Goal: Feedback & Contribution: Contribute content

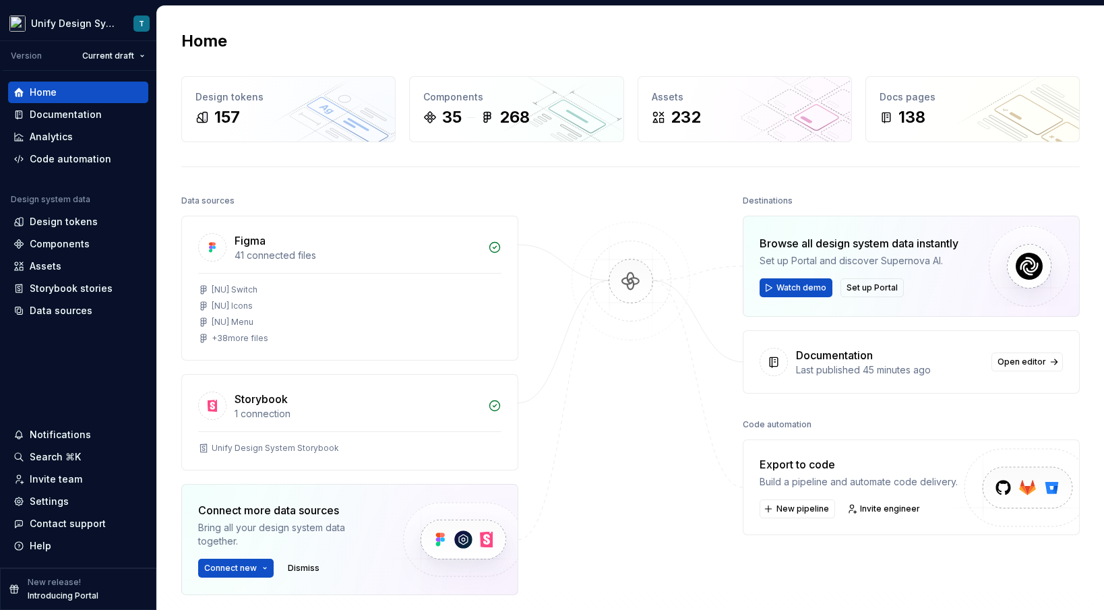
click at [593, 36] on div "Home" at bounding box center [630, 41] width 899 height 22
click at [92, 115] on div "Documentation" at bounding box center [66, 114] width 72 height 13
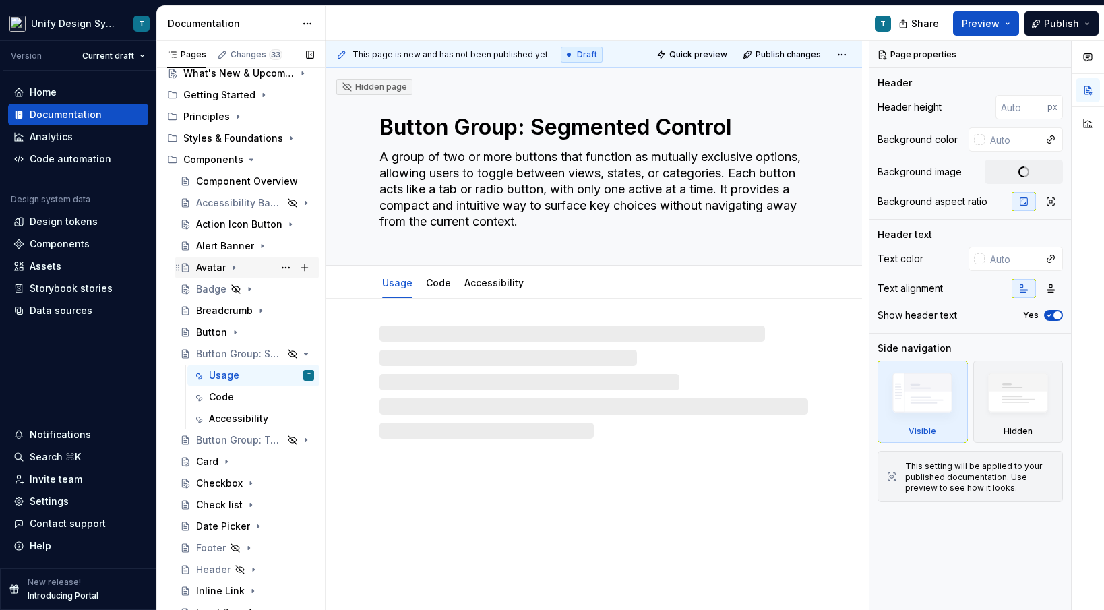
scroll to position [147, 0]
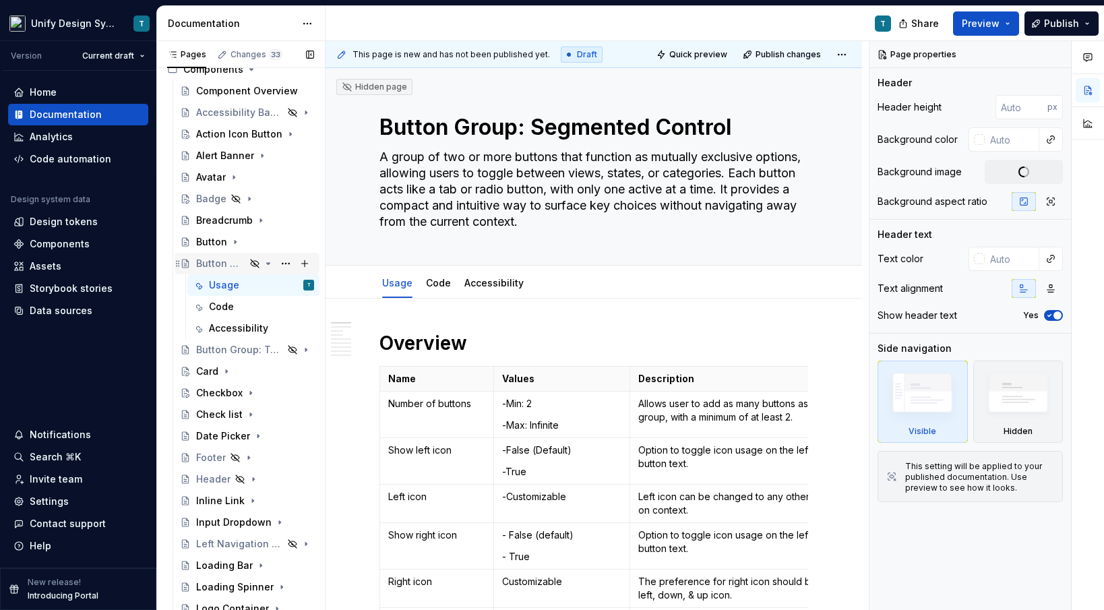
click at [270, 263] on icon "Page tree" at bounding box center [268, 263] width 11 height 11
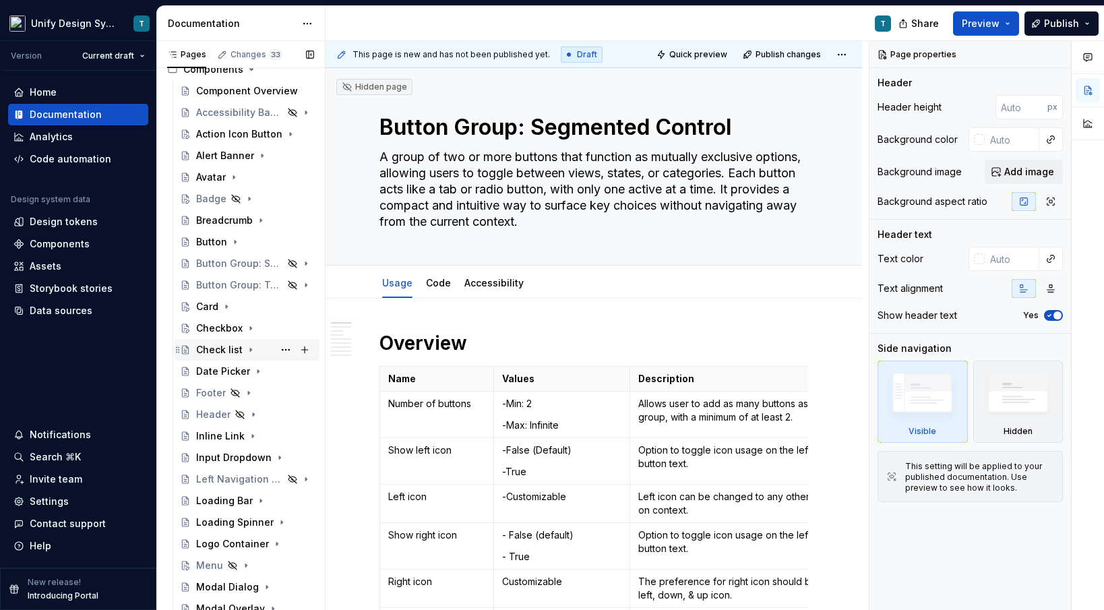
scroll to position [249, 0]
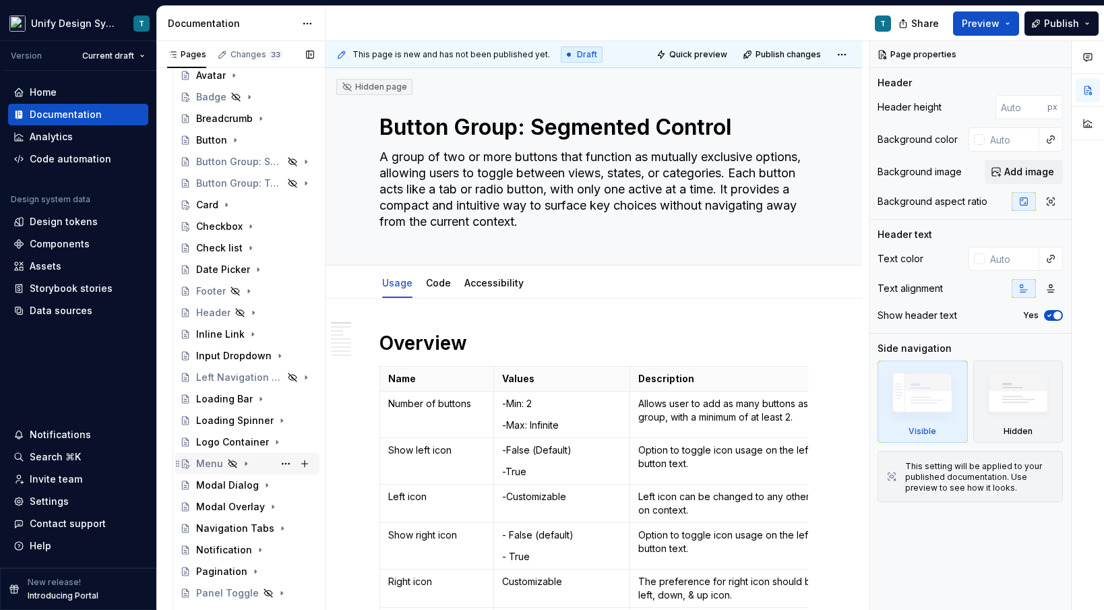
click at [209, 457] on div "Menu" at bounding box center [209, 463] width 27 height 13
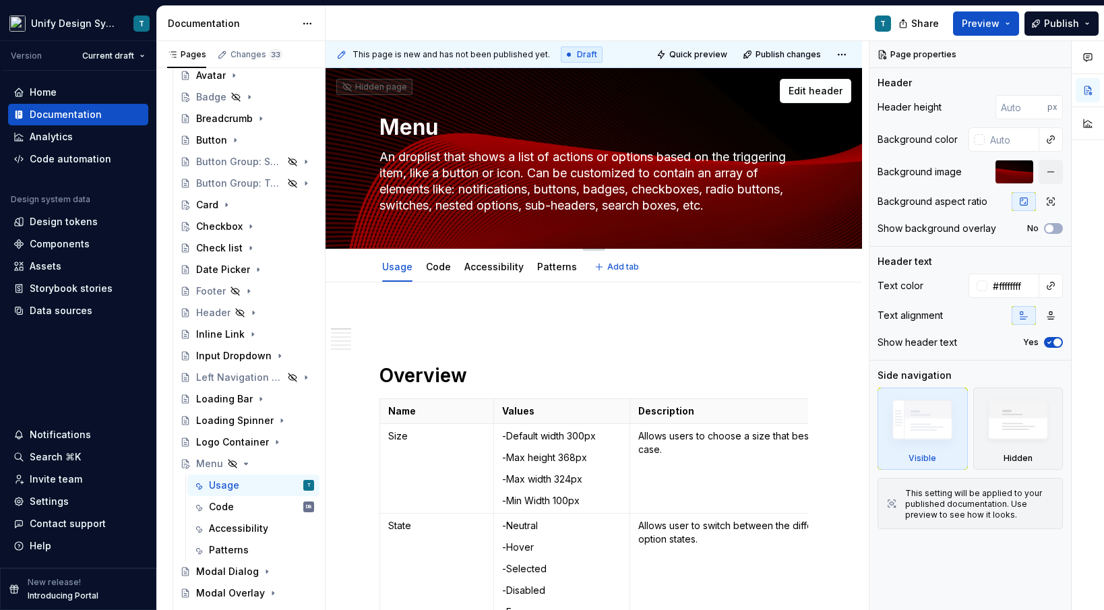
click at [394, 157] on textarea "An droplist that shows a list of actions or options based on the triggering ite…" at bounding box center [591, 181] width 429 height 70
type textarea "*"
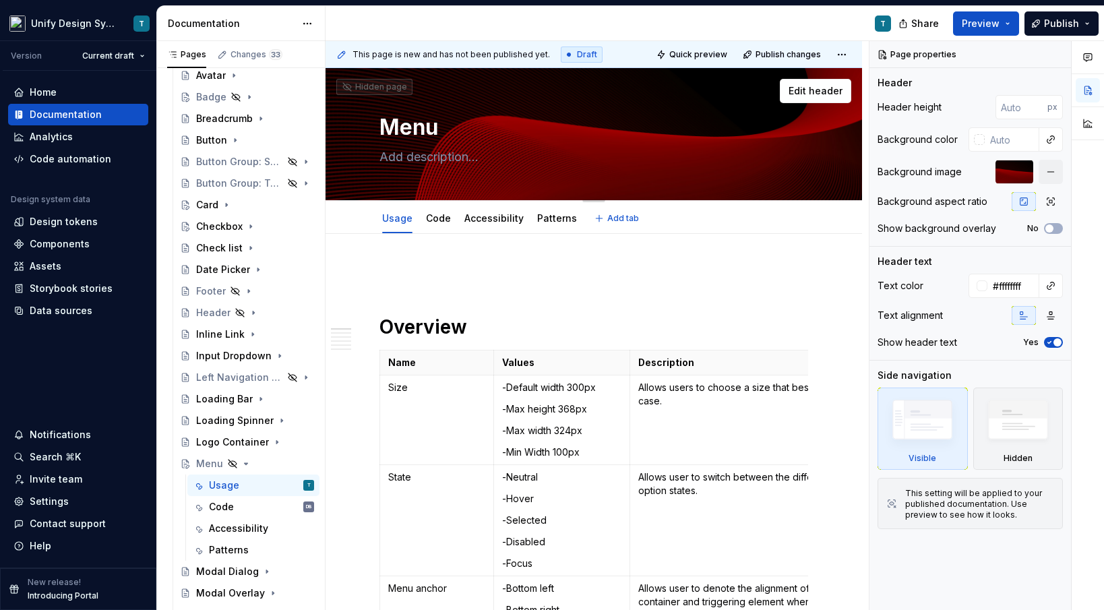
type textarea "*"
type textarea "An droplist that shows a list of actions or options based on the triggering ite…"
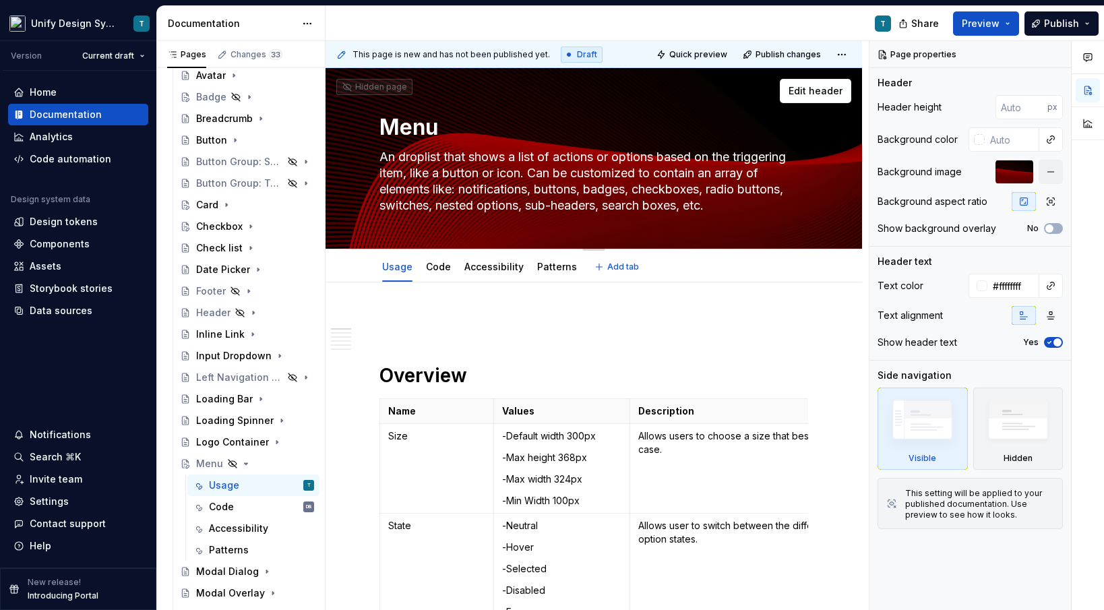
click at [394, 156] on textarea "An droplist that shows a list of actions or options based on the triggering ite…" at bounding box center [591, 181] width 429 height 70
type textarea "*"
type textarea "A droplist that shows a list of actions or options based on the triggering item…"
drag, startPoint x: 382, startPoint y: 156, endPoint x: 727, endPoint y: 217, distance: 350.4
click at [727, 217] on div "Menu A droplist that shows a list of actions or options based on the triggering…" at bounding box center [594, 158] width 429 height 181
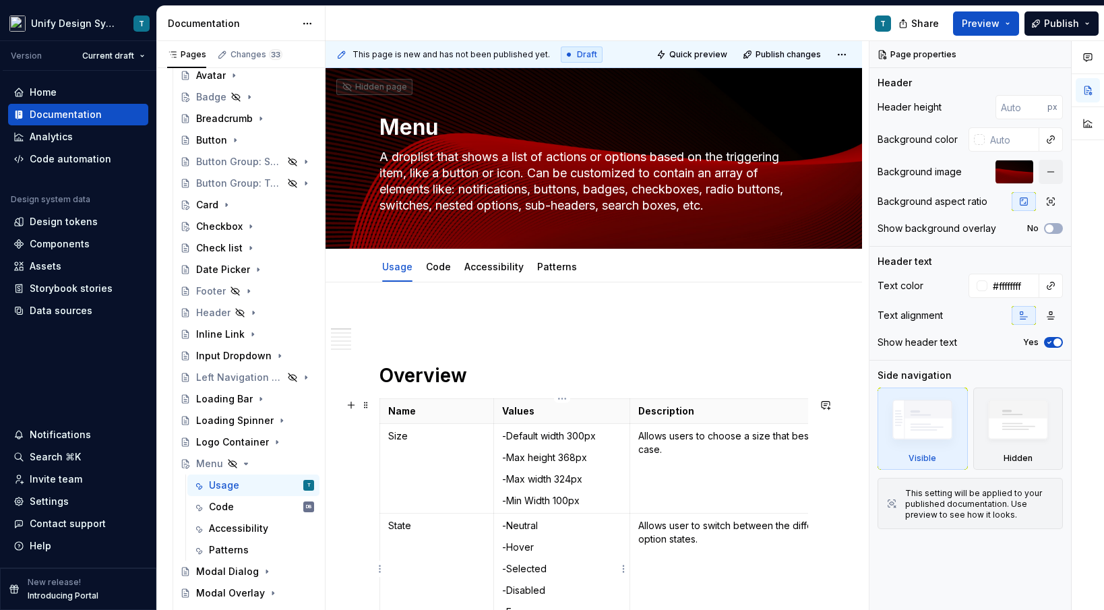
type textarea "*"
type textarea "A droplist that shows a list of actions or options based on the triggering item…"
click at [245, 507] on div "Code DB" at bounding box center [261, 506] width 105 height 19
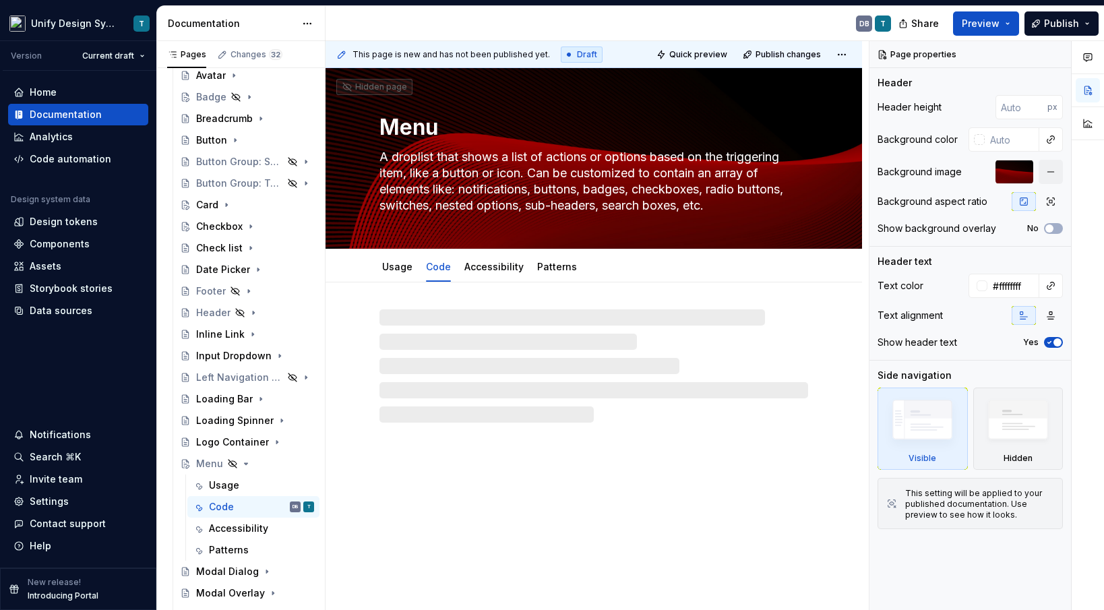
scroll to position [249, 0]
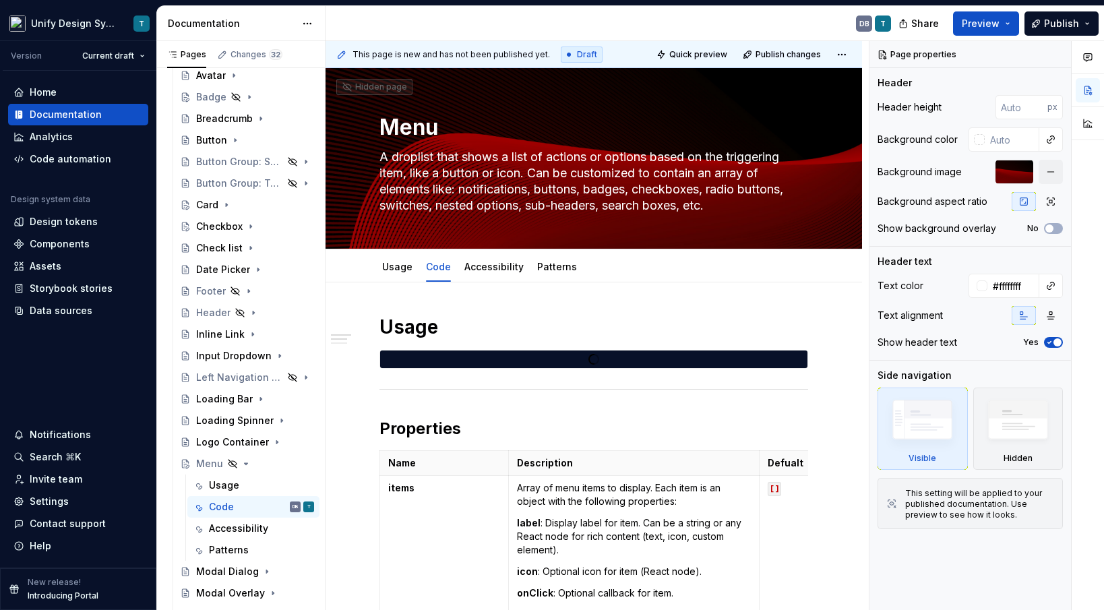
type textarea "*"
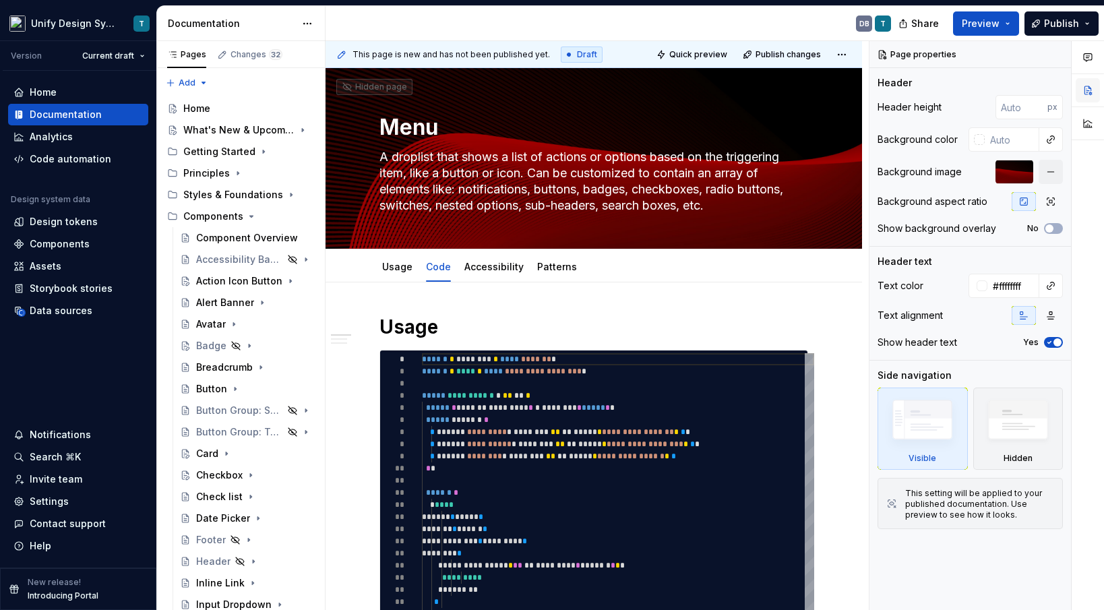
type textarea "*"
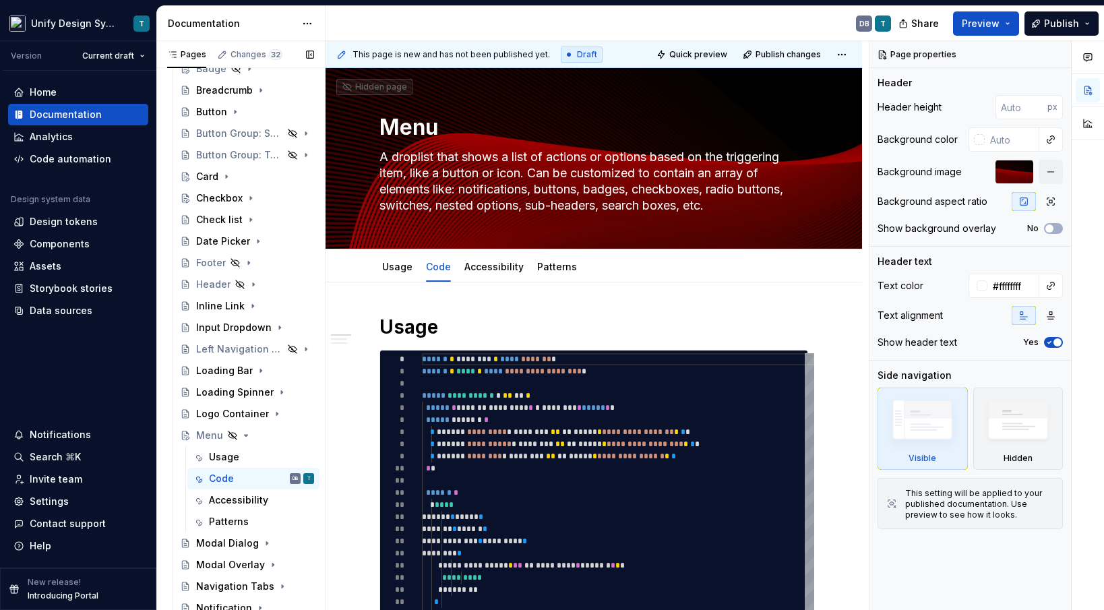
scroll to position [359, 0]
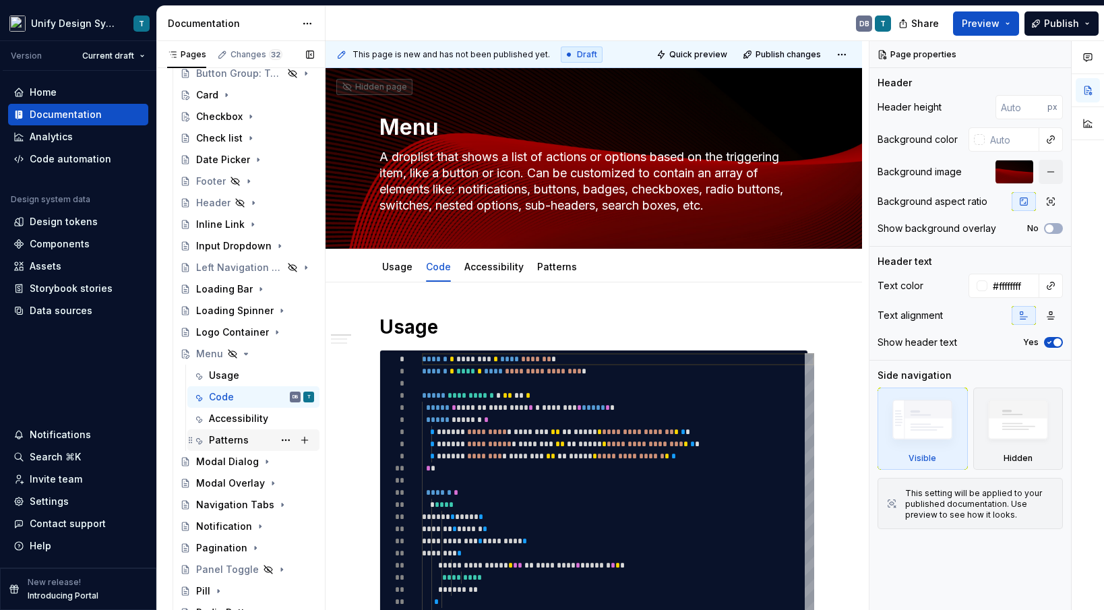
click at [224, 444] on div "Patterns" at bounding box center [229, 439] width 40 height 13
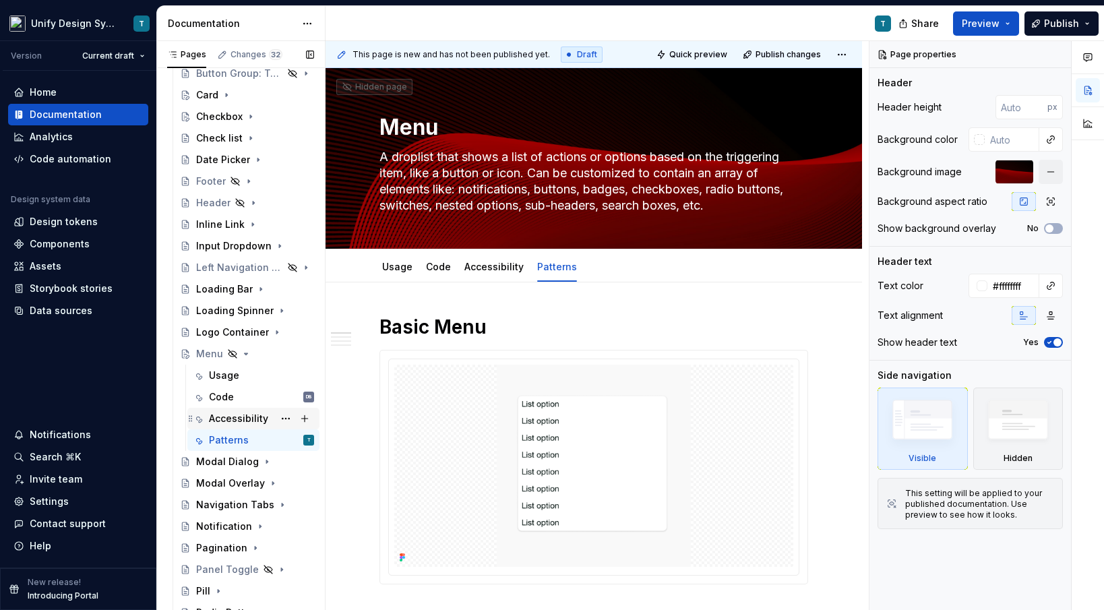
click at [229, 421] on div "Accessibility" at bounding box center [238, 418] width 59 height 13
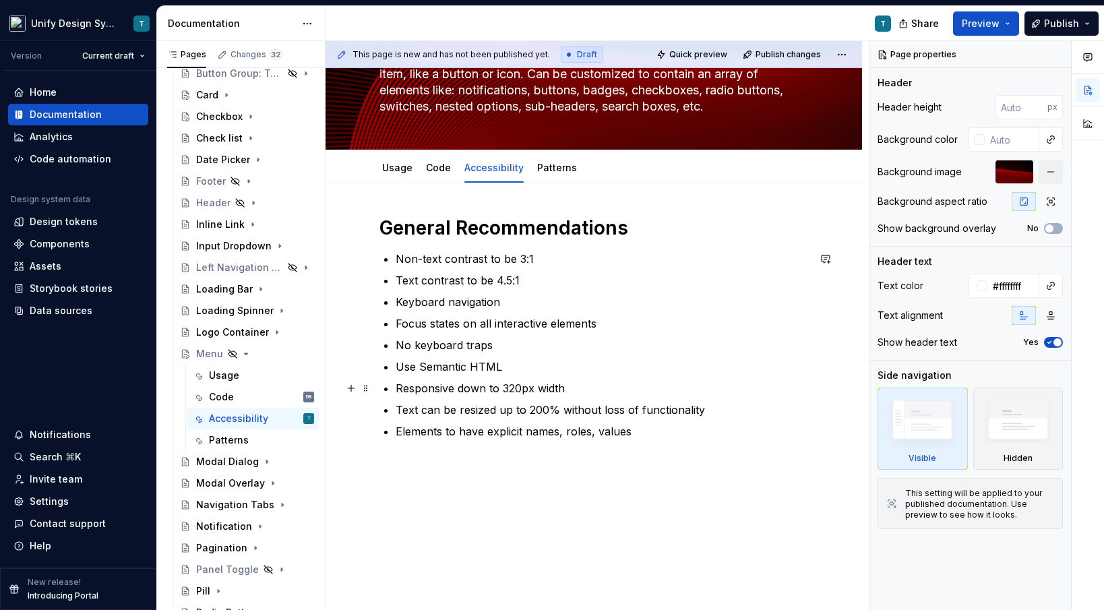
scroll to position [159, 0]
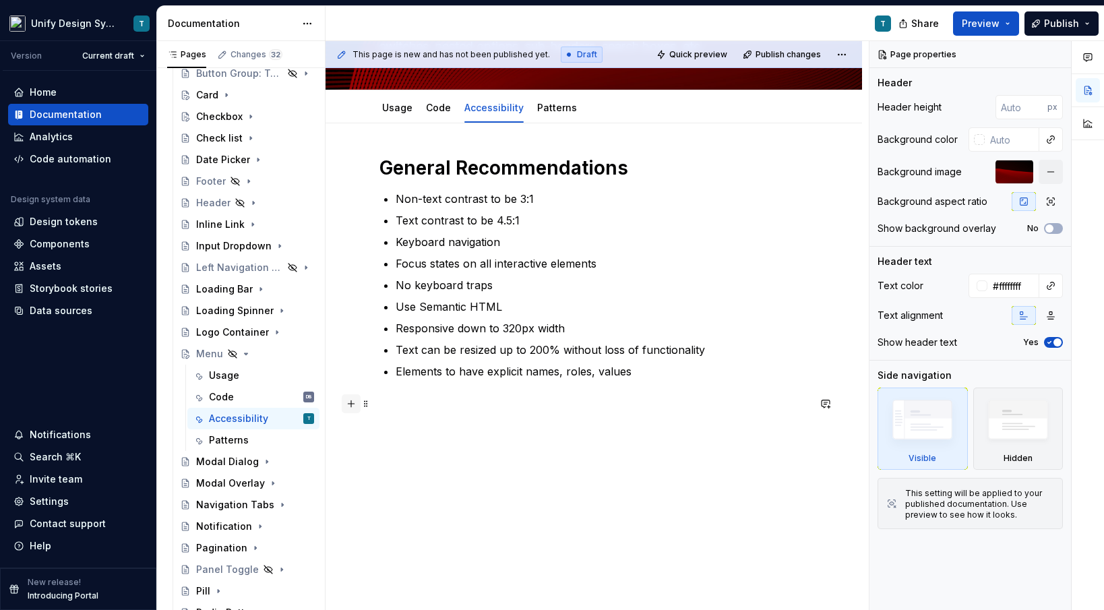
click at [357, 407] on button "button" at bounding box center [351, 403] width 19 height 19
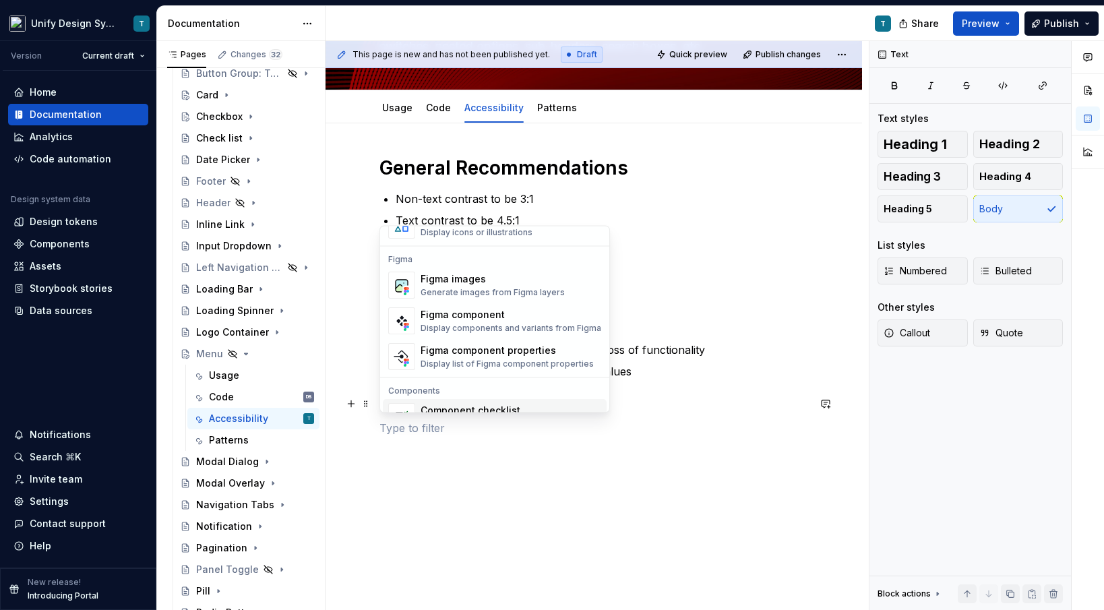
scroll to position [1236, 0]
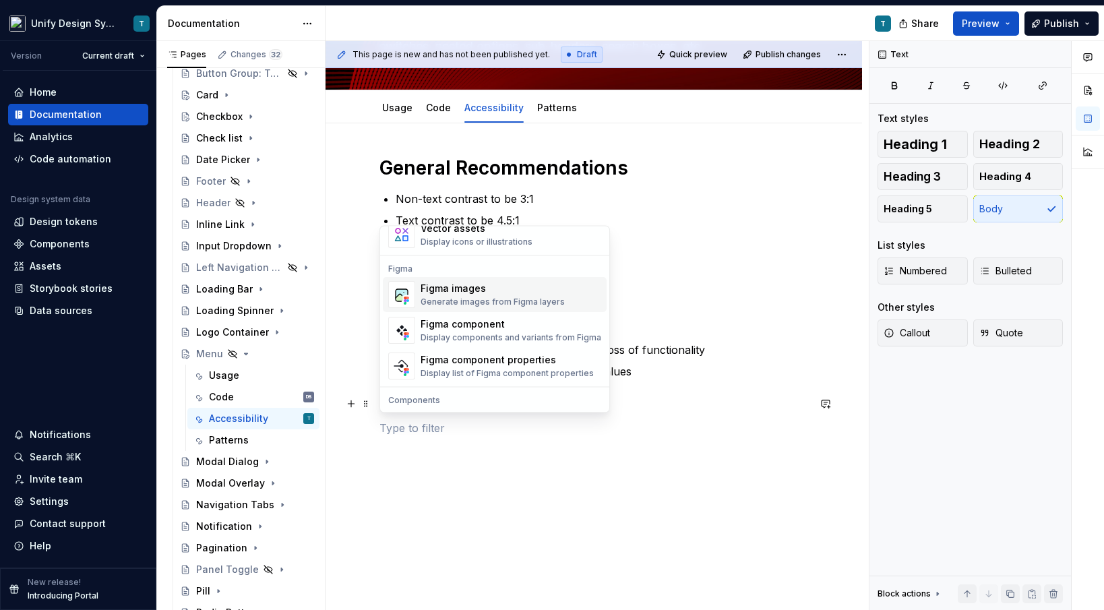
click at [458, 296] on div "Figma images Generate images from Figma layers" at bounding box center [493, 295] width 144 height 26
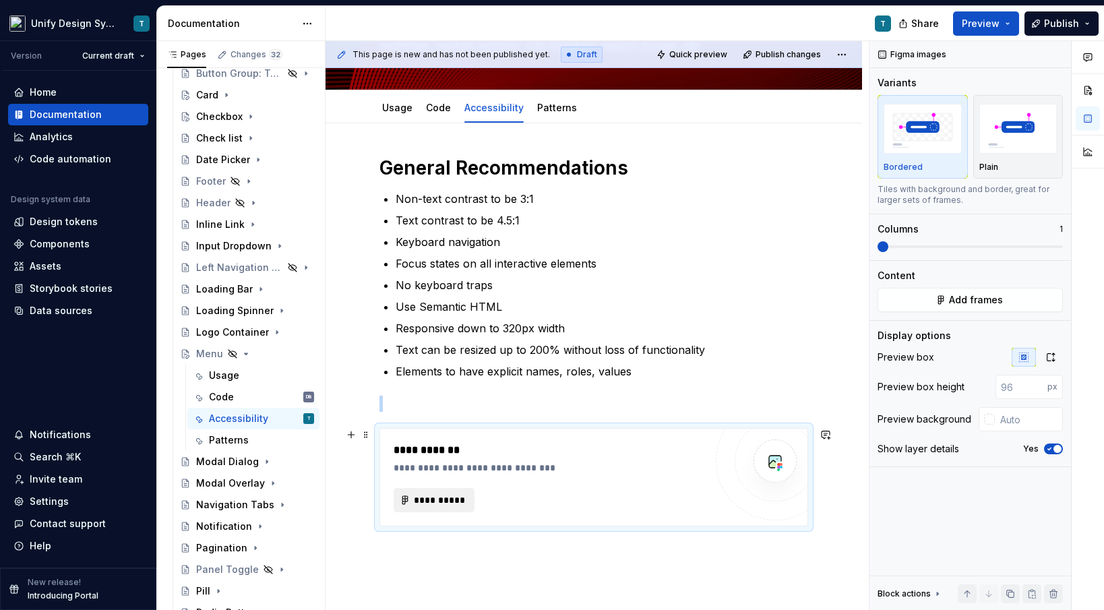
click at [435, 502] on span "**********" at bounding box center [439, 499] width 53 height 13
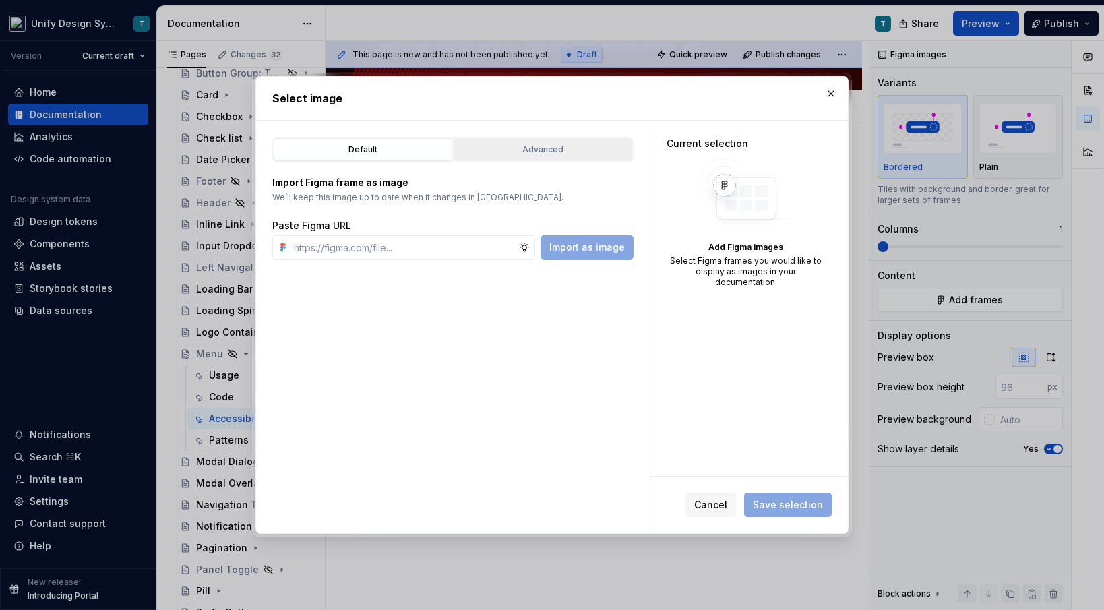
click at [518, 148] on div "Advanced" at bounding box center [542, 149] width 169 height 13
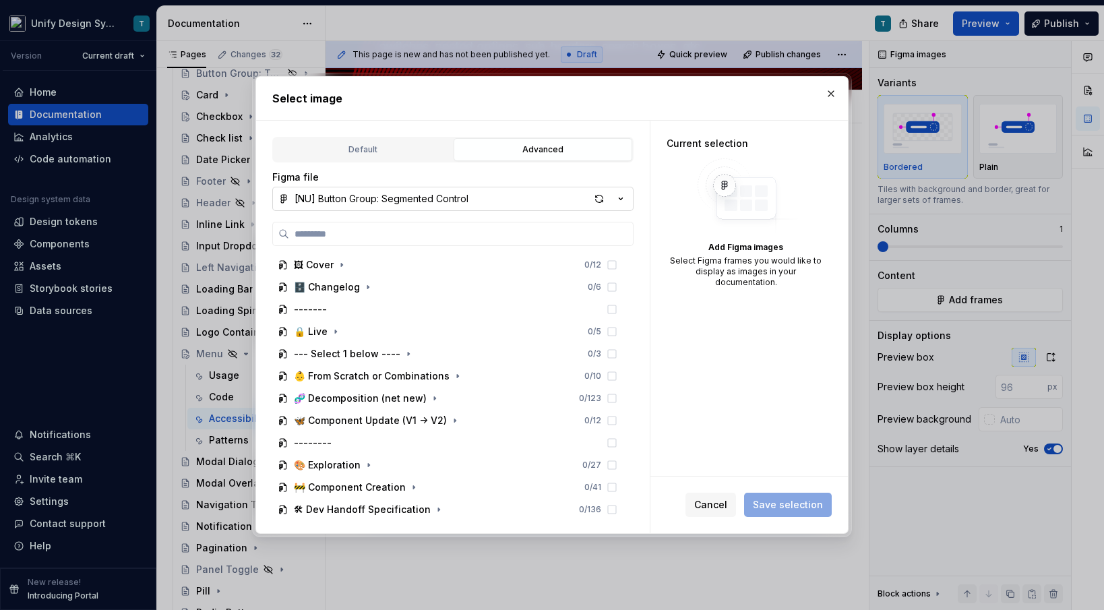
click at [623, 199] on icon "button" at bounding box center [620, 198] width 13 height 13
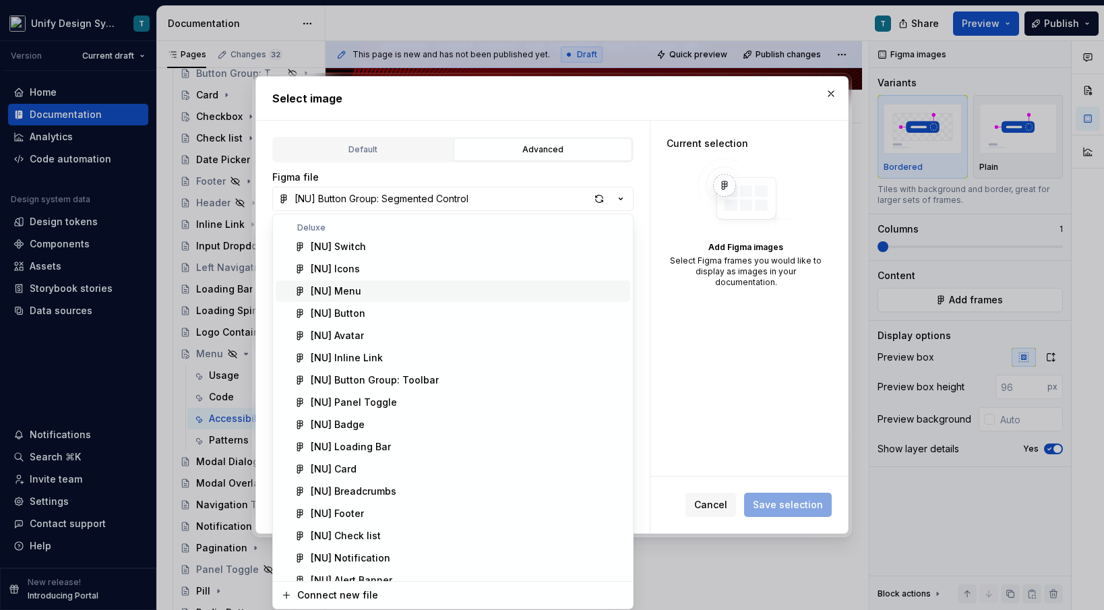
click at [359, 290] on div "[NU] Menu" at bounding box center [336, 290] width 51 height 13
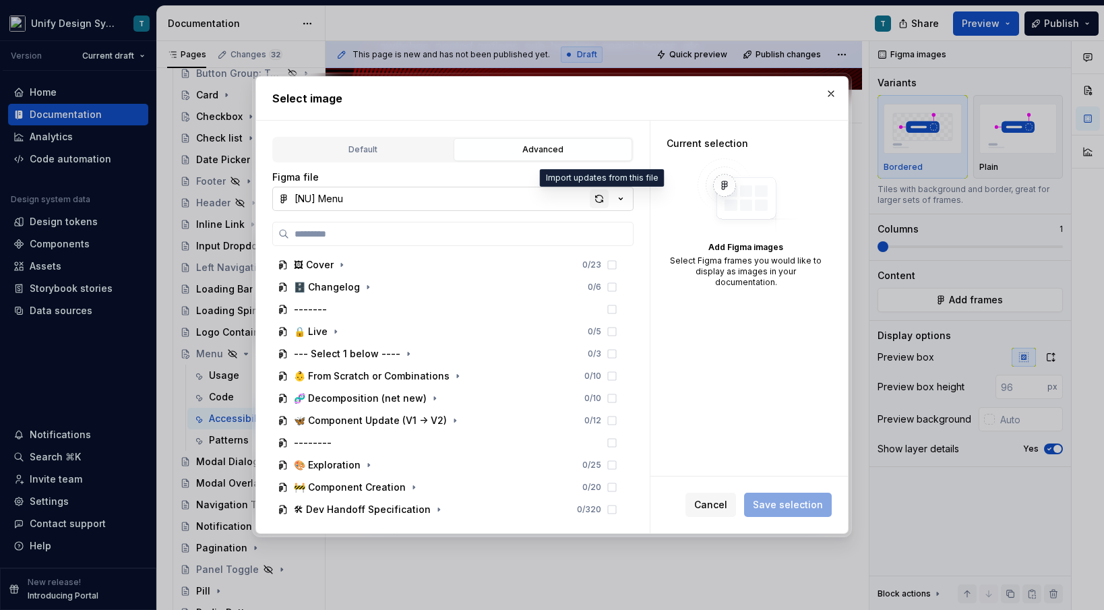
click at [594, 195] on div "button" at bounding box center [599, 198] width 19 height 19
type textarea "*"
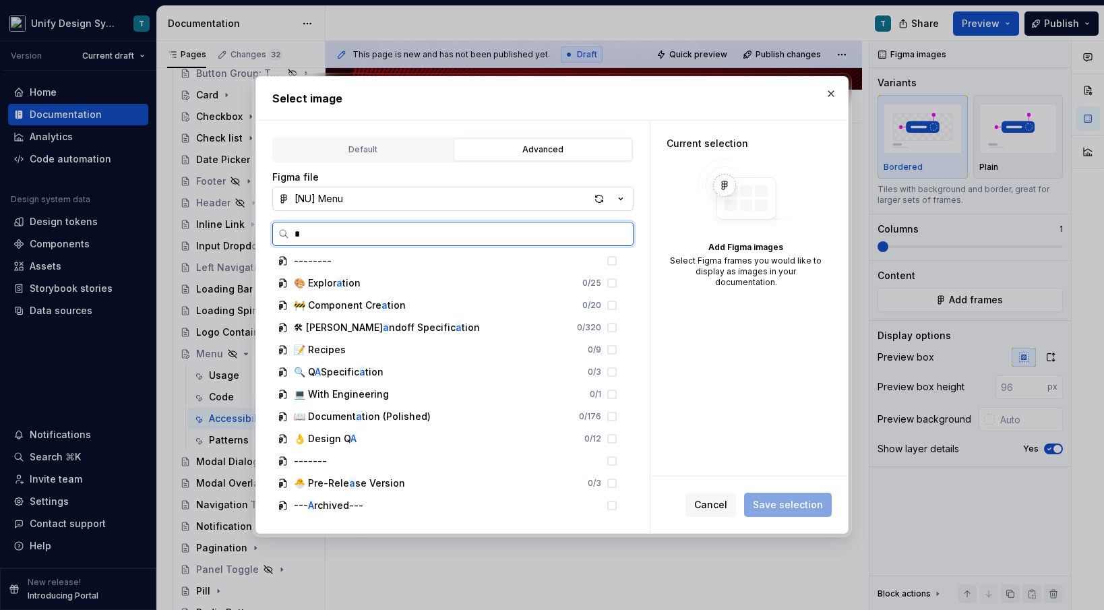
scroll to position [0, 0]
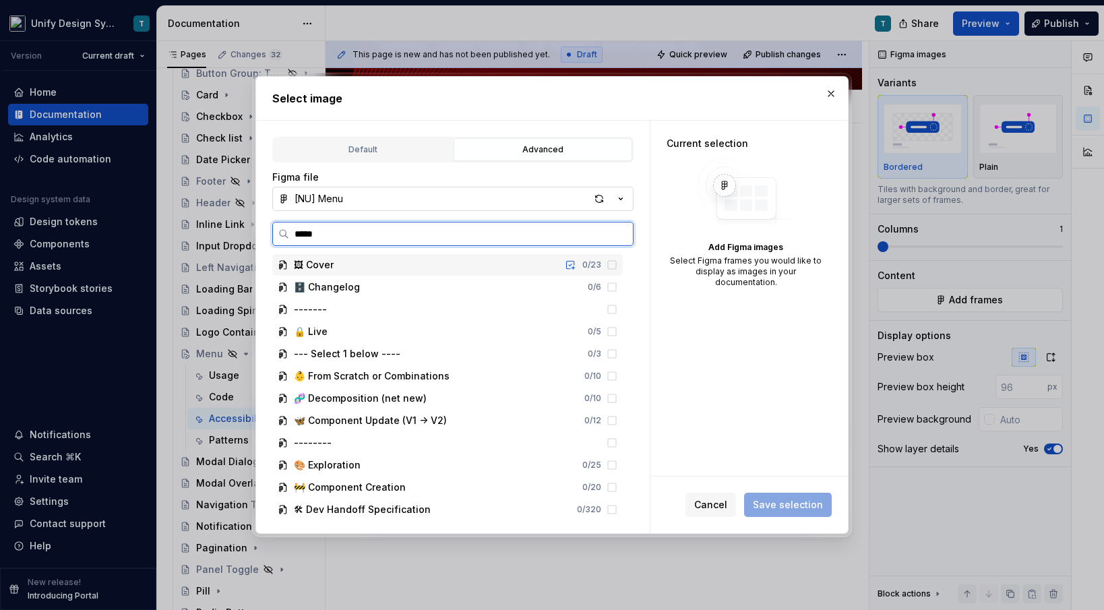
type input "******"
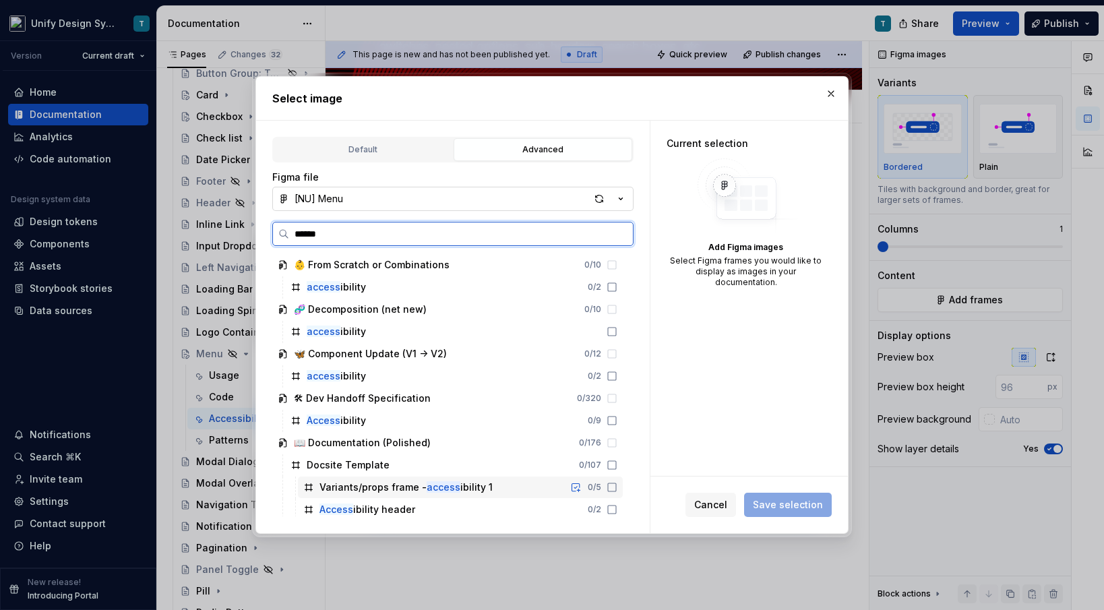
scroll to position [26, 0]
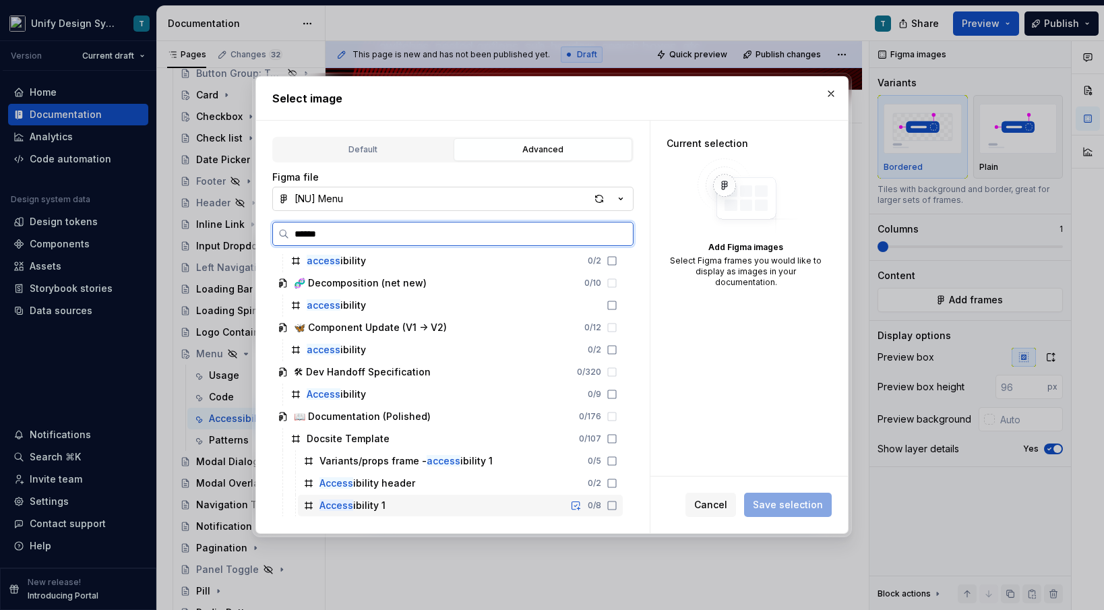
click at [359, 504] on div "Access ibility 1" at bounding box center [353, 505] width 66 height 13
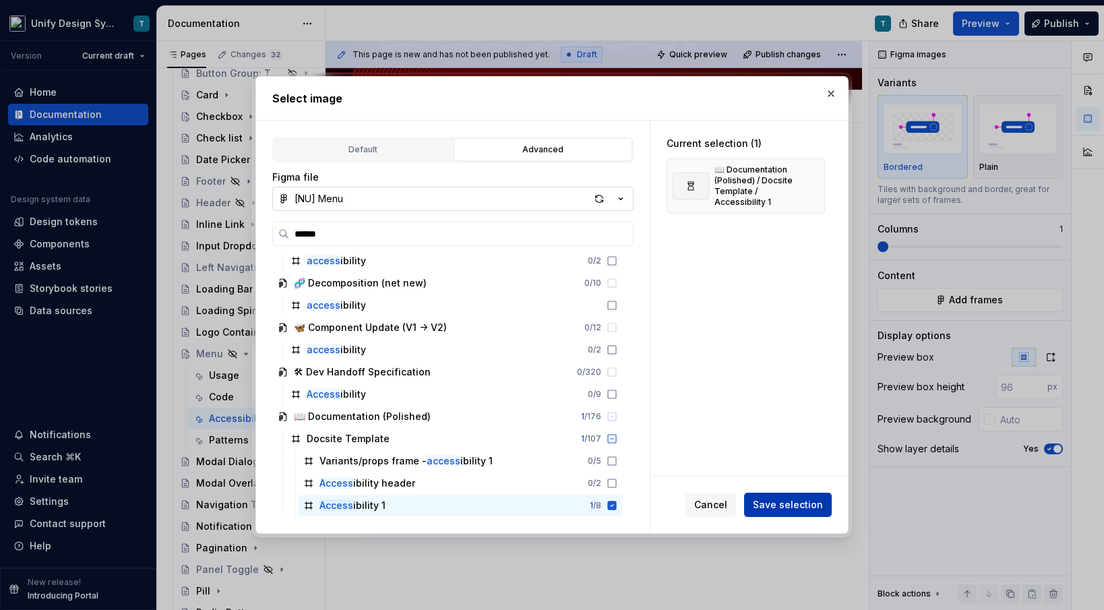
click at [773, 507] on span "Save selection" at bounding box center [788, 504] width 70 height 13
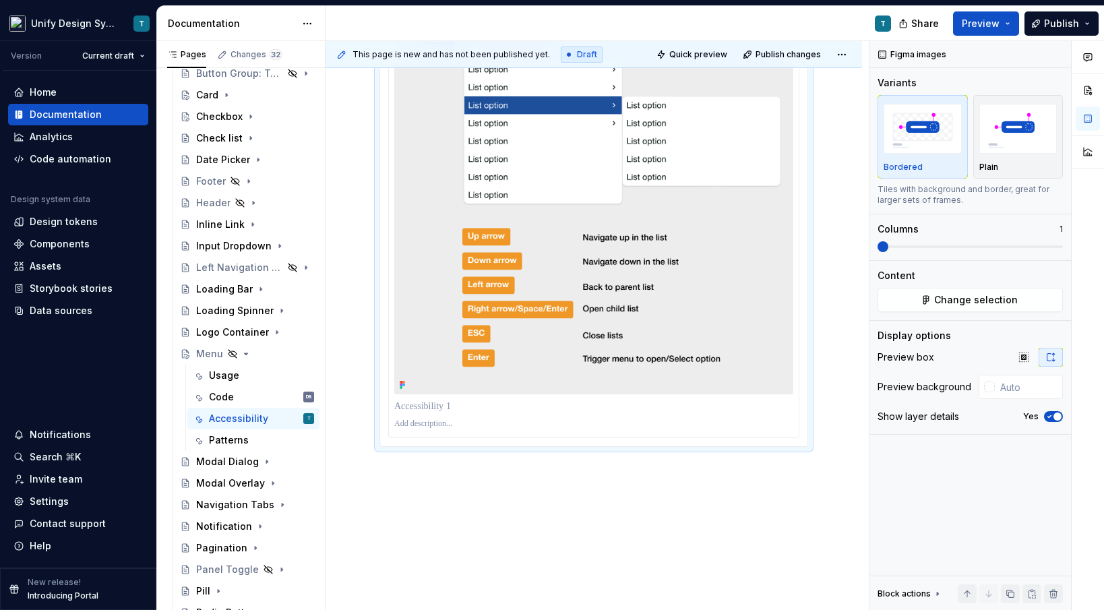
scroll to position [686, 0]
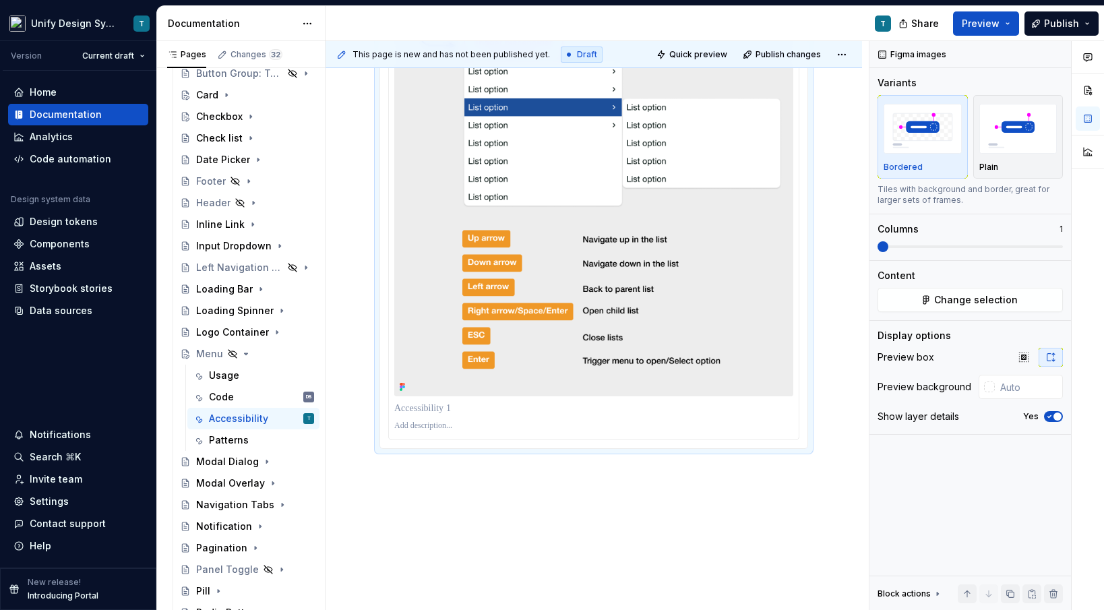
click at [603, 415] on p at bounding box center [593, 408] width 399 height 13
click at [1048, 413] on icon "button" at bounding box center [1049, 417] width 11 height 8
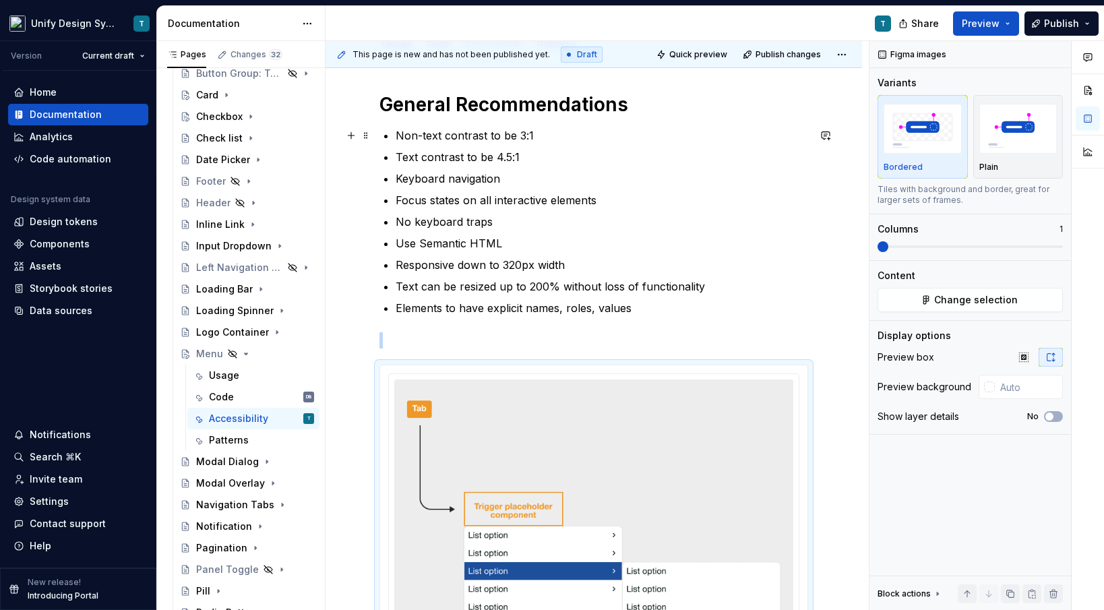
scroll to position [0, 0]
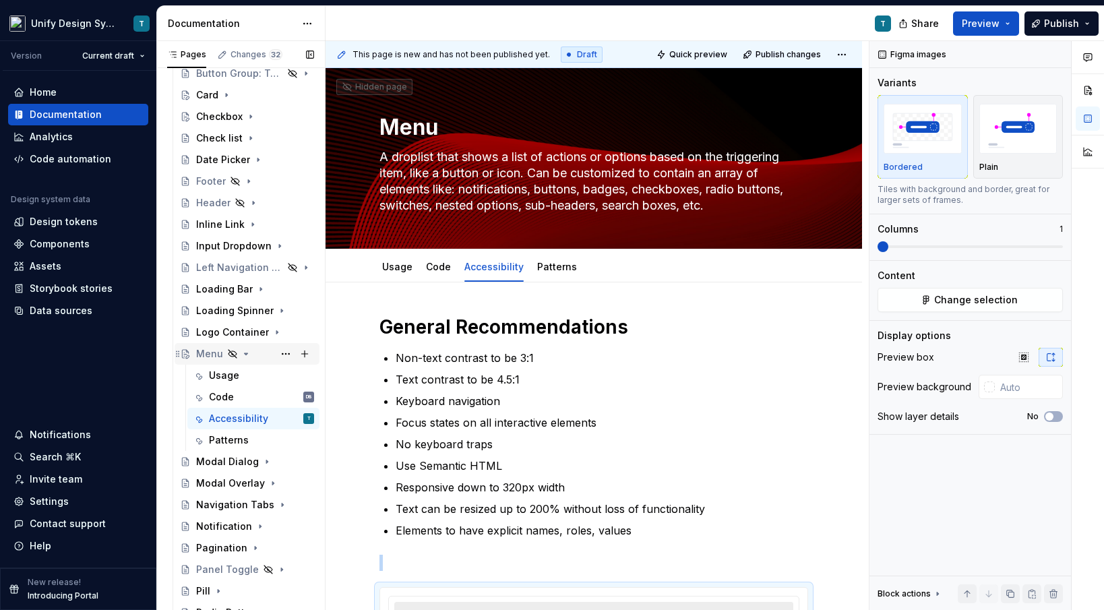
click at [210, 358] on div "Menu" at bounding box center [209, 353] width 27 height 13
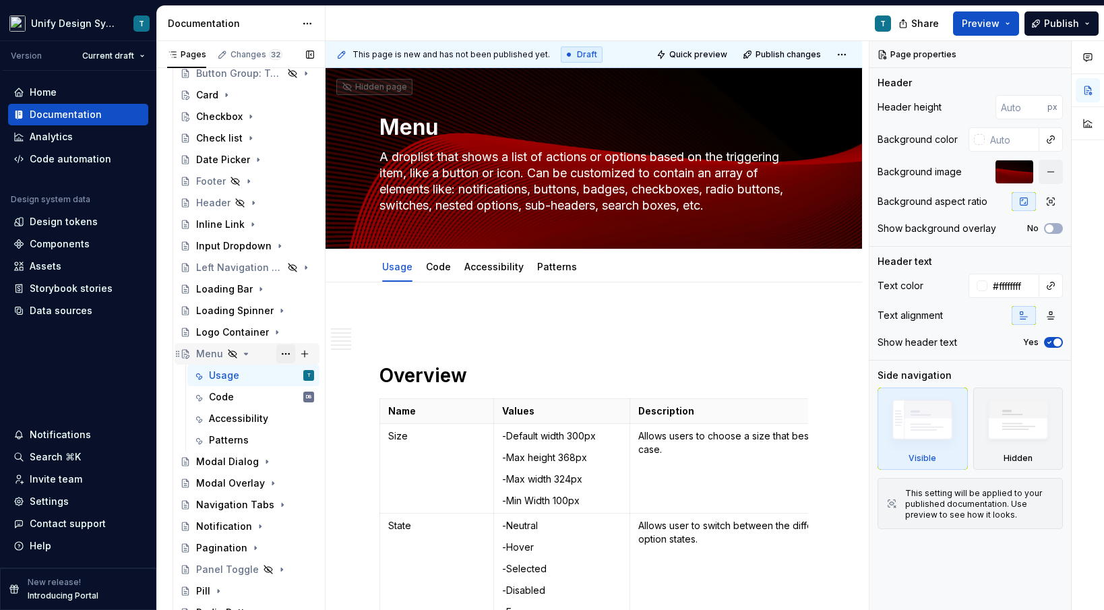
click at [290, 355] on button "Page tree" at bounding box center [285, 353] width 19 height 19
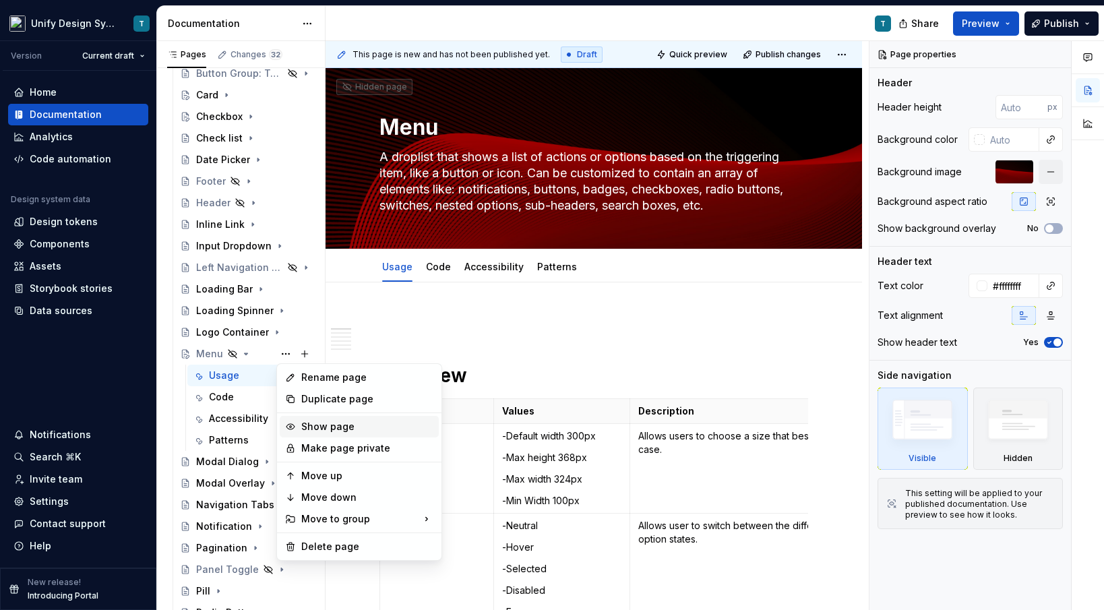
click at [329, 425] on div "Show page" at bounding box center [367, 426] width 132 height 13
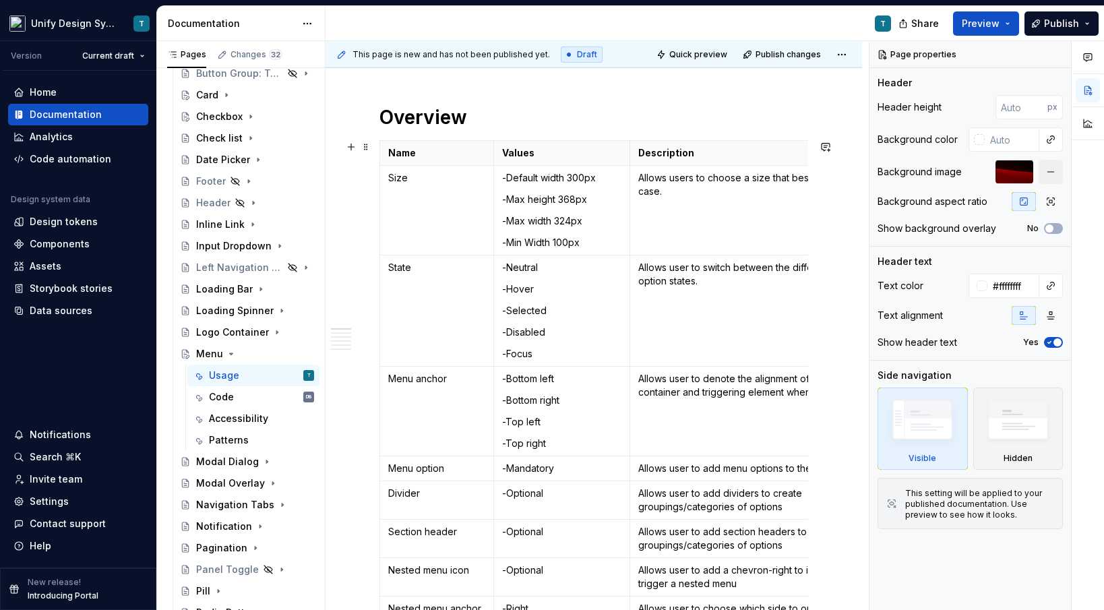
scroll to position [63, 0]
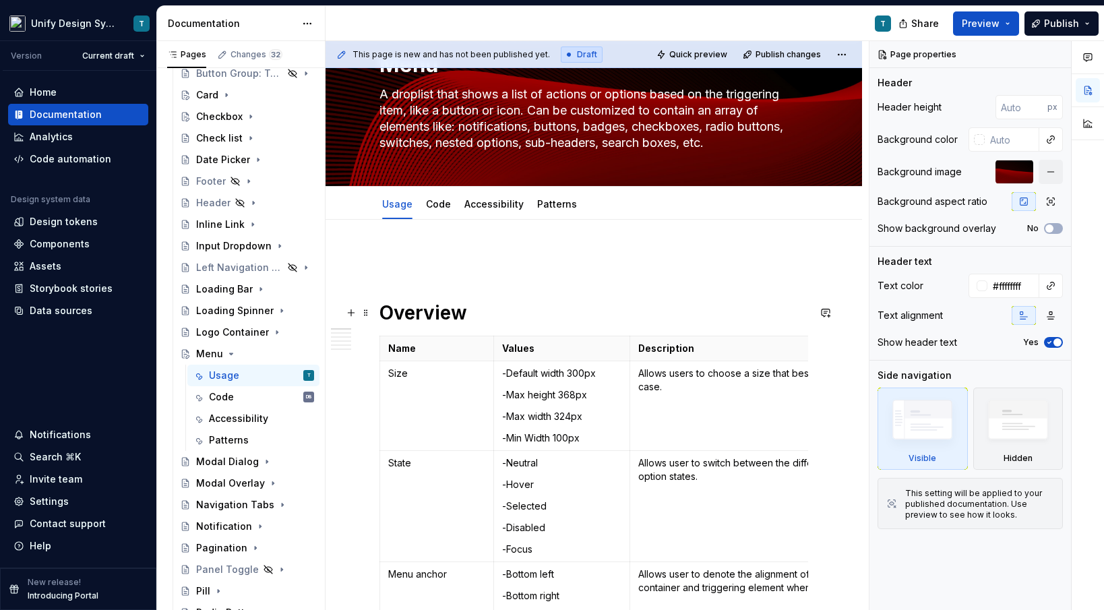
click at [380, 307] on h1 "Overview" at bounding box center [594, 313] width 429 height 24
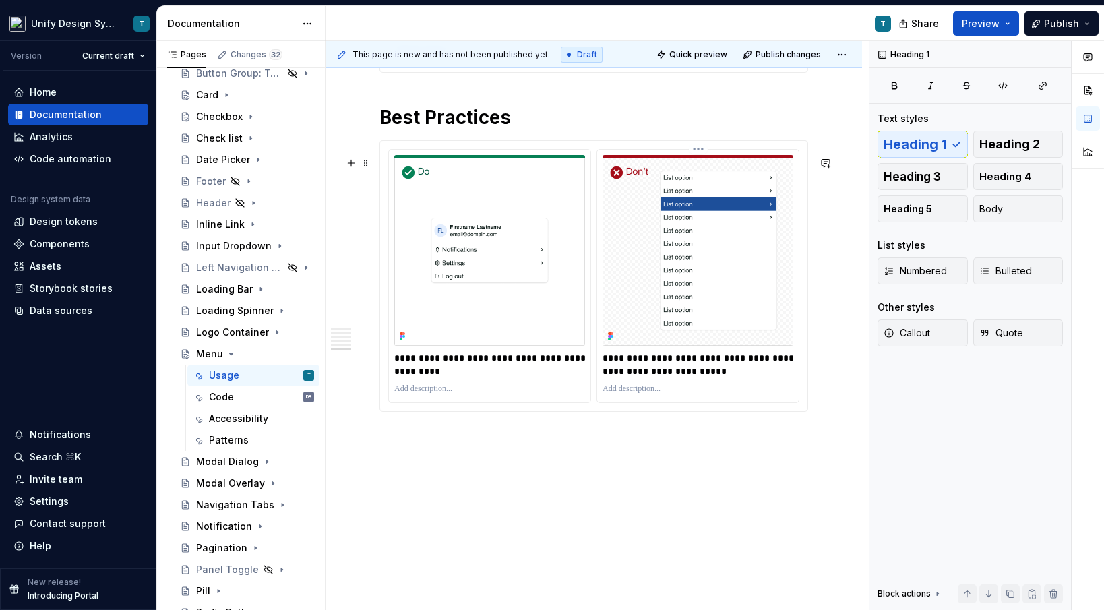
scroll to position [3056, 0]
click at [626, 234] on img at bounding box center [698, 250] width 191 height 191
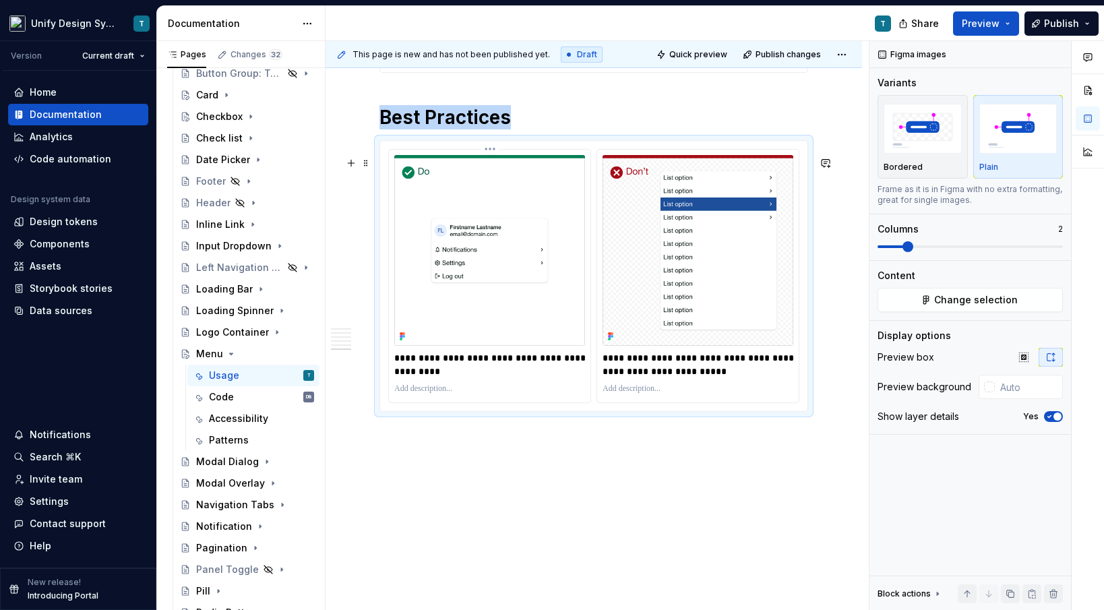
click at [471, 271] on img at bounding box center [489, 250] width 191 height 191
click at [531, 289] on img at bounding box center [489, 250] width 191 height 191
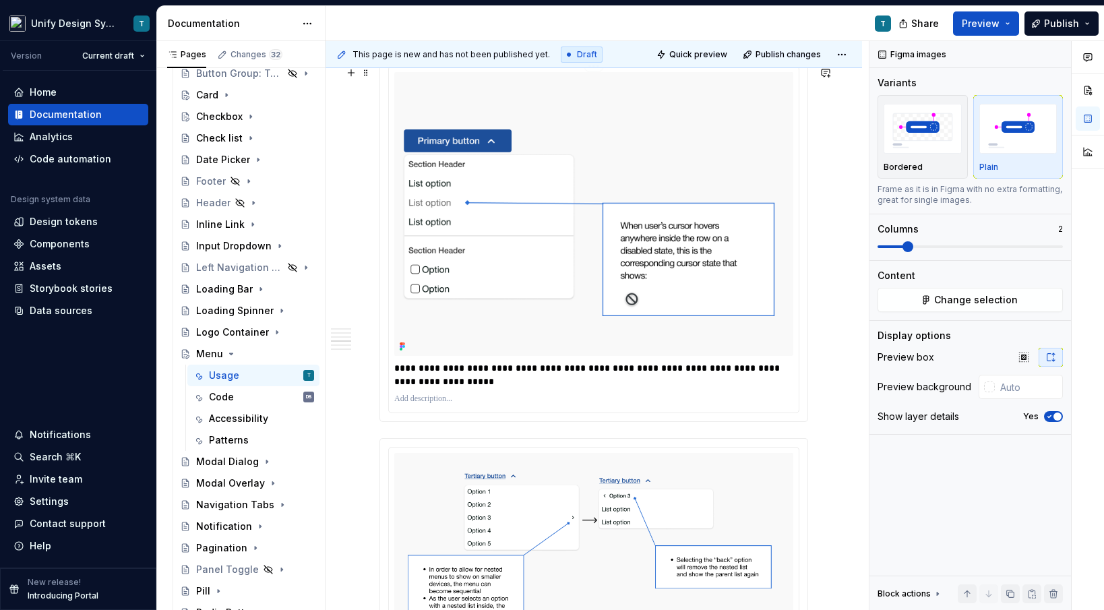
scroll to position [1735, 0]
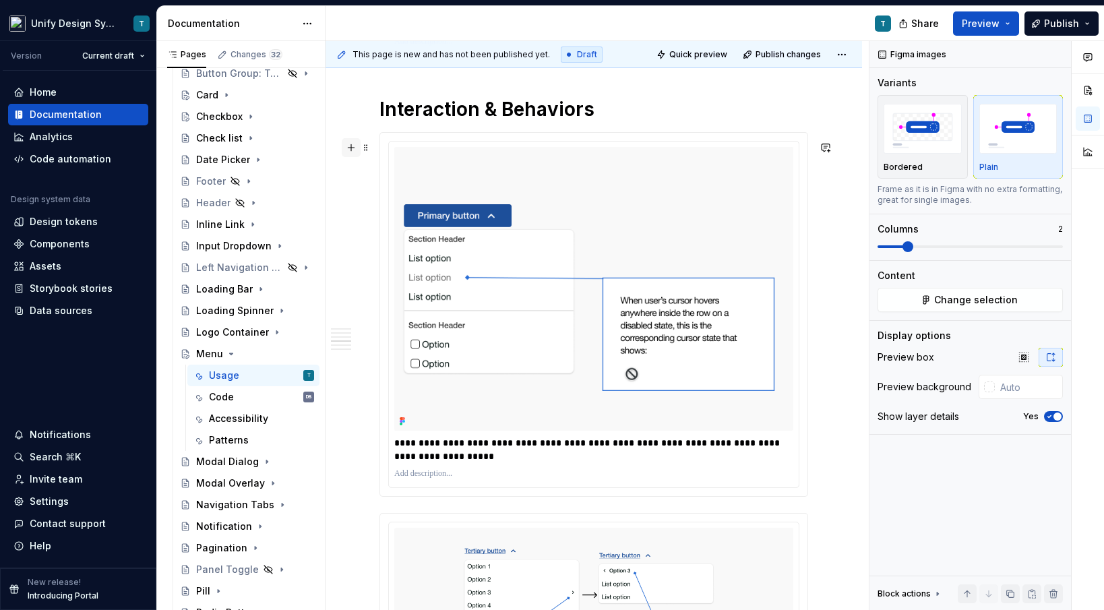
click at [350, 144] on button "button" at bounding box center [351, 147] width 19 height 19
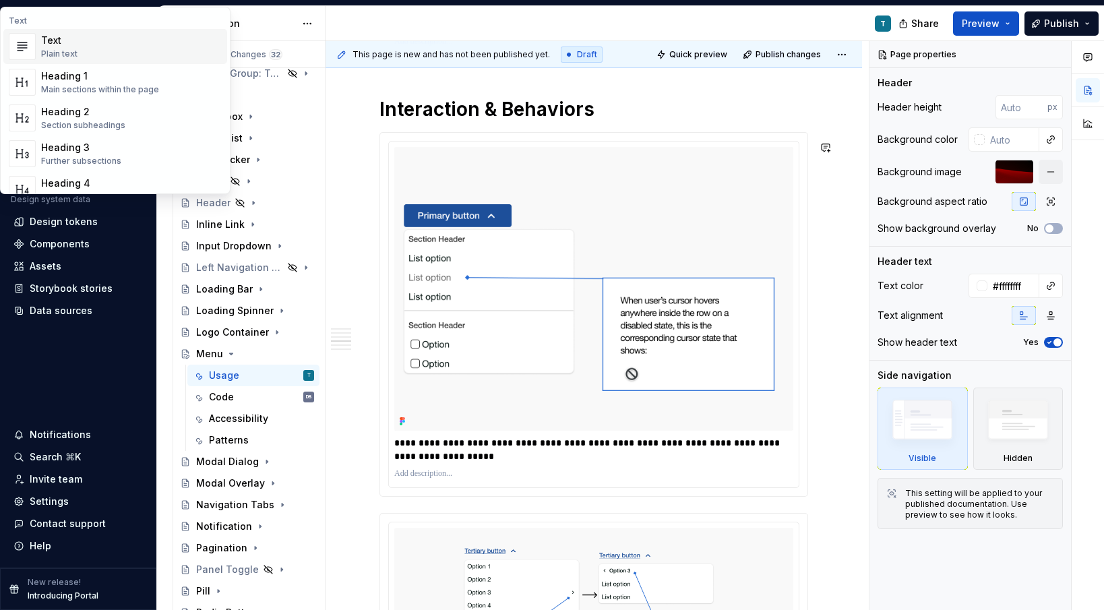
click at [435, 144] on div "**********" at bounding box center [593, 314] width 427 height 363
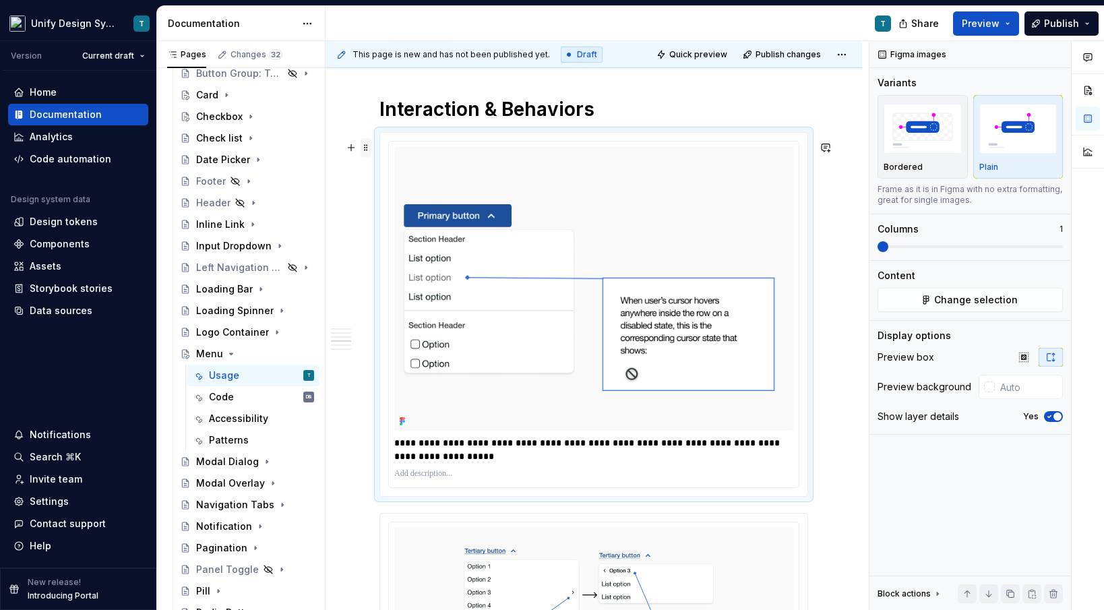
click at [367, 146] on span at bounding box center [366, 147] width 11 height 19
click at [392, 172] on div "Duplicate" at bounding box center [430, 168] width 88 height 13
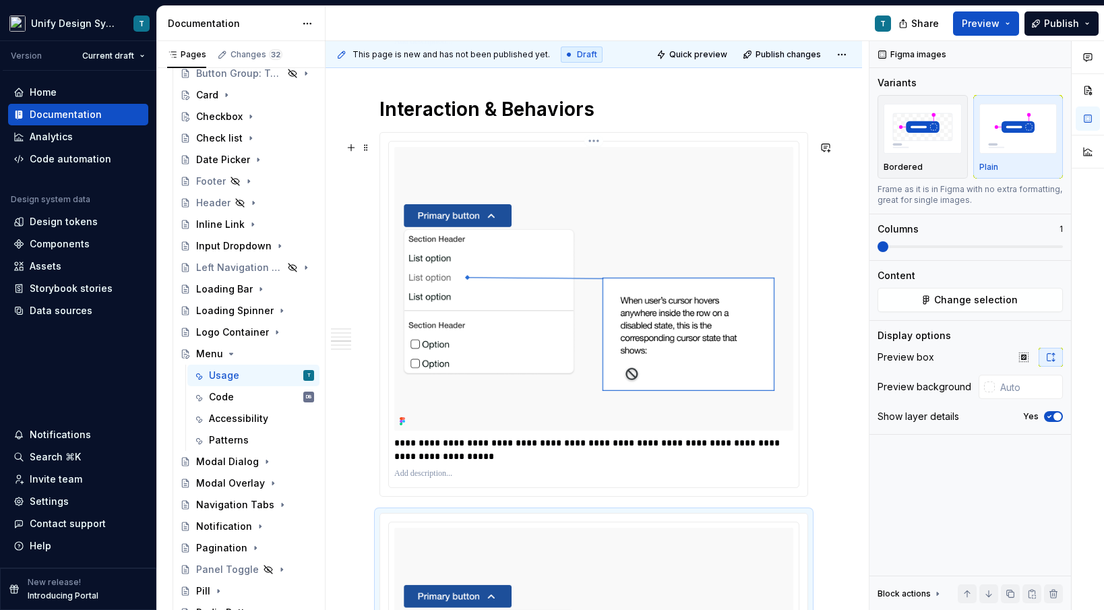
scroll to position [2019, 0]
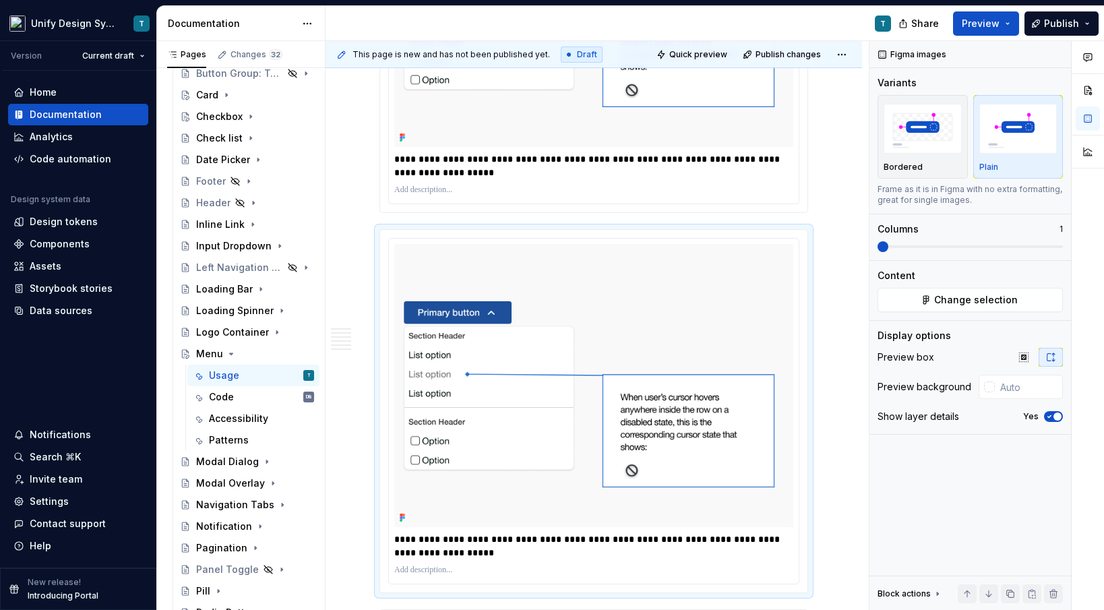
click at [478, 162] on div "**********" at bounding box center [593, 166] width 399 height 32
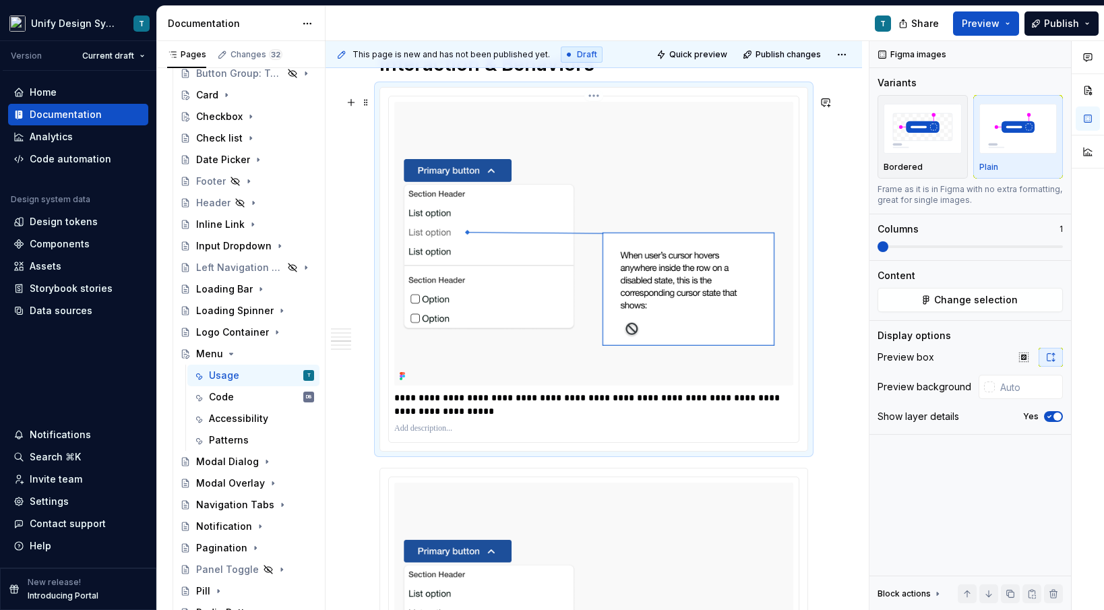
scroll to position [1698, 0]
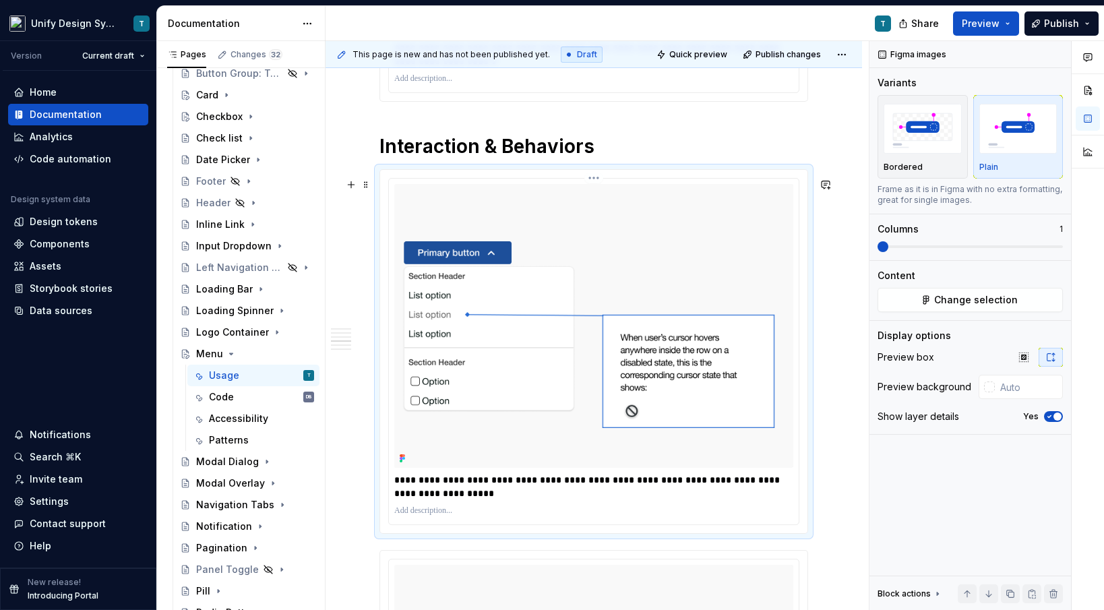
click at [497, 280] on img at bounding box center [593, 325] width 399 height 283
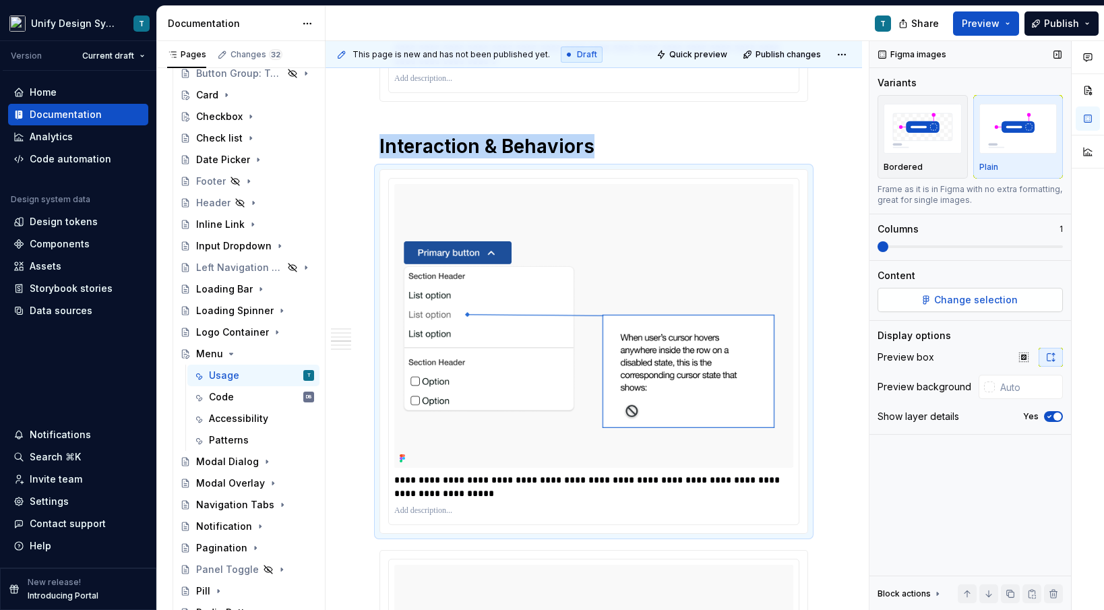
click at [932, 292] on button "Change selection" at bounding box center [970, 300] width 185 height 24
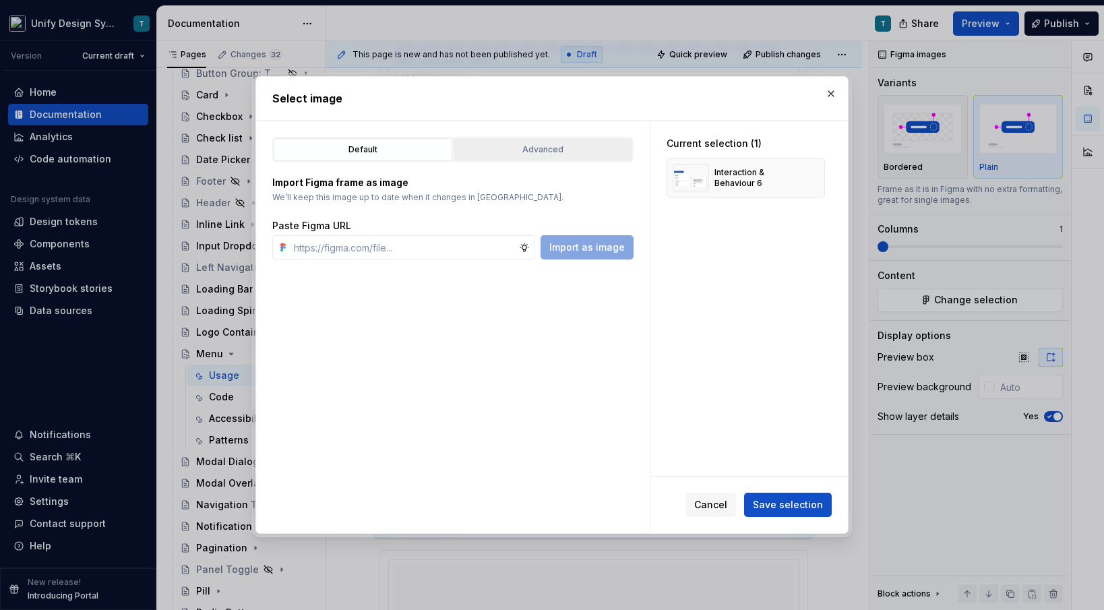
click at [564, 148] on div "Advanced" at bounding box center [542, 149] width 169 height 13
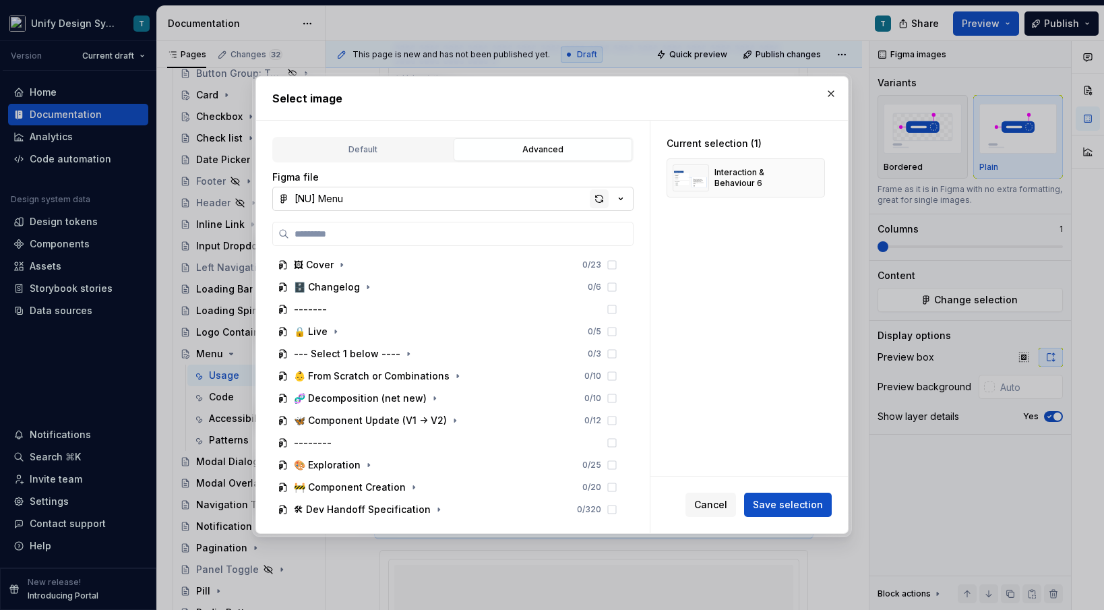
click at [599, 200] on div "button" at bounding box center [599, 198] width 19 height 19
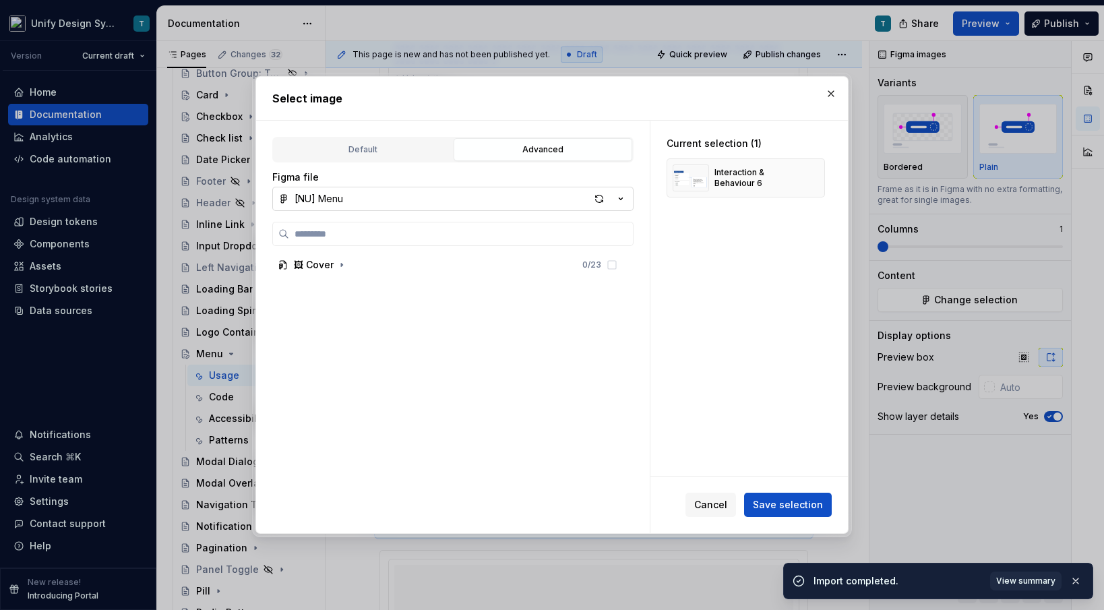
type textarea "*"
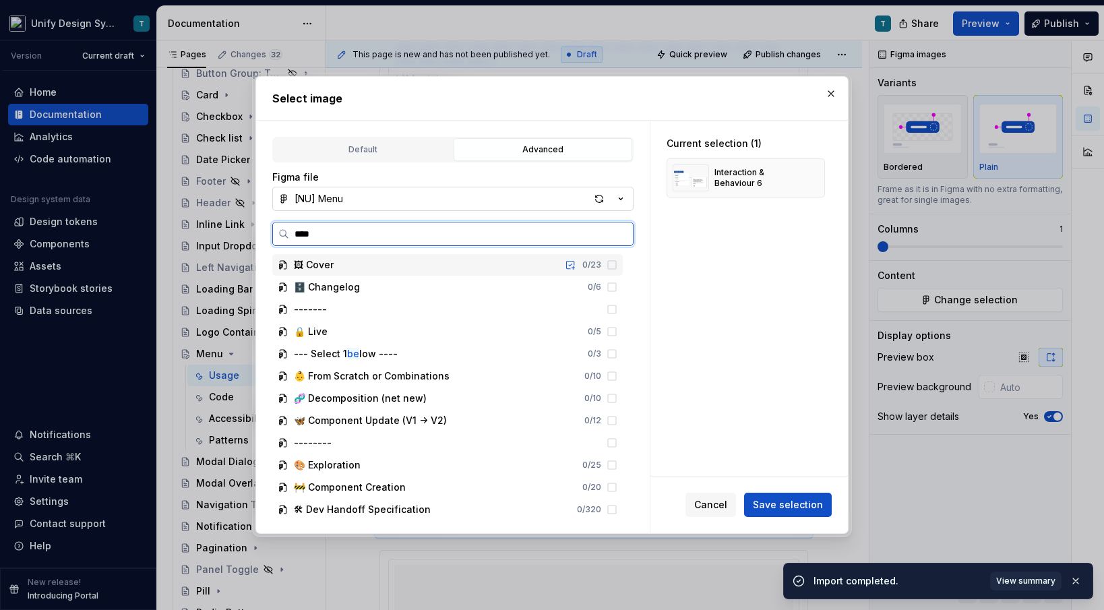
type input "*****"
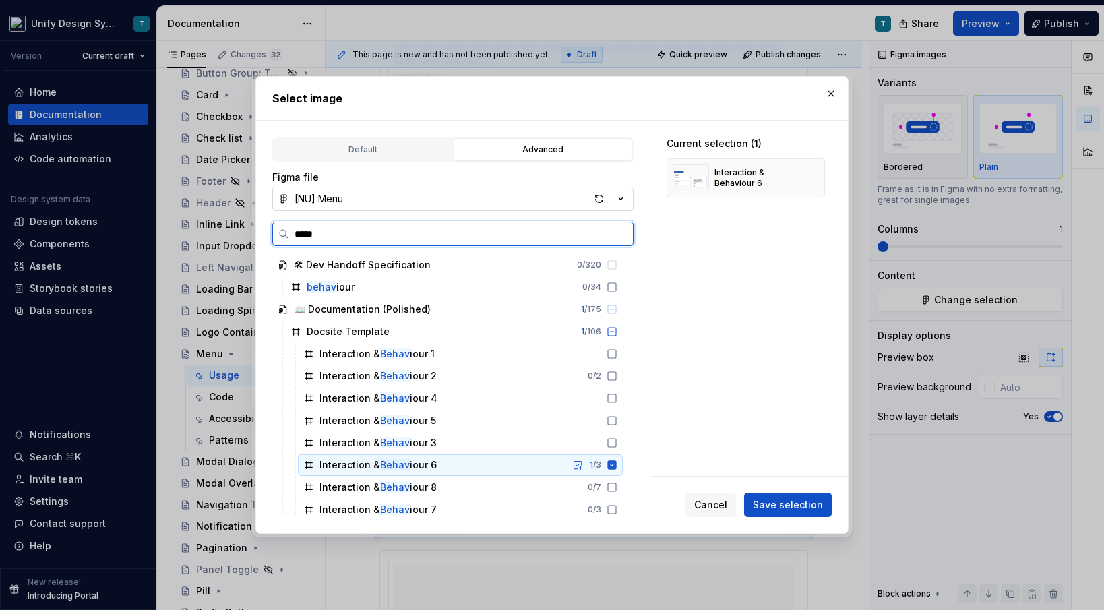
click at [426, 466] on div "Interaction & Behav iour 6" at bounding box center [378, 464] width 117 height 13
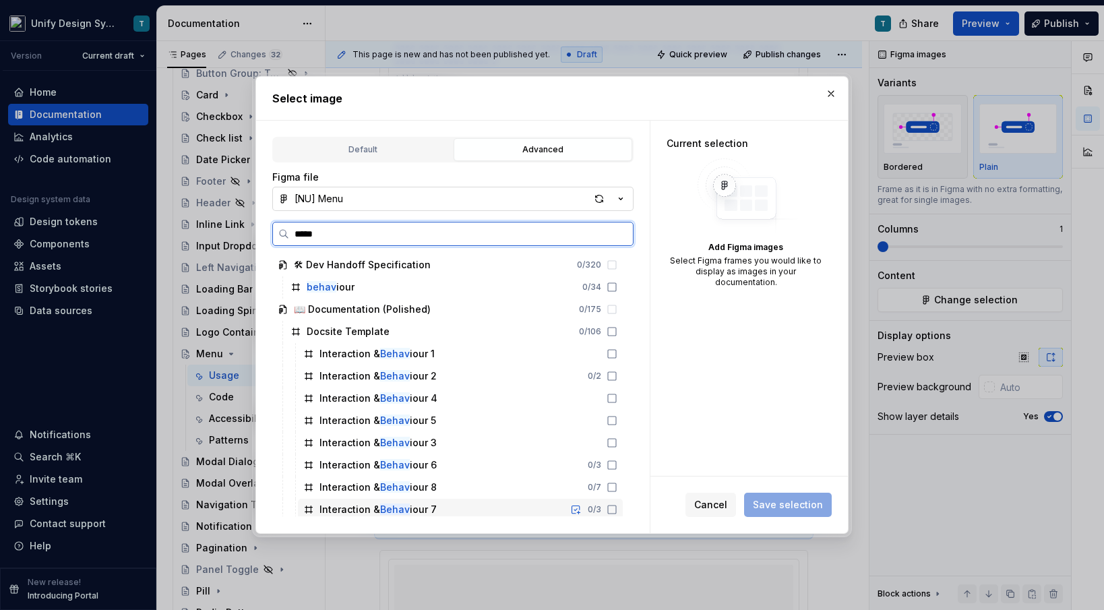
click at [417, 508] on div "Interaction & Behav iour 7" at bounding box center [378, 509] width 117 height 13
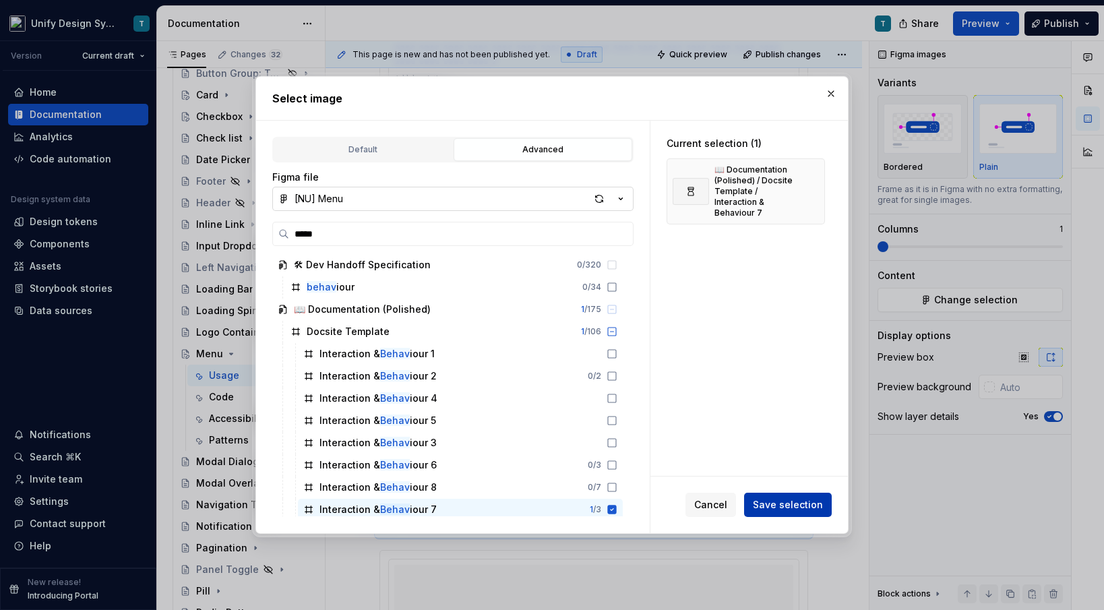
click at [772, 495] on button "Save selection" at bounding box center [788, 505] width 88 height 24
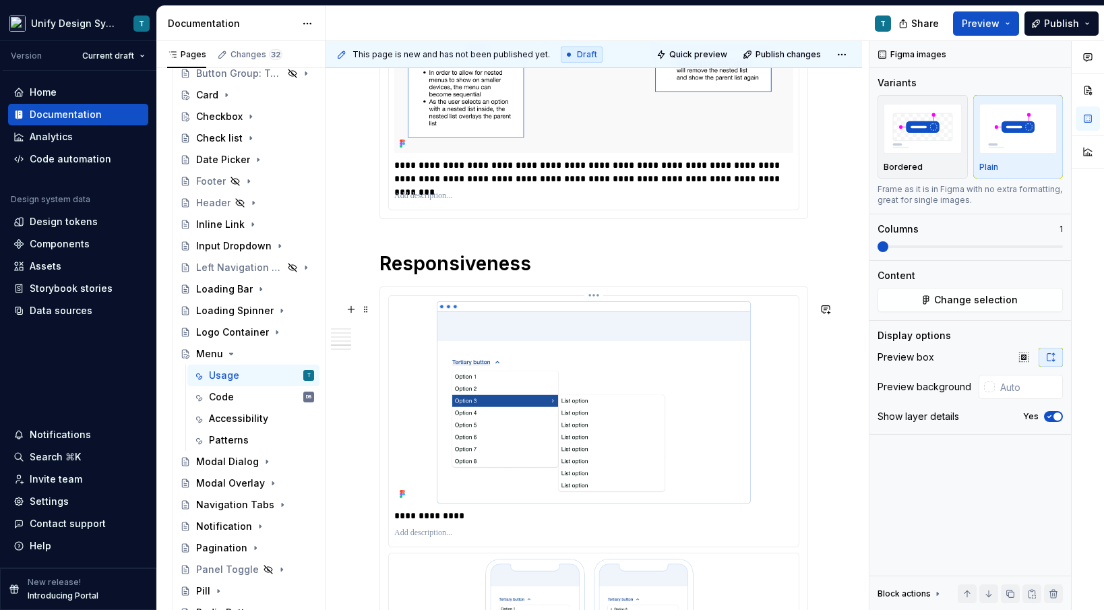
scroll to position [2622, 0]
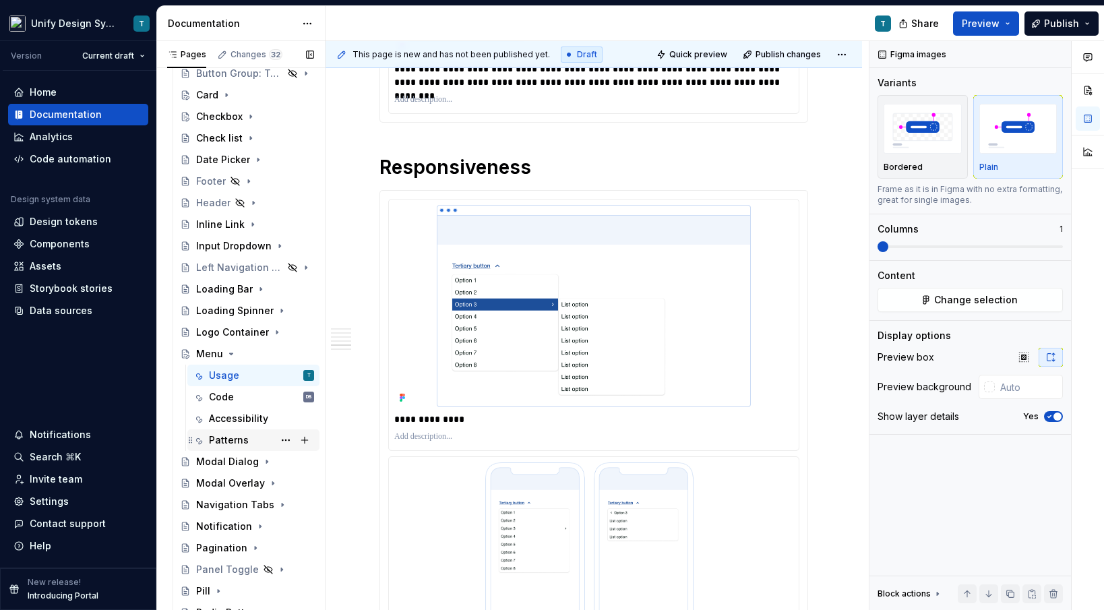
click at [251, 435] on div "Patterns" at bounding box center [261, 440] width 105 height 19
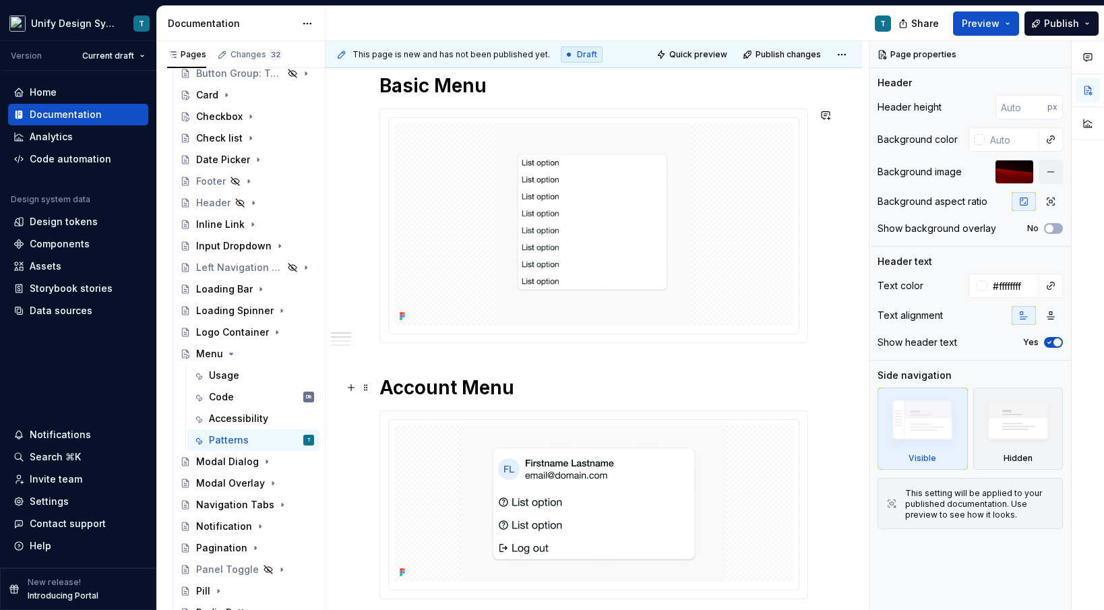
scroll to position [258, 0]
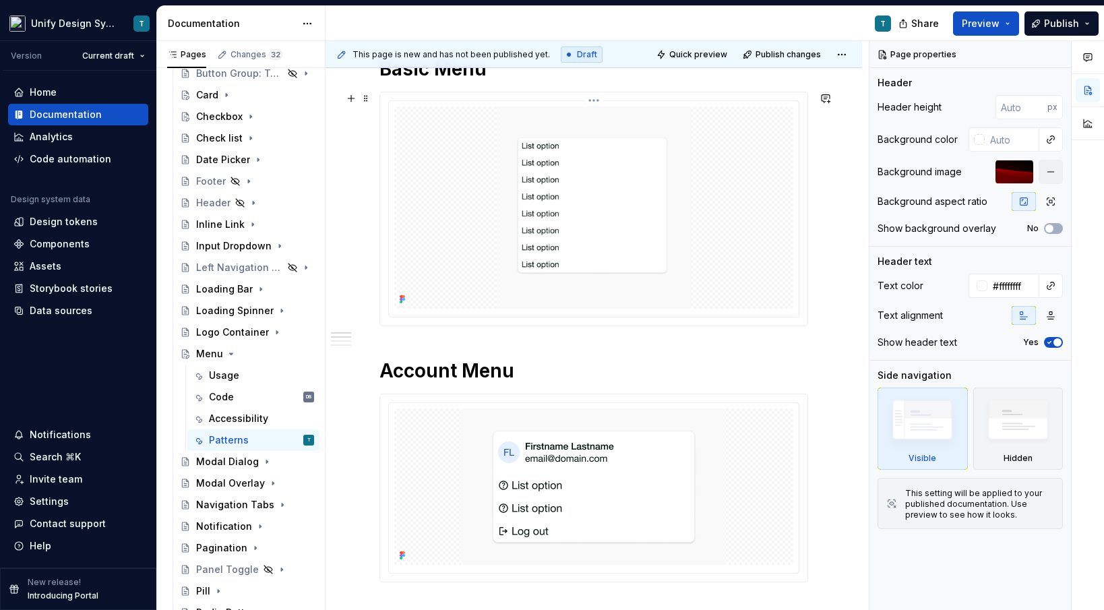
click at [403, 295] on icon at bounding box center [402, 299] width 11 height 11
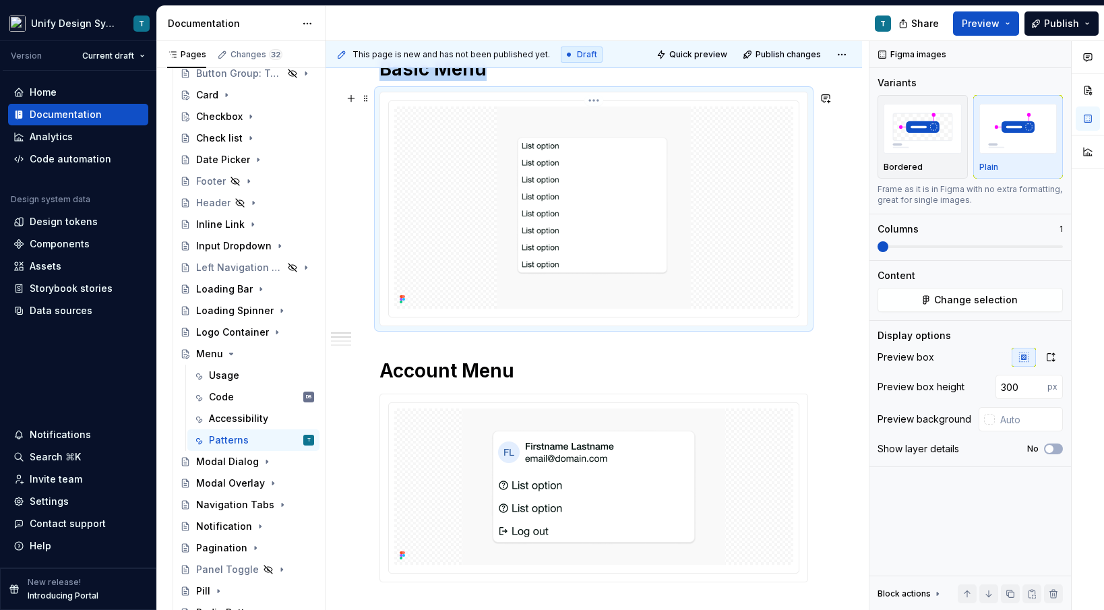
type textarea "*"
click at [589, 229] on img at bounding box center [593, 208] width 263 height 202
click at [1058, 448] on button "No" at bounding box center [1053, 449] width 19 height 11
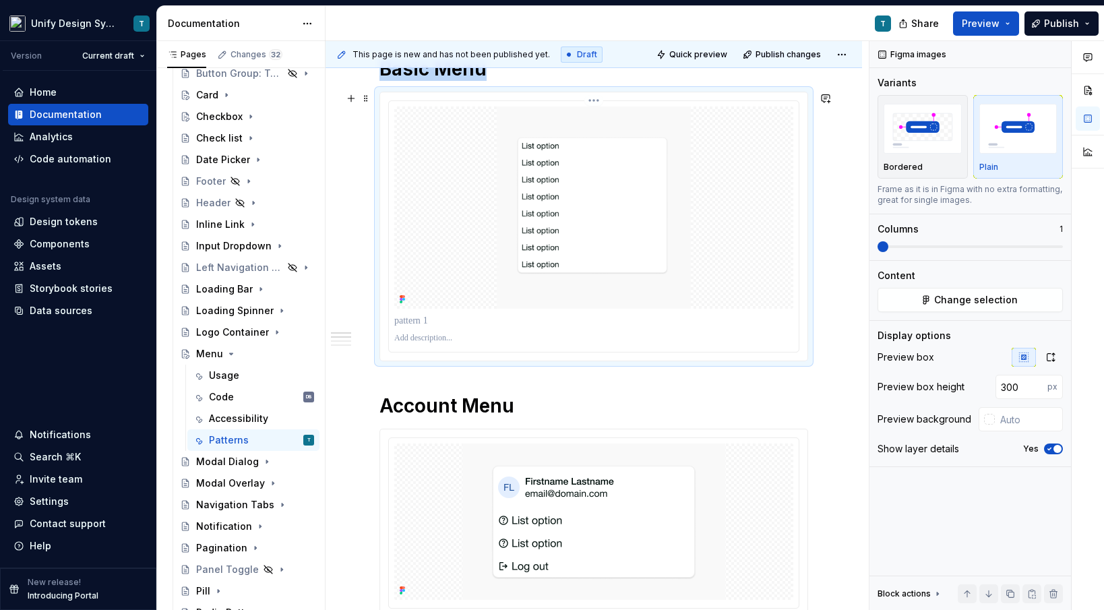
click at [431, 324] on p at bounding box center [593, 320] width 399 height 13
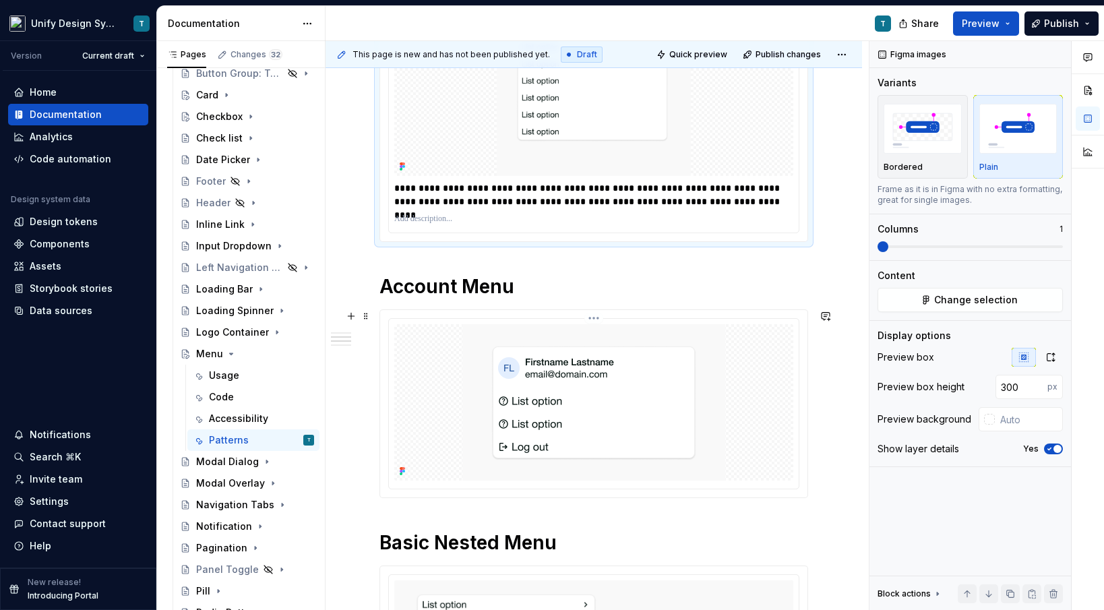
scroll to position [475, 0]
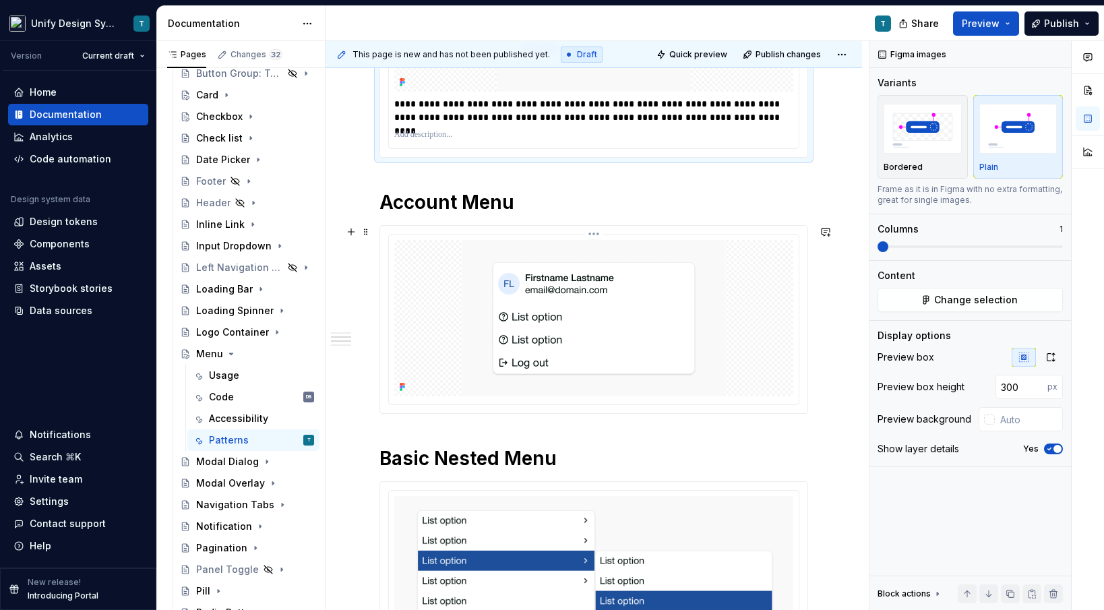
click at [467, 398] on div at bounding box center [594, 320] width 410 height 170
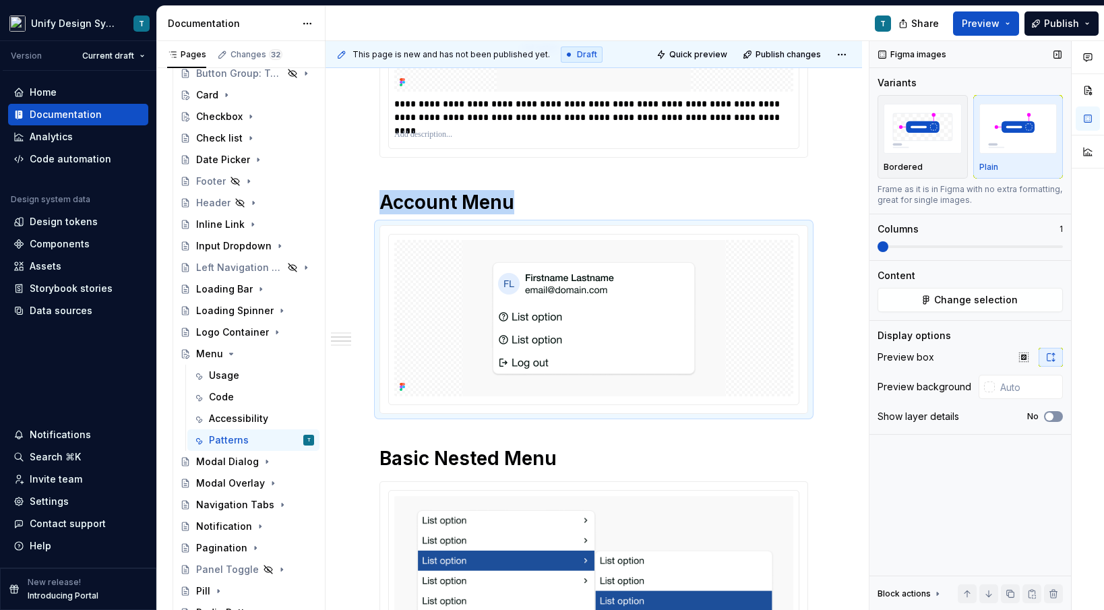
click at [1052, 419] on span "button" at bounding box center [1050, 417] width 8 height 8
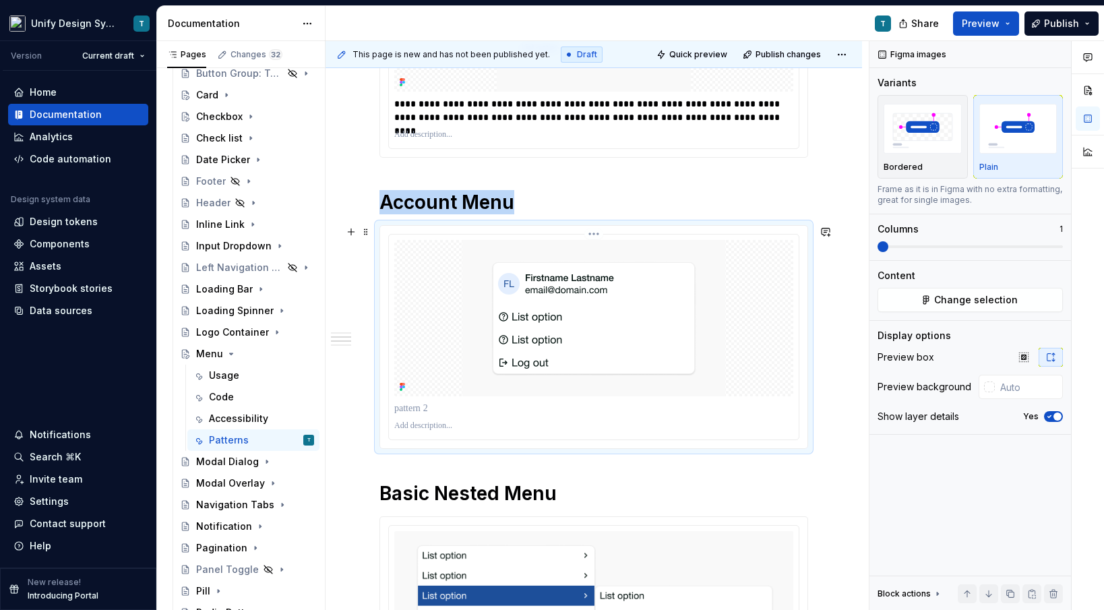
click at [442, 405] on p at bounding box center [593, 408] width 399 height 13
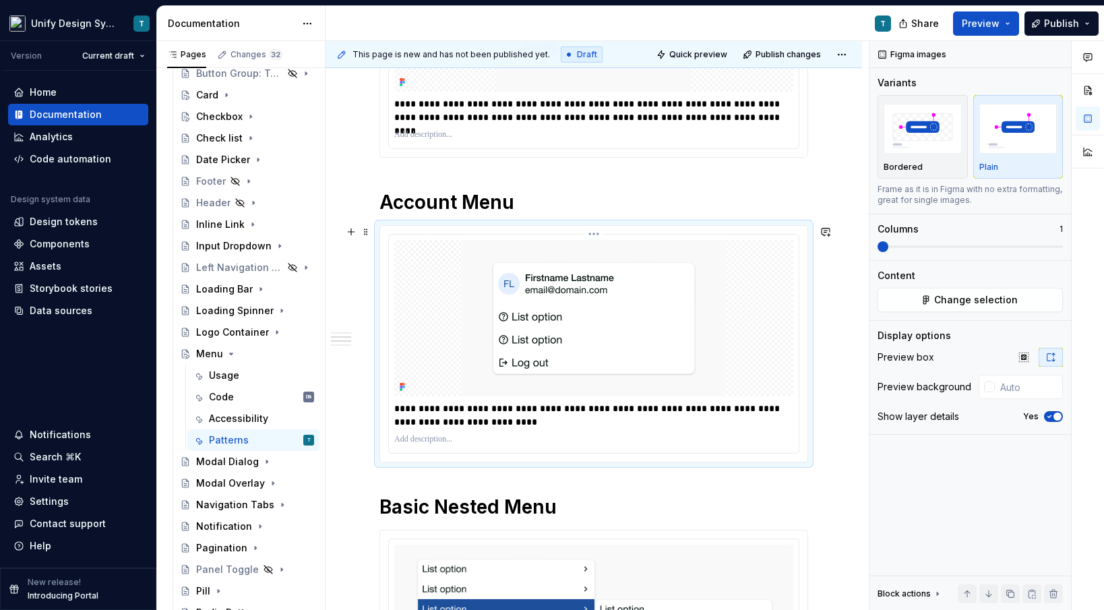
click at [467, 423] on p "**********" at bounding box center [597, 415] width 406 height 27
click at [717, 409] on p "**********" at bounding box center [597, 415] width 406 height 27
click at [728, 406] on p "**********" at bounding box center [597, 415] width 406 height 27
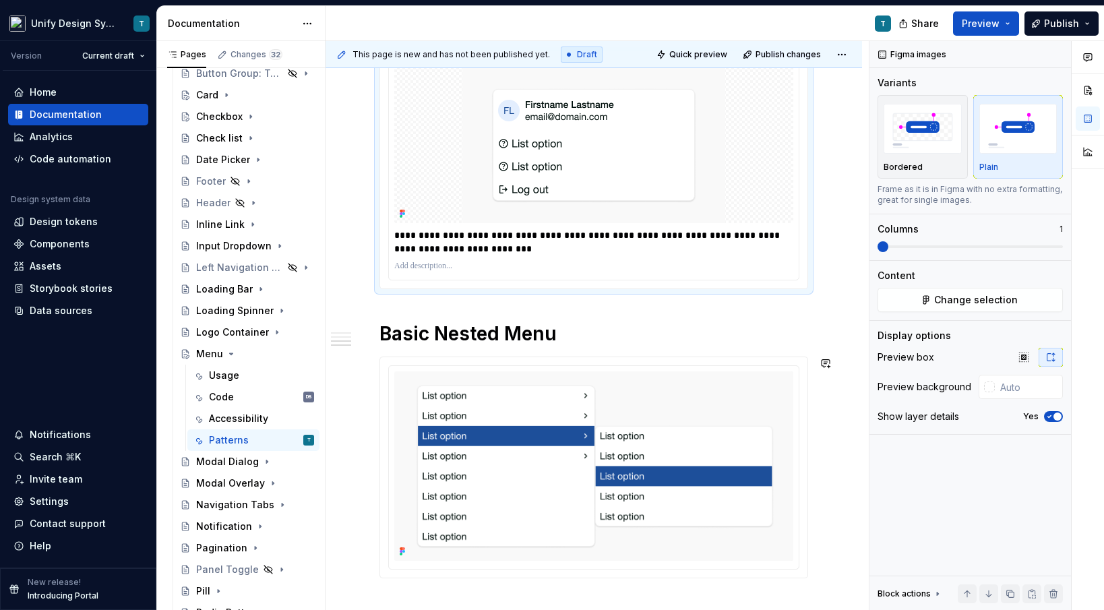
scroll to position [825, 0]
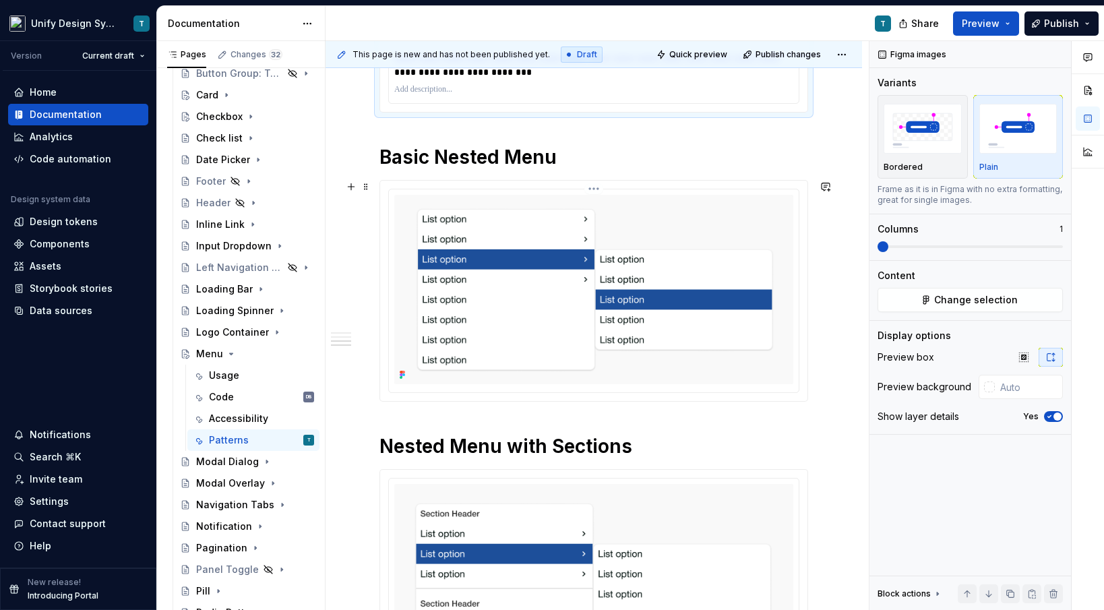
click at [685, 353] on img at bounding box center [593, 289] width 399 height 189
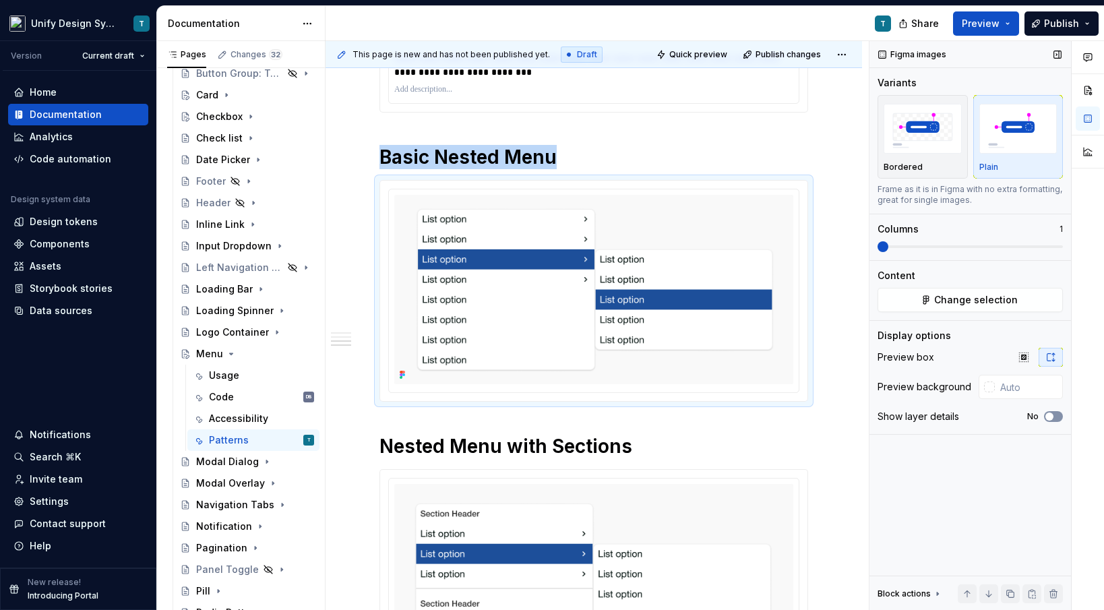
click at [1051, 415] on span "button" at bounding box center [1050, 417] width 8 height 8
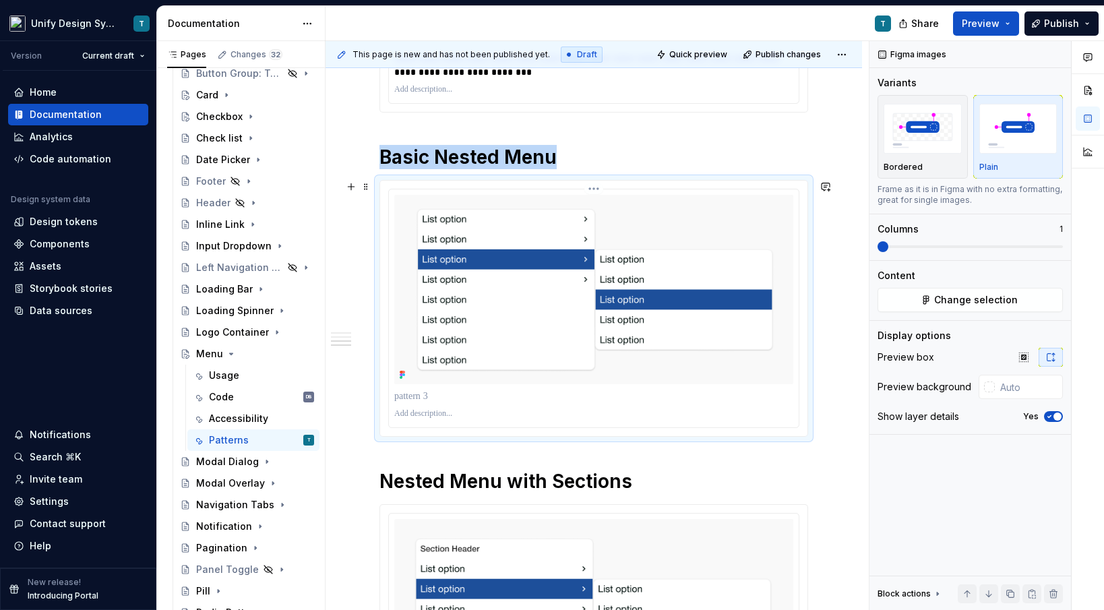
click at [413, 403] on p at bounding box center [593, 396] width 399 height 13
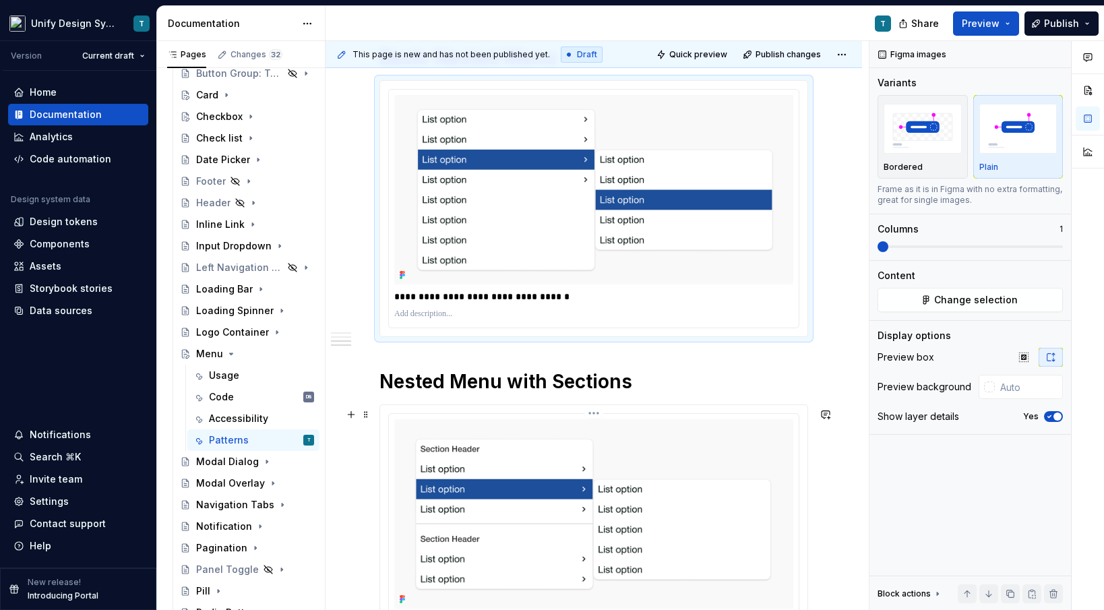
scroll to position [1021, 0]
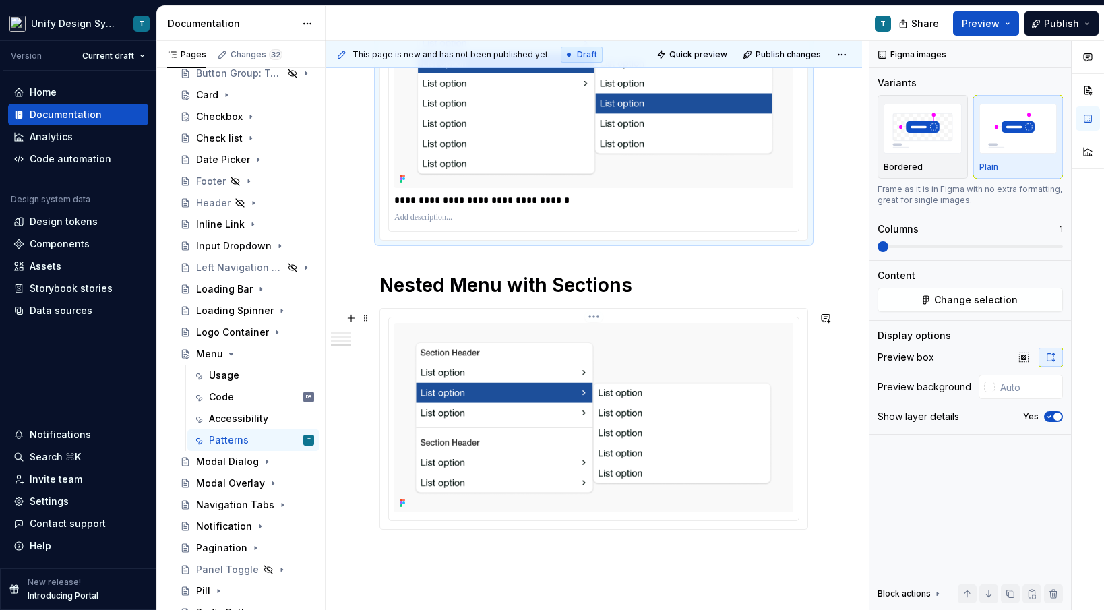
click at [696, 437] on img at bounding box center [593, 417] width 399 height 189
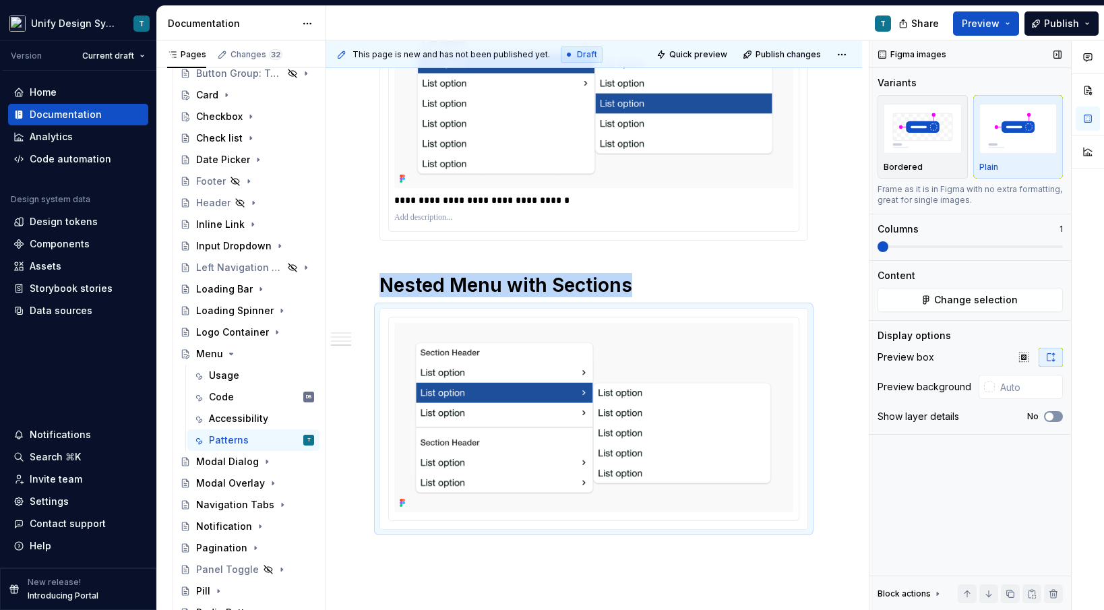
click at [1052, 417] on span "button" at bounding box center [1050, 417] width 8 height 8
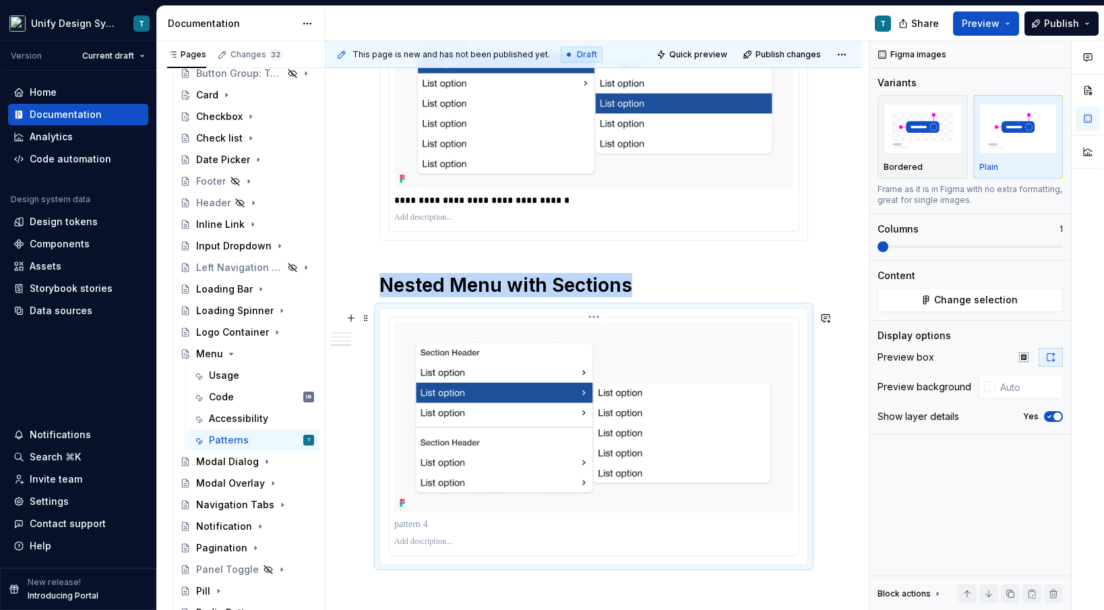
click at [458, 530] on p at bounding box center [593, 524] width 399 height 13
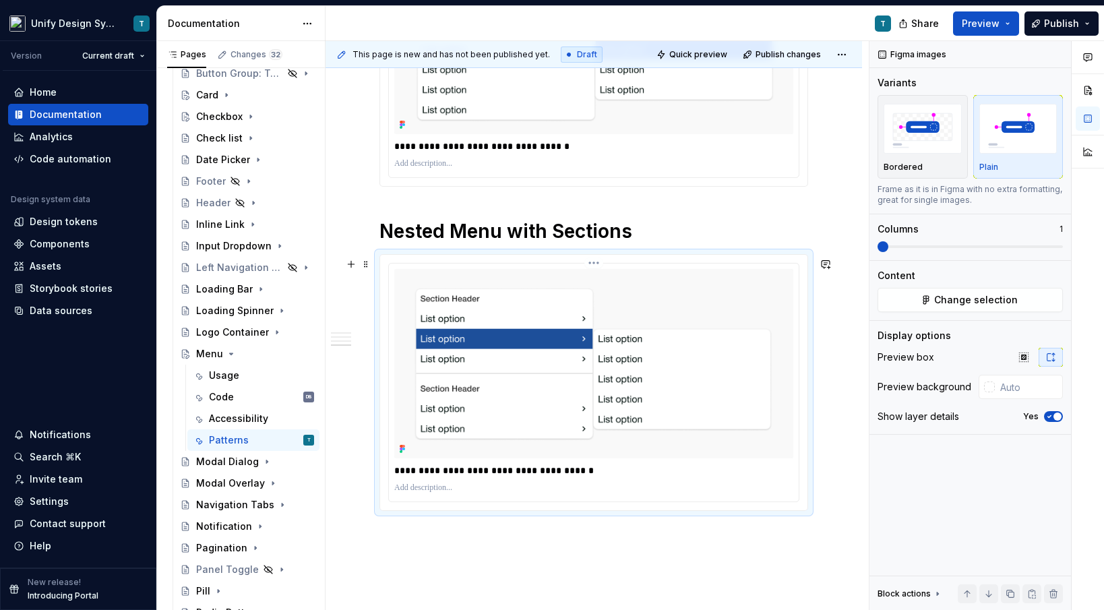
scroll to position [1083, 0]
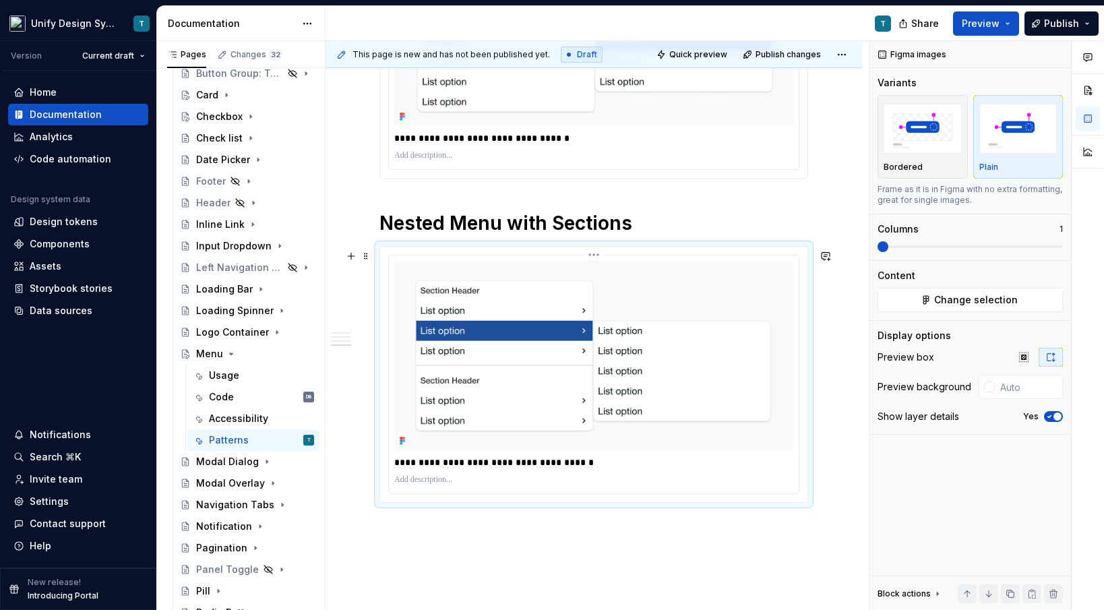
click at [489, 469] on p "**********" at bounding box center [597, 462] width 406 height 13
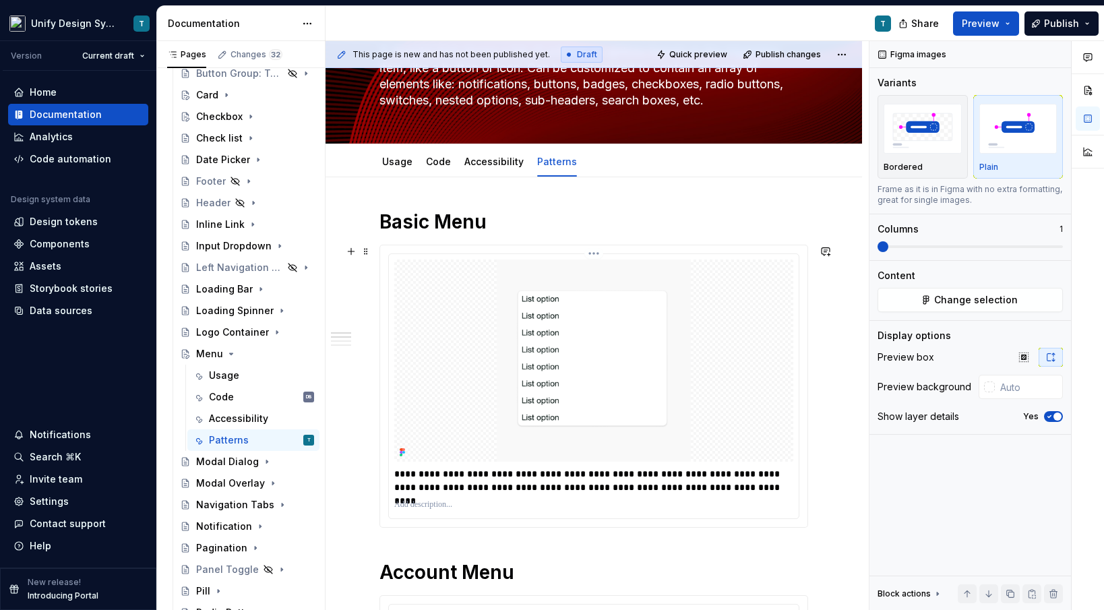
scroll to position [22, 0]
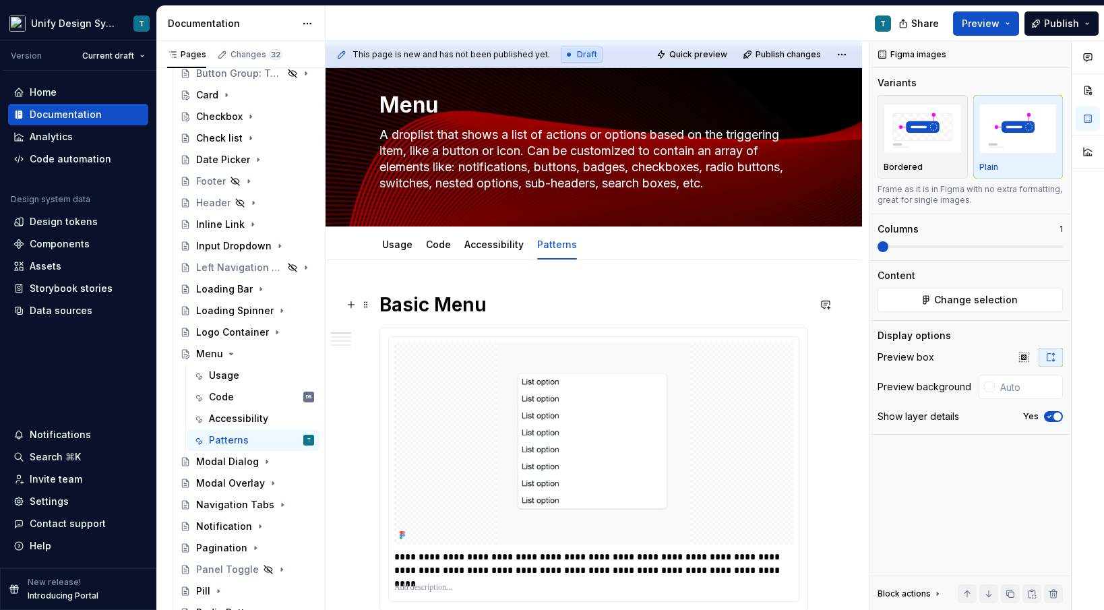
click at [370, 301] on span at bounding box center [366, 304] width 11 height 19
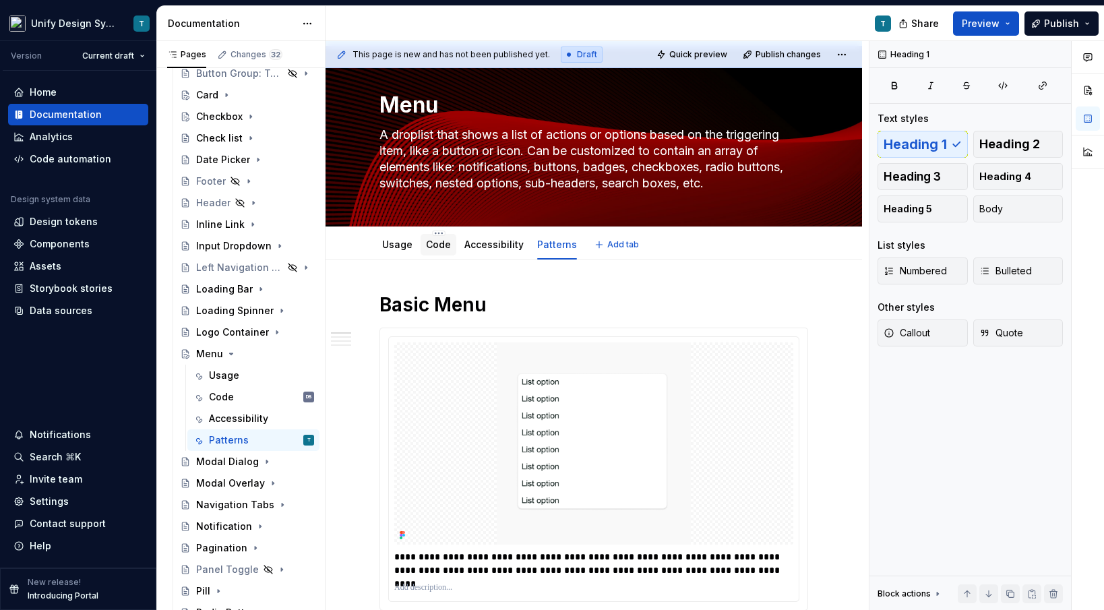
click at [450, 246] on div "Code" at bounding box center [439, 245] width 36 height 22
click at [395, 246] on link "Usage" at bounding box center [397, 244] width 30 height 11
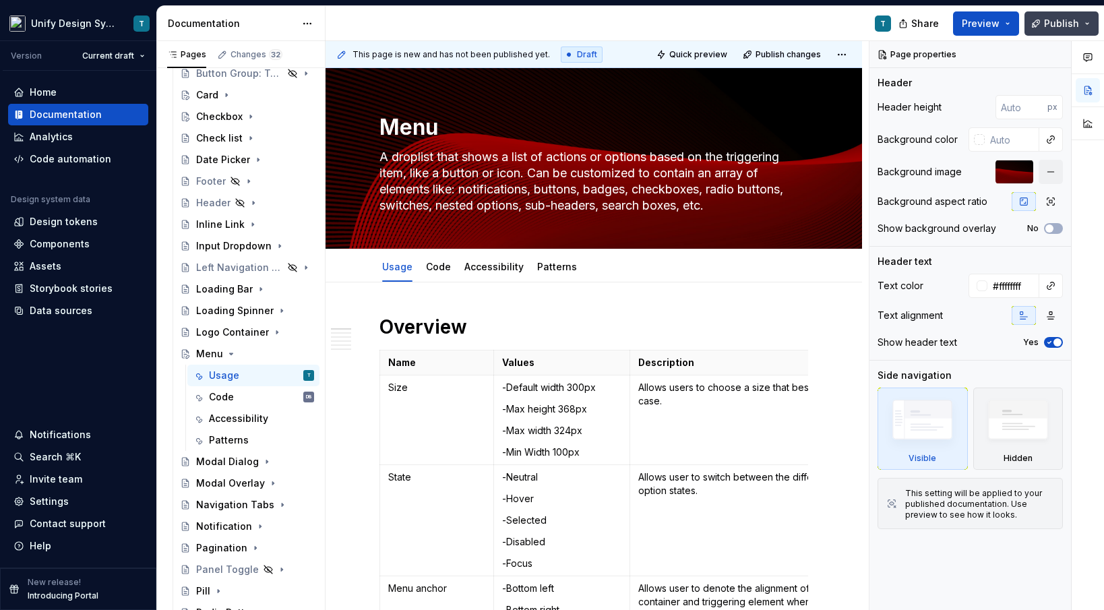
click at [1068, 24] on span "Publish" at bounding box center [1061, 23] width 35 height 13
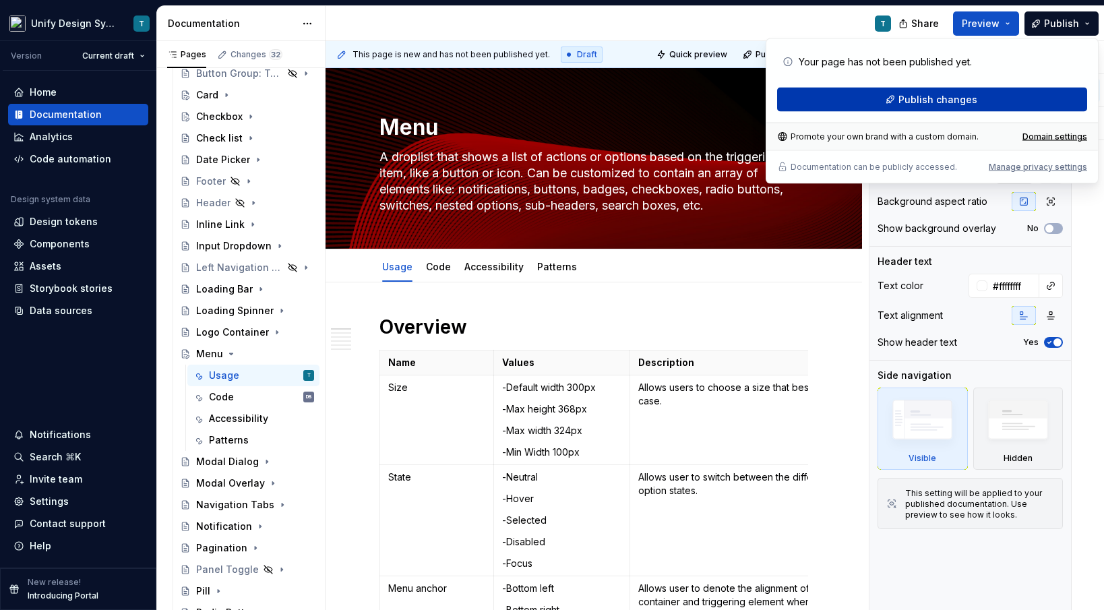
click at [894, 97] on button "Publish changes" at bounding box center [932, 100] width 310 height 24
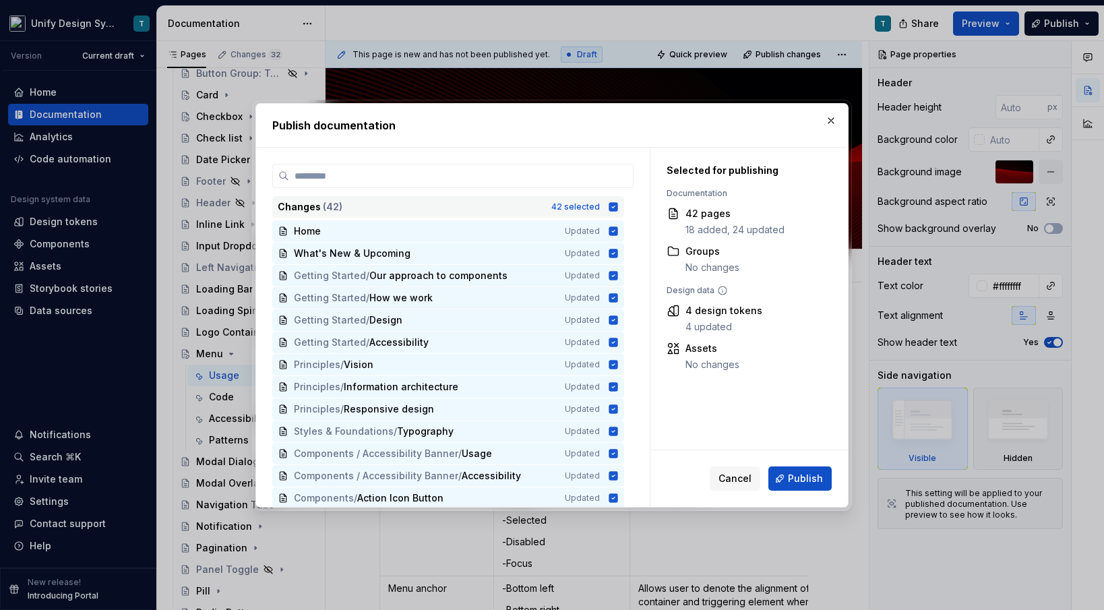
click at [520, 209] on div "Changes ( 42 )" at bounding box center [411, 206] width 266 height 13
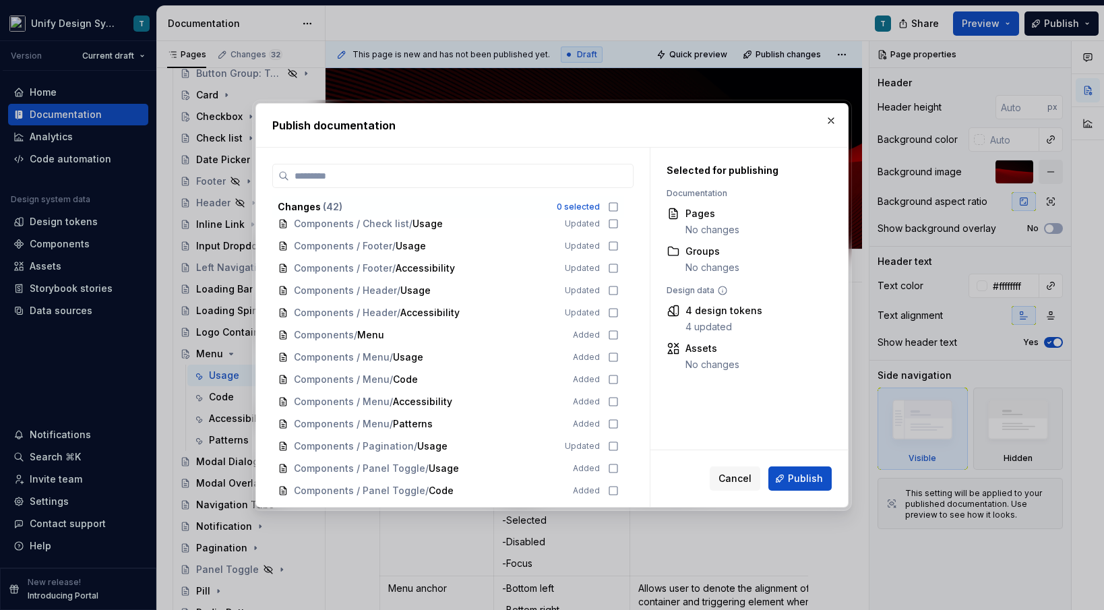
scroll to position [632, 0]
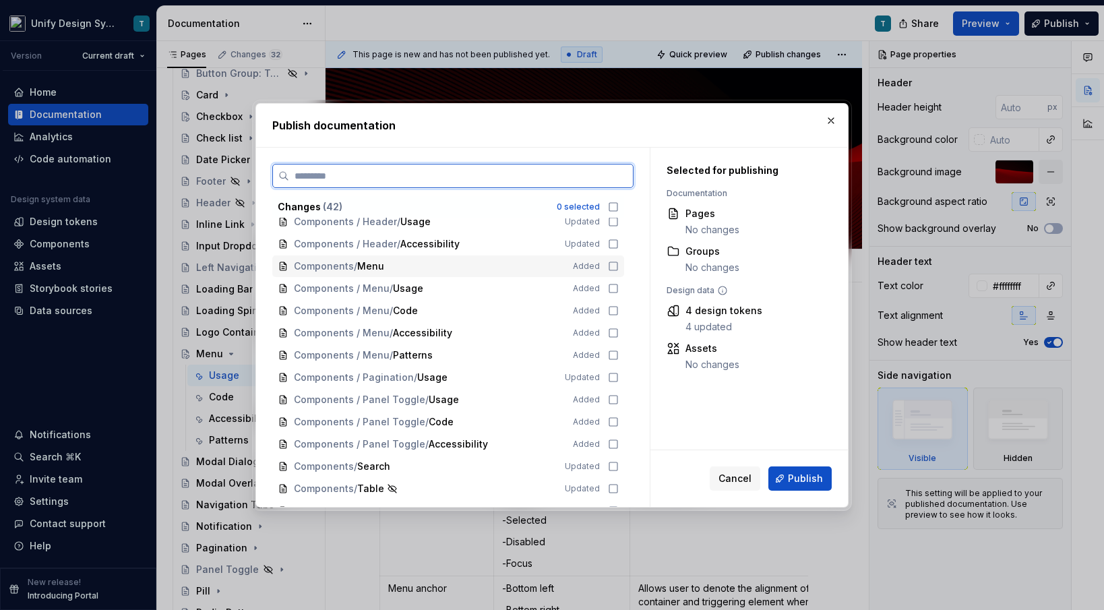
click at [357, 270] on span "/" at bounding box center [355, 266] width 3 height 13
click at [415, 284] on span "Usage" at bounding box center [408, 288] width 30 height 13
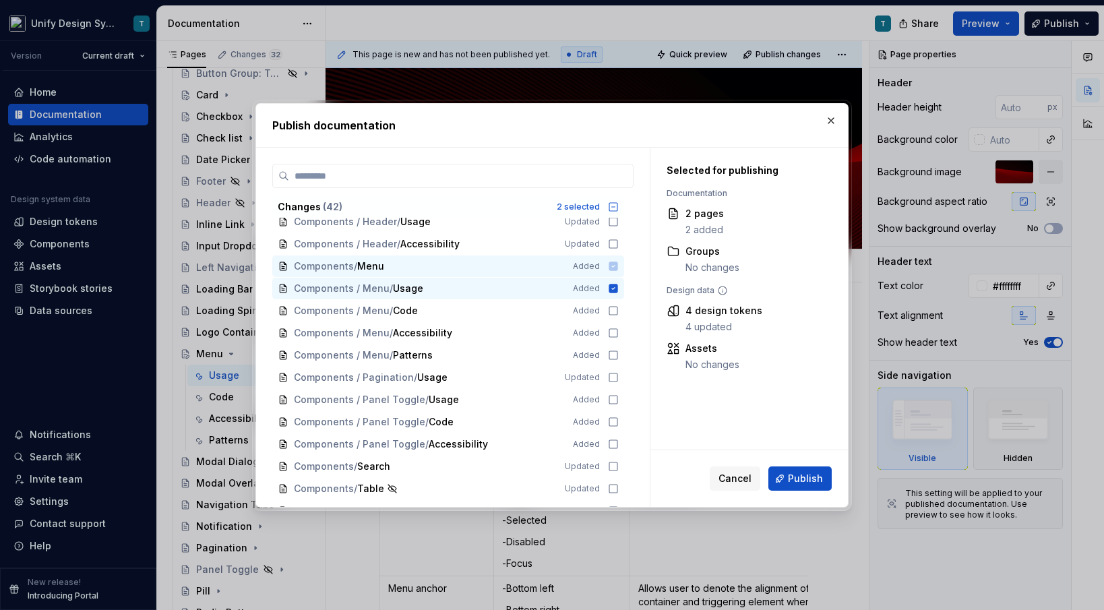
click at [403, 269] on span "Components / Menu Added" at bounding box center [448, 266] width 352 height 22
click at [618, 290] on icon at bounding box center [613, 288] width 9 height 9
click at [792, 477] on span "Publish" at bounding box center [805, 478] width 35 height 13
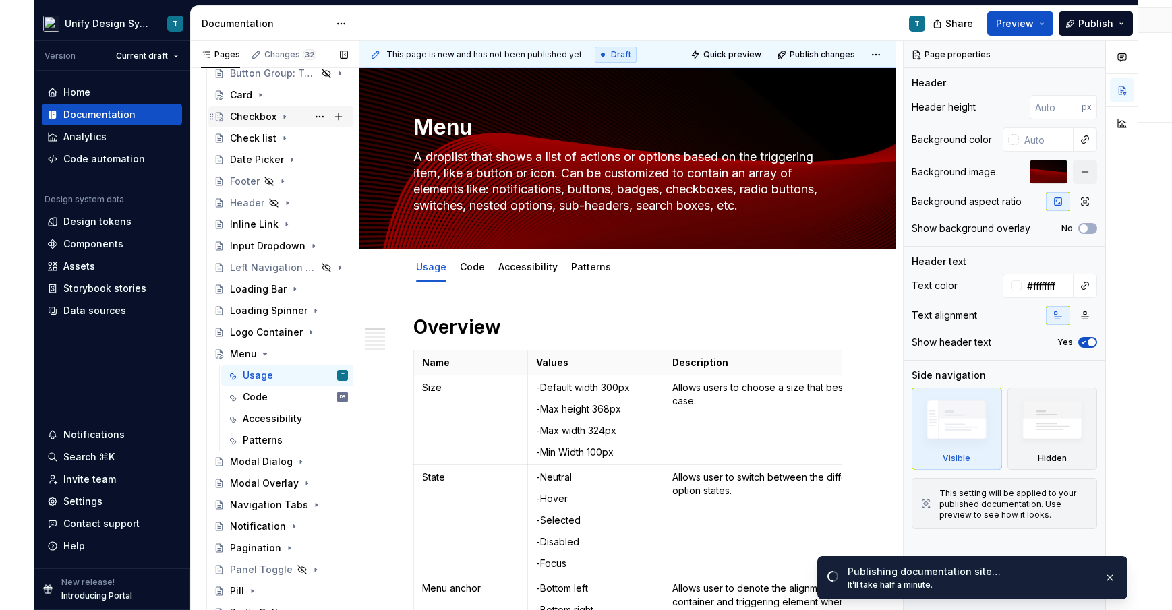
scroll to position [0, 0]
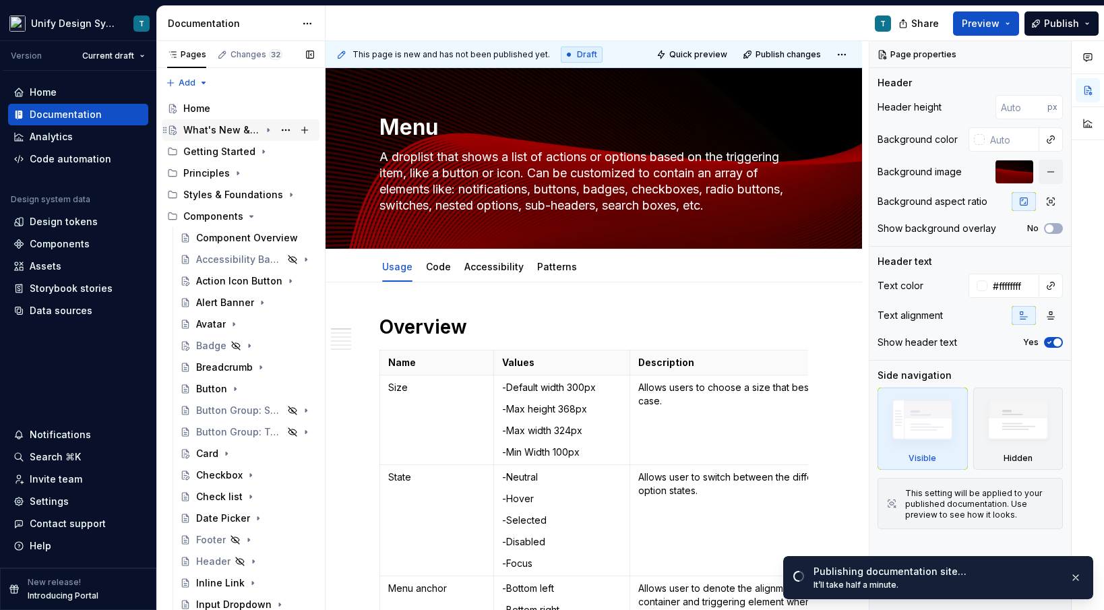
click at [208, 132] on div "What's New & Upcoming" at bounding box center [221, 129] width 77 height 13
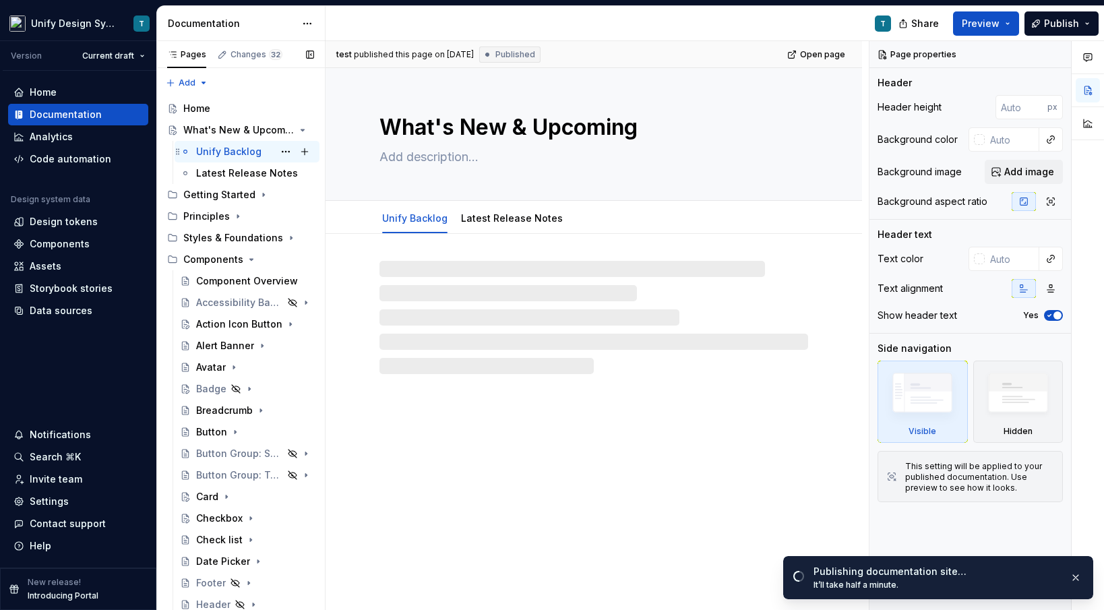
click at [216, 153] on div "Unify Backlog" at bounding box center [228, 151] width 65 height 13
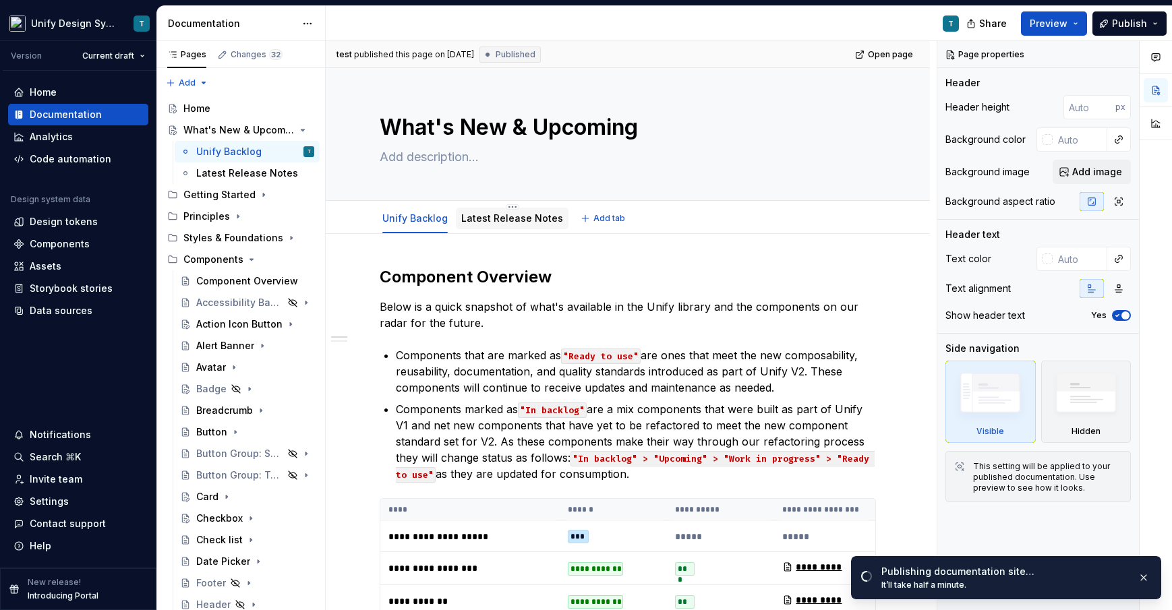
click at [495, 216] on link "Latest Release Notes" at bounding box center [512, 217] width 102 height 11
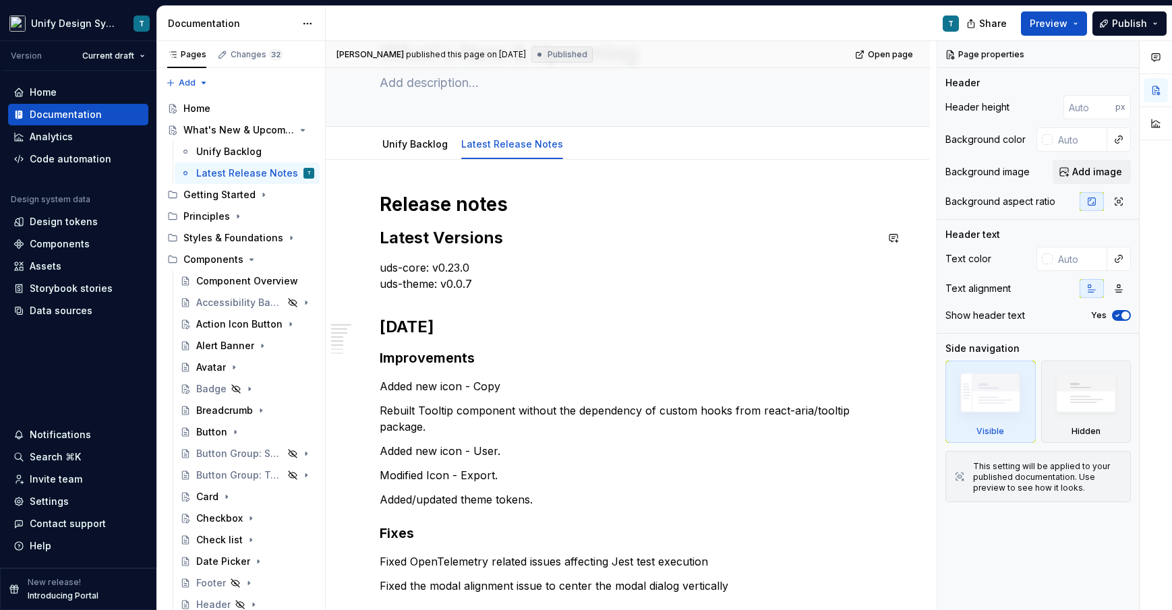
scroll to position [73, 0]
click at [411, 147] on link "Unify Backlog" at bounding box center [414, 144] width 65 height 11
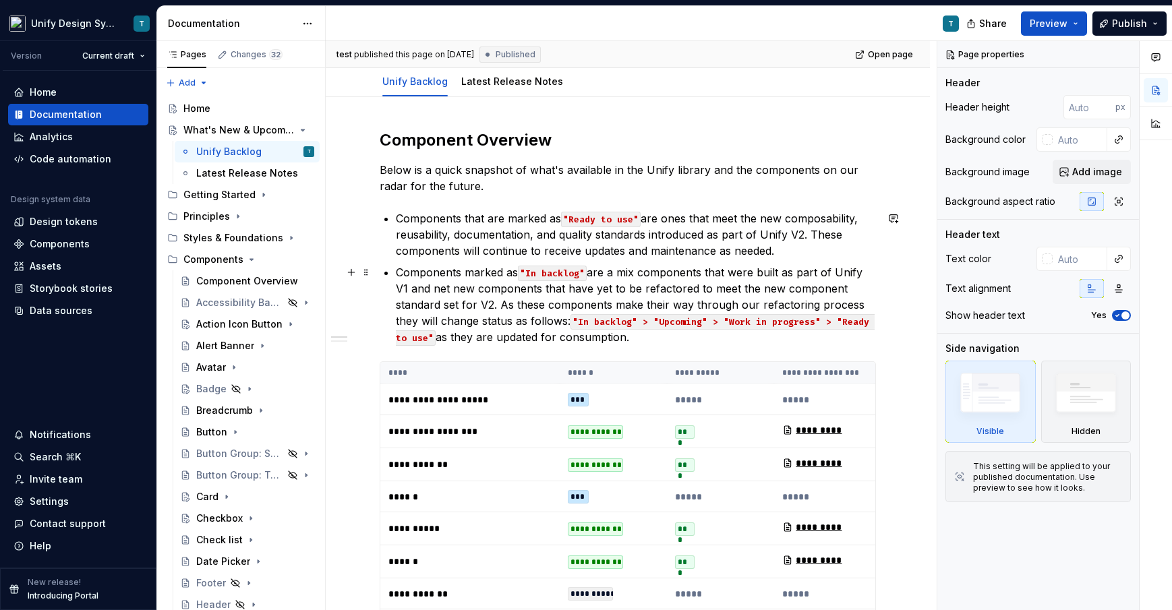
scroll to position [174, 0]
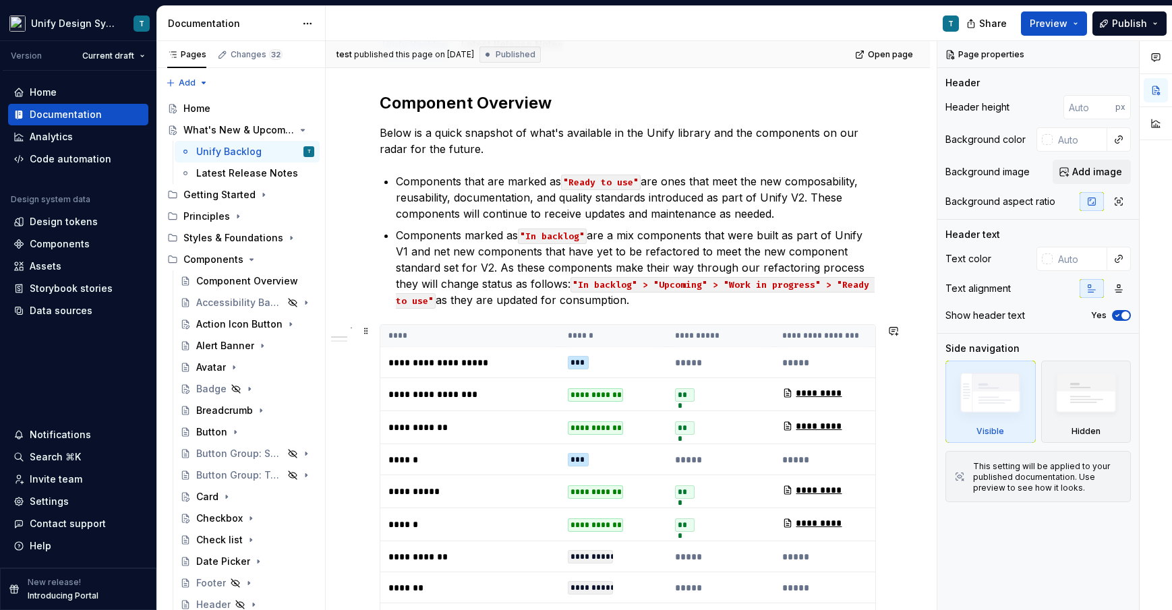
click at [625, 343] on th "******" at bounding box center [612, 336] width 107 height 22
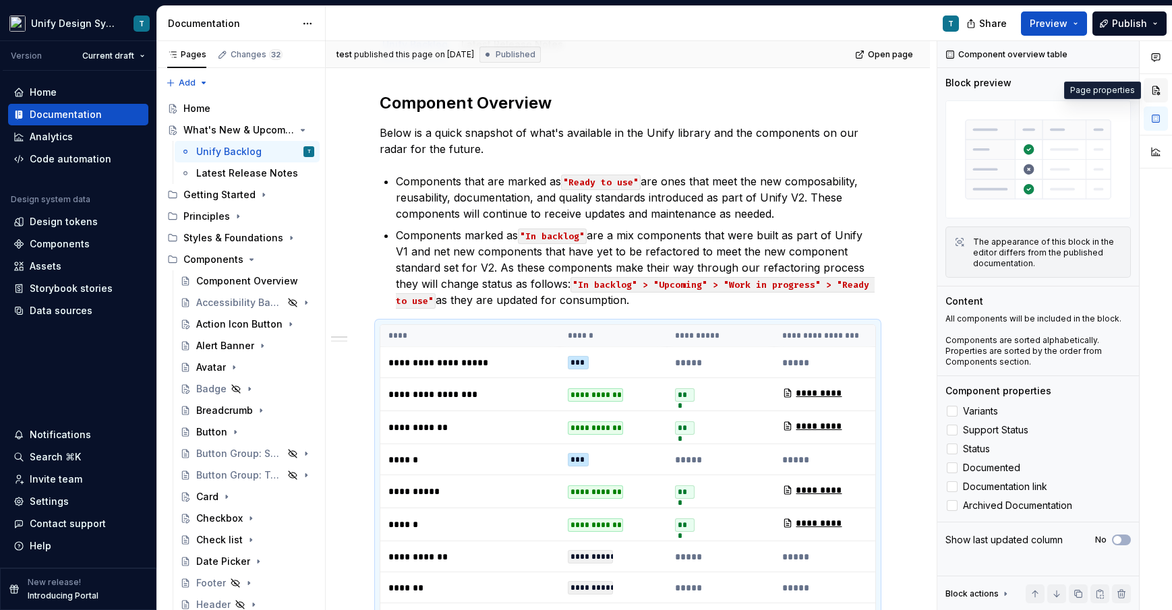
click at [1103, 93] on button "button" at bounding box center [1155, 90] width 24 height 24
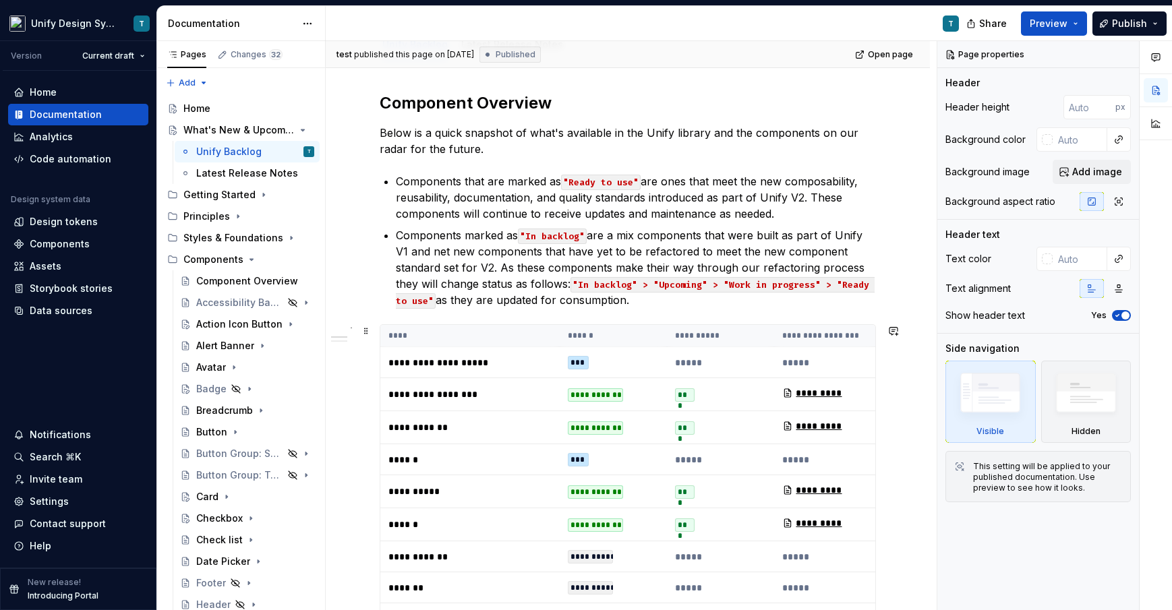
click at [568, 518] on div "**********" at bounding box center [595, 524] width 55 height 13
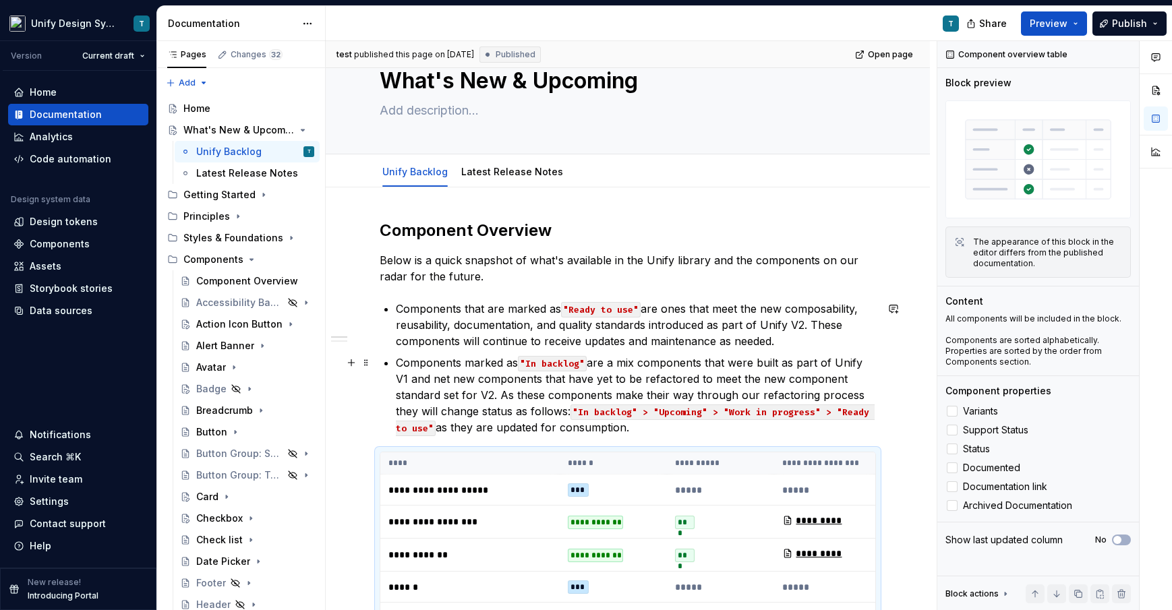
scroll to position [0, 0]
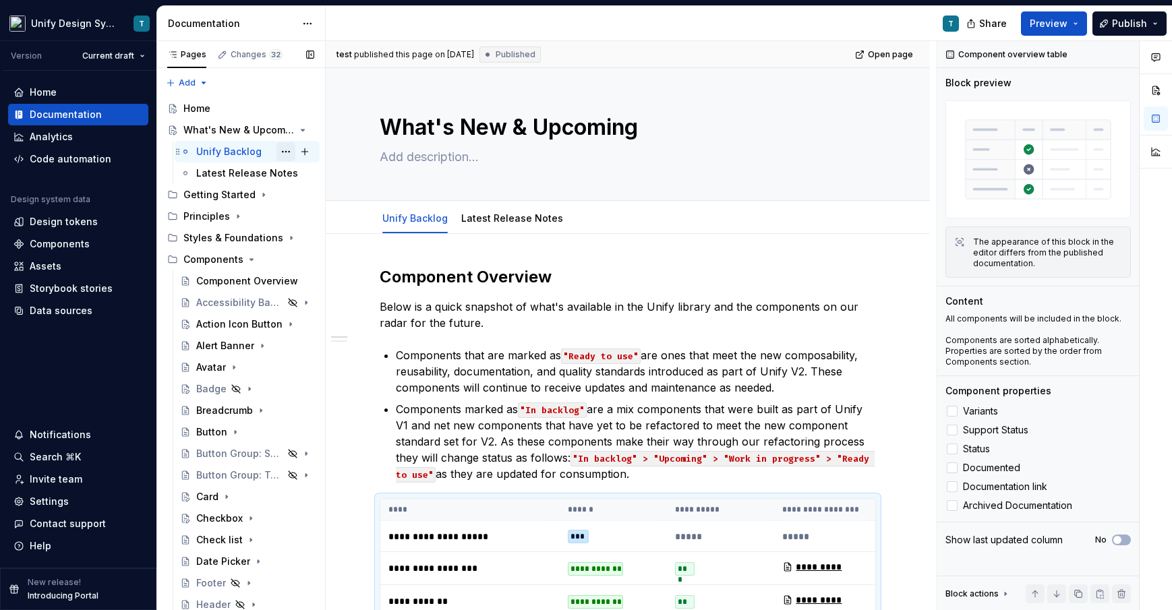
click at [284, 153] on button "Page tree" at bounding box center [285, 151] width 19 height 19
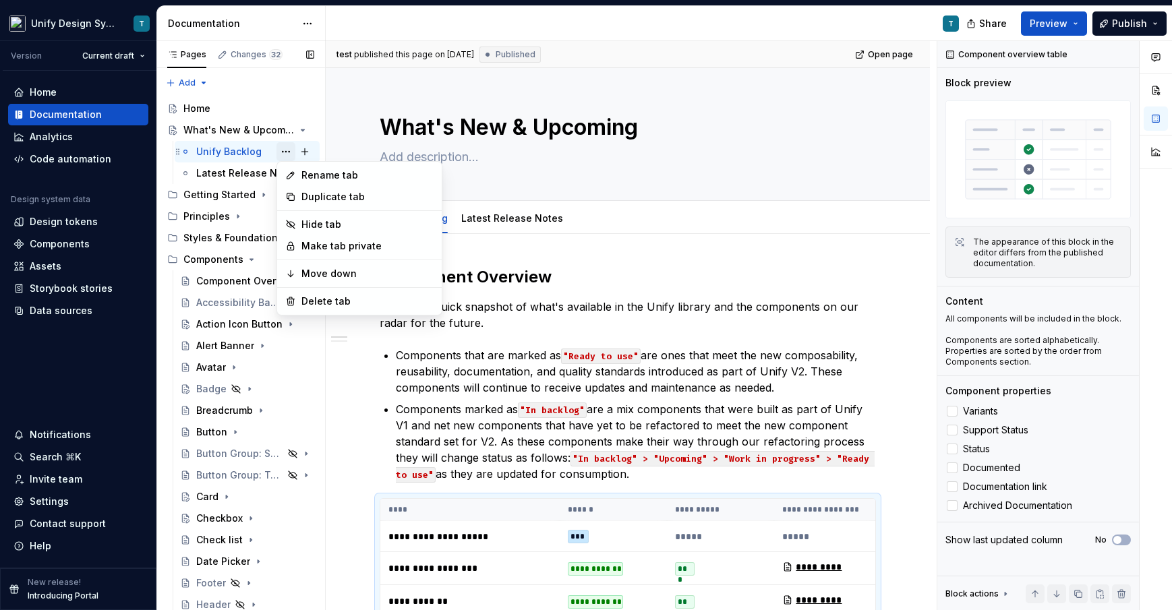
click at [284, 153] on div "Pages Changes 32 Add Accessibility guide for tree Page tree. Navigate the tree …" at bounding box center [240, 328] width 169 height 575
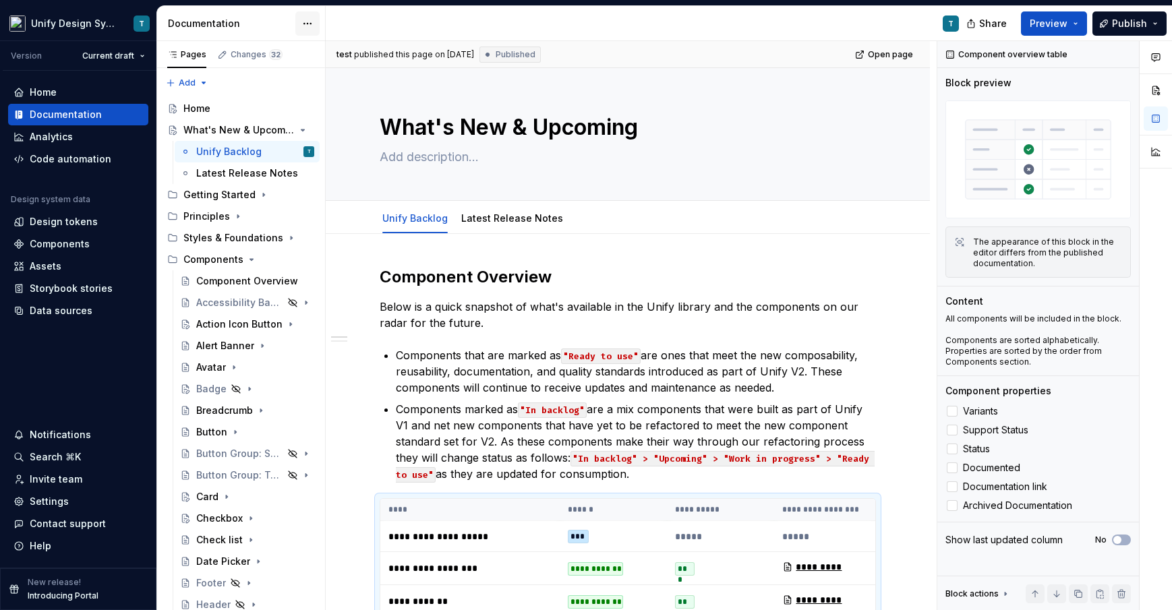
click at [312, 24] on html "Unify Design System T Version Current draft Home Documentation Analytics Code a…" at bounding box center [586, 305] width 1172 height 610
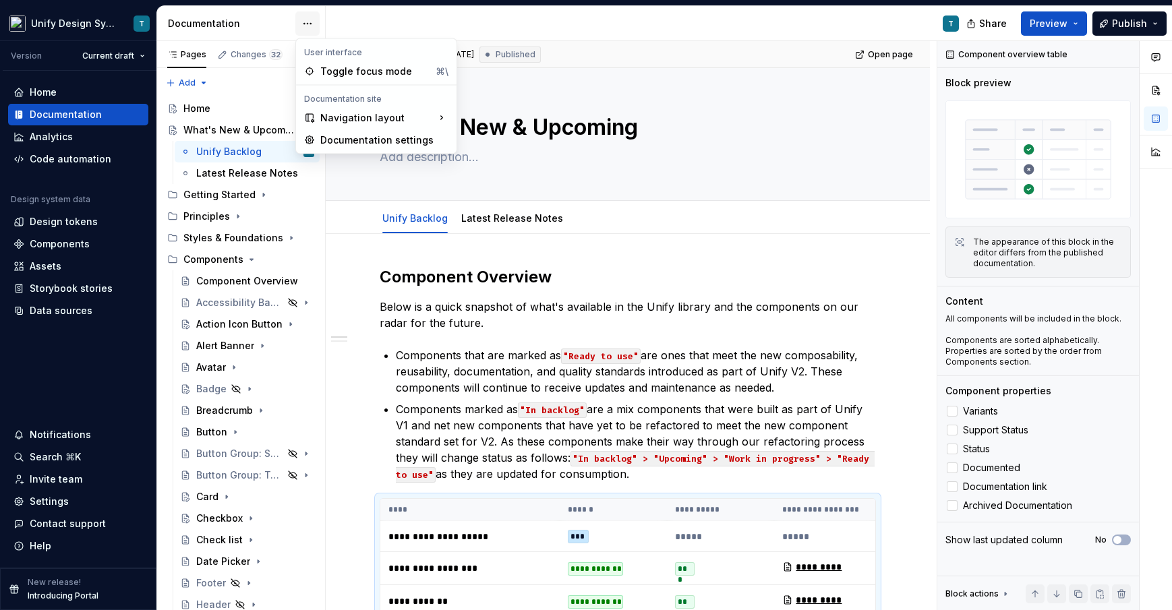
click at [312, 24] on html "Unify Design System T Version Current draft Home Documentation Analytics Code a…" at bounding box center [586, 305] width 1172 height 610
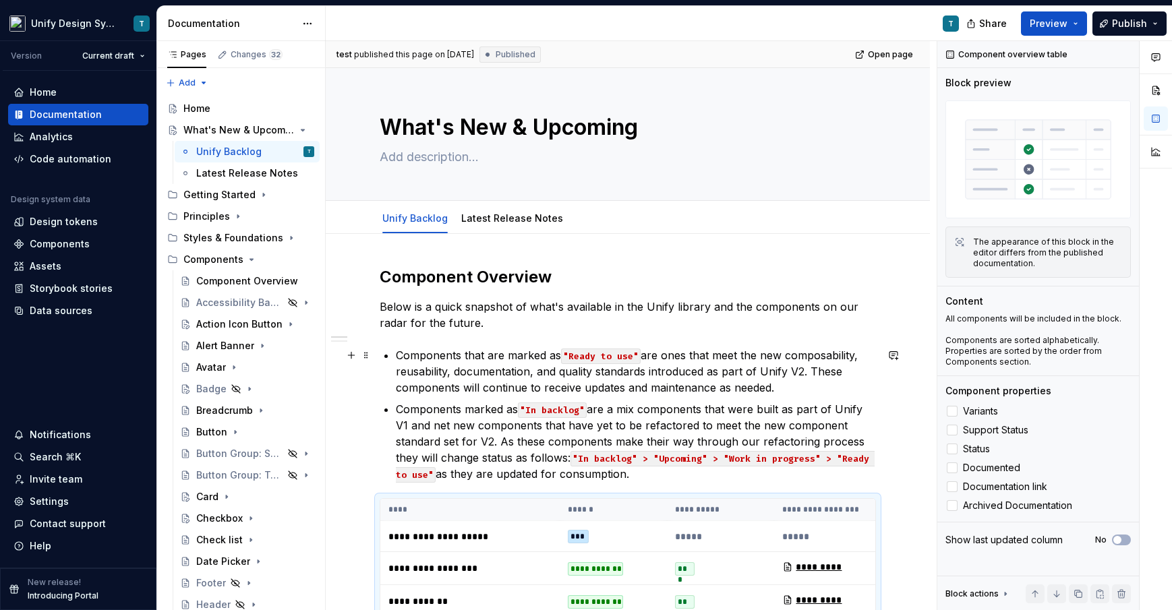
scroll to position [258, 0]
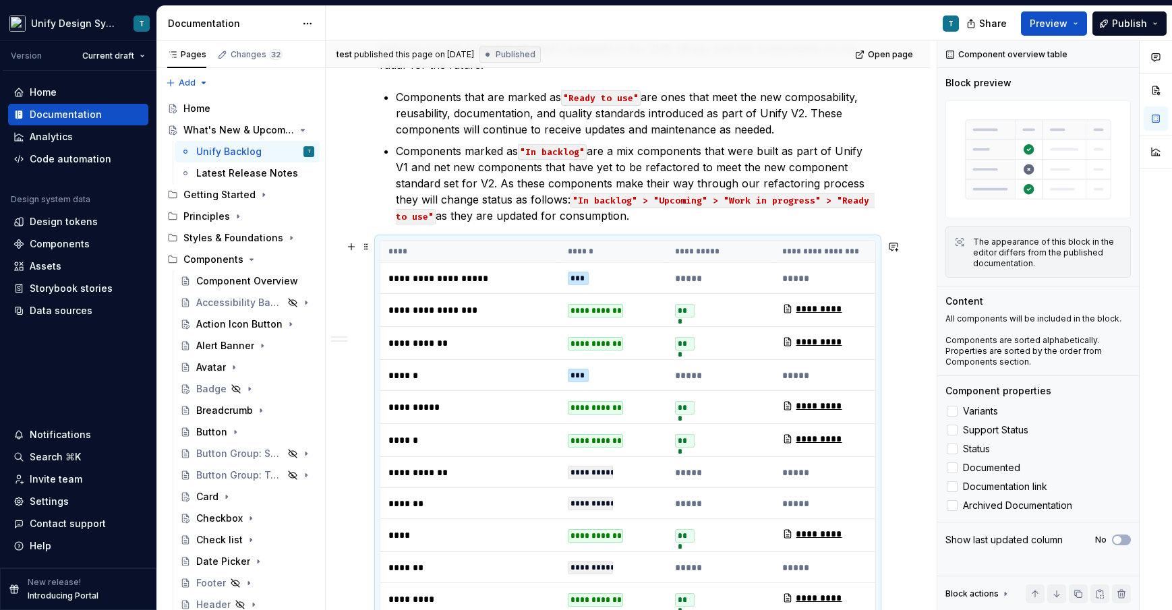
click at [503, 402] on p "**********" at bounding box center [469, 406] width 163 height 13
click at [1103, 154] on button "button" at bounding box center [1155, 152] width 24 height 24
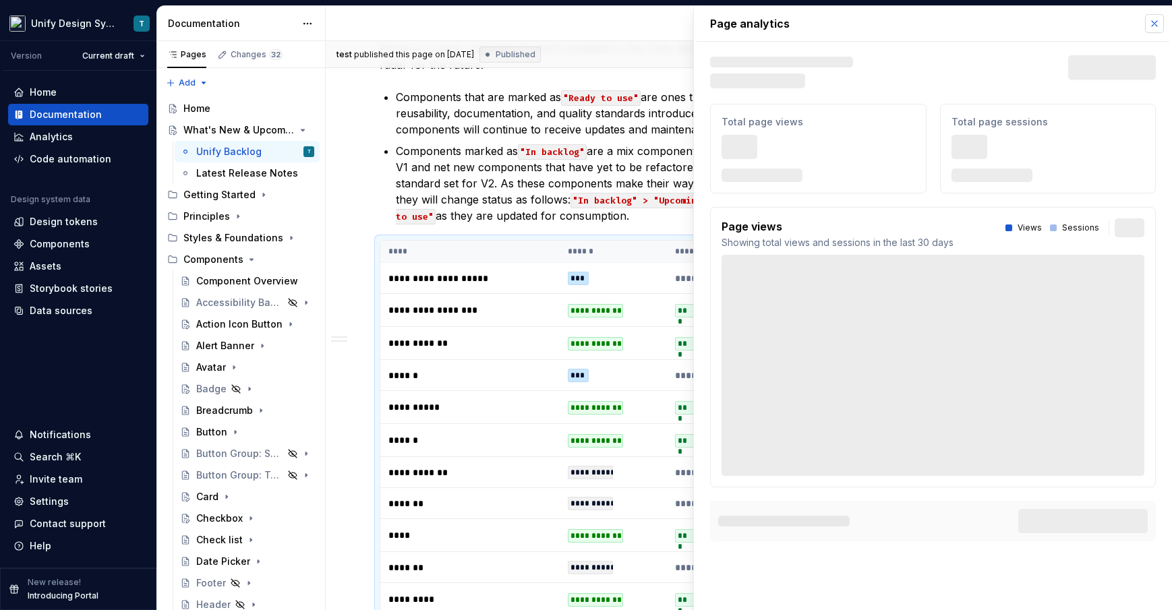
click at [1103, 26] on button "button" at bounding box center [1154, 23] width 19 height 19
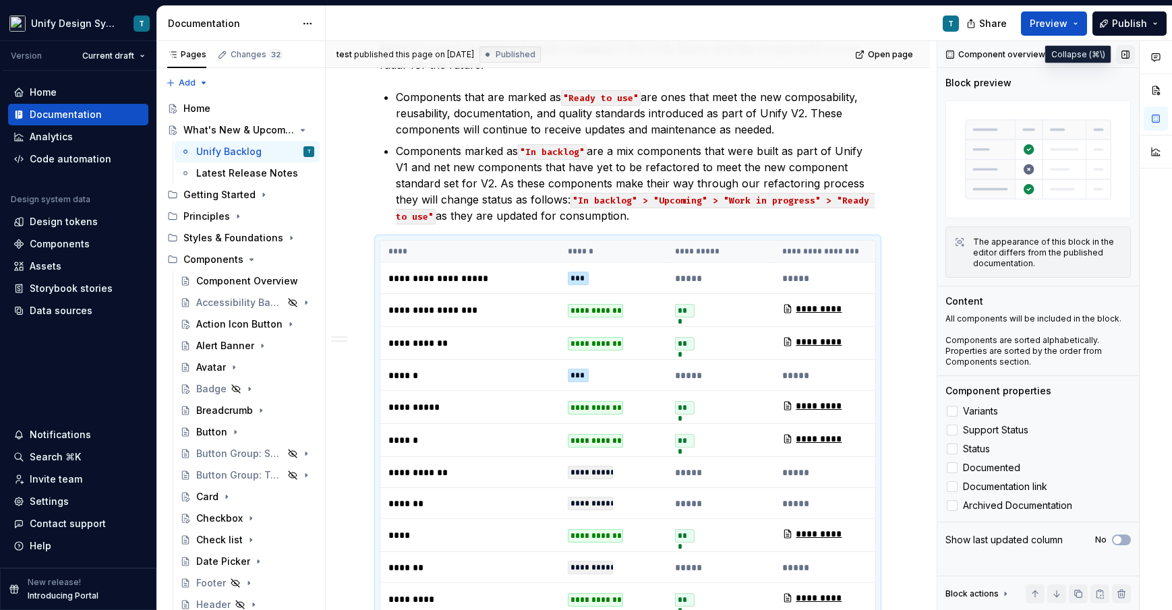
click at [1103, 52] on button "button" at bounding box center [1125, 54] width 19 height 19
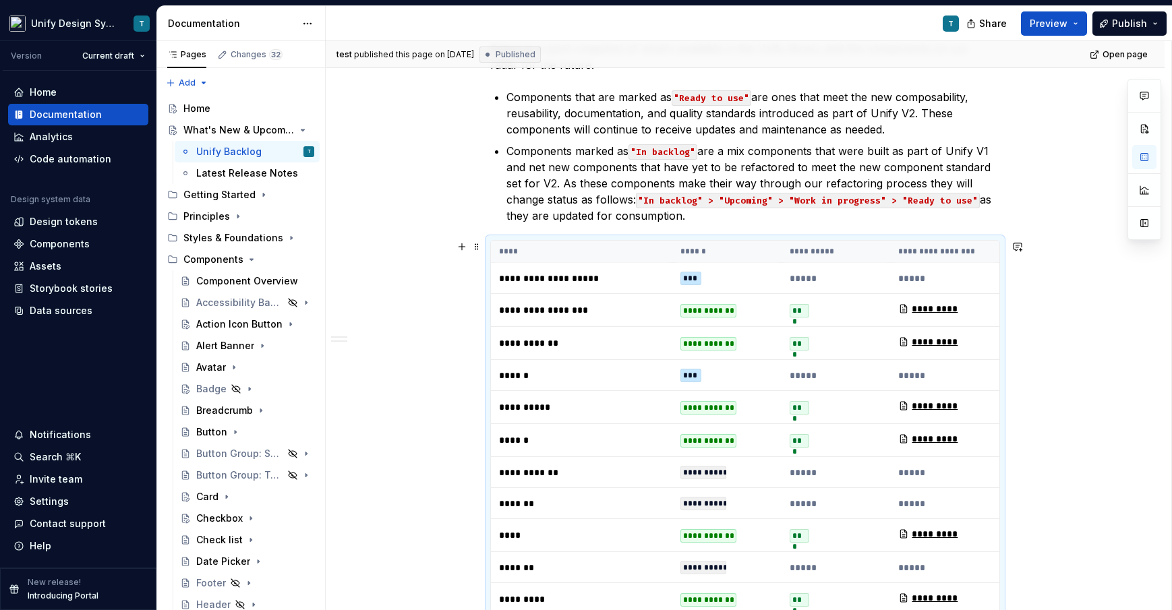
click at [895, 421] on td "*********" at bounding box center [944, 407] width 109 height 33
click at [545, 338] on p "**********" at bounding box center [581, 342] width 165 height 13
click at [478, 249] on span at bounding box center [476, 246] width 11 height 19
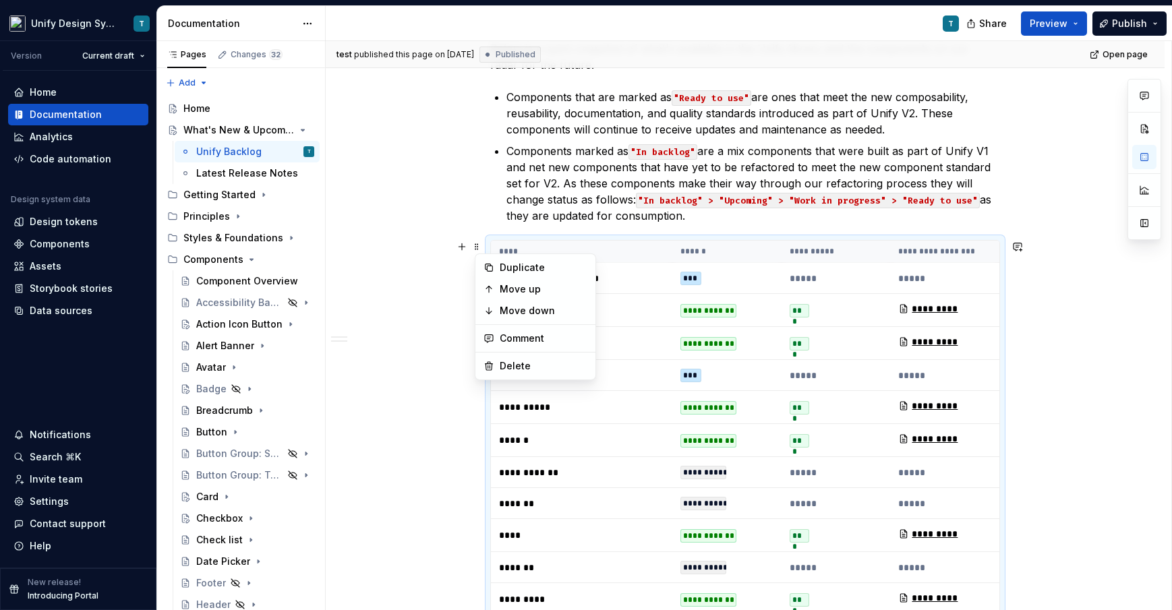
click at [717, 299] on td "**********" at bounding box center [726, 310] width 109 height 33
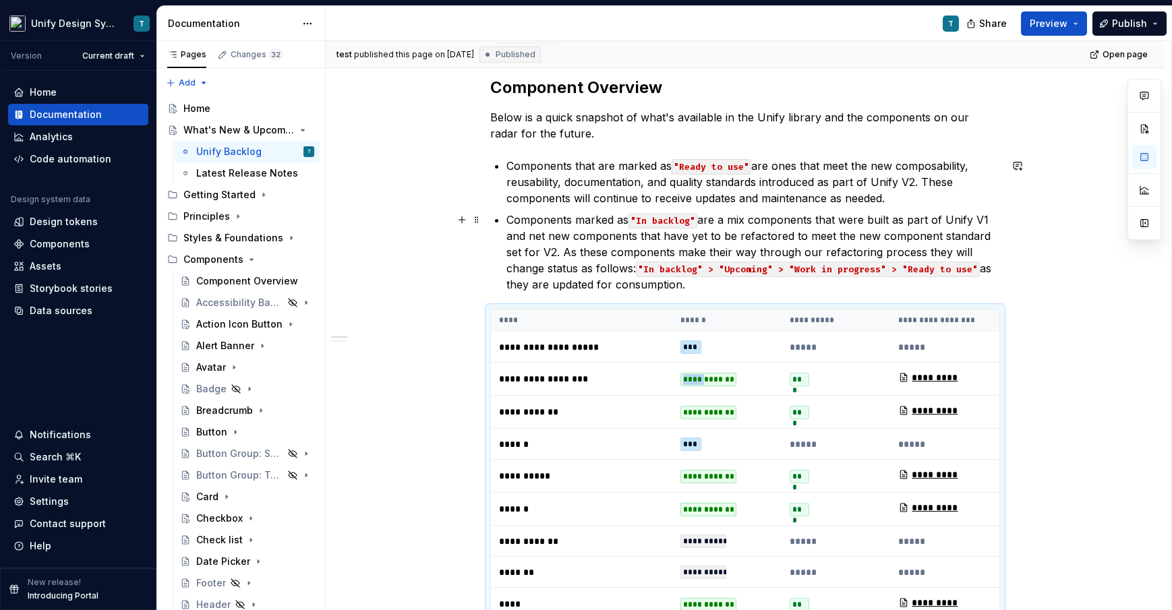
scroll to position [201, 0]
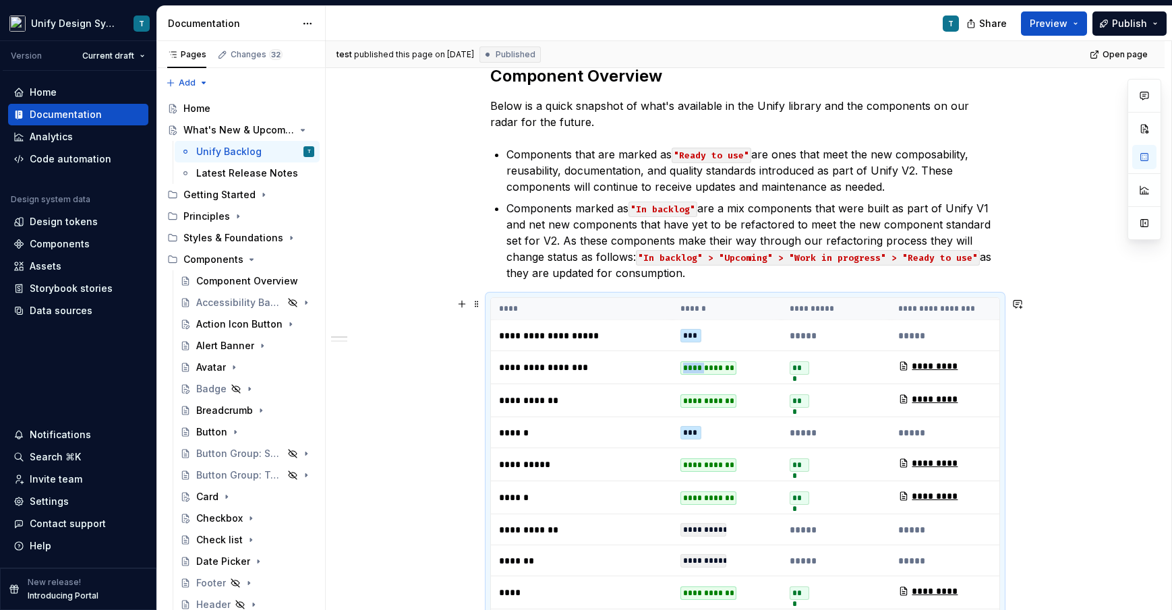
click at [570, 382] on td "**********" at bounding box center [581, 367] width 181 height 33
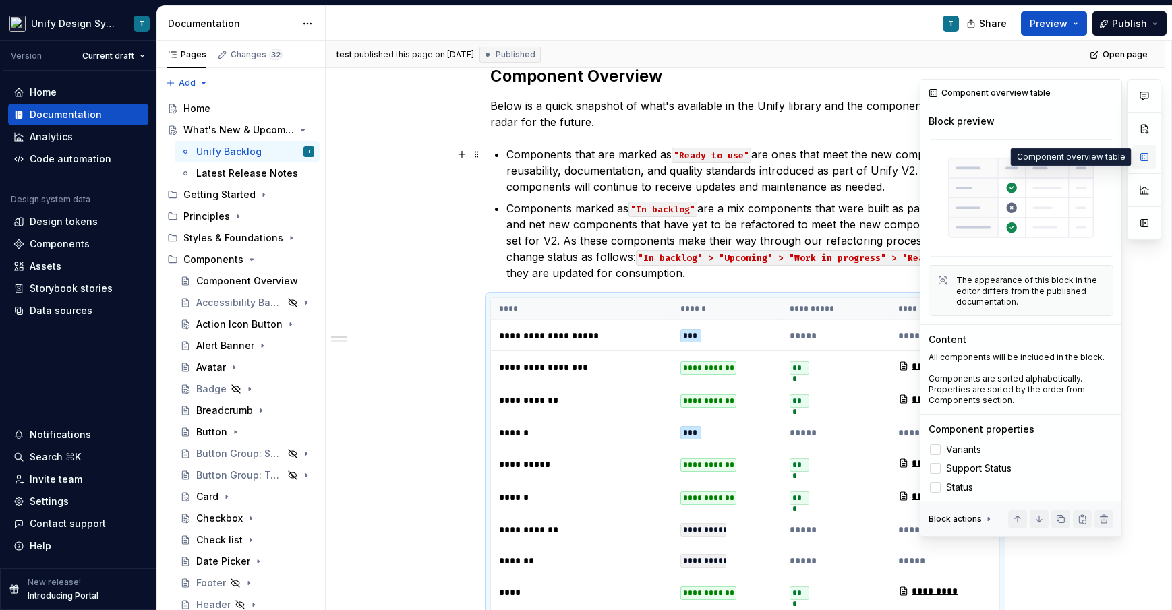
click at [1103, 160] on button "button" at bounding box center [1144, 157] width 24 height 24
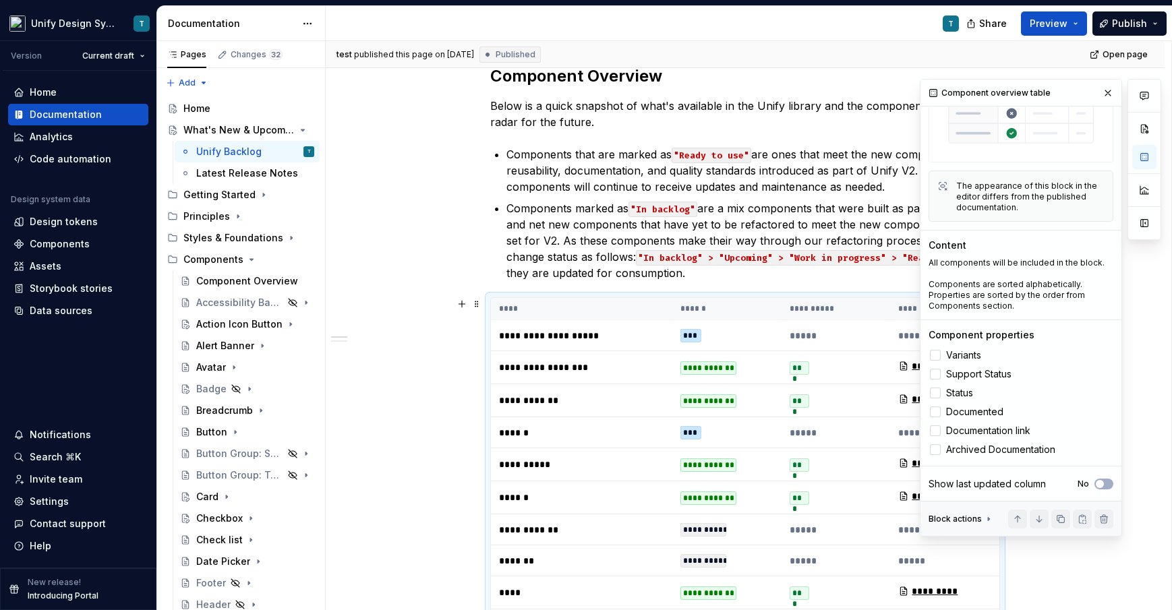
click at [653, 444] on td "******" at bounding box center [581, 432] width 181 height 31
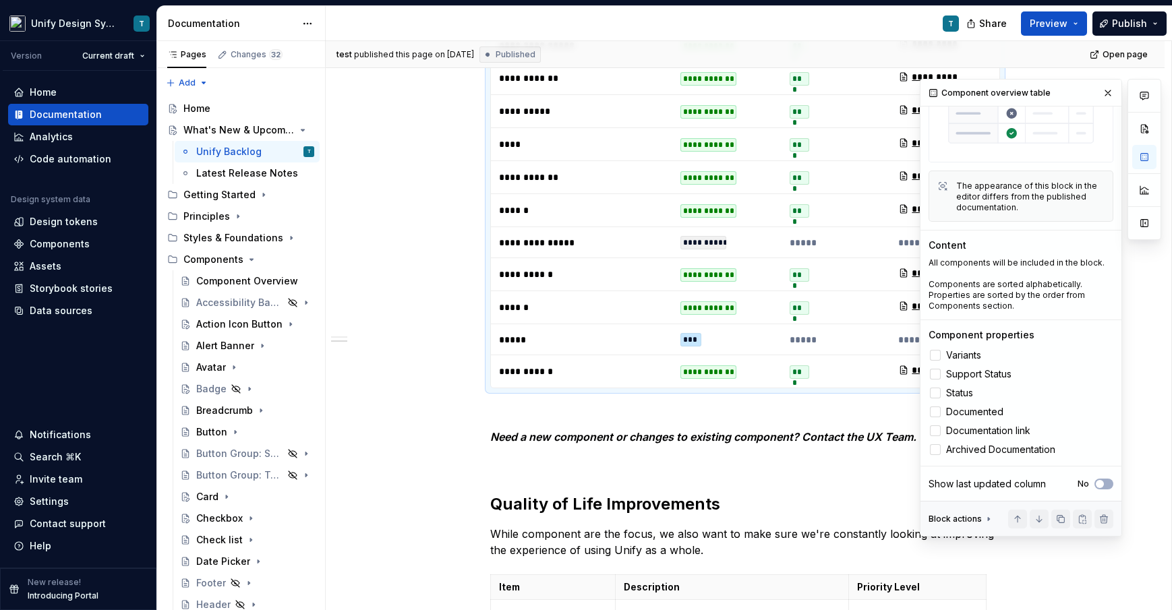
scroll to position [1267, 0]
click at [478, 398] on span at bounding box center [476, 395] width 11 height 19
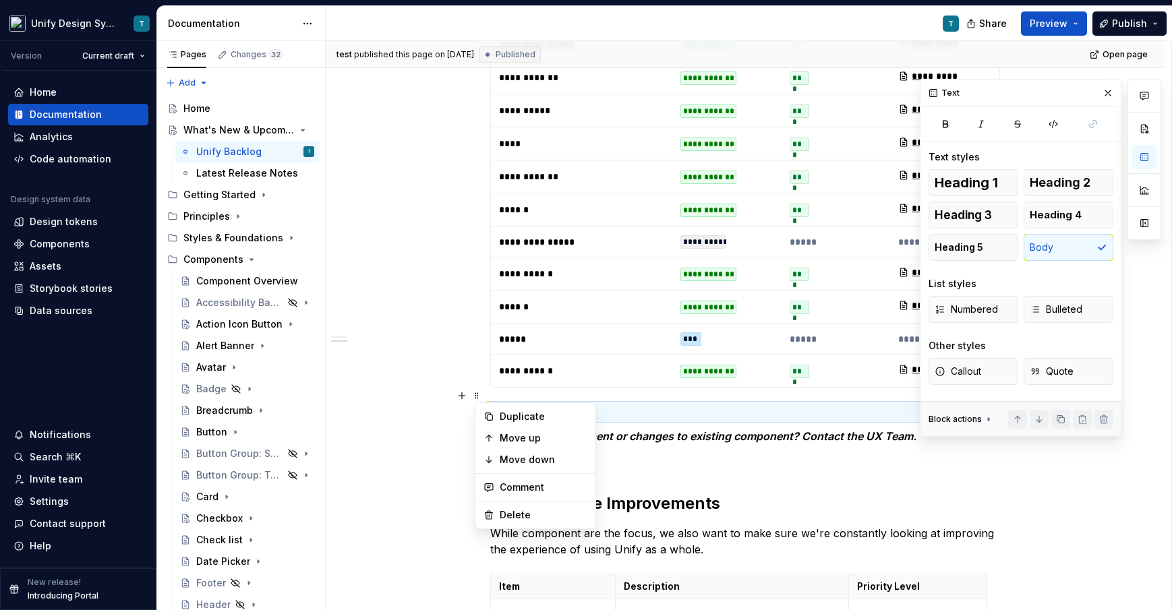
scroll to position [0, 0]
click at [507, 512] on div "Delete" at bounding box center [544, 514] width 88 height 13
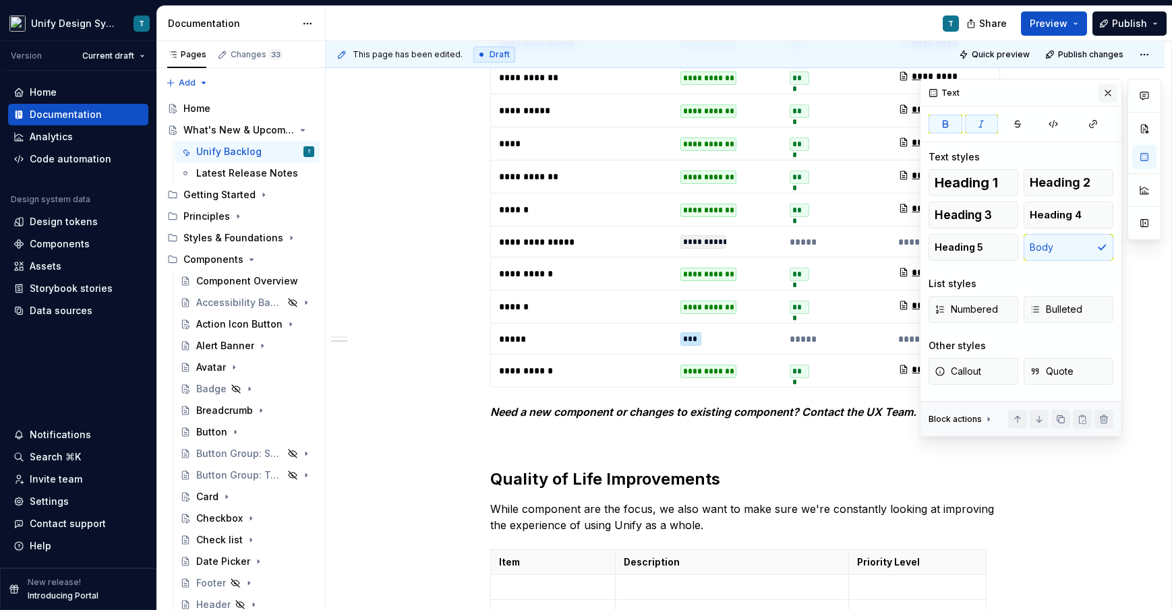
click at [1103, 90] on button "button" at bounding box center [1107, 93] width 19 height 19
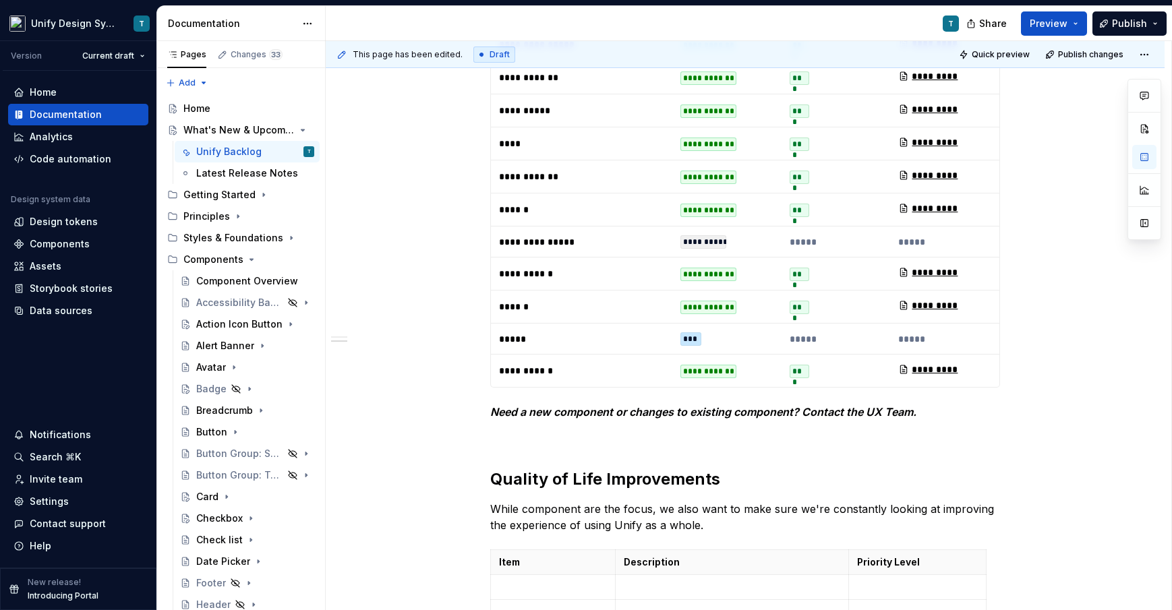
click at [820, 226] on td "*****" at bounding box center [835, 241] width 109 height 31
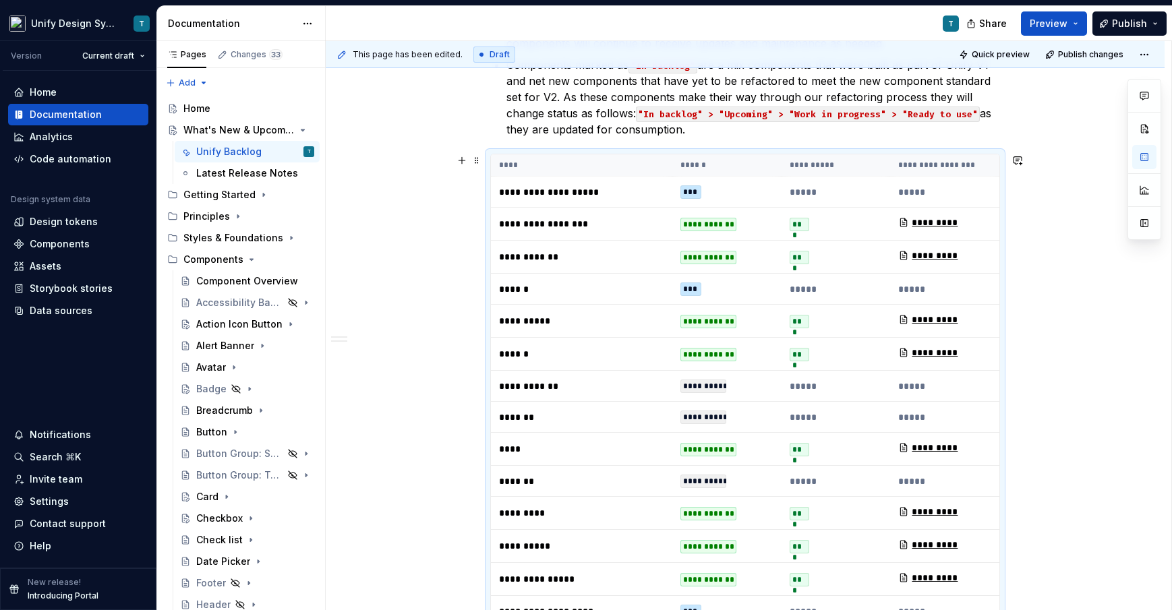
scroll to position [227, 0]
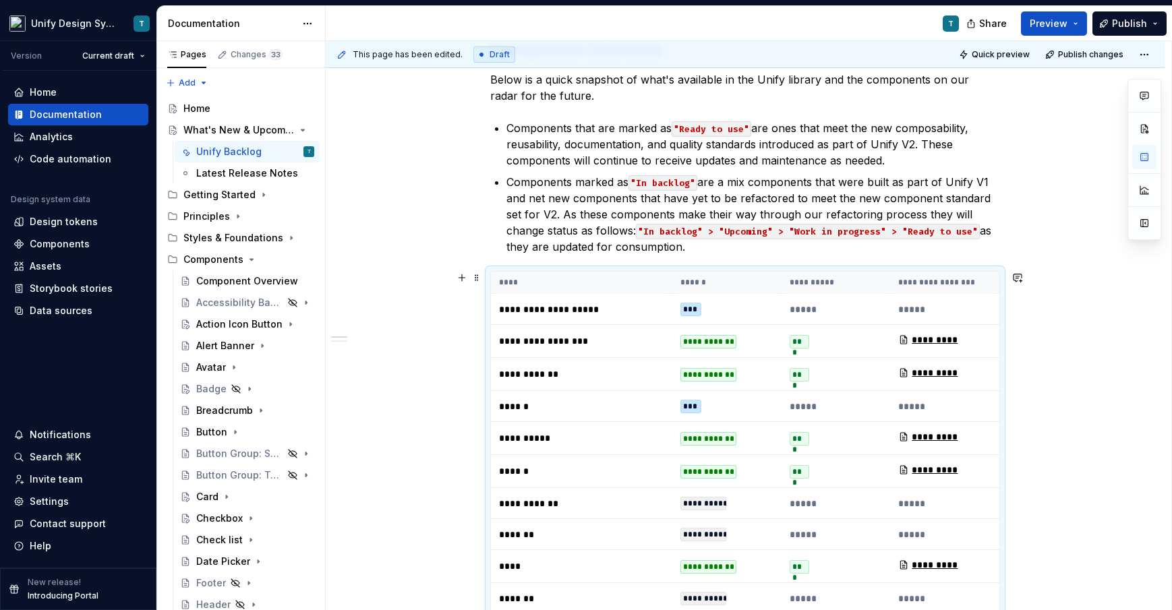
click at [529, 282] on th "****" at bounding box center [581, 283] width 181 height 22
click at [524, 303] on p "**********" at bounding box center [581, 309] width 165 height 13
click at [283, 130] on button "Page tree" at bounding box center [285, 130] width 19 height 19
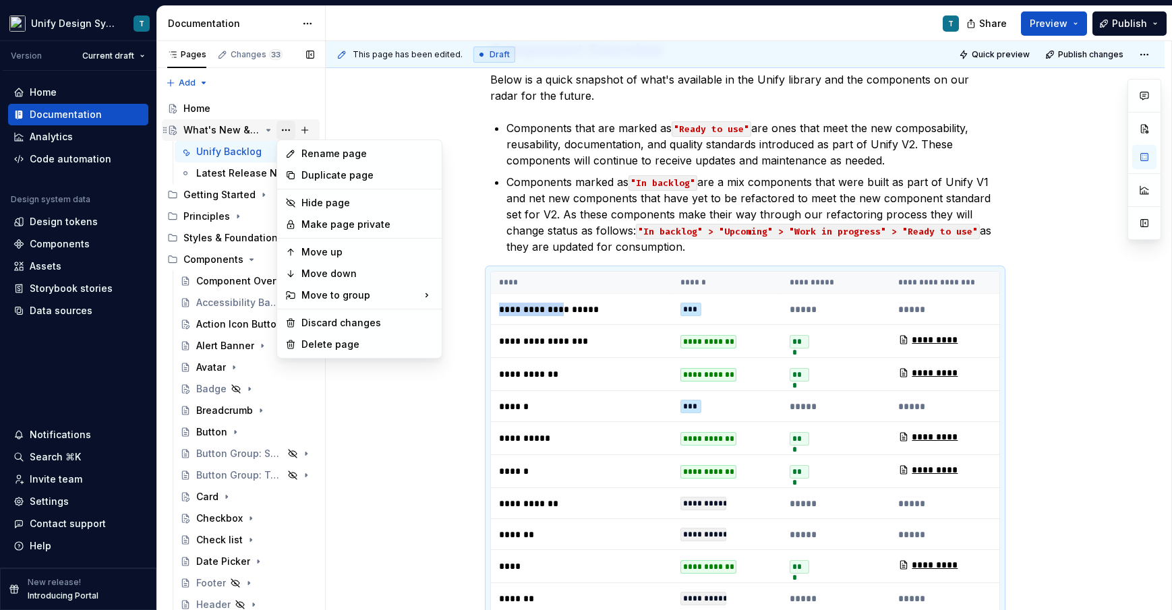
click at [283, 130] on div "Pages Changes 33 Add Accessibility guide for tree Page tree. Navigate the tree …" at bounding box center [240, 328] width 169 height 575
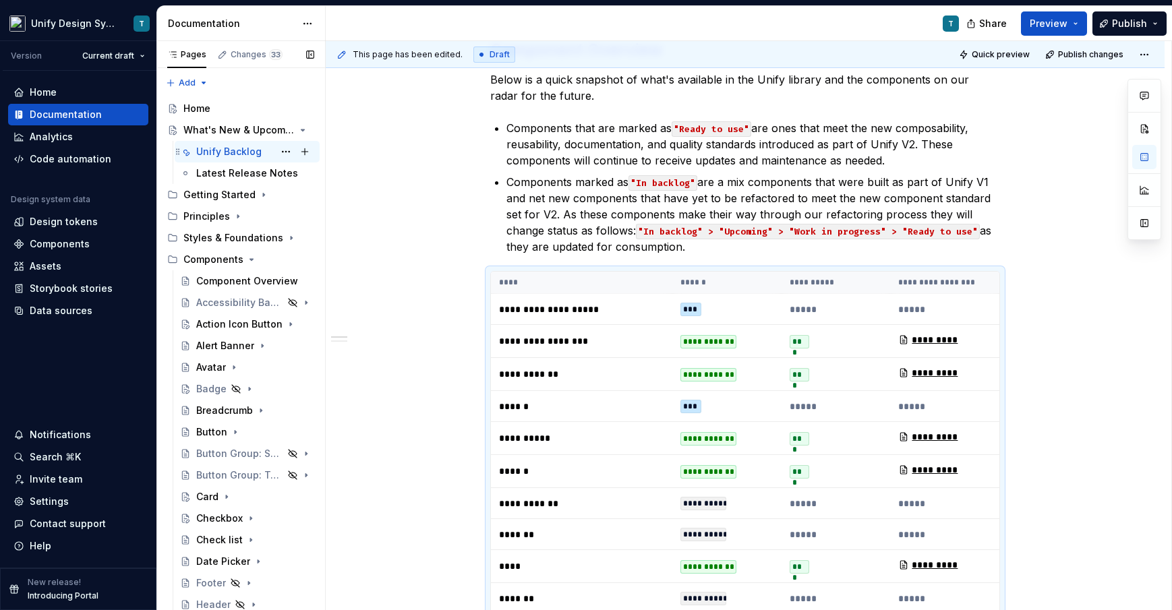
click at [220, 150] on div "Unify Backlog" at bounding box center [228, 151] width 65 height 13
click at [284, 152] on button "Page tree" at bounding box center [285, 151] width 19 height 19
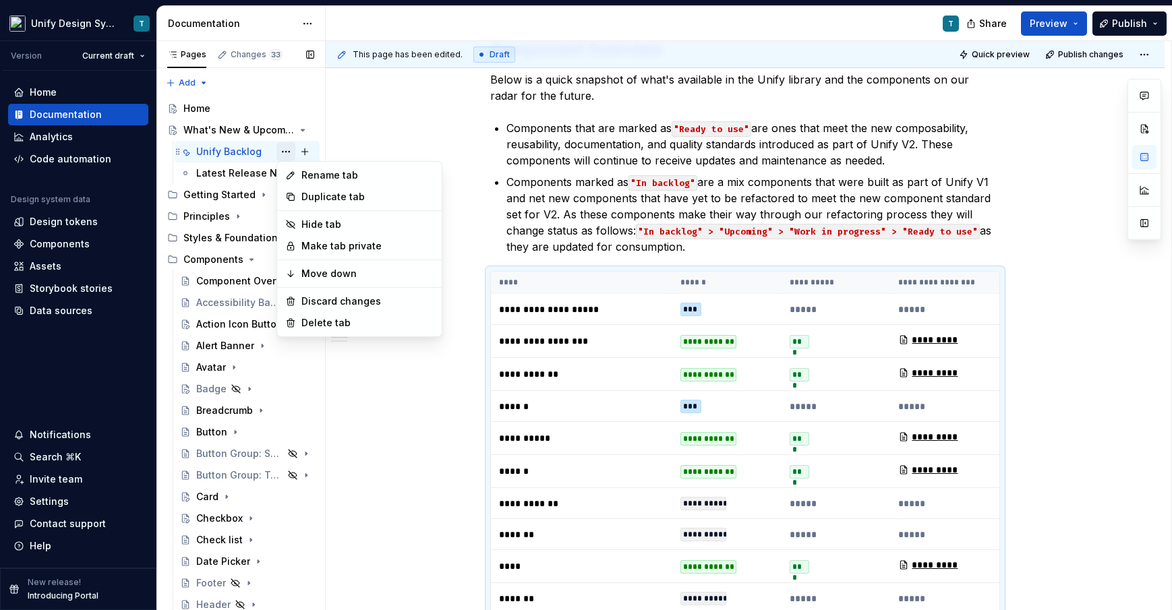
click at [284, 152] on div "Pages Changes 33 Add Accessibility guide for tree Page tree. Navigate the tree …" at bounding box center [240, 328] width 169 height 575
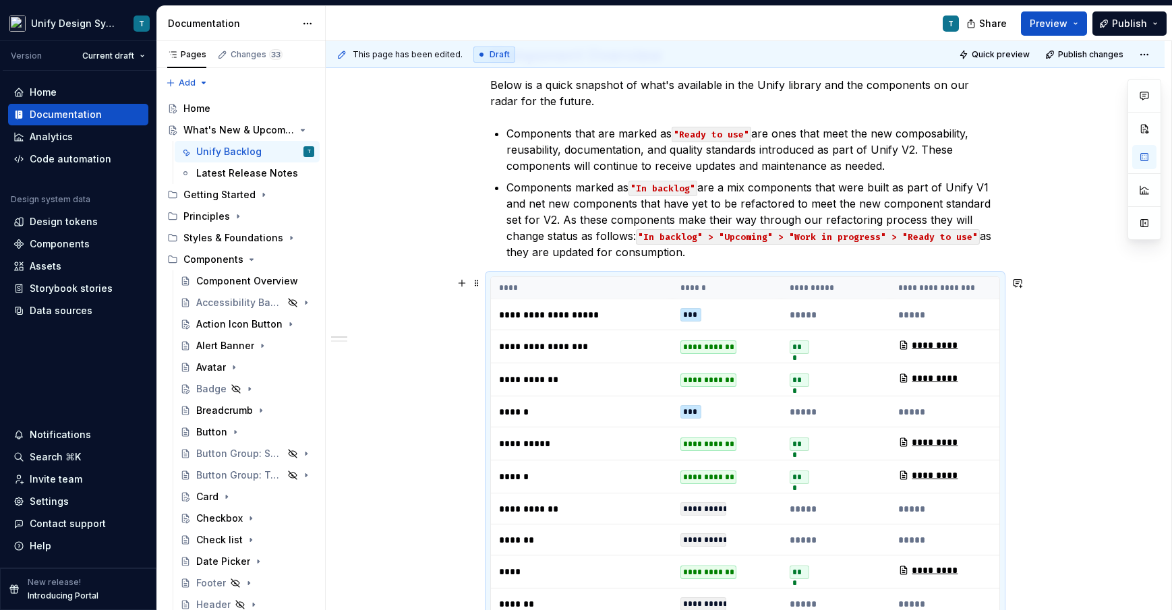
scroll to position [240, 0]
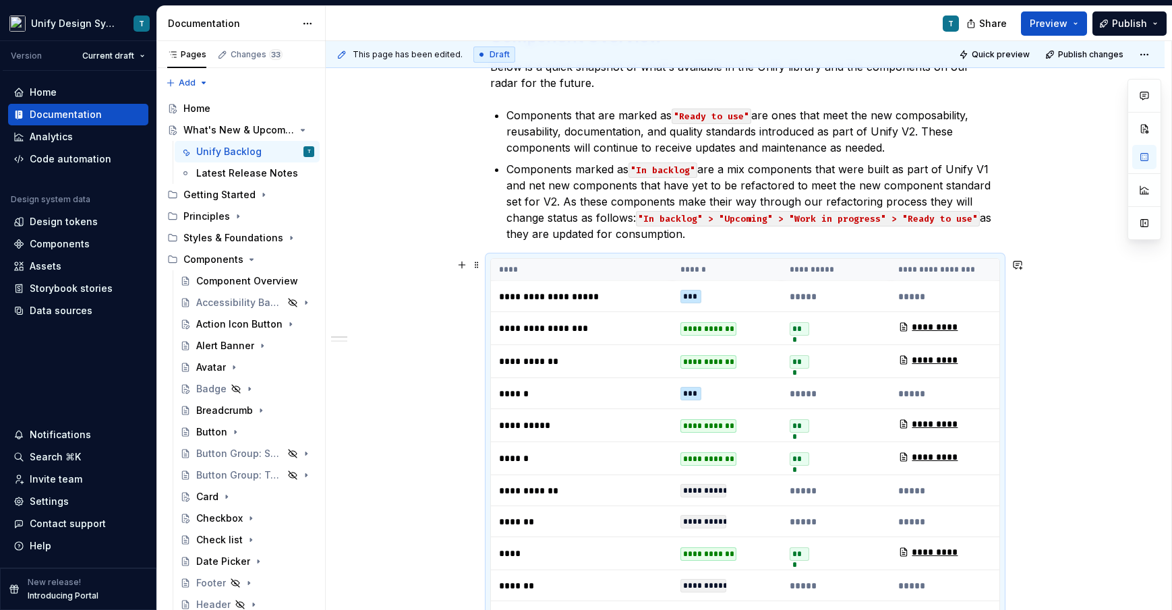
click at [646, 485] on p "**********" at bounding box center [581, 490] width 165 height 13
click at [619, 412] on td "**********" at bounding box center [581, 425] width 181 height 33
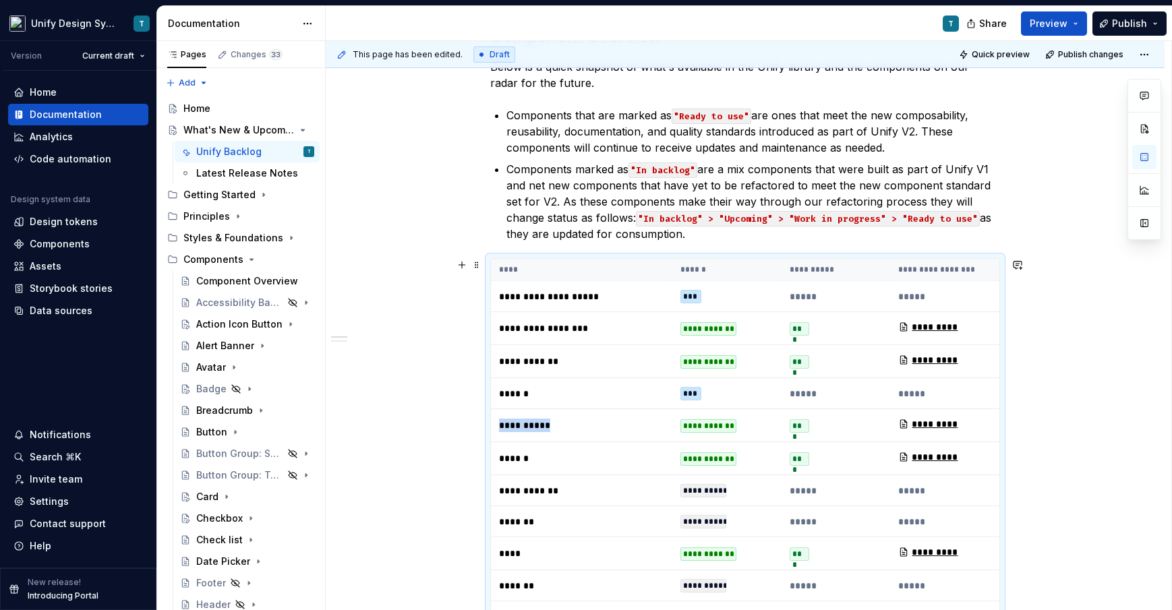
click at [626, 333] on p "**********" at bounding box center [581, 328] width 165 height 13
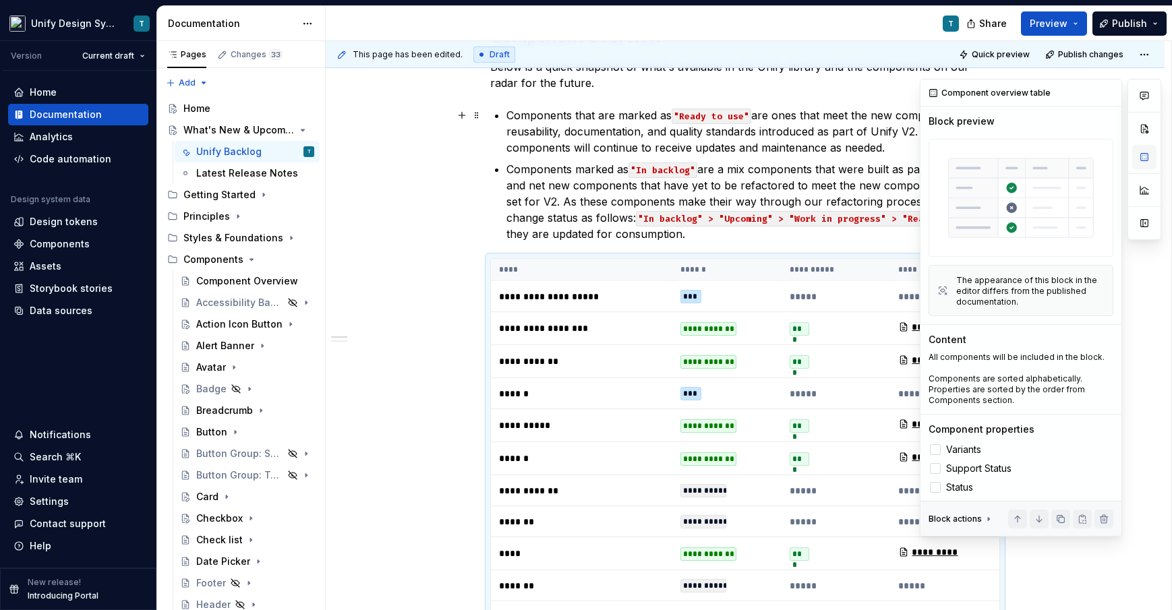
click at [1103, 158] on button "button" at bounding box center [1144, 157] width 24 height 24
click at [75, 313] on div "Data sources" at bounding box center [61, 310] width 63 height 13
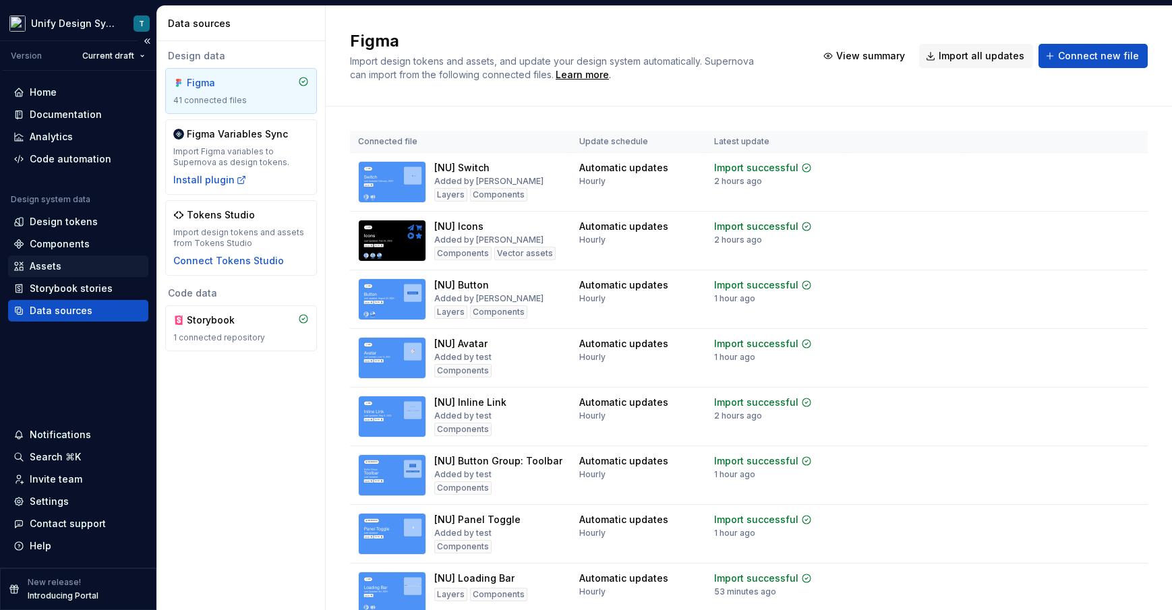
click at [53, 270] on div "Assets" at bounding box center [46, 266] width 32 height 13
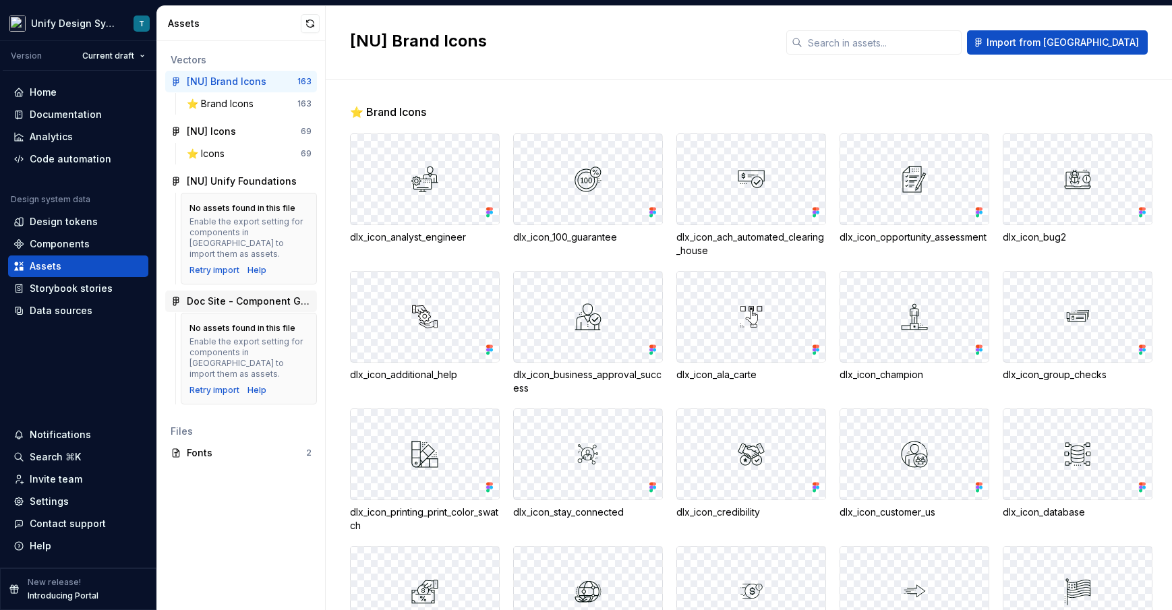
click at [230, 297] on div "Doc Site - Component Guideline" at bounding box center [249, 301] width 125 height 13
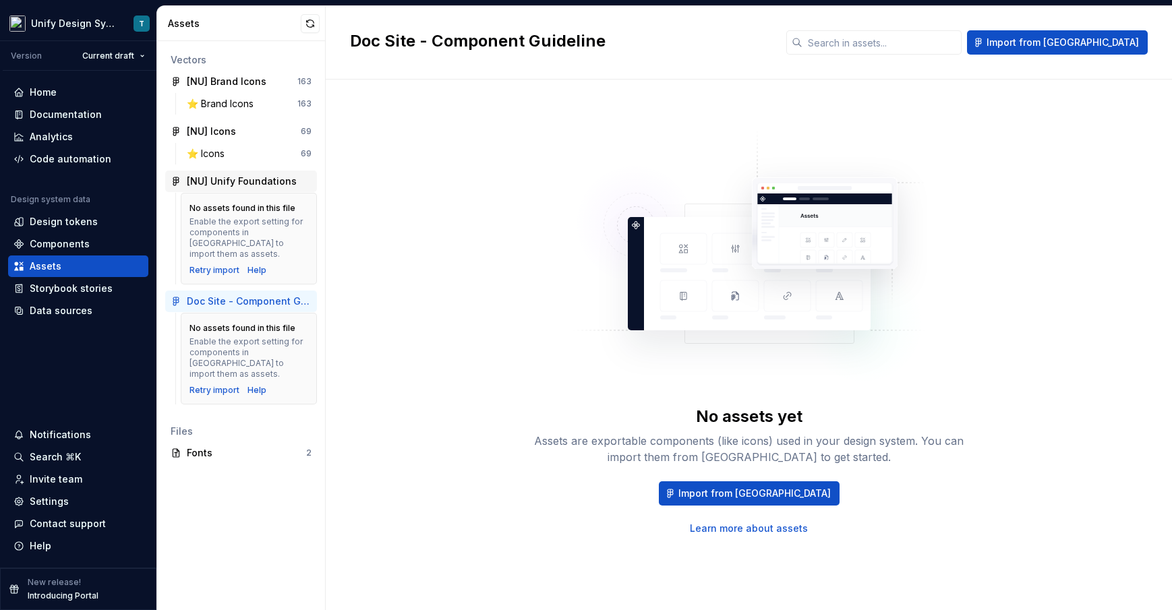
click at [232, 180] on div "[NU] Unify Foundations" at bounding box center [242, 181] width 110 height 13
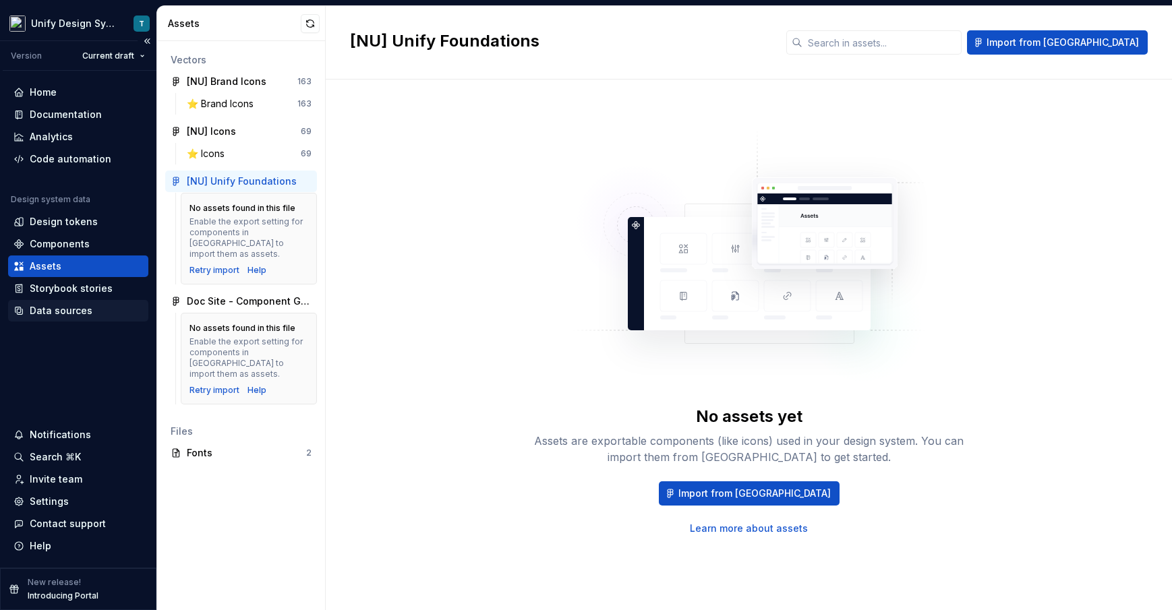
click at [56, 312] on div "Data sources" at bounding box center [61, 310] width 63 height 13
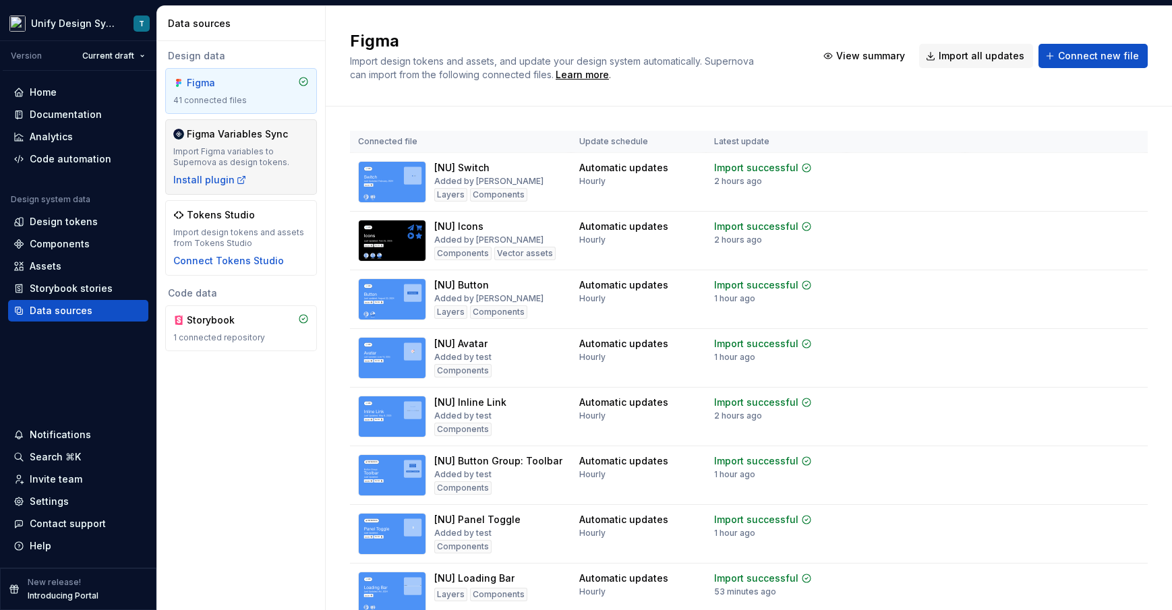
click at [235, 150] on div "Import Figma variables to Supernova as design tokens." at bounding box center [240, 157] width 135 height 22
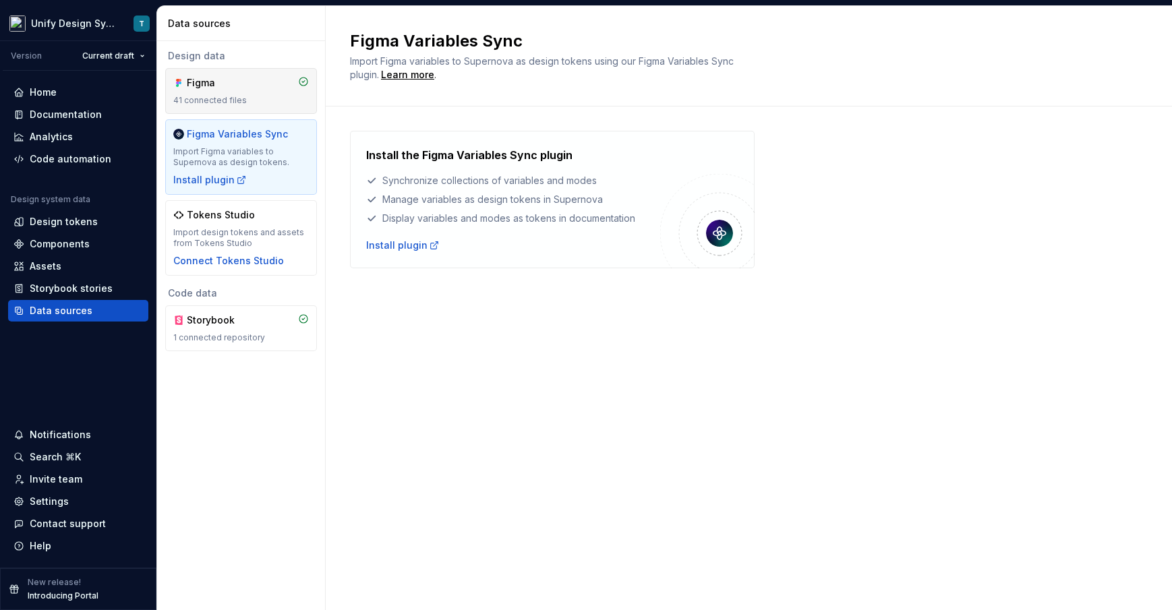
click at [252, 84] on div "Figma" at bounding box center [240, 82] width 135 height 13
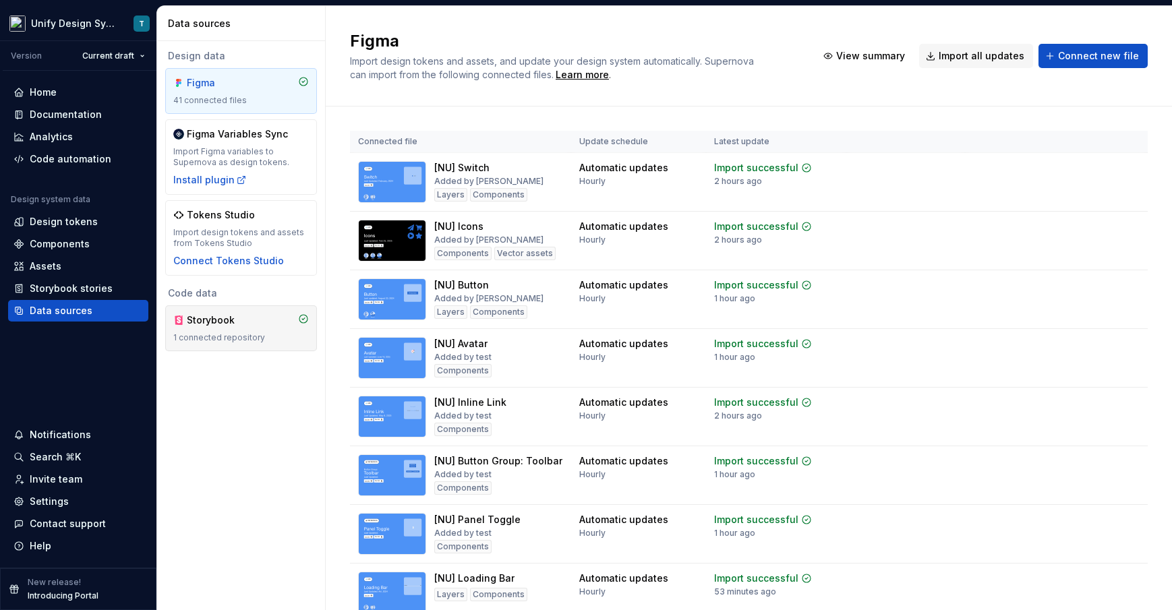
click at [243, 328] on div "Storybook 1 connected repository" at bounding box center [240, 328] width 135 height 30
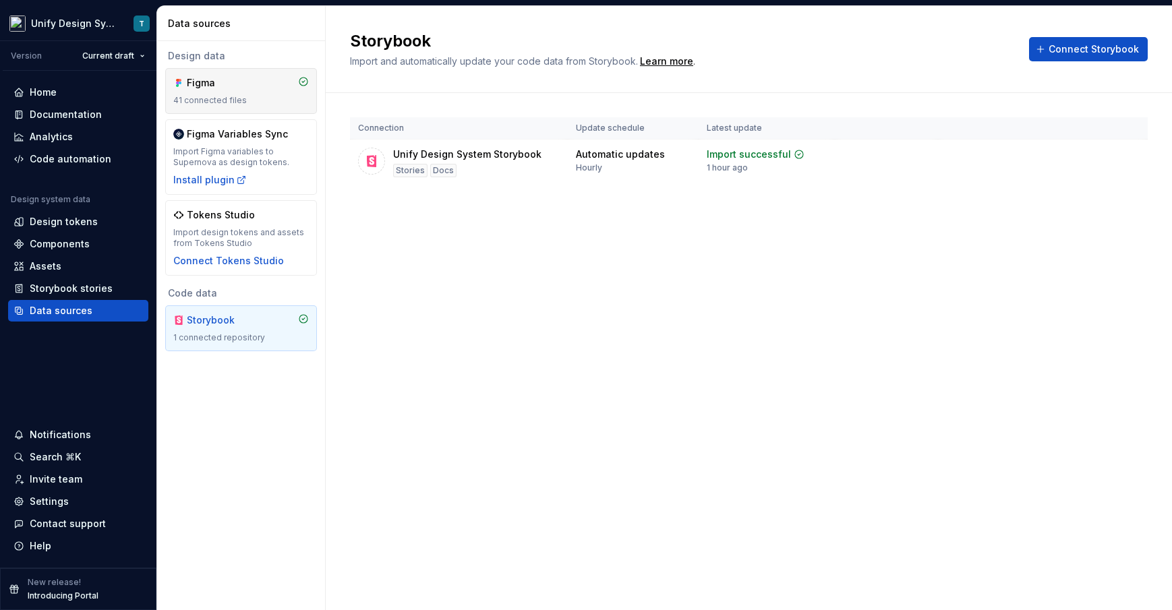
click at [235, 88] on div "Figma" at bounding box center [219, 82] width 65 height 13
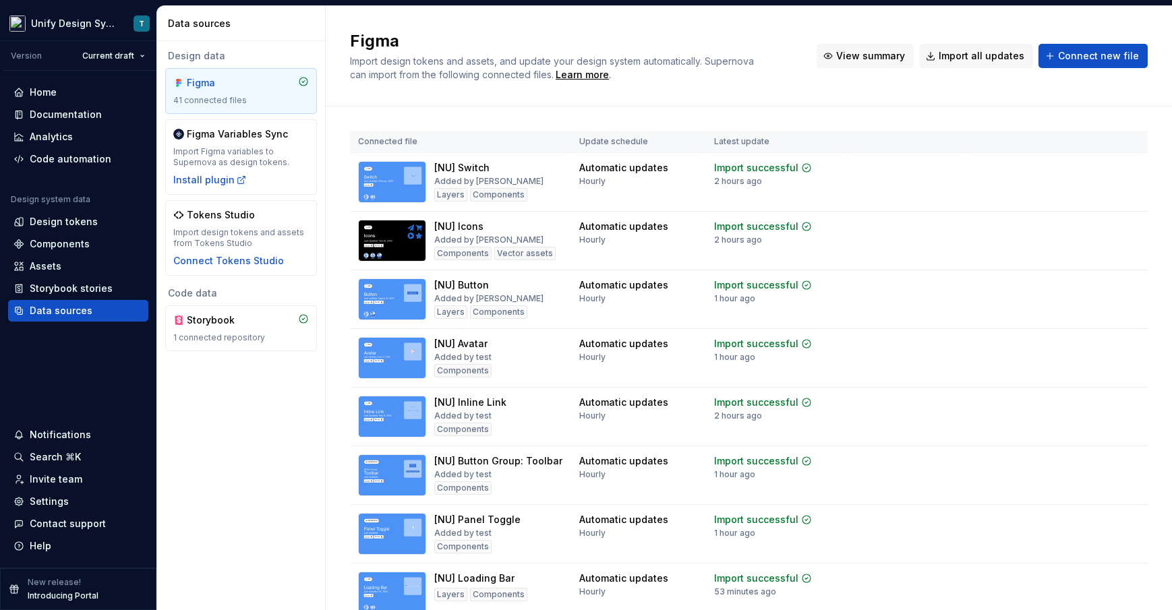
click at [871, 48] on button "View summary" at bounding box center [864, 56] width 97 height 24
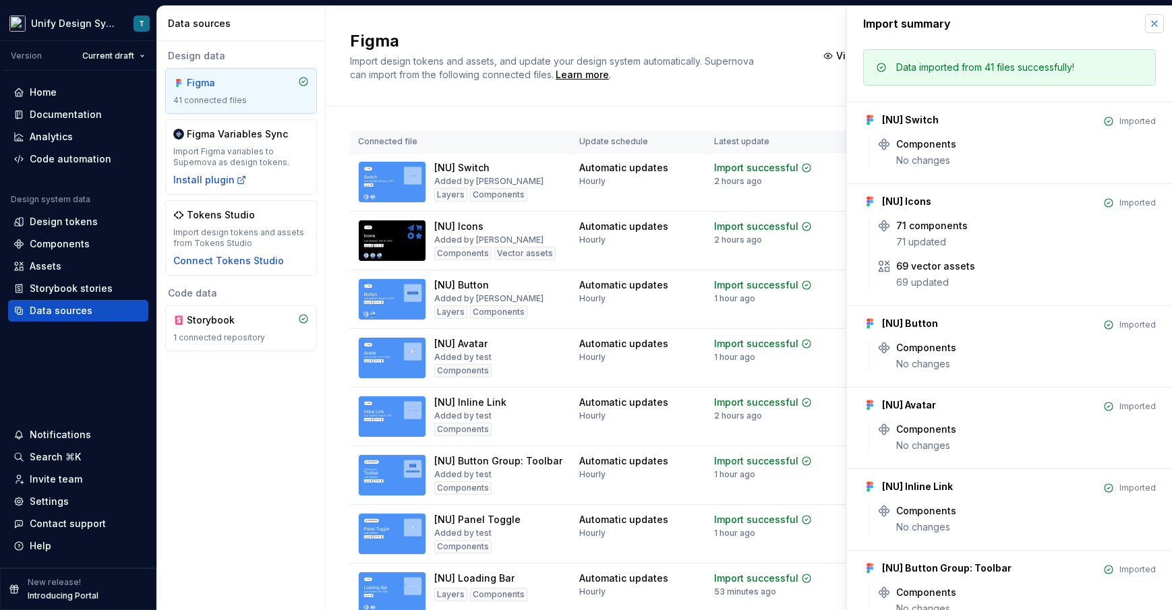
click at [1103, 26] on button "button" at bounding box center [1154, 23] width 19 height 19
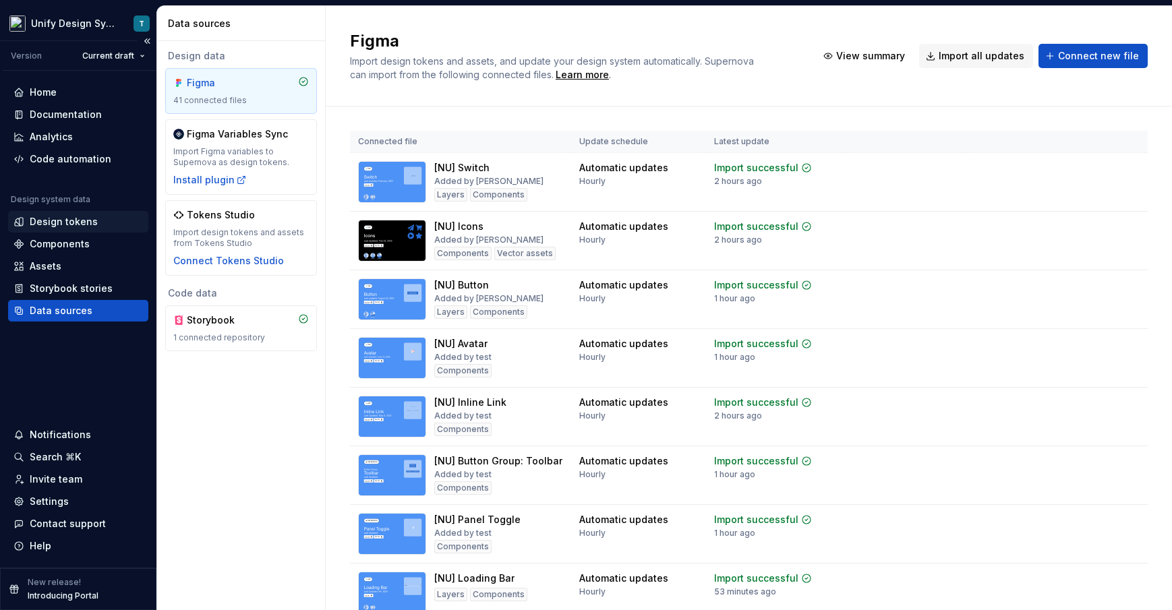
click at [65, 222] on div "Design tokens" at bounding box center [64, 221] width 68 height 13
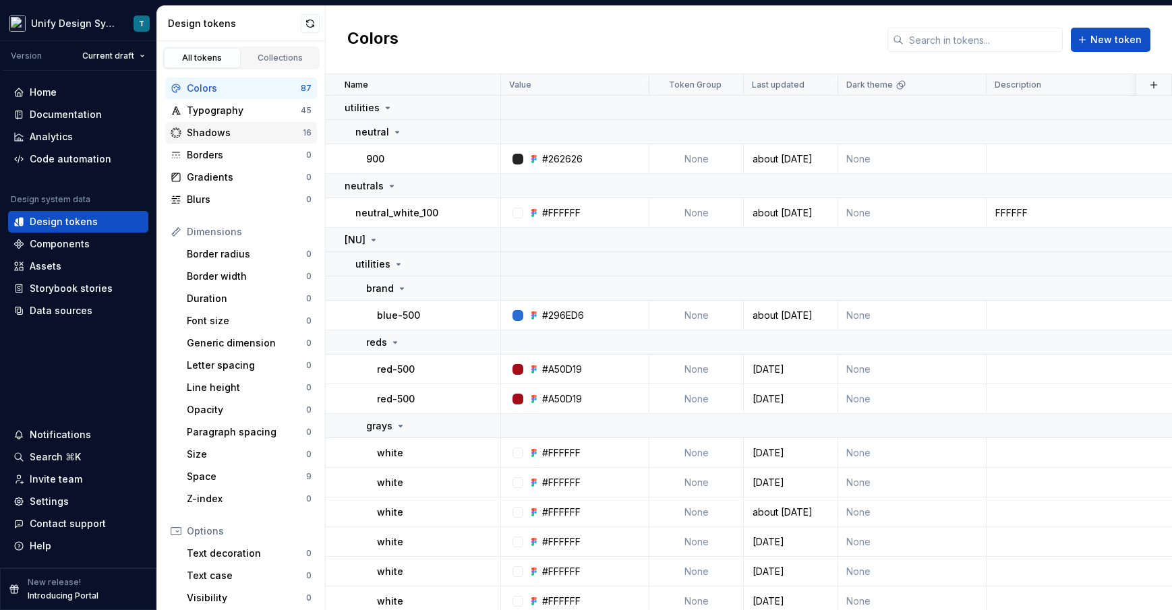
click at [230, 132] on div "Shadows" at bounding box center [245, 132] width 116 height 13
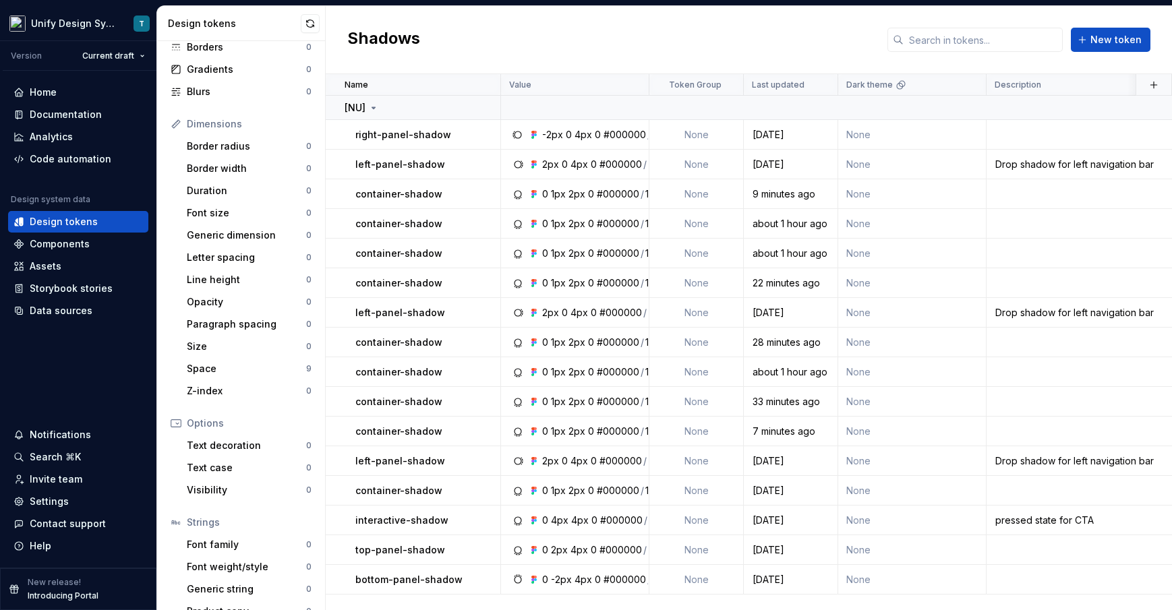
scroll to position [128, 0]
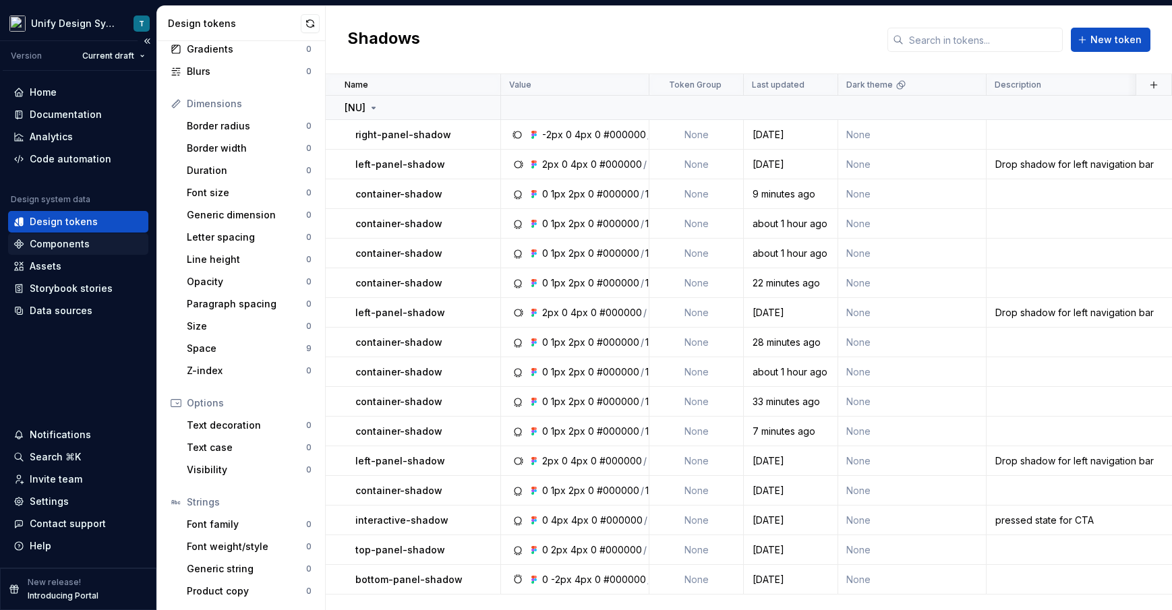
click at [49, 238] on div "Components" at bounding box center [60, 243] width 60 height 13
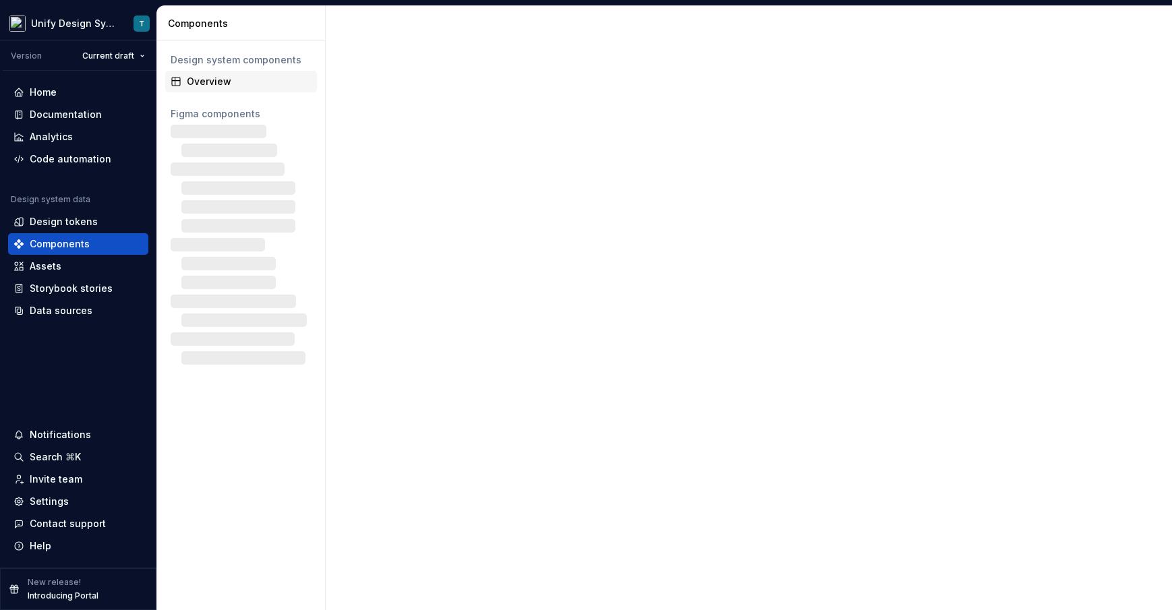
click at [228, 77] on div "Overview" at bounding box center [249, 81] width 125 height 13
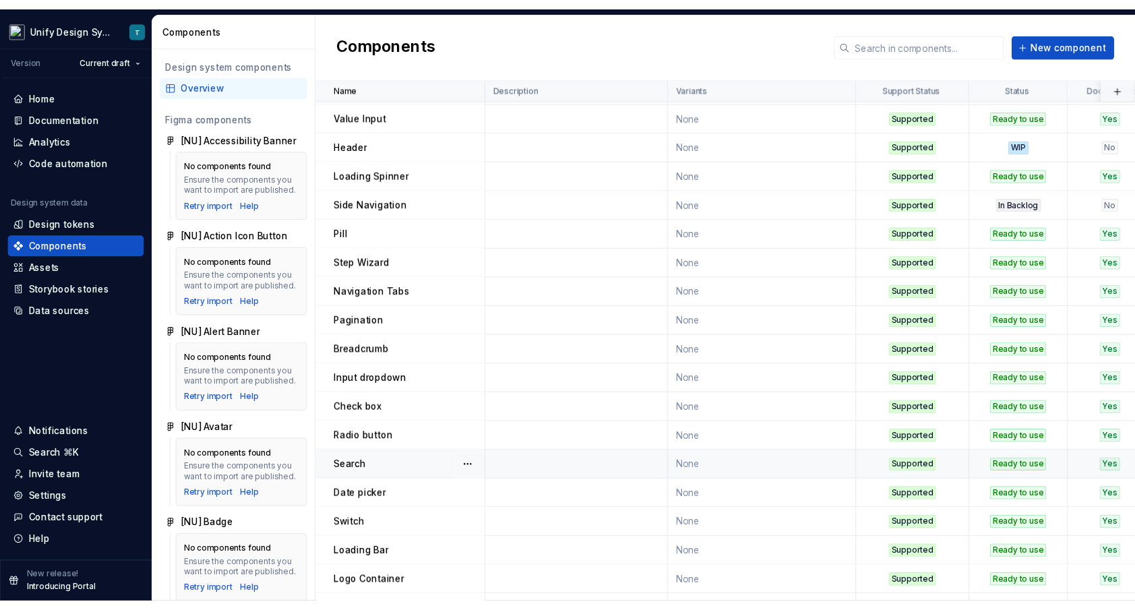
scroll to position [466, 0]
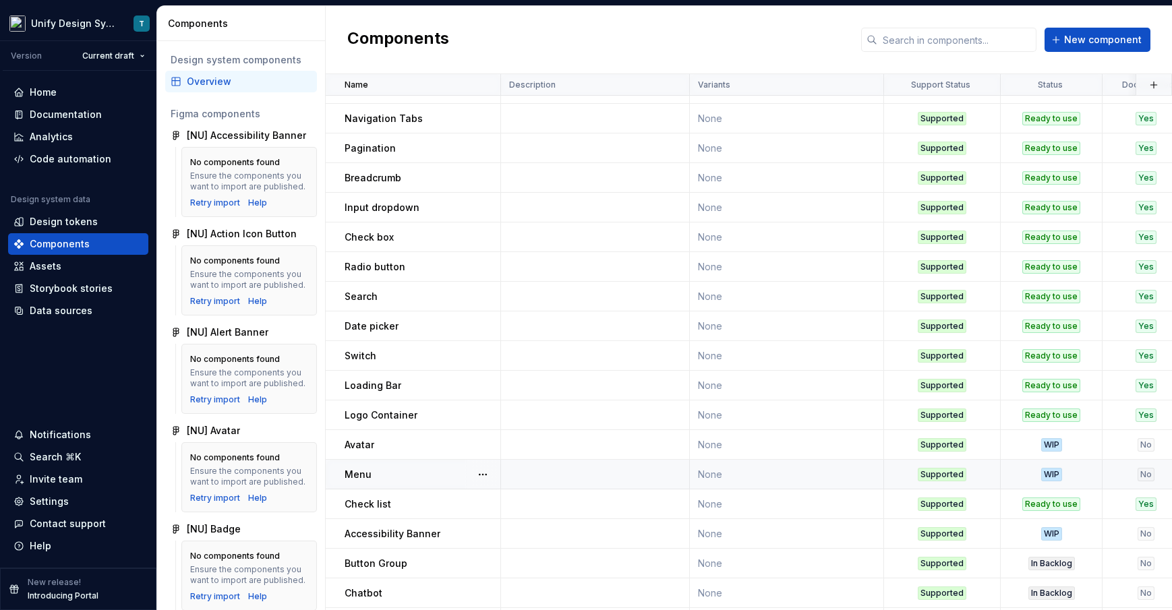
click at [720, 475] on td "None" at bounding box center [787, 475] width 194 height 30
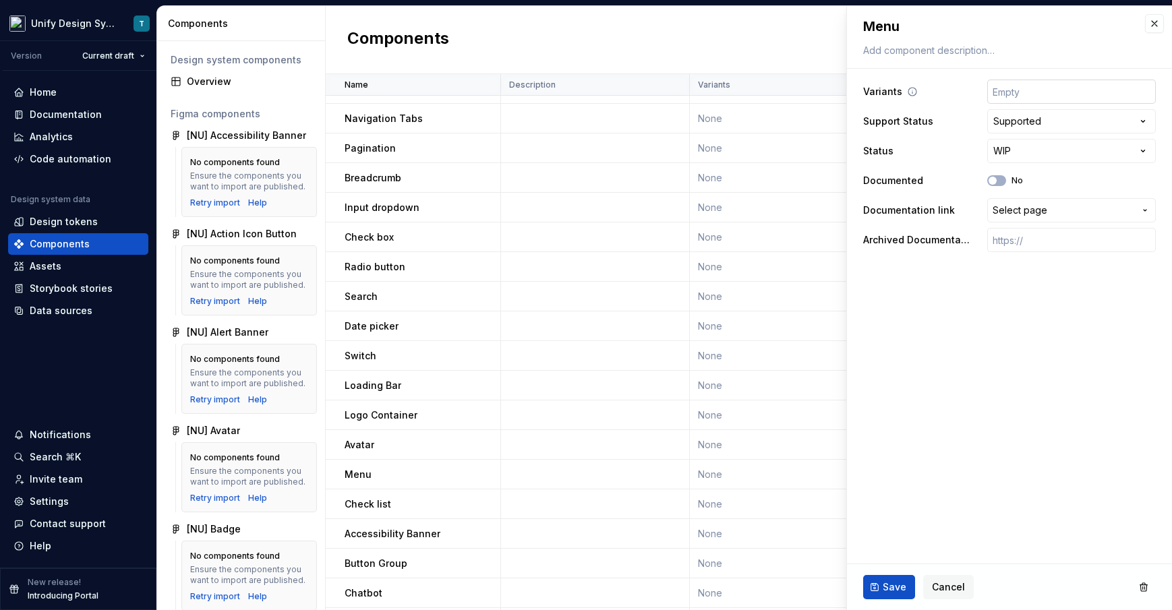
click at [1023, 98] on input "text" at bounding box center [1071, 92] width 169 height 24
type textarea "*"
type input "B"
type textarea "*"
type input "Ba"
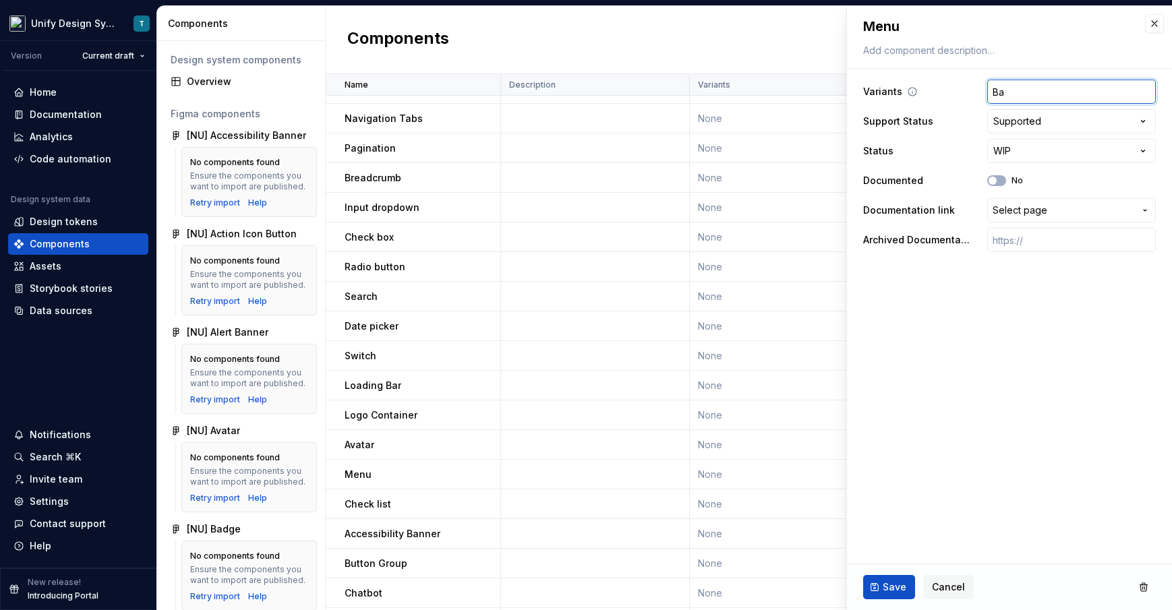
type textarea "*"
type input "Bas"
type textarea "*"
type input "Basi"
type textarea "*"
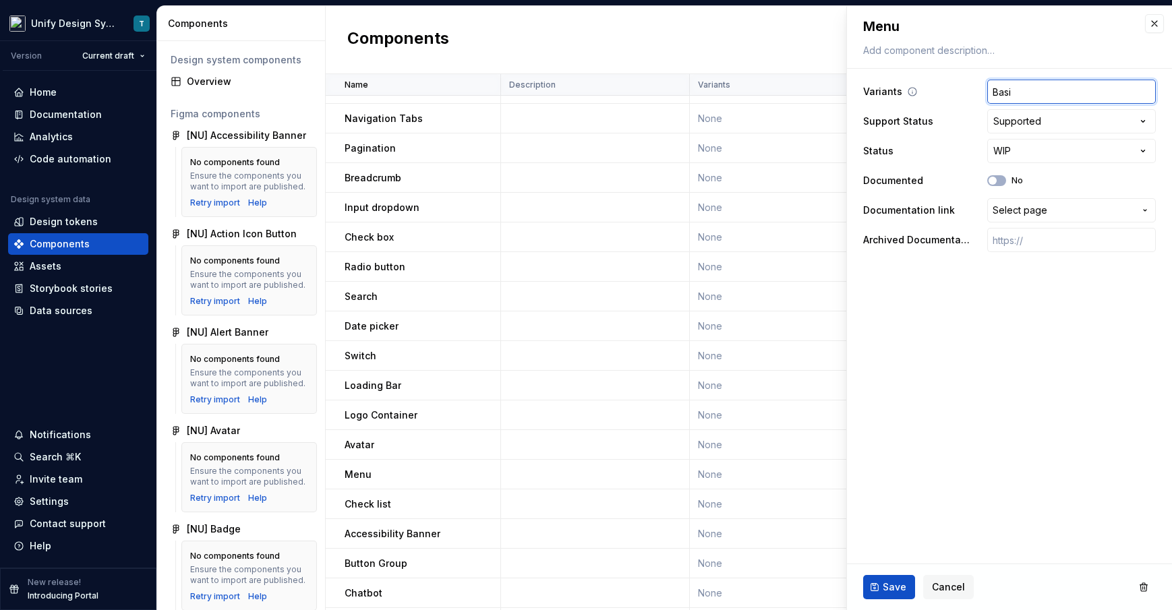
type input "Basic"
type textarea "*"
type input "Basic,"
type textarea "*"
type input "Basic,"
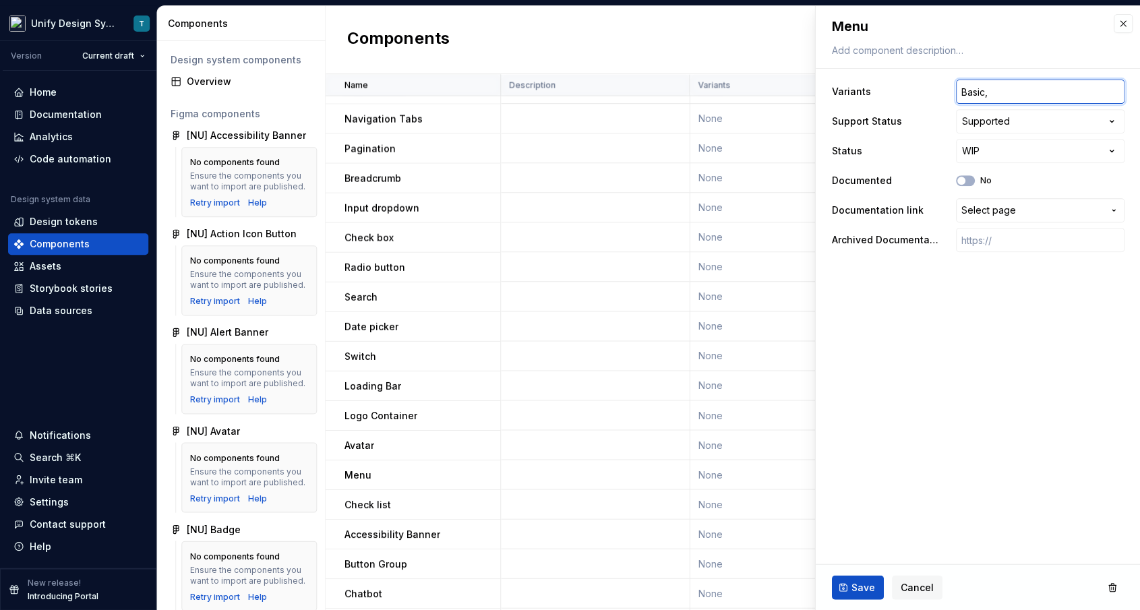
type textarea "*"
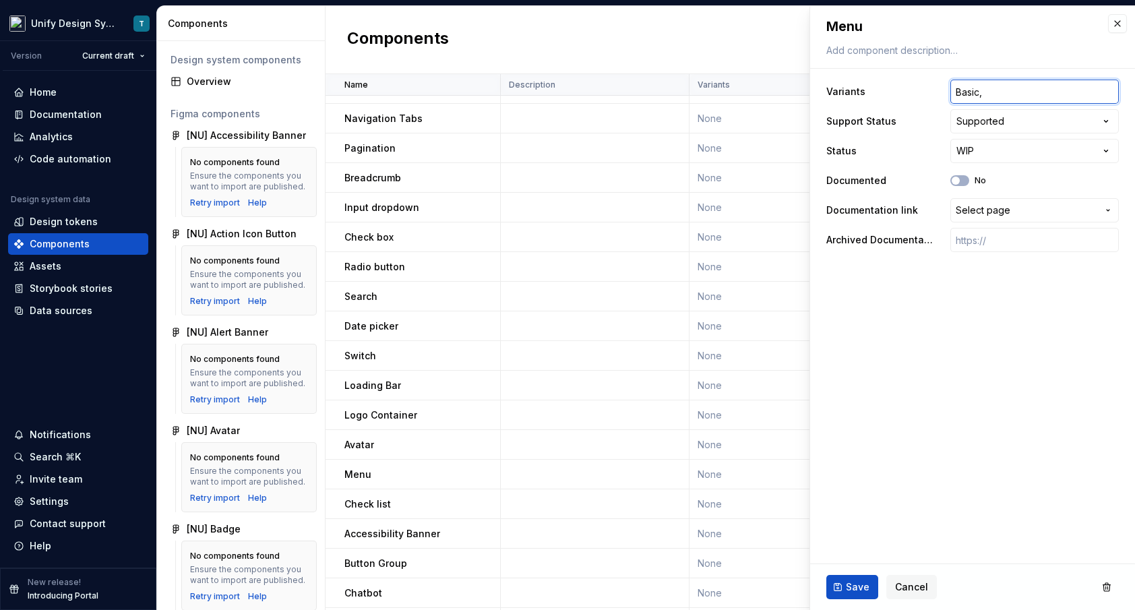
type input "Basic,"
click at [988, 94] on input "Basic," at bounding box center [1034, 92] width 169 height 24
type textarea "*"
type input "Basic, N"
type textarea "*"
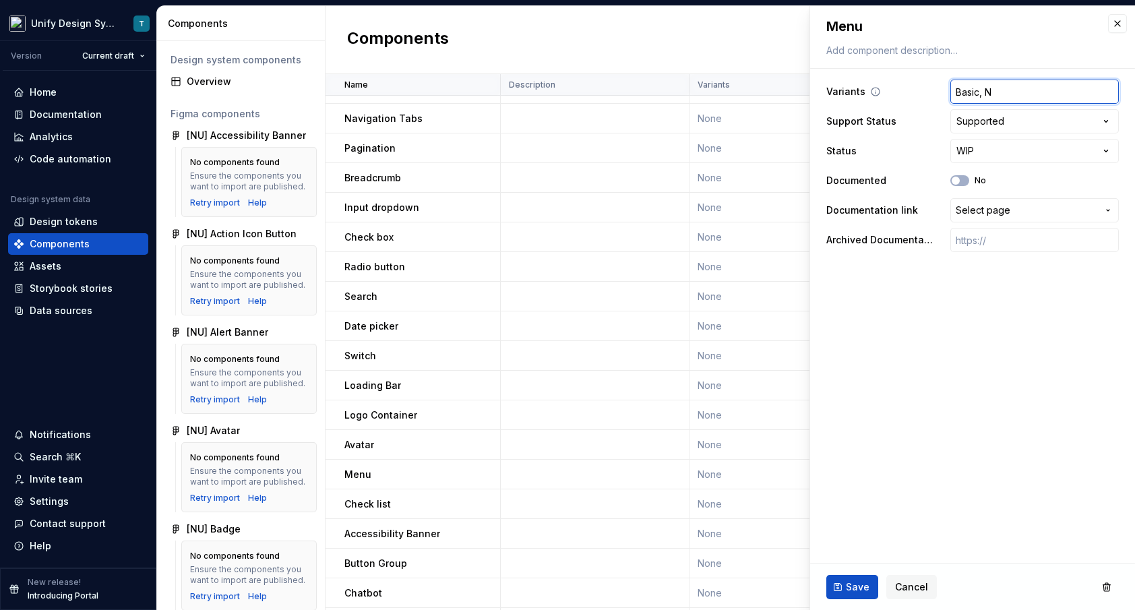
type input "Basic, Ne"
type textarea "*"
type input "Basic, Nes"
type textarea "*"
type input "Basic, Nest"
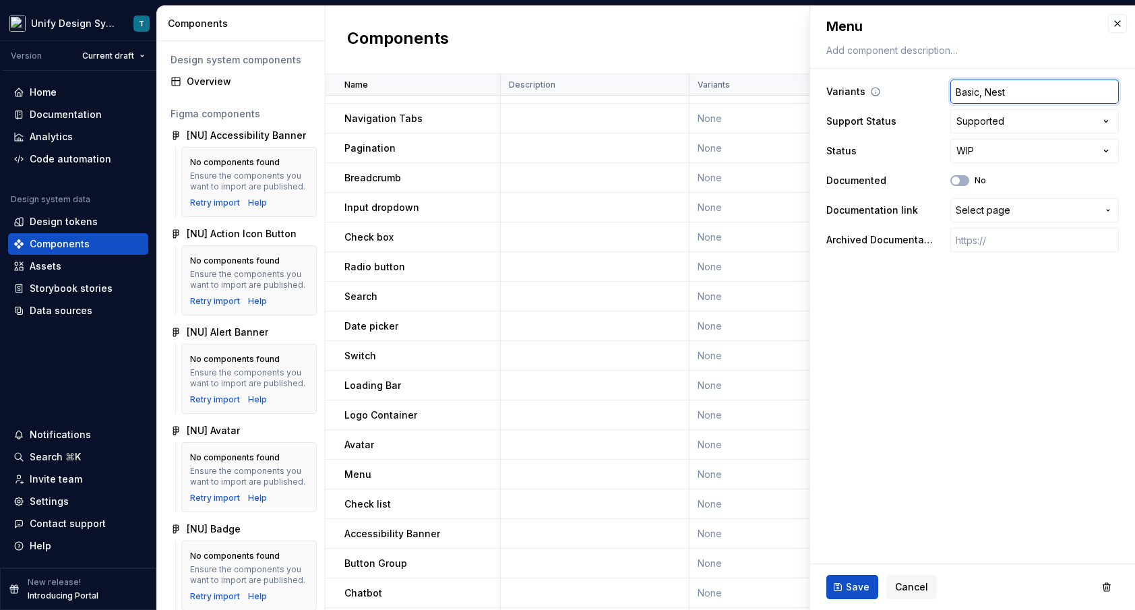
type textarea "*"
type input "Basic, Neste"
type textarea "*"
type input "Basic, Nested"
type textarea "*"
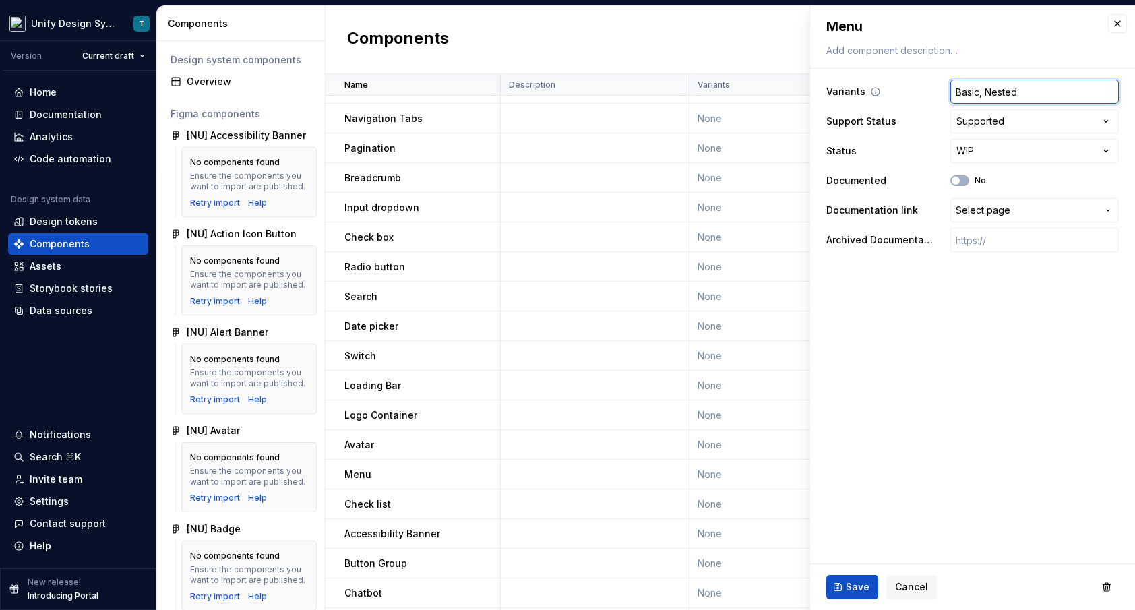
type input "Basic, Nested,"
type textarea "*"
type input "Basic, Nested,"
type textarea "*"
type input "Basic, Nested, S"
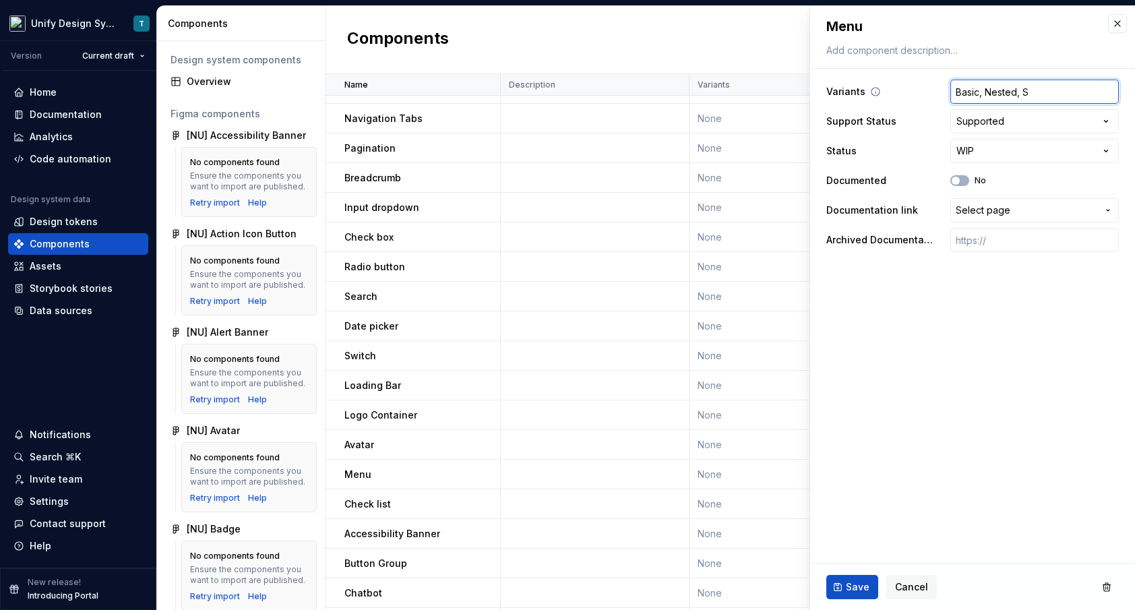
type textarea "*"
type input "Basic, Nested, Se"
type textarea "*"
type input "Basic, Nested, Sec"
type textarea "*"
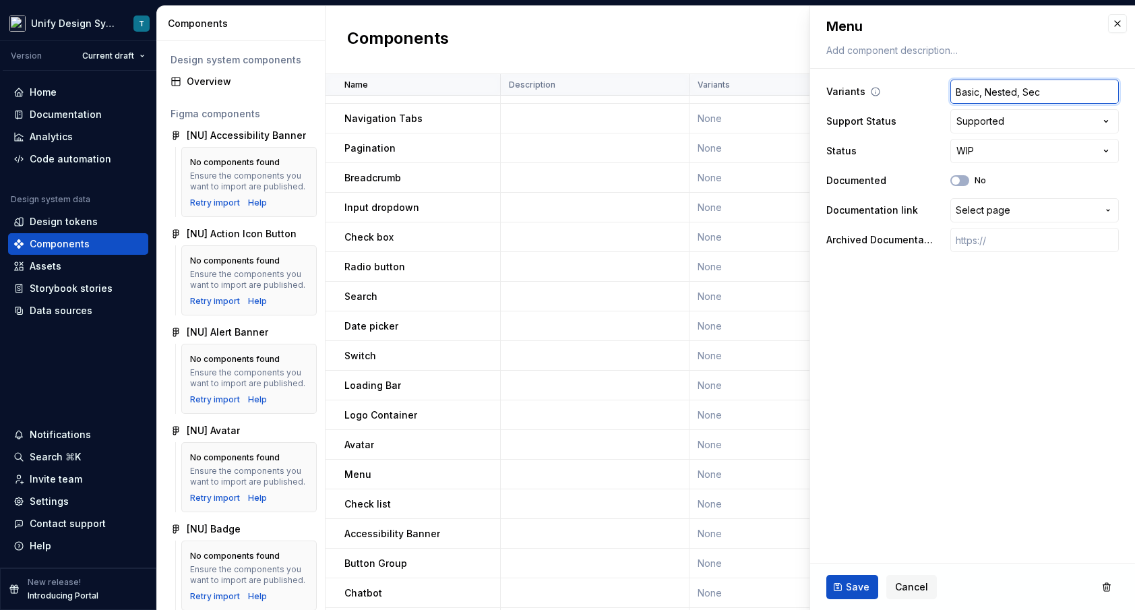
type input "Basic, Nested, Sect"
type textarea "*"
type input "Basic, Nested, Secte"
type textarea "*"
type input "Basic, Nested, Sected"
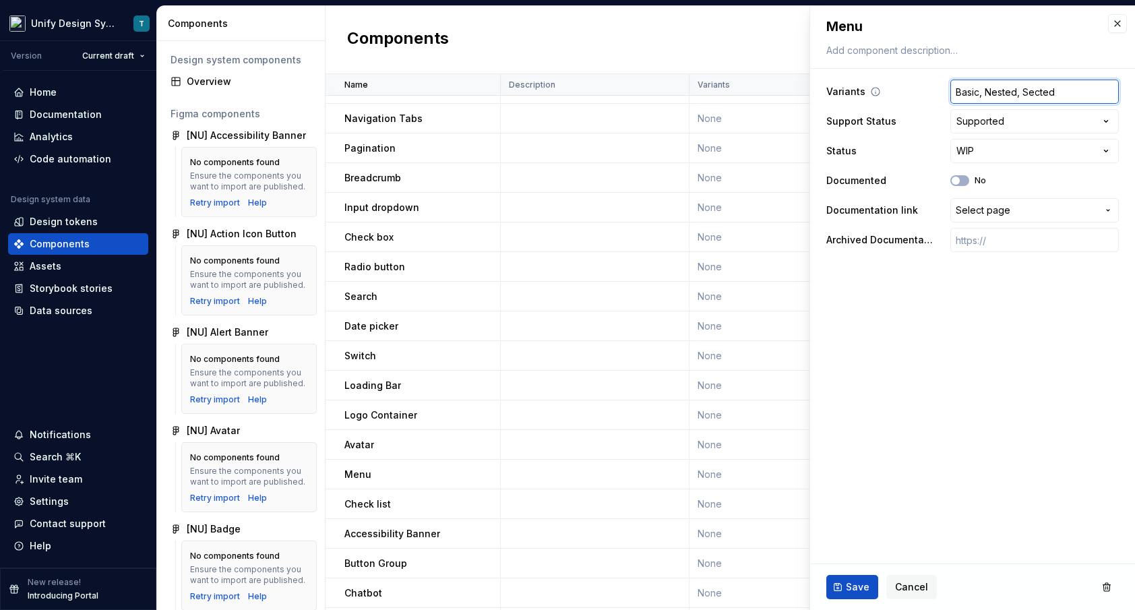
type textarea "*"
type input "Basic, Nested, Sected"
type textarea "*"
type input "Basic, Nested, Sected S"
type textarea "*"
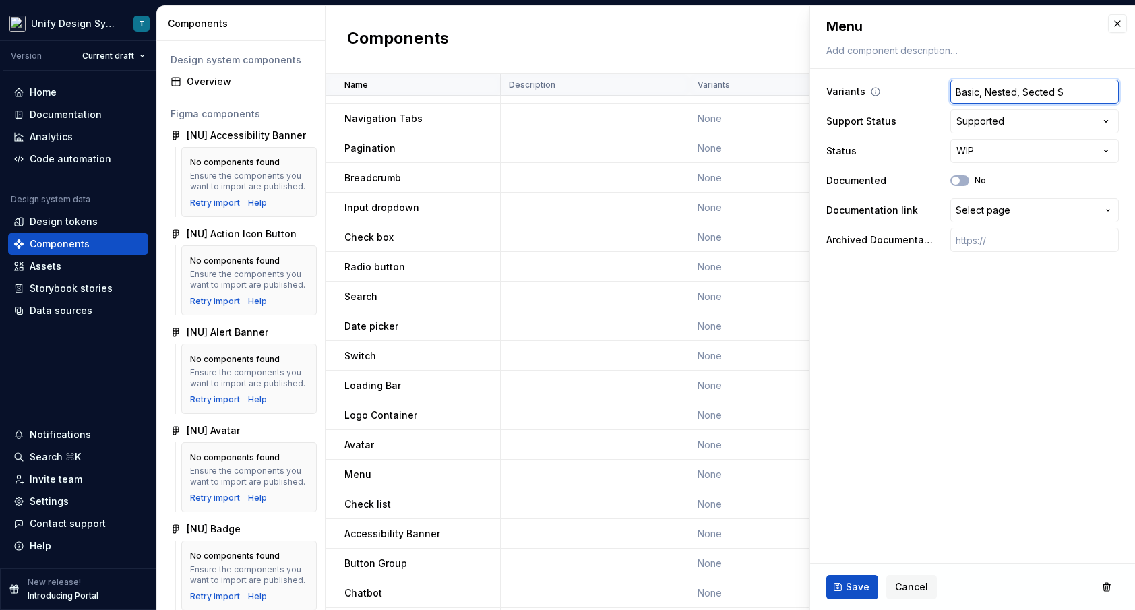
type input "Basic, Nested, Sected Se"
type textarea "*"
type input "Basic, Nested, Sected Sec"
type textarea "*"
type input "Basic, Nested, Sected Secti"
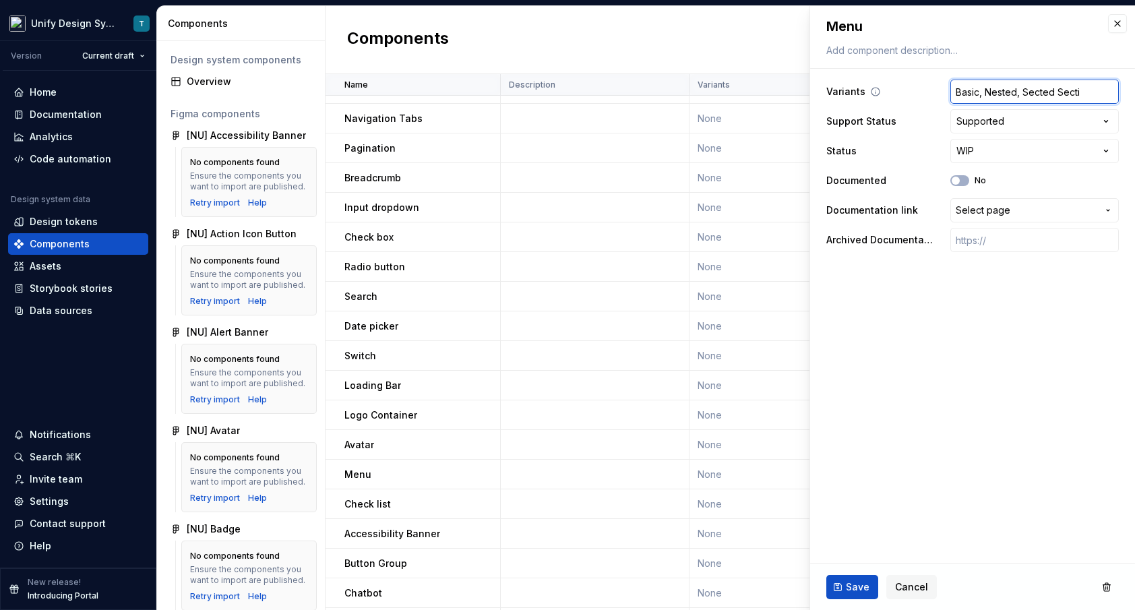
type textarea "*"
type input "Basic, Nested, Sected Sectio"
type textarea "*"
type input "Basic, Nested, Sected Section"
type textarea "*"
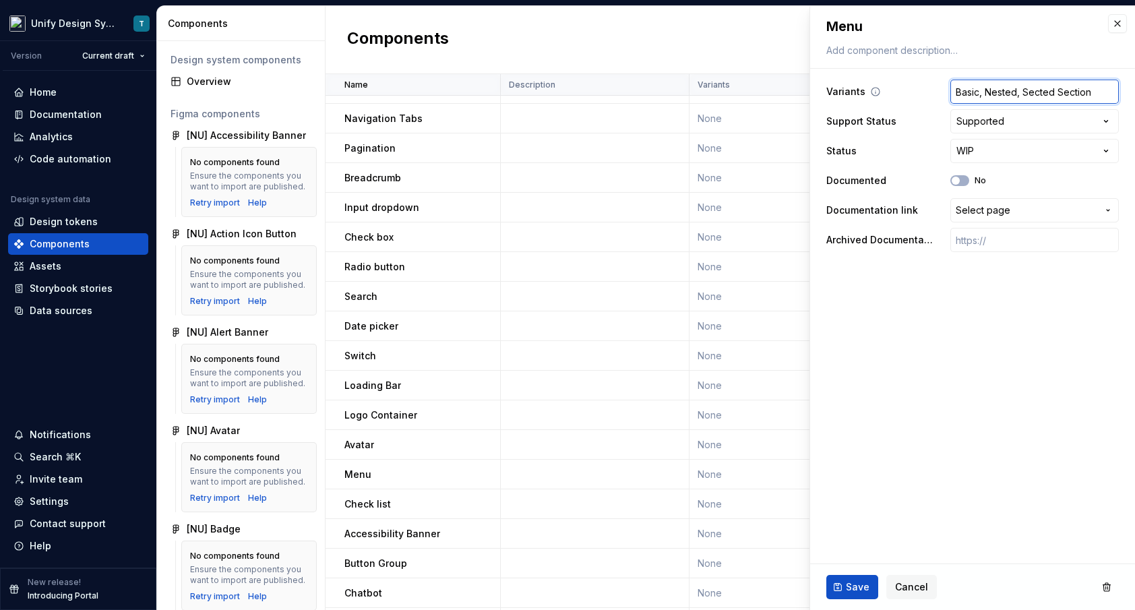
type input "Basic, Nested, Sected Sections"
type textarea "*"
type input "Basic, Nested, Secte Sections"
type textarea "*"
type input "Basic, Nested, Sect Sections"
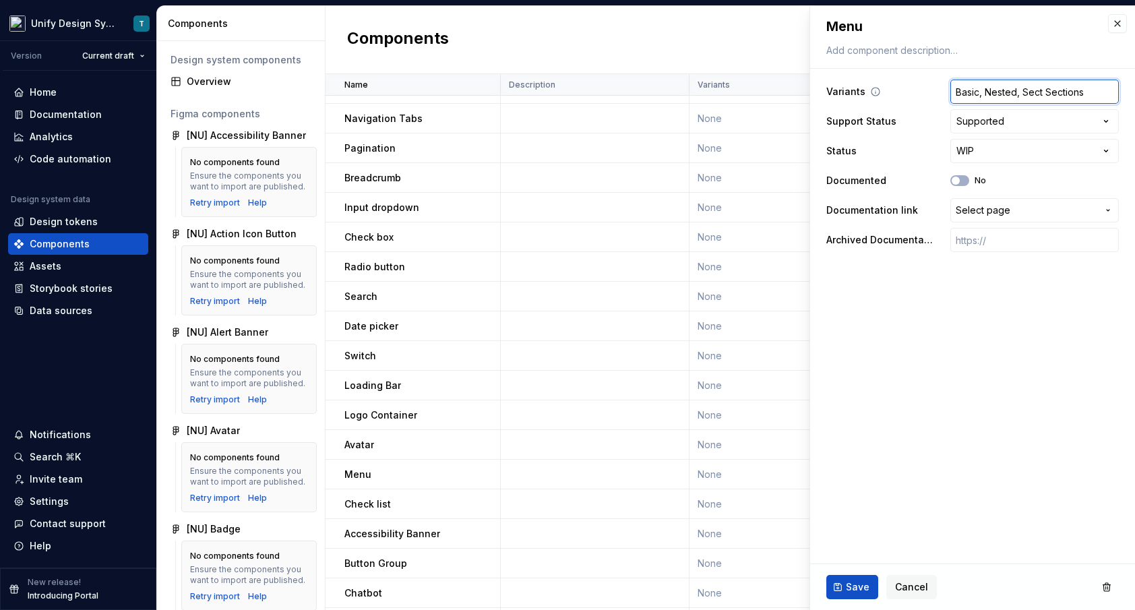
type textarea "*"
type input "Basic, Nested, Sec Sections"
type textarea "*"
type input "Basic, Nested, Se Sections"
type textarea "*"
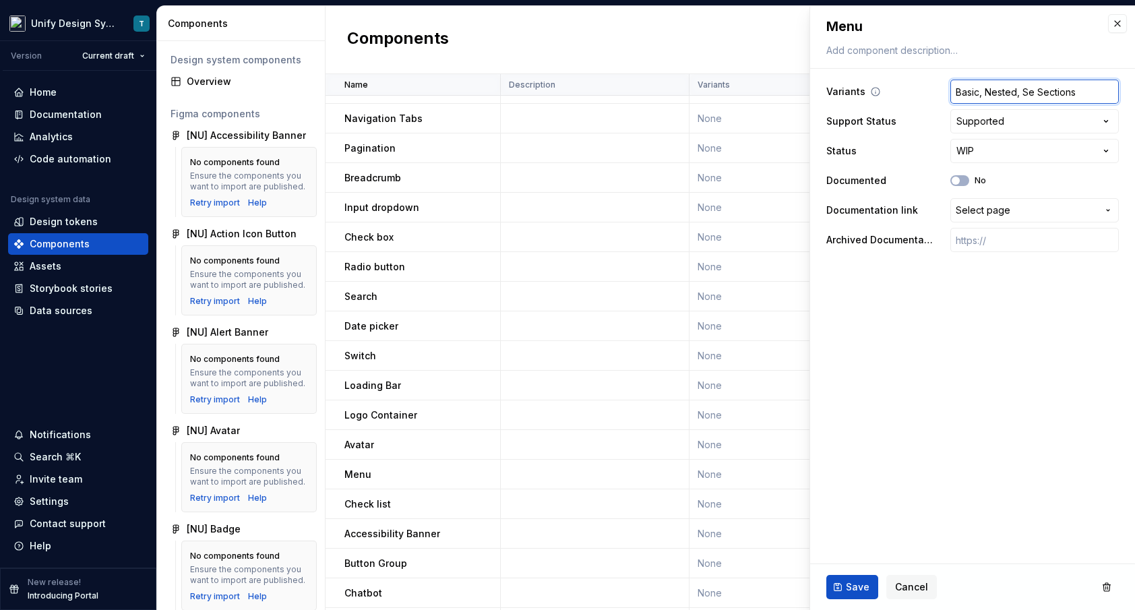
type input "Basic, Nested, S Sections"
type textarea "*"
type input "Basic, Nested, Sections"
type textarea "*"
type input "Basic, Nested, N Sections"
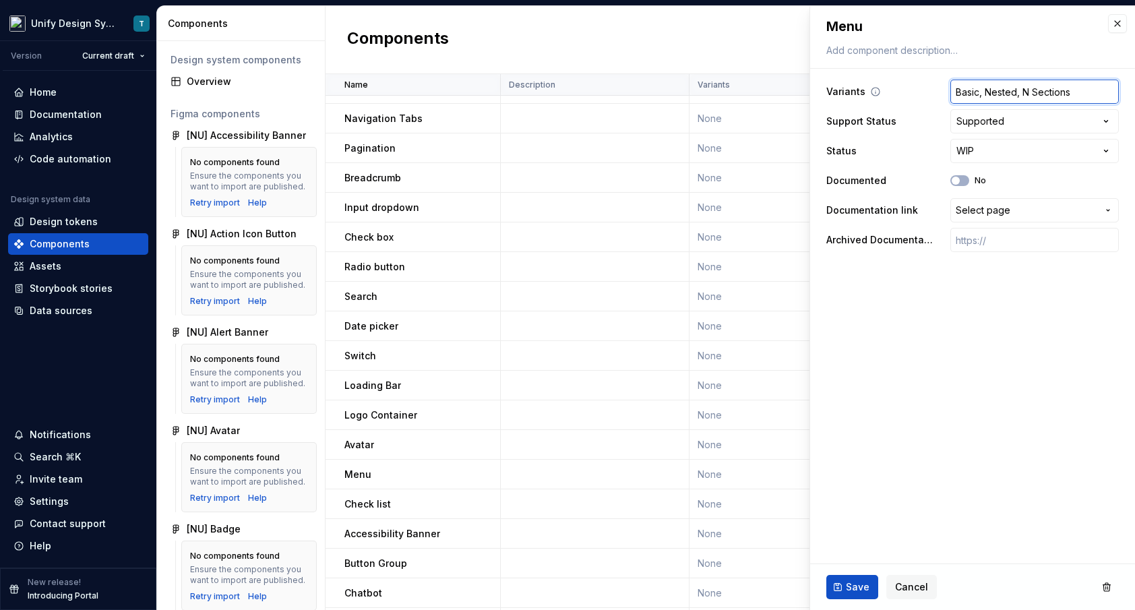
type textarea "*"
type input "Basic, Nested, Nes Sections"
type textarea "*"
type input "Basic, Nested, Nest Sections"
type textarea "*"
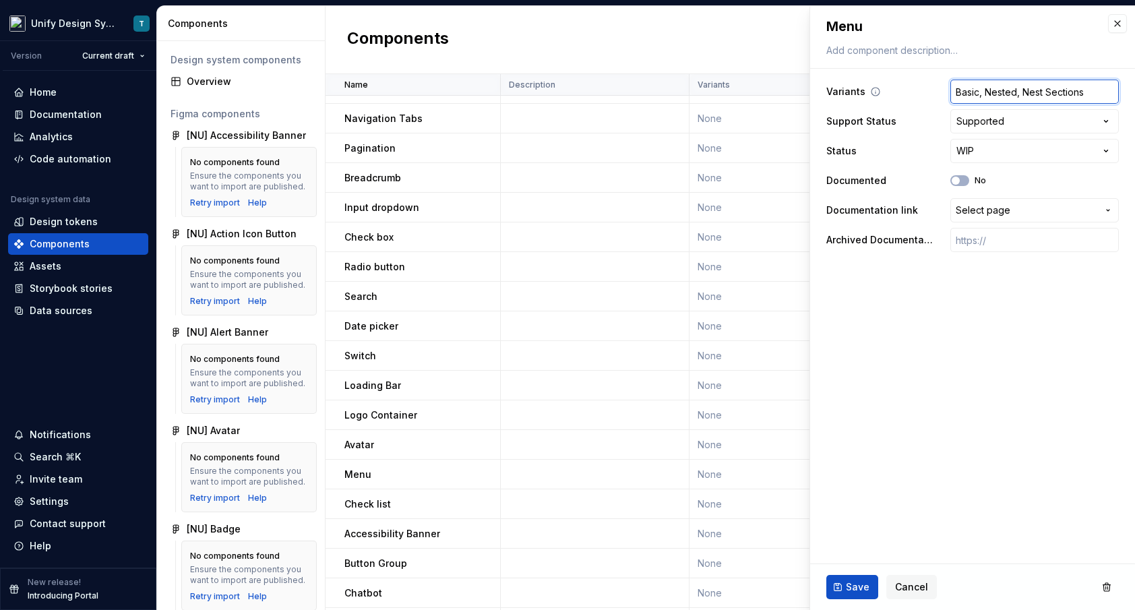
type input "Basic, Nested, Neste Sections"
type textarea "*"
type input "Basic, Nested, Nested Sections"
click at [965, 181] on button "No" at bounding box center [959, 180] width 19 height 11
type textarea "*"
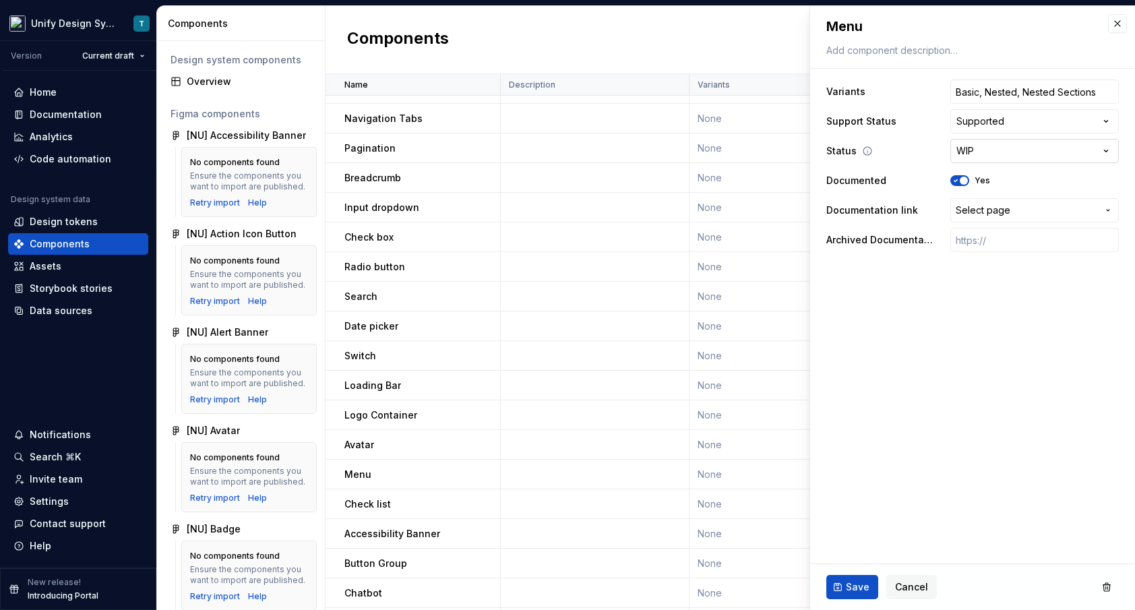
click at [974, 154] on html "Unify Design System T Version Current draft Home Documentation Analytics Code a…" at bounding box center [567, 305] width 1135 height 610
select select "**********"
type textarea "*"
click at [1011, 216] on span "Select page" at bounding box center [1027, 210] width 142 height 13
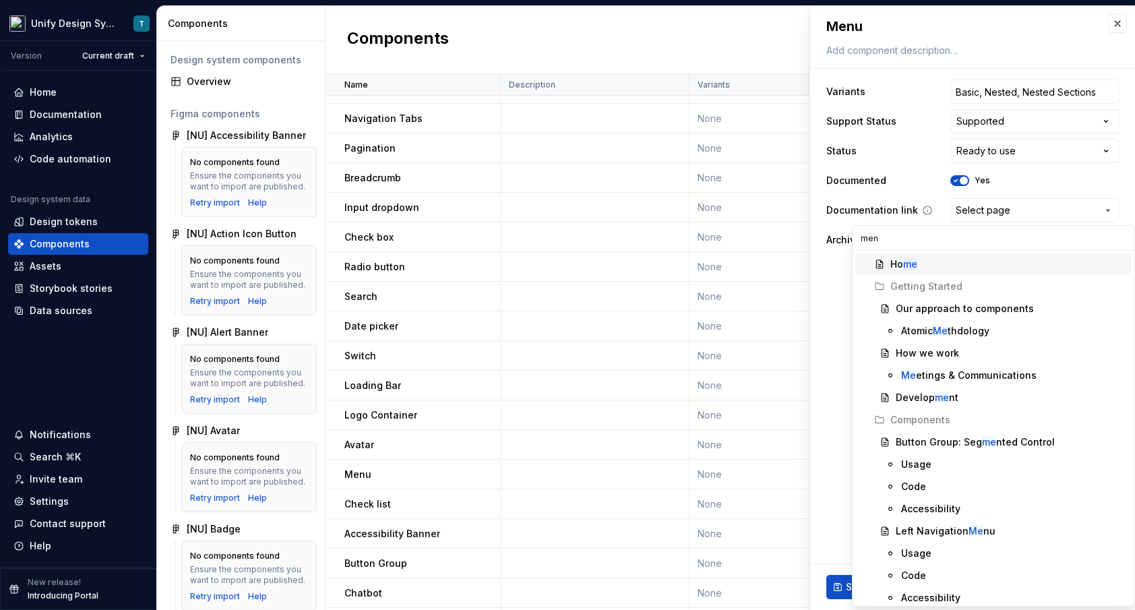
type input "menu"
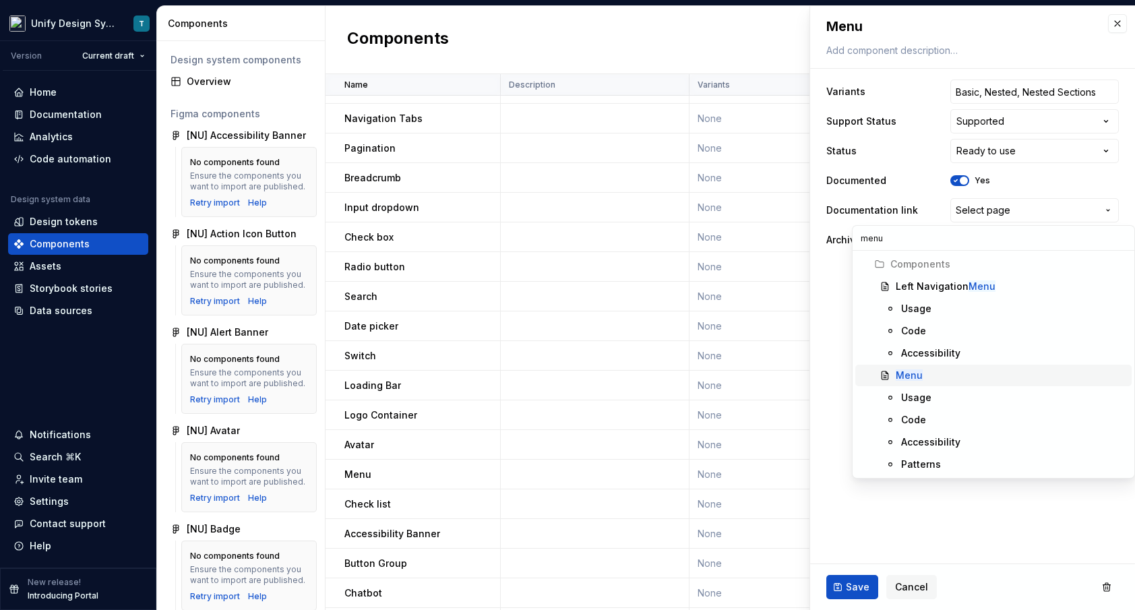
click at [919, 378] on mark "Menu" at bounding box center [909, 374] width 27 height 11
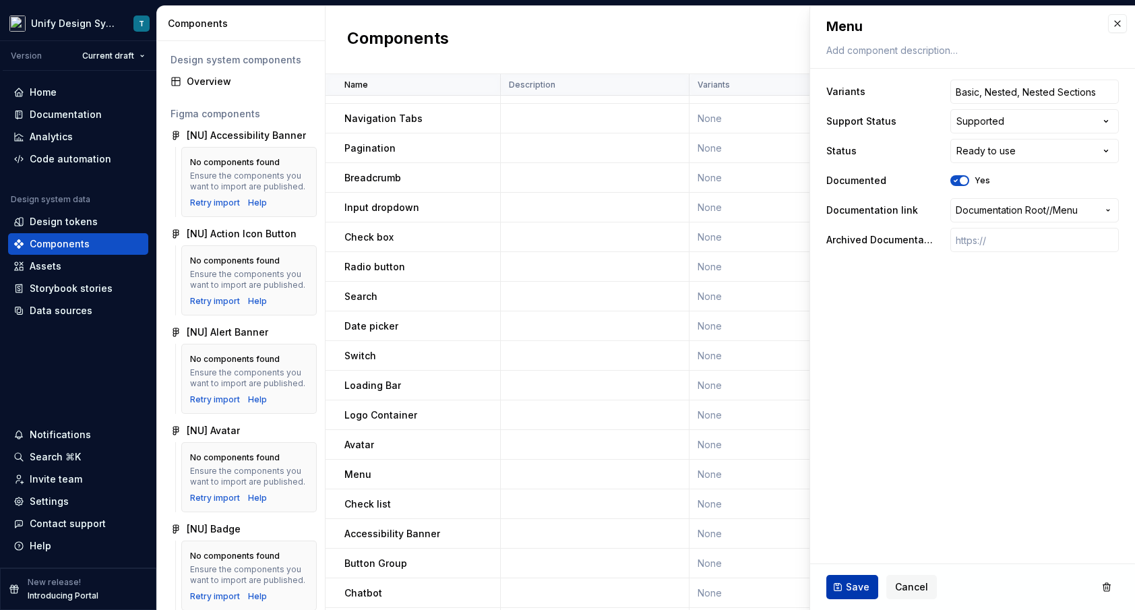
click at [857, 584] on span "Save" at bounding box center [858, 586] width 24 height 13
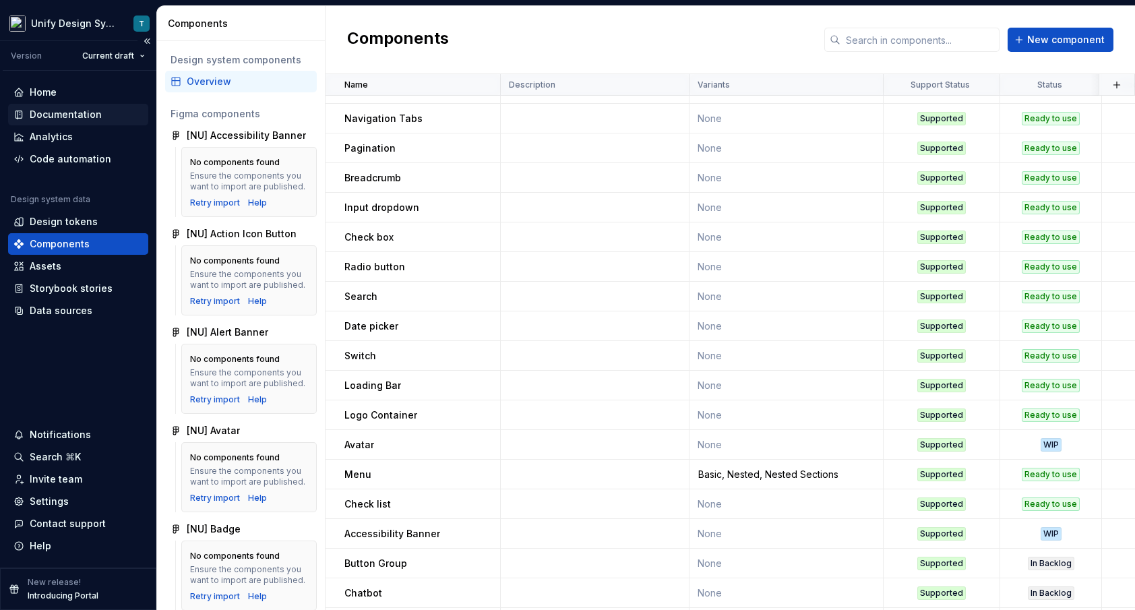
click at [82, 111] on div "Documentation" at bounding box center [66, 114] width 72 height 13
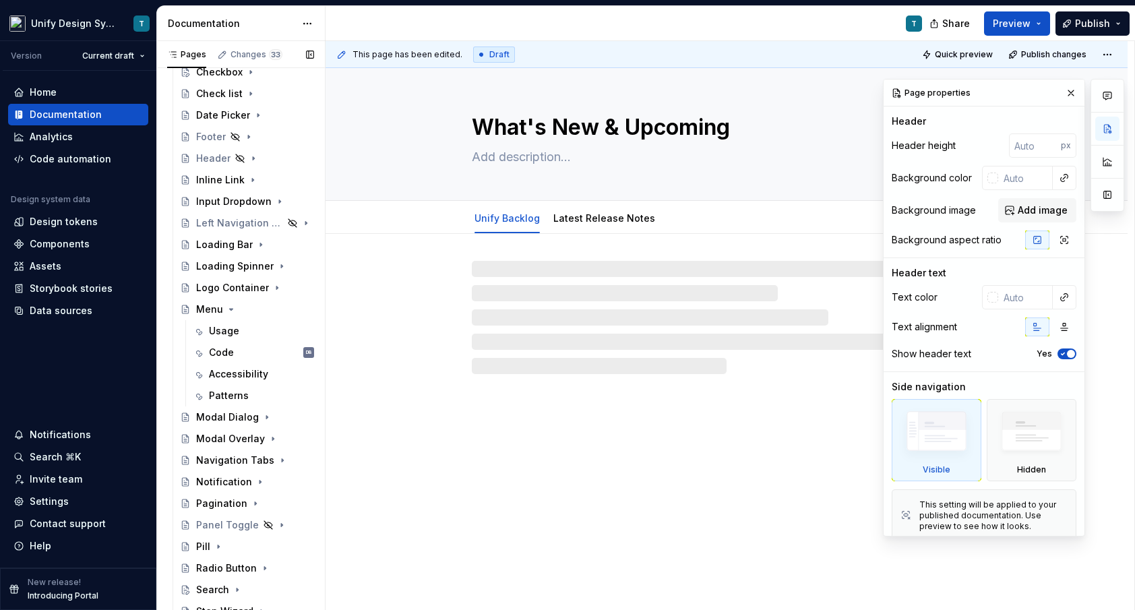
scroll to position [447, 0]
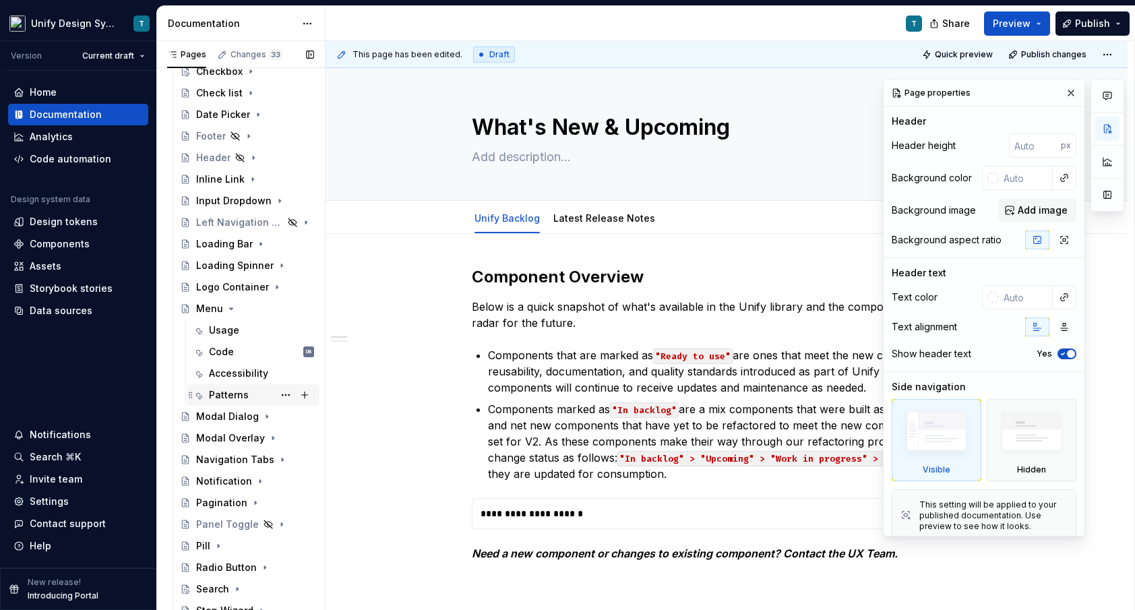
click at [231, 396] on div "Patterns" at bounding box center [229, 394] width 40 height 13
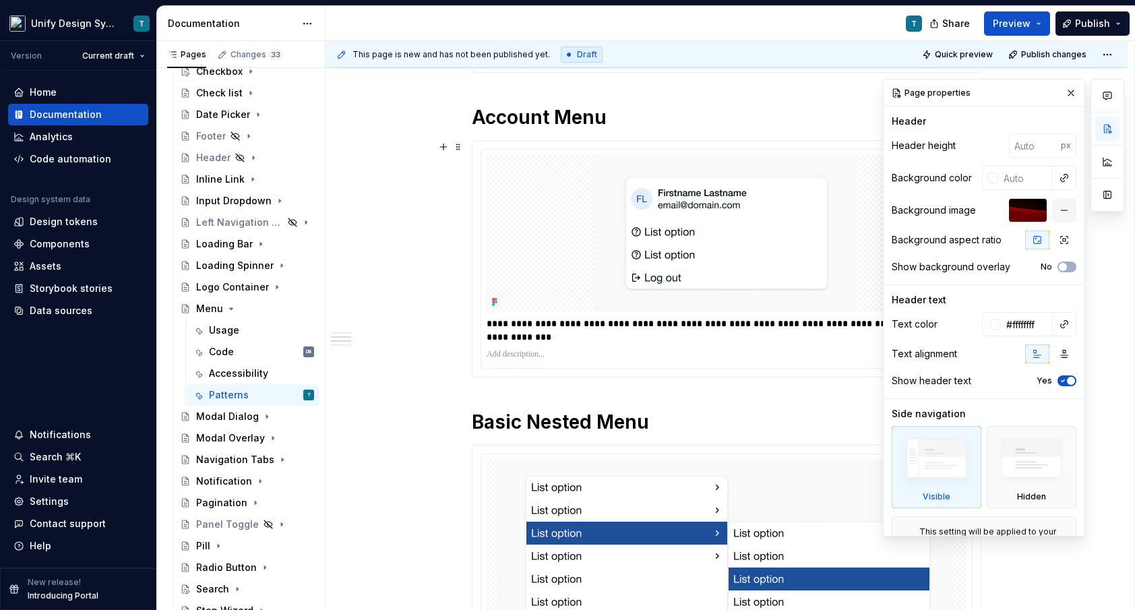
scroll to position [399, 0]
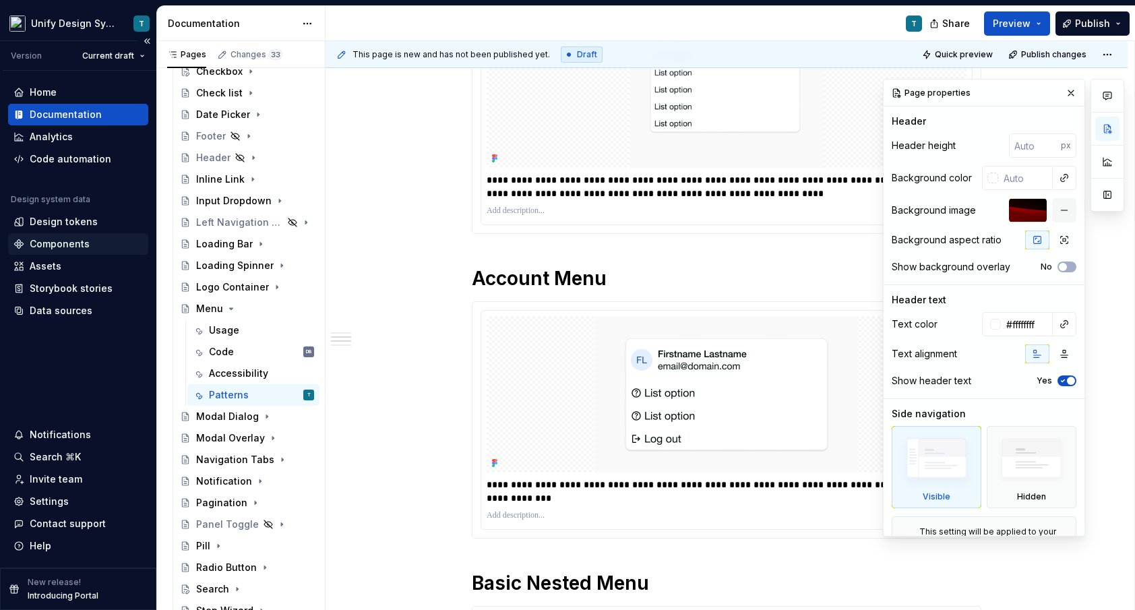
click at [57, 250] on div "Components" at bounding box center [60, 243] width 60 height 13
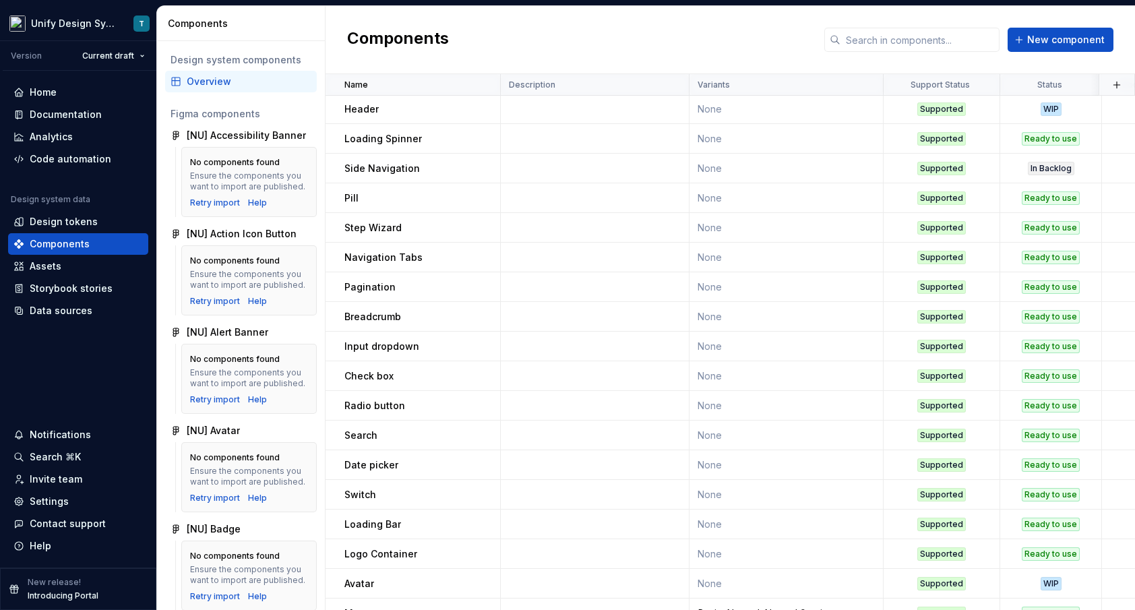
scroll to position [438, 0]
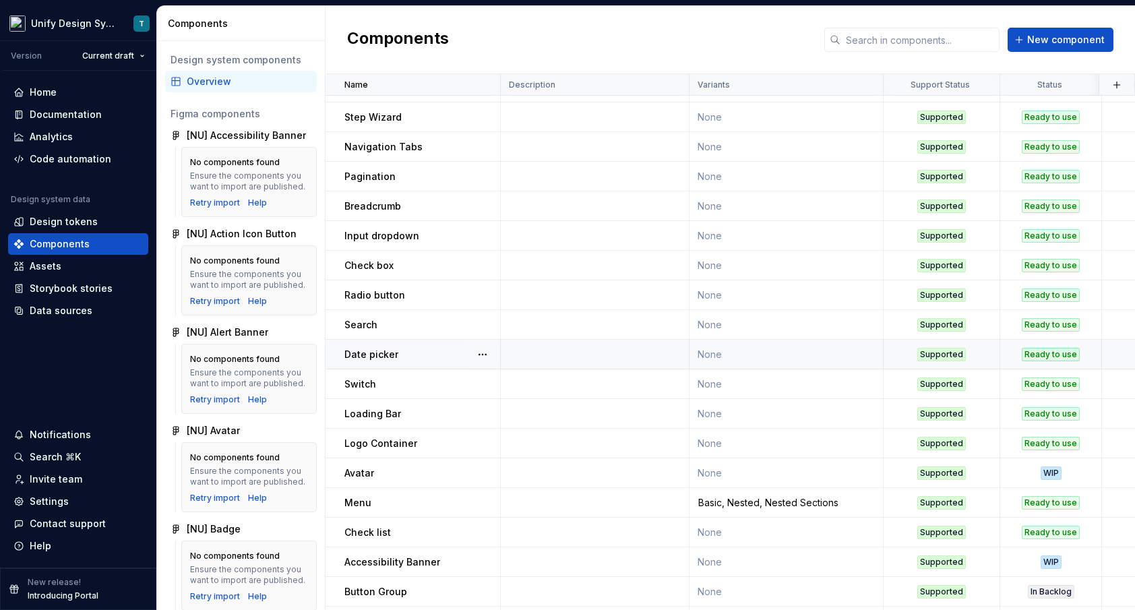
click at [752, 359] on td "None" at bounding box center [787, 355] width 194 height 30
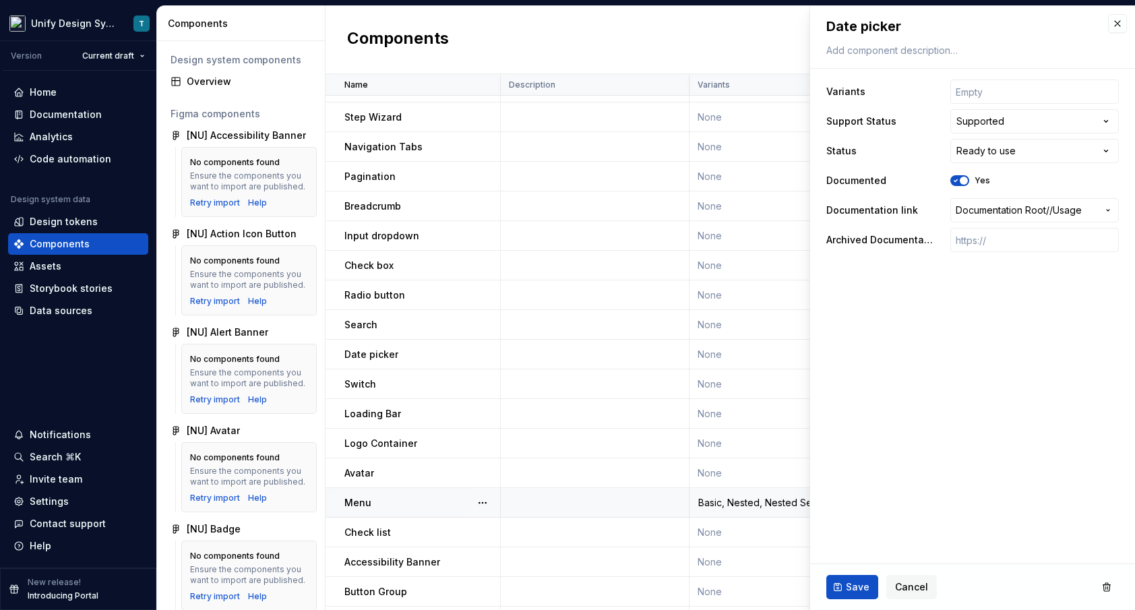
click at [756, 499] on div "Basic, Nested, Nested Sections" at bounding box center [786, 502] width 192 height 13
click at [1004, 94] on input "Basic, Nested, Nested Sections" at bounding box center [1034, 92] width 169 height 24
type textarea "*"
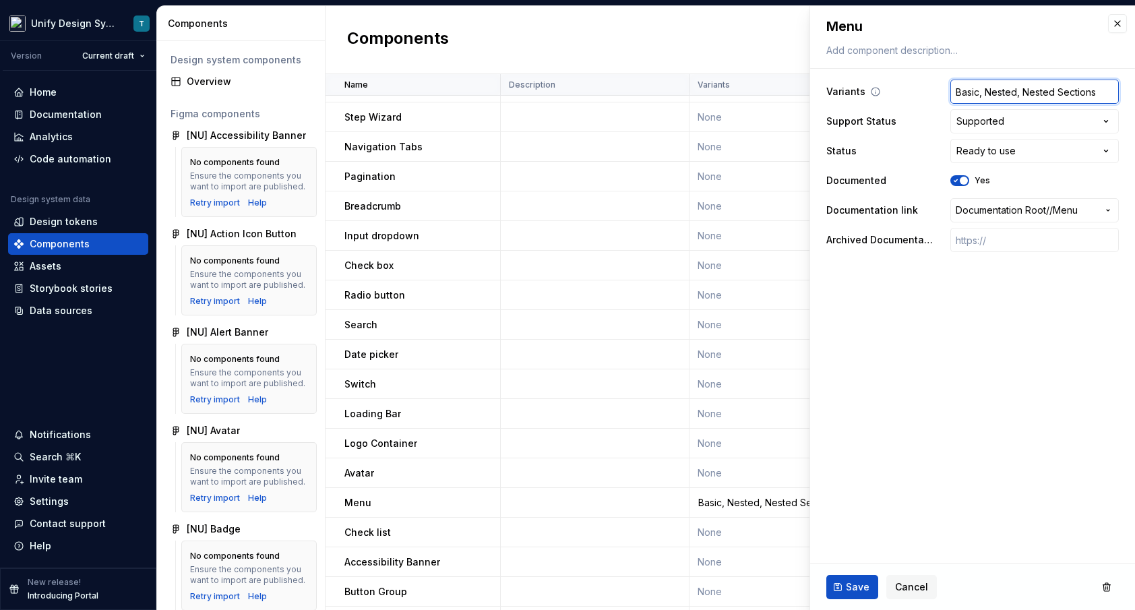
type input "Basic, ANested, Nested Sections"
type textarea "*"
type input "Basic, AcNested, Nested Sections"
type textarea "*"
type input "Basic, AccNested, Nested Sections"
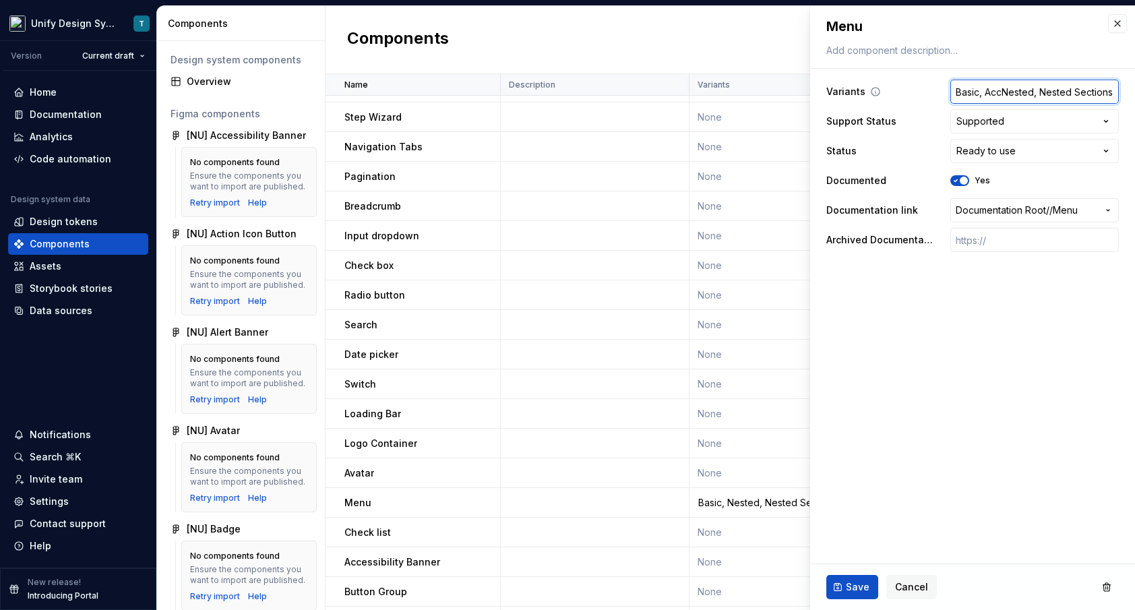
type textarea "*"
type input "Basic, AccoNested, Nested Sections"
type textarea "*"
type input "Basic, AccouNested, Nested Sections"
type textarea "*"
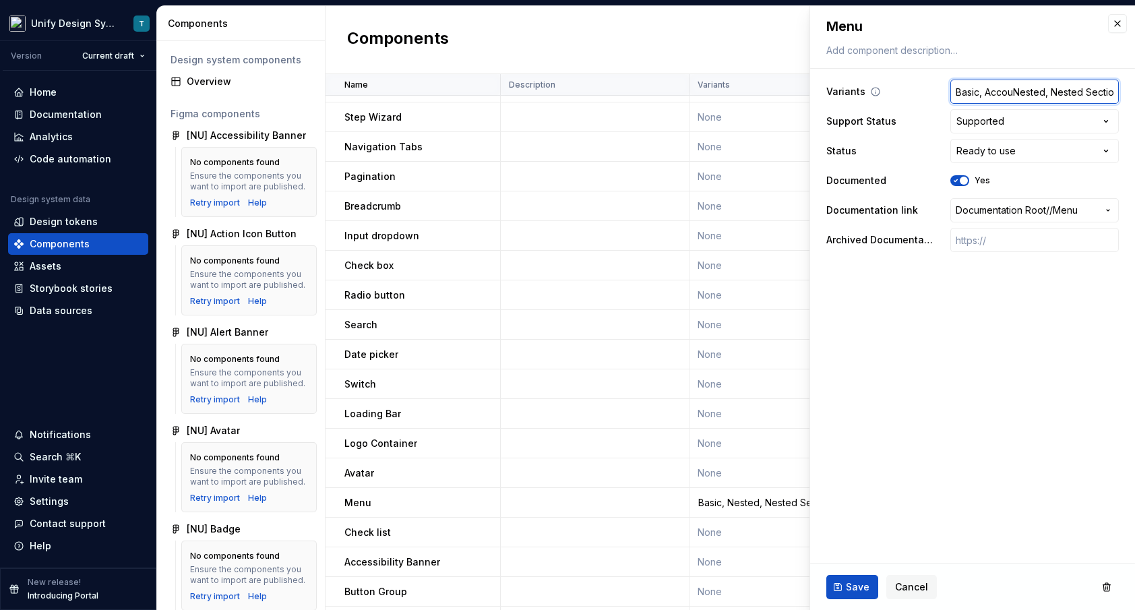
type input "Basic, AccounNested, Nested Sections"
type textarea "*"
type input "Basic, AccountNested, Nested Sections"
type textarea "*"
type input "Basic, Account,Nested, Nested Sections"
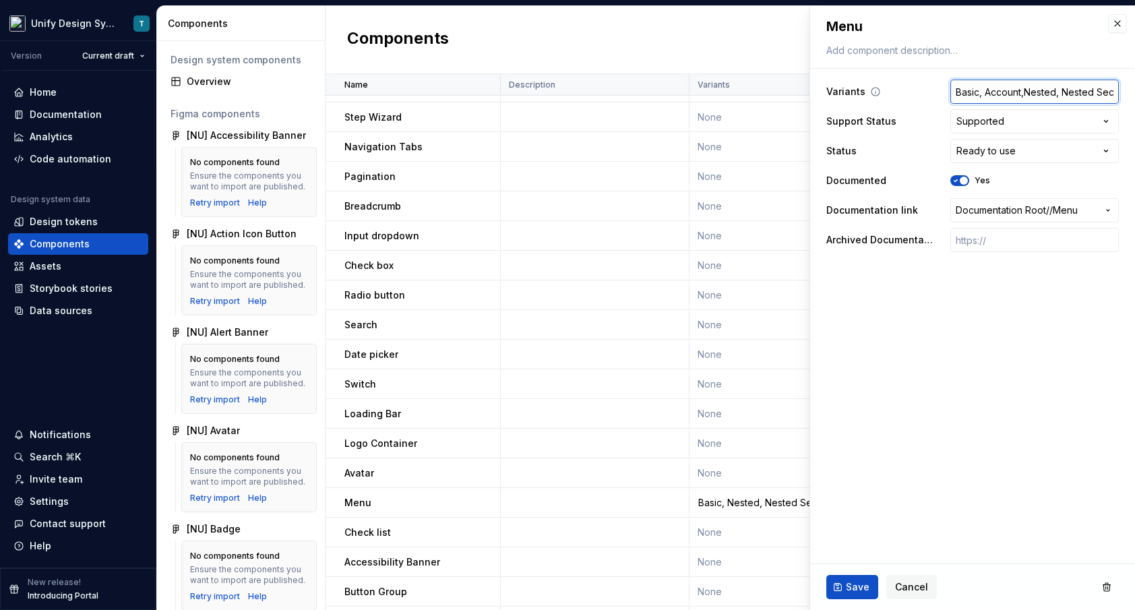
type textarea "*"
type input "Basic, Account, Nested, Nested Sections"
type textarea "*"
type input "Basic, Account, BNested, Nested Sections"
type textarea "*"
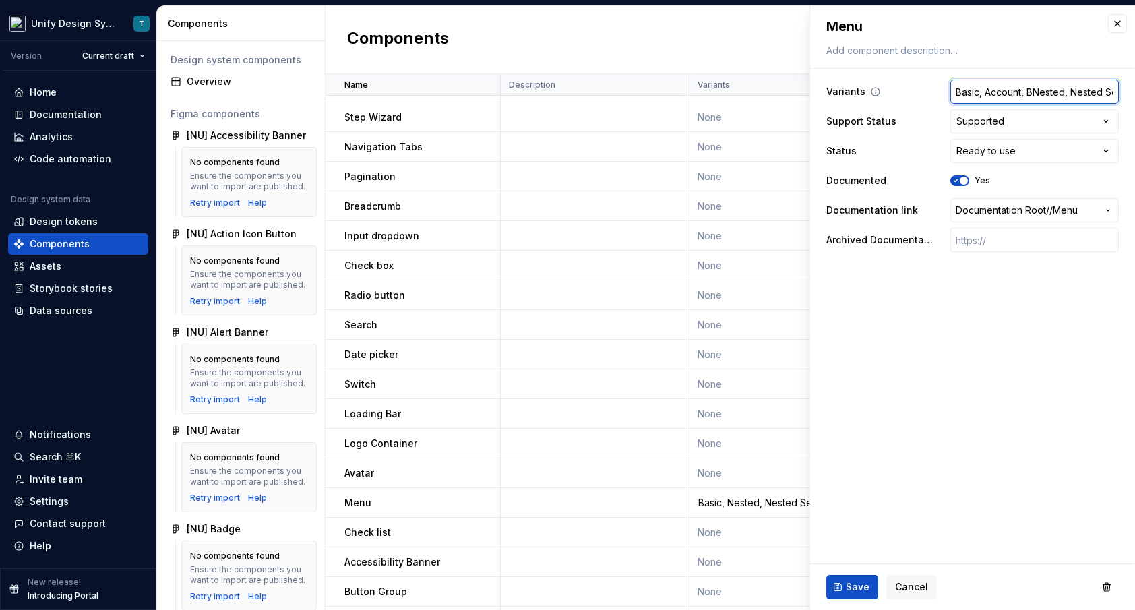
type input "Basic, Account, BaNested, Nested Sections"
type textarea "*"
type input "Basic, Account, BasNested, Nested Sections"
type textarea "*"
type input "Basic, Account, BasiNested, Nested Sections"
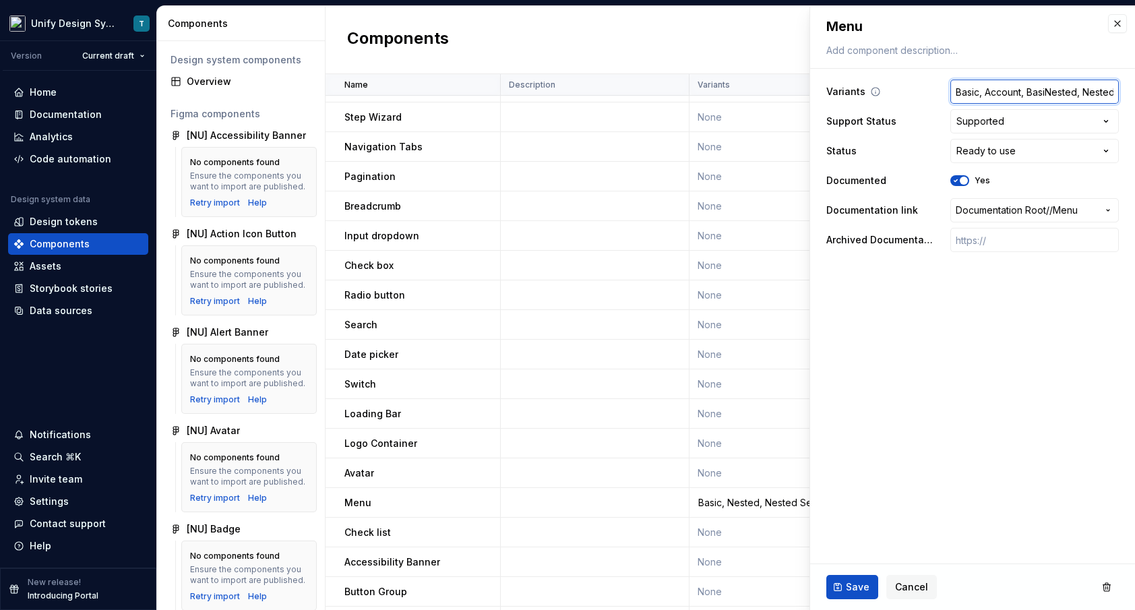
type textarea "*"
type input "Basic, Account, BasicNested, Nested Sections"
type textarea "*"
type input "Basic, Account, Basic Nested, Nested Sections"
type textarea "*"
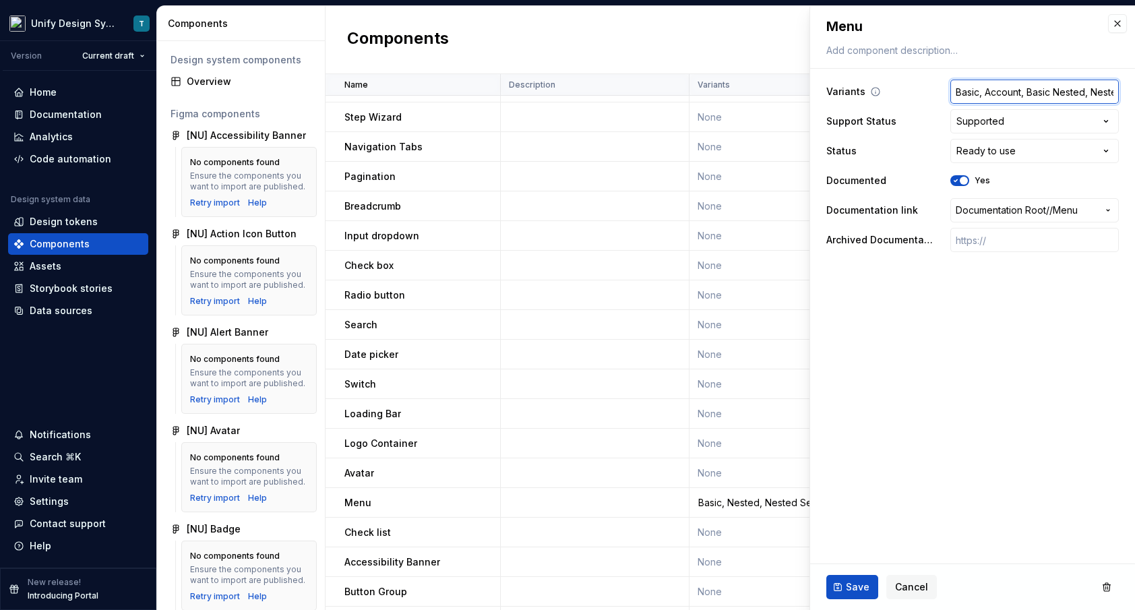
type input "Basic, Account, Basic ested, Nested Sections"
type textarea "*"
type input "Basic, Account, Basic nested, Nested Sections"
type textarea "*"
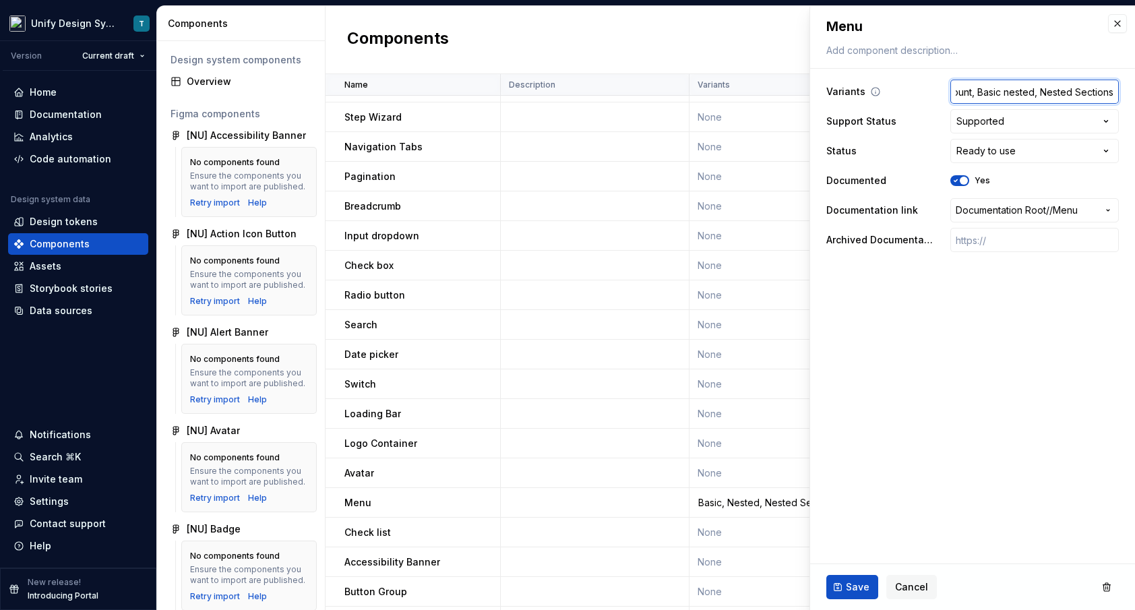
type input "Basic, Account, Basic nested, Nested ections"
type textarea "*"
type input "Basic, Account, Basic nested, Nested wections"
type textarea "*"
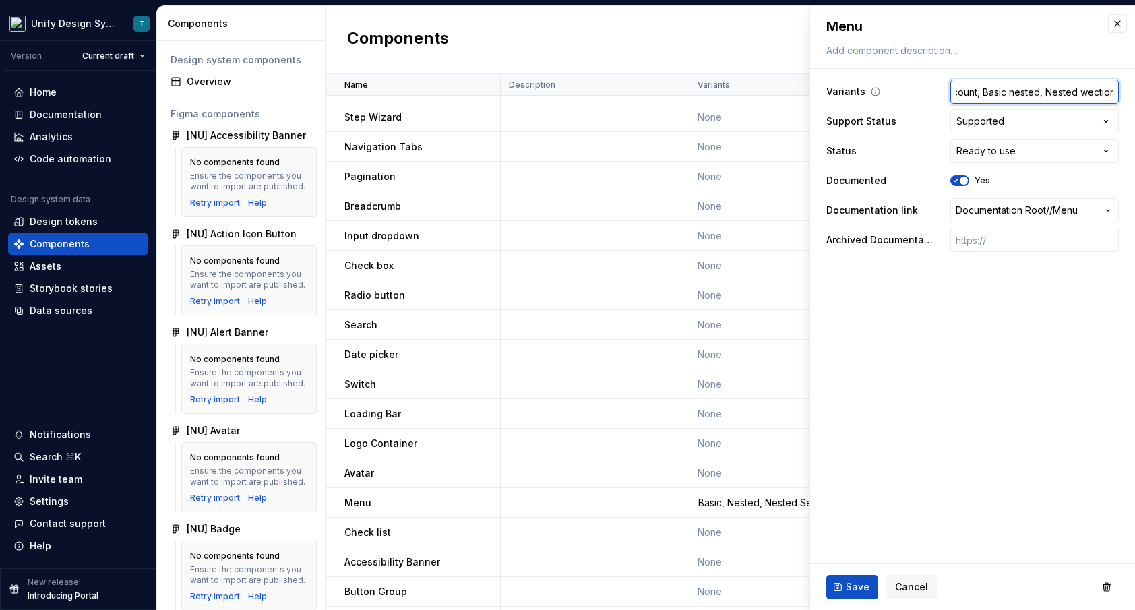
type input "Basic, Account, Basic nested, Nested wiections"
type textarea "*"
type input "Basic, Account, Basic nested, Nested witections"
type textarea "*"
type input "Basic, Account, Basic nested, Nested withections"
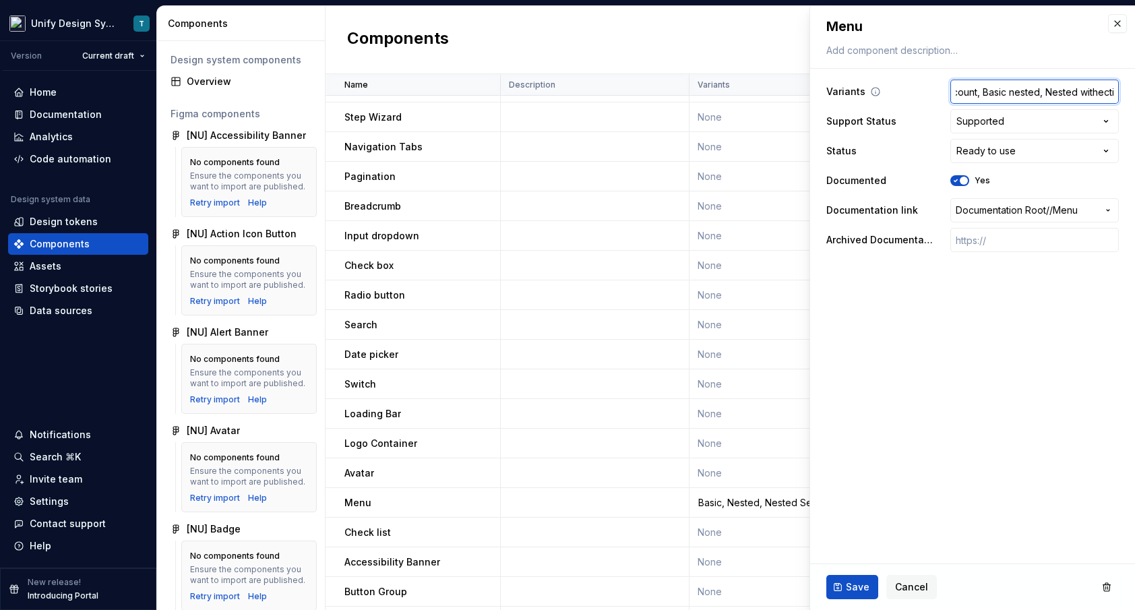
type textarea "*"
type input "Basic, Account, Basic nested, Nested with ections"
type textarea "*"
type input "Basic, Account, Basic nested, Nested with sections"
click at [858, 586] on span "Save" at bounding box center [858, 586] width 24 height 13
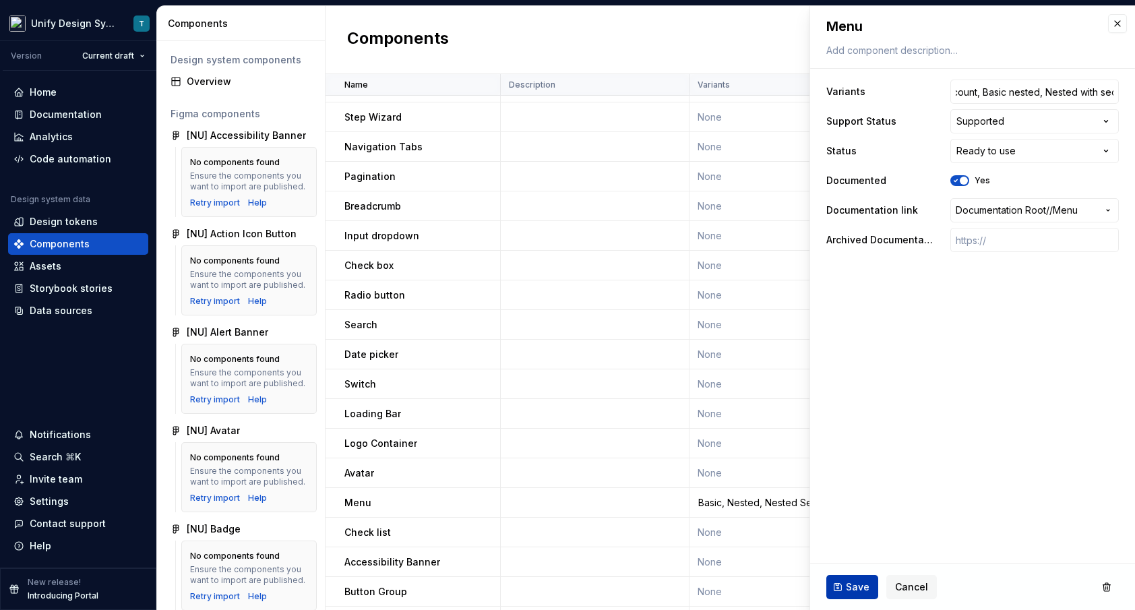
scroll to position [0, 0]
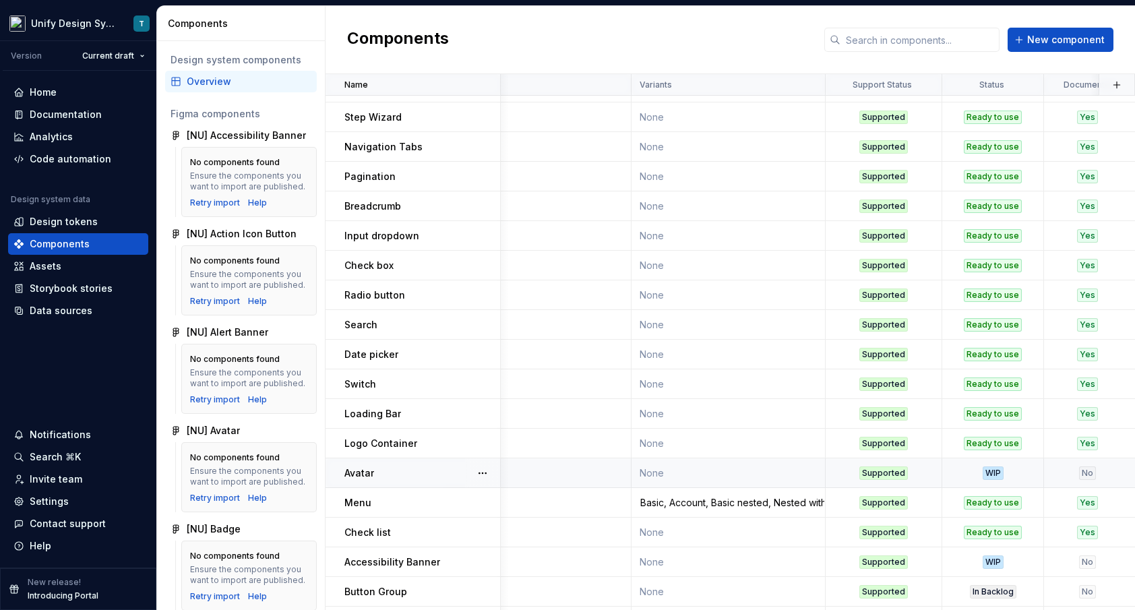
scroll to position [438, 0]
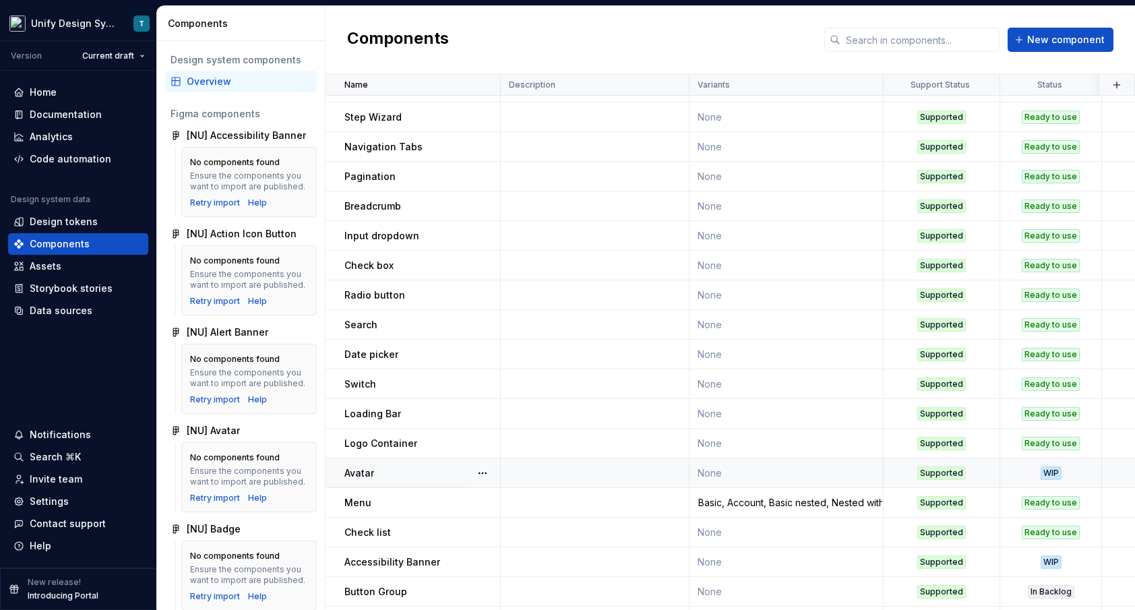
click at [625, 477] on td at bounding box center [595, 473] width 189 height 30
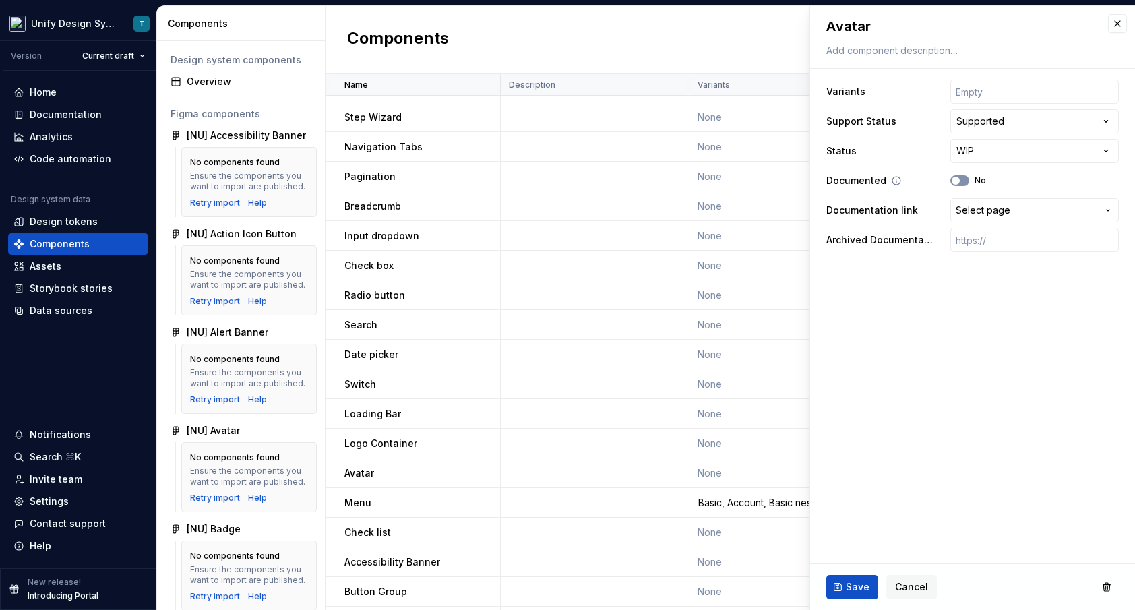
click at [961, 180] on button "No" at bounding box center [959, 180] width 19 height 11
type textarea "*"
click at [985, 150] on html "Unify Design System T Version Current draft Home Documentation Analytics Code a…" at bounding box center [567, 305] width 1135 height 610
select select "**********"
type textarea "*"
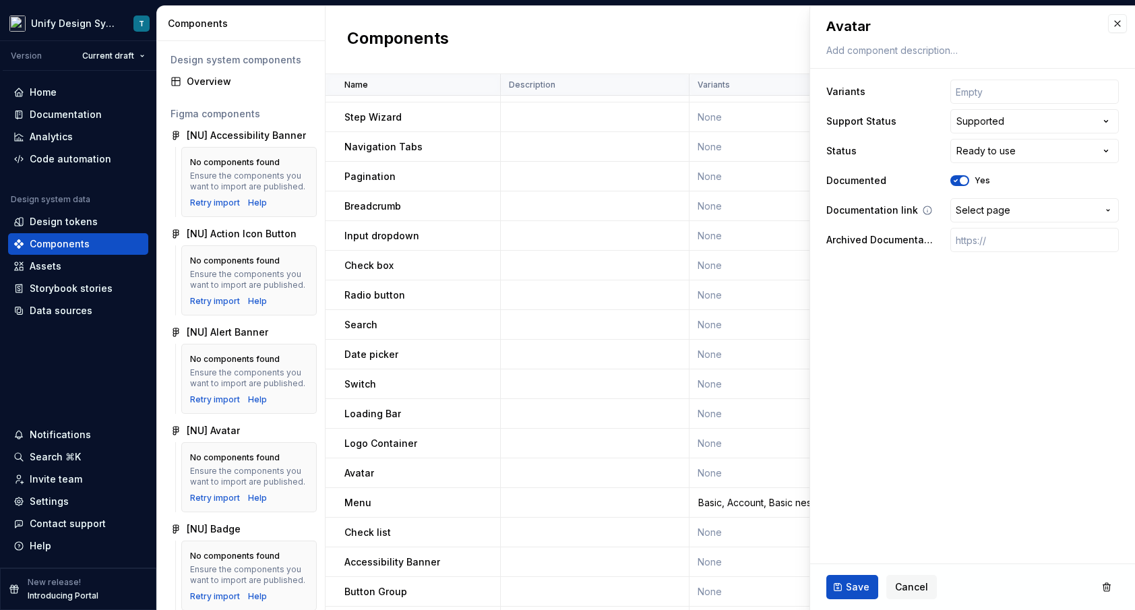
click at [1003, 210] on span "Select page" at bounding box center [983, 210] width 55 height 13
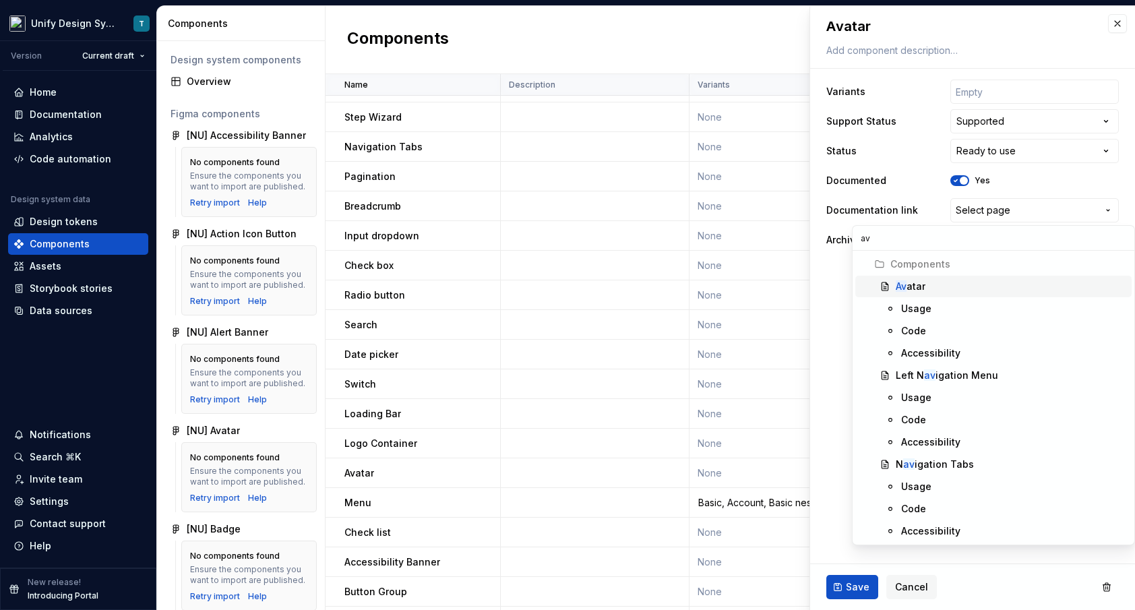
type input "ava"
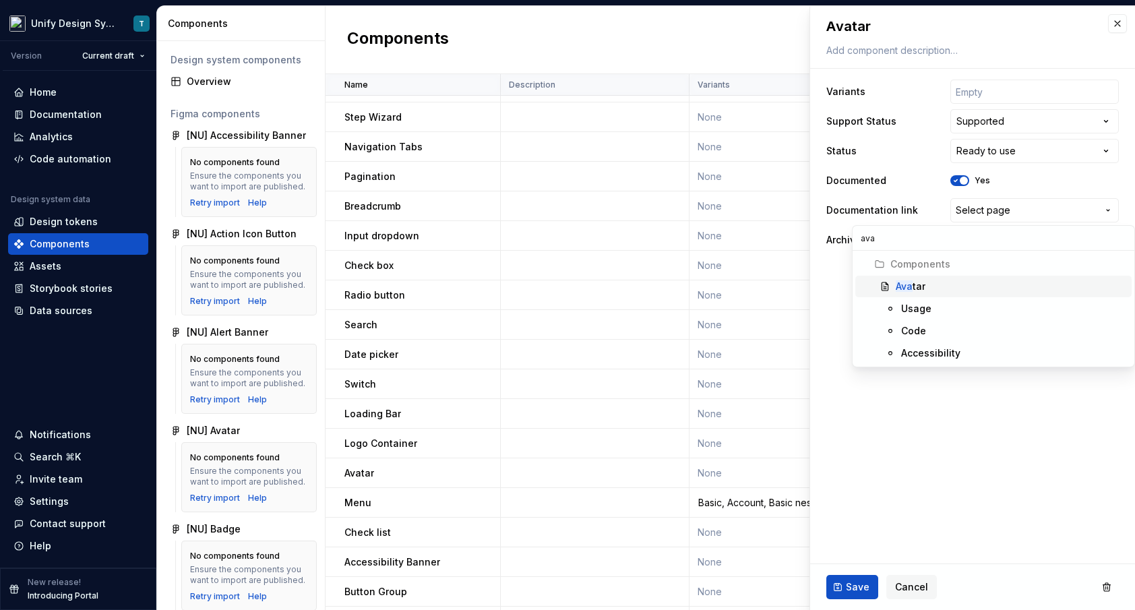
click at [935, 284] on div "Ava tar" at bounding box center [1011, 286] width 231 height 13
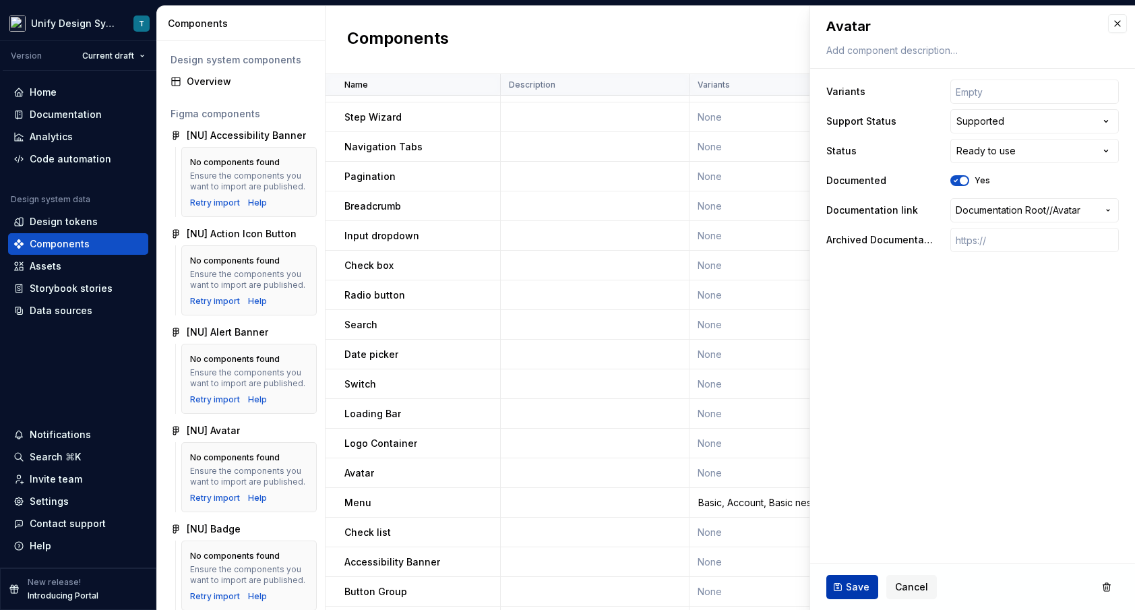
click at [855, 581] on span "Save" at bounding box center [858, 586] width 24 height 13
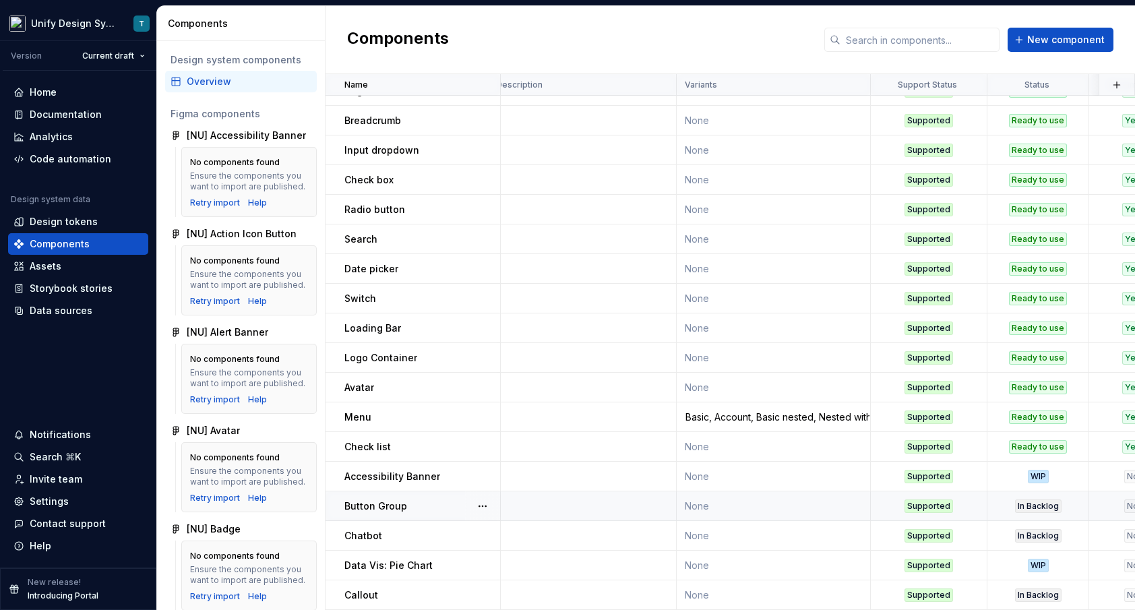
scroll to position [524, 0]
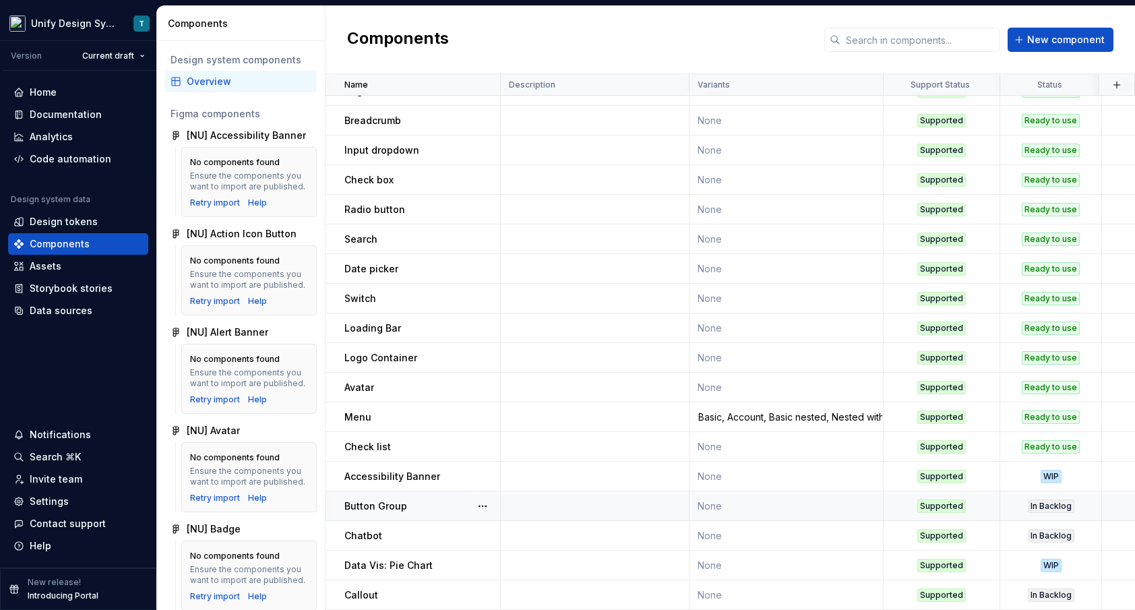
click at [684, 508] on td at bounding box center [595, 506] width 189 height 30
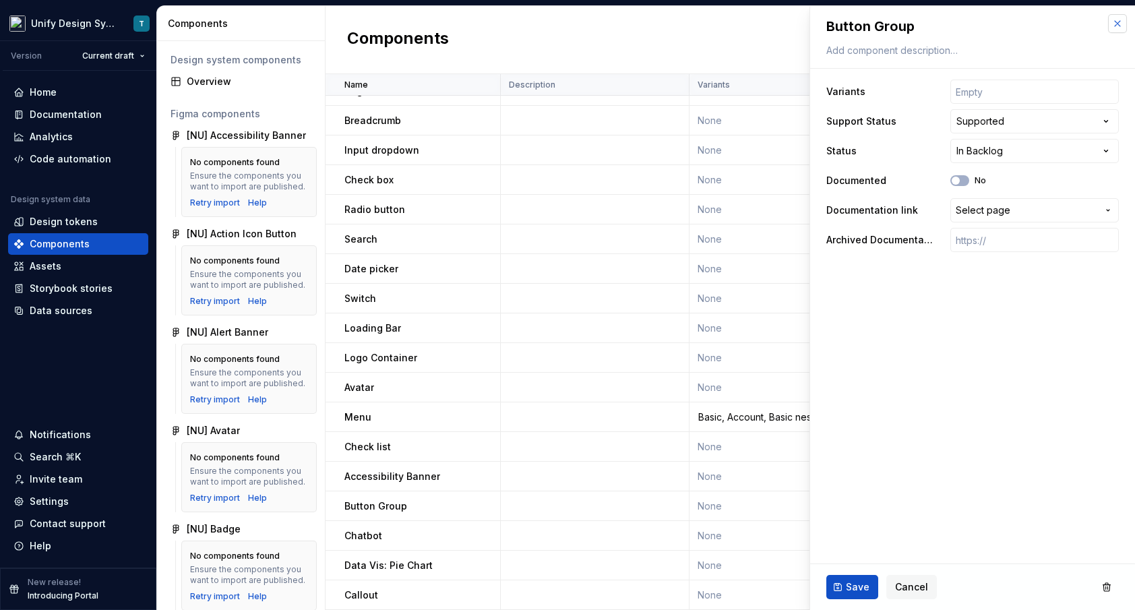
click at [1103, 24] on button "button" at bounding box center [1117, 23] width 19 height 19
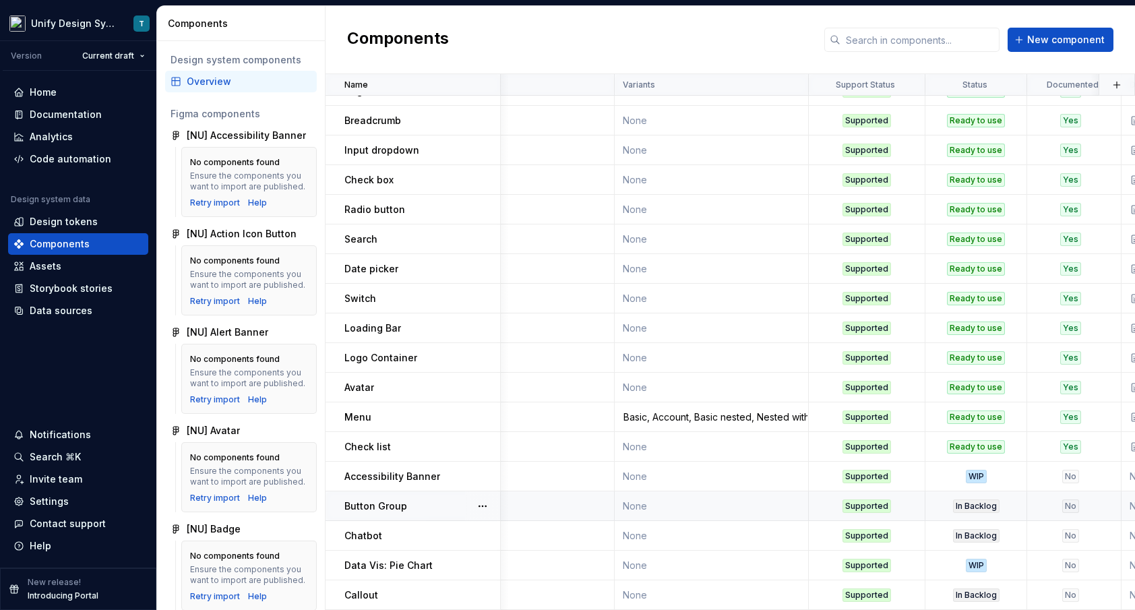
scroll to position [524, 0]
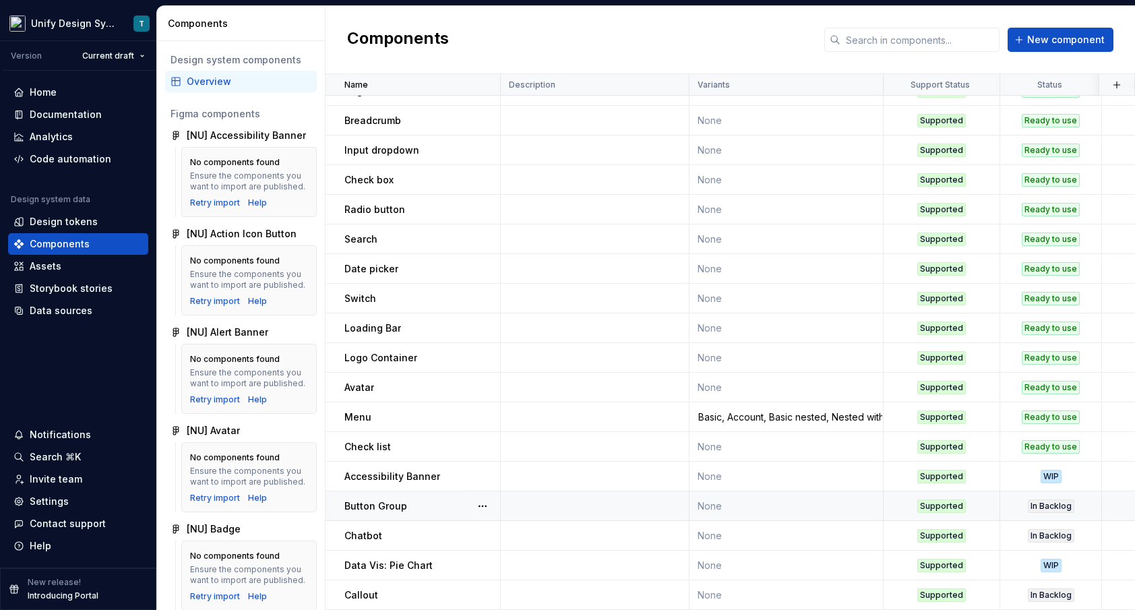
click at [679, 513] on td at bounding box center [595, 506] width 189 height 30
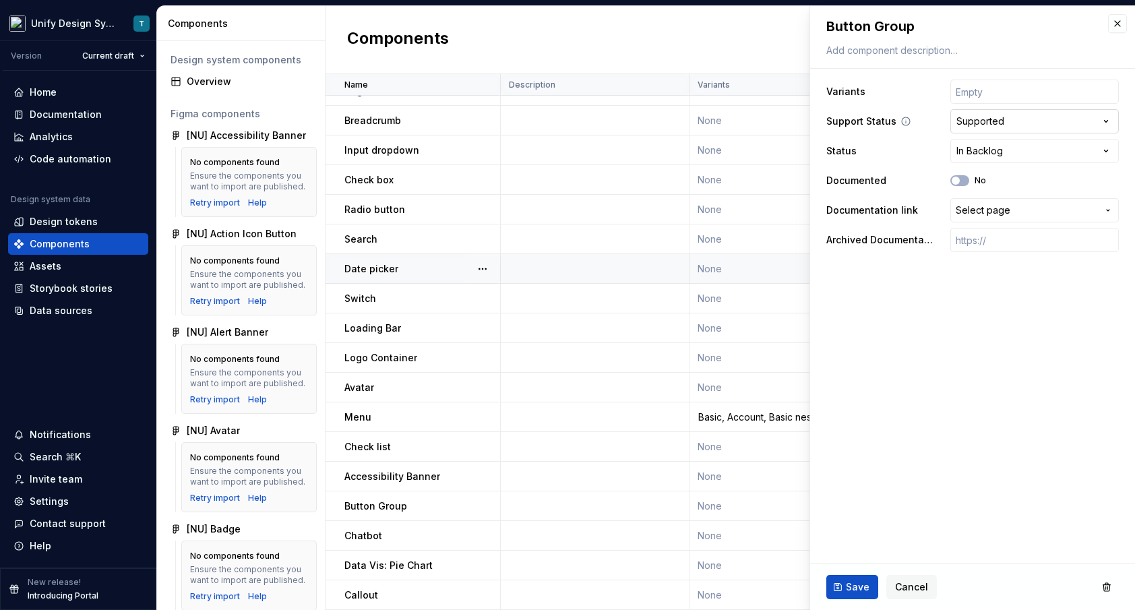
type textarea "*"
click at [979, 149] on html "Unify Design System T Version Current draft Home Documentation Analytics Code a…" at bounding box center [567, 305] width 1135 height 610
select select "**********"
click at [854, 586] on span "Save" at bounding box center [858, 586] width 24 height 13
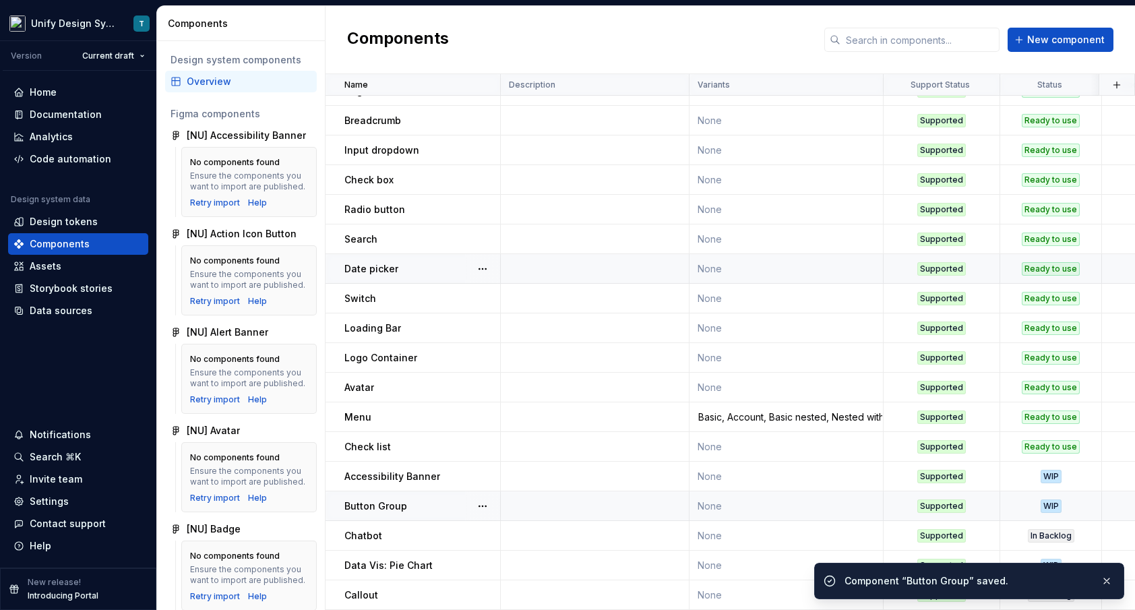
click at [537, 503] on td at bounding box center [595, 506] width 189 height 30
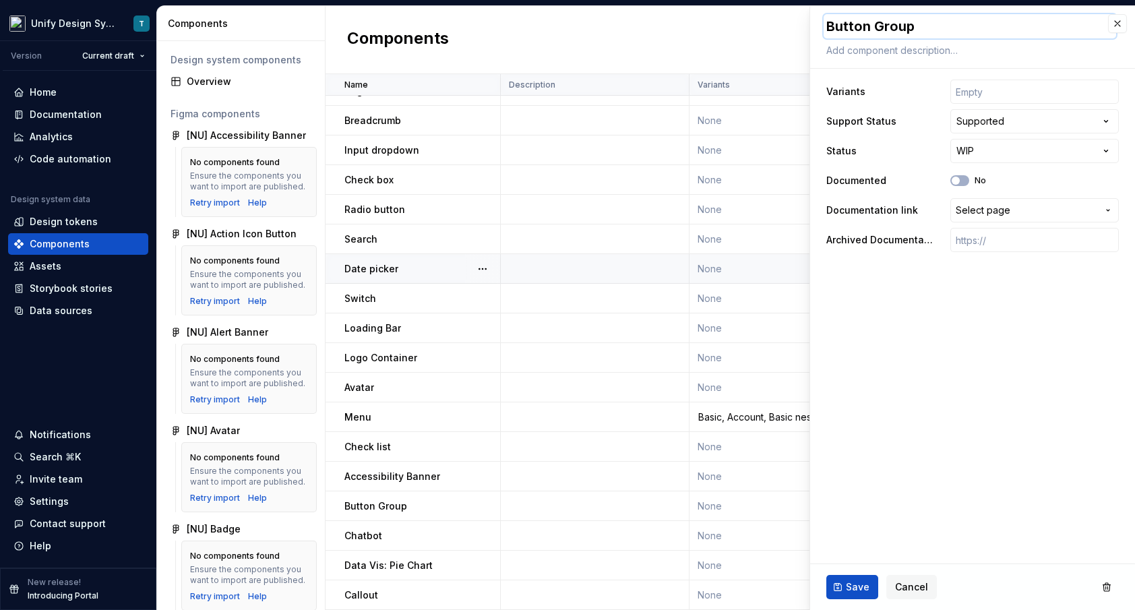
click at [920, 26] on textarea "Button Group" at bounding box center [970, 26] width 293 height 24
type textarea "*"
type textarea "Button Group:"
type textarea "*"
type textarea "Button Group:"
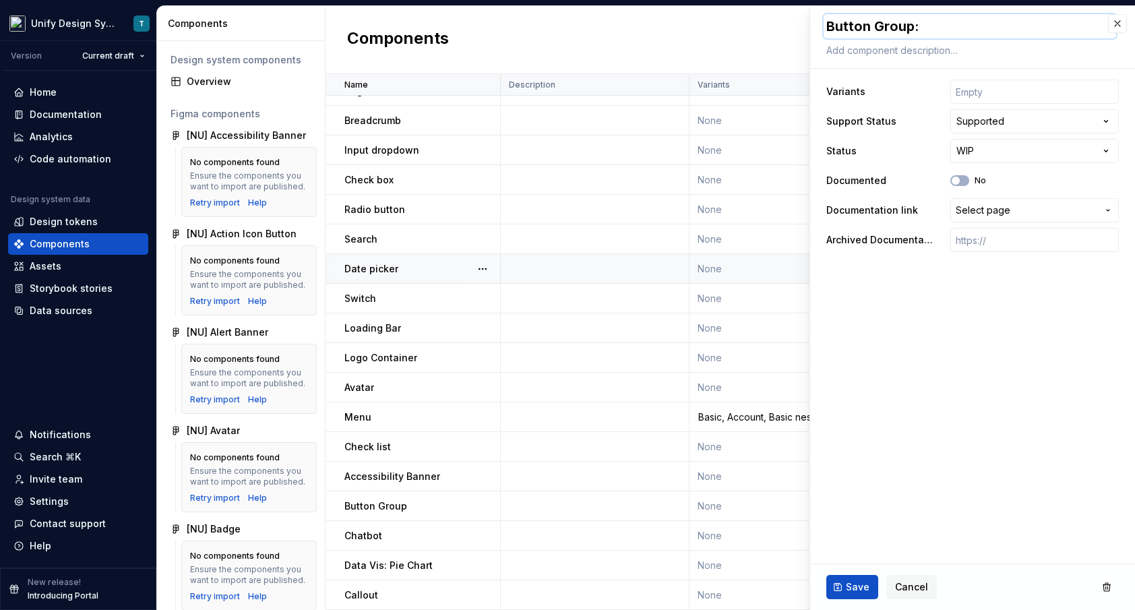
type textarea "*"
type textarea "Button Group: T"
type textarea "*"
type textarea "Button Group: To"
type textarea "*"
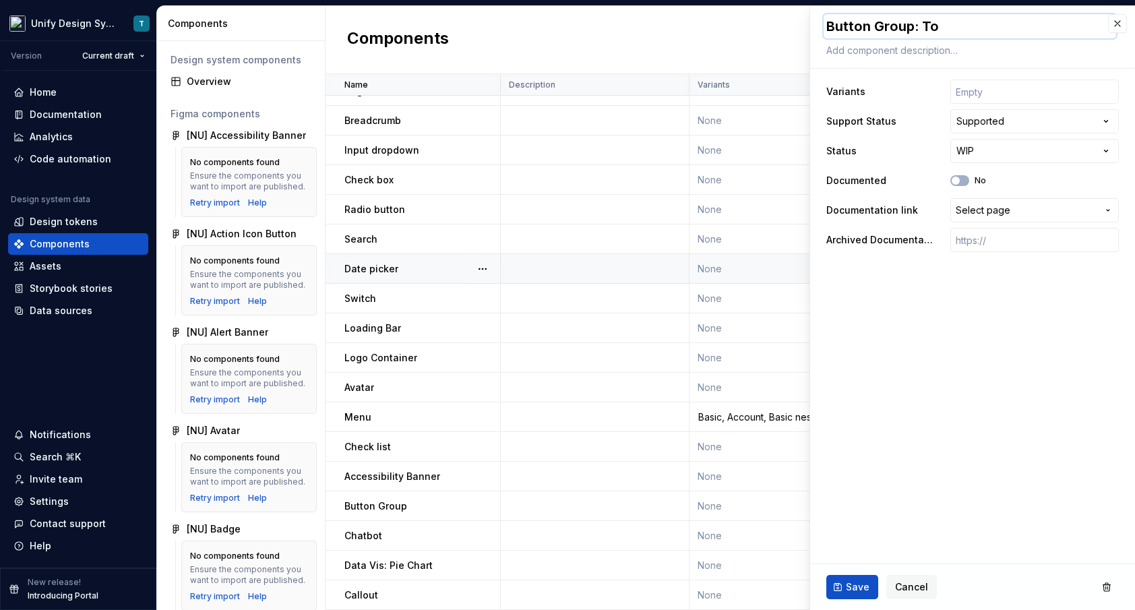
type textarea "Button Group: Too"
type textarea "*"
type textarea "Button Group: Tool"
type textarea "*"
type textarea "Button Group: Toolb"
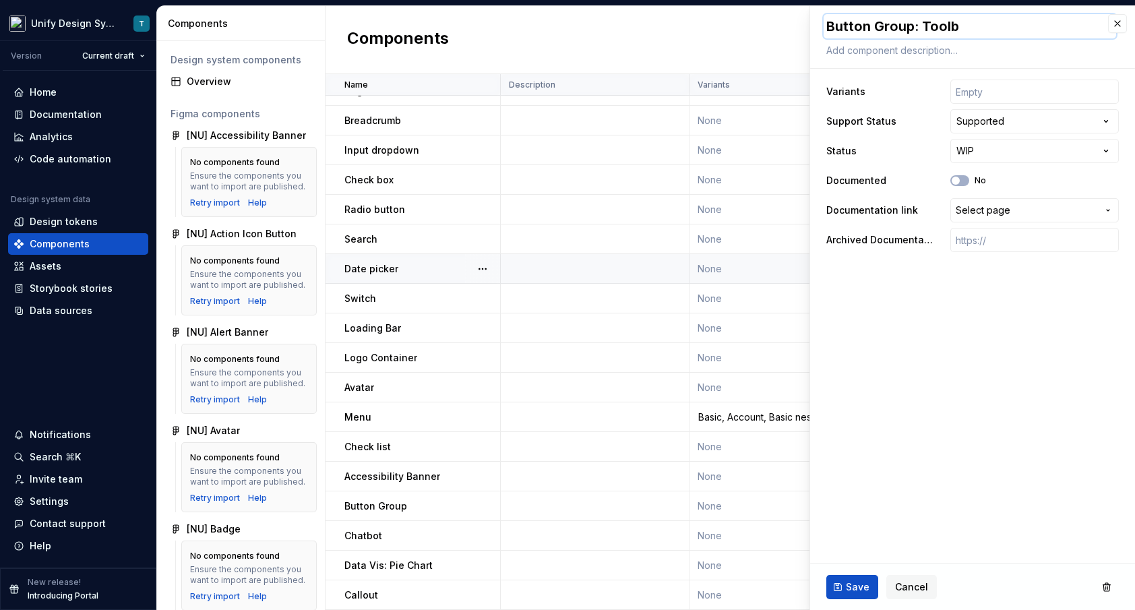
type textarea "*"
type textarea "Button Group: Toolba"
type textarea "*"
type textarea "Button Group: Toolbar"
click at [853, 586] on span "Save" at bounding box center [858, 586] width 24 height 13
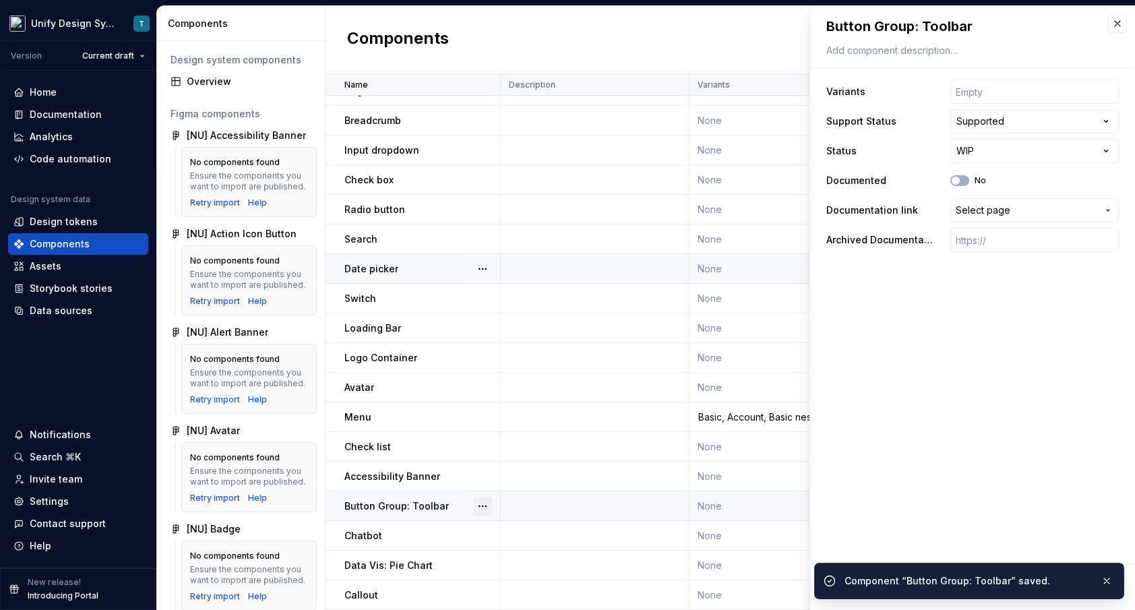
click at [480, 504] on button "button" at bounding box center [482, 506] width 19 height 19
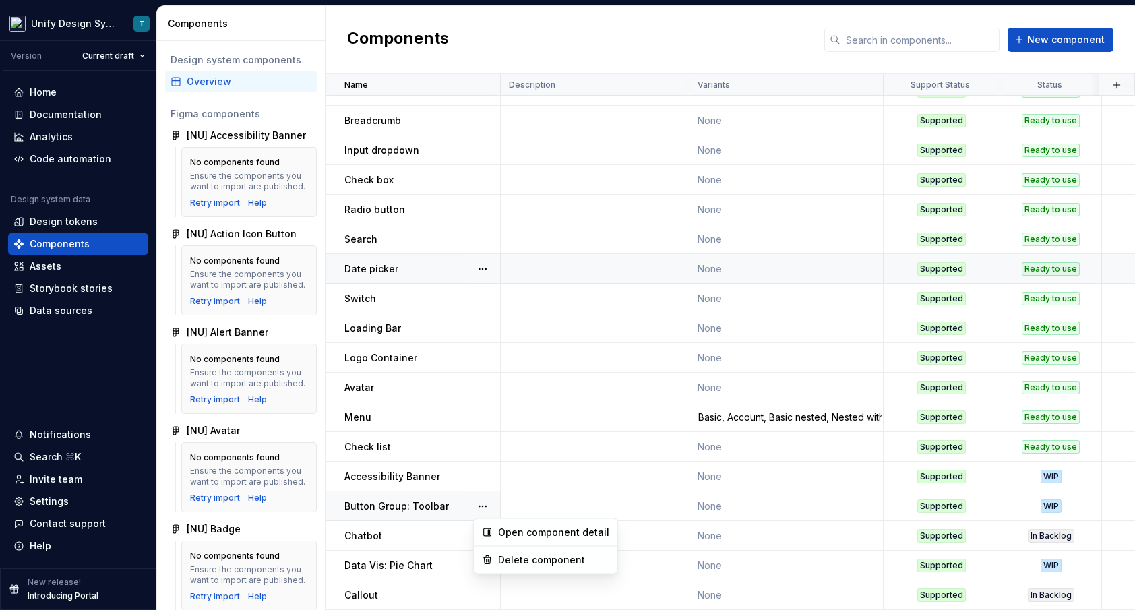
click at [1056, 46] on html "Unify Design System T Version Current draft Home Documentation Analytics Code a…" at bounding box center [567, 305] width 1135 height 610
click at [1042, 42] on span "New component" at bounding box center [1066, 39] width 78 height 13
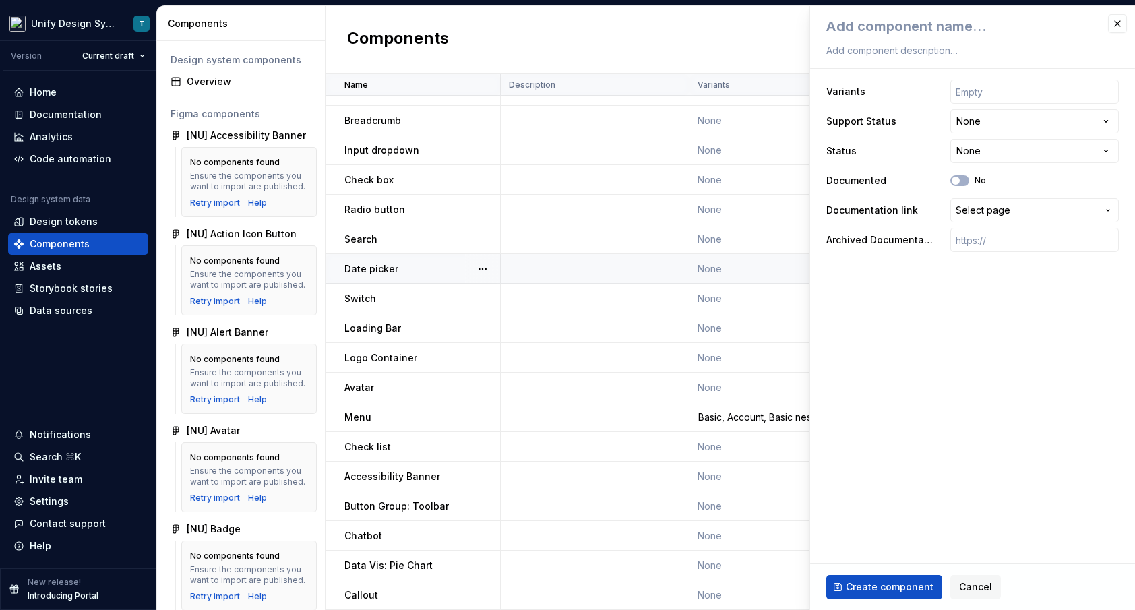
type textarea "*"
type textarea "B"
type textarea "*"
type textarea "Bu"
type textarea "*"
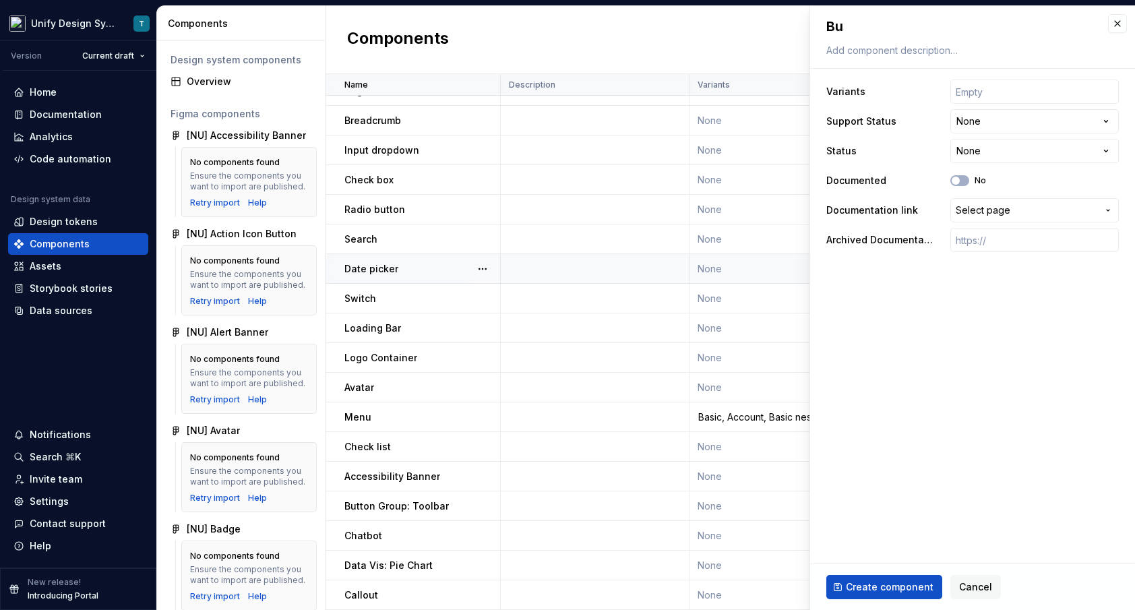
type textarea "But"
type textarea "*"
type textarea "Butt"
type textarea "*"
type textarea "Butto"
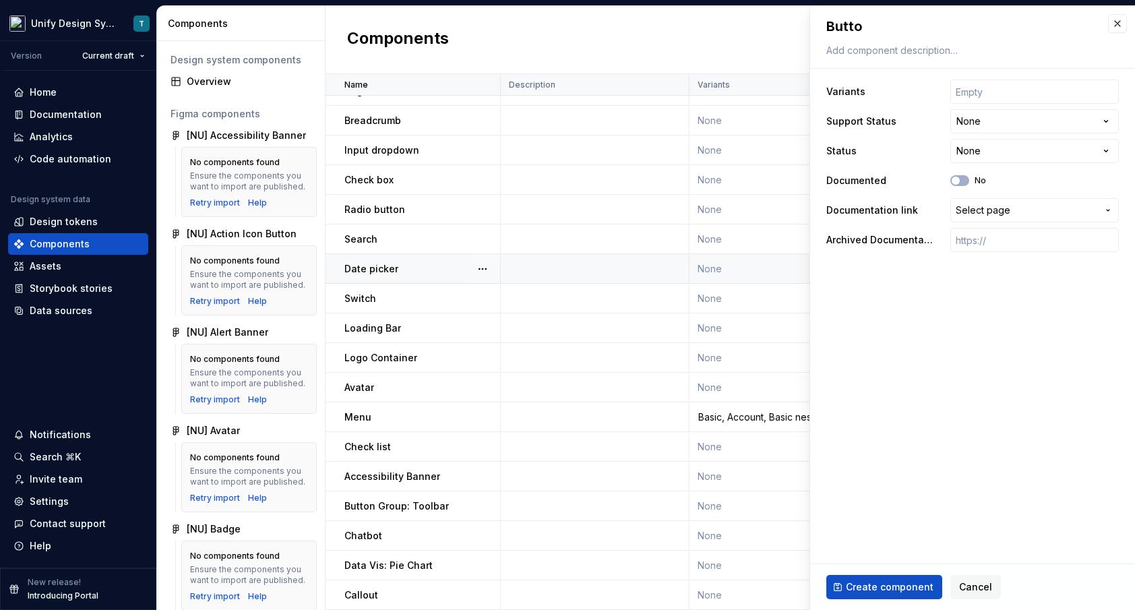
type textarea "*"
type textarea "Button"
type textarea "*"
type textarea "Button"
type textarea "*"
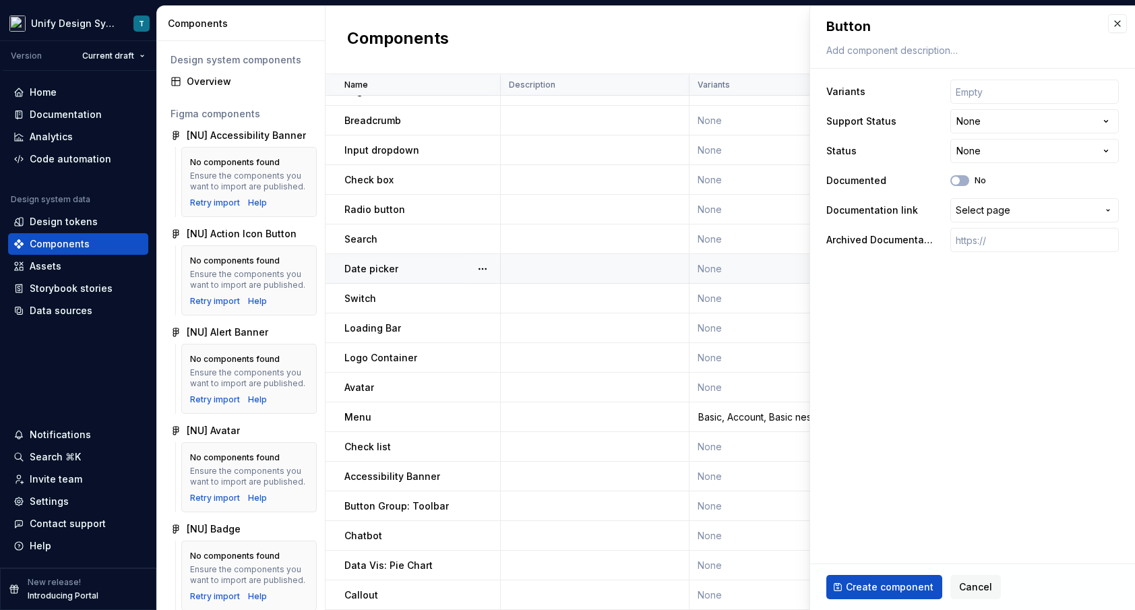
type textarea "Button g"
type textarea "*"
type textarea "Button gr"
type textarea "*"
type textarea "Button gro"
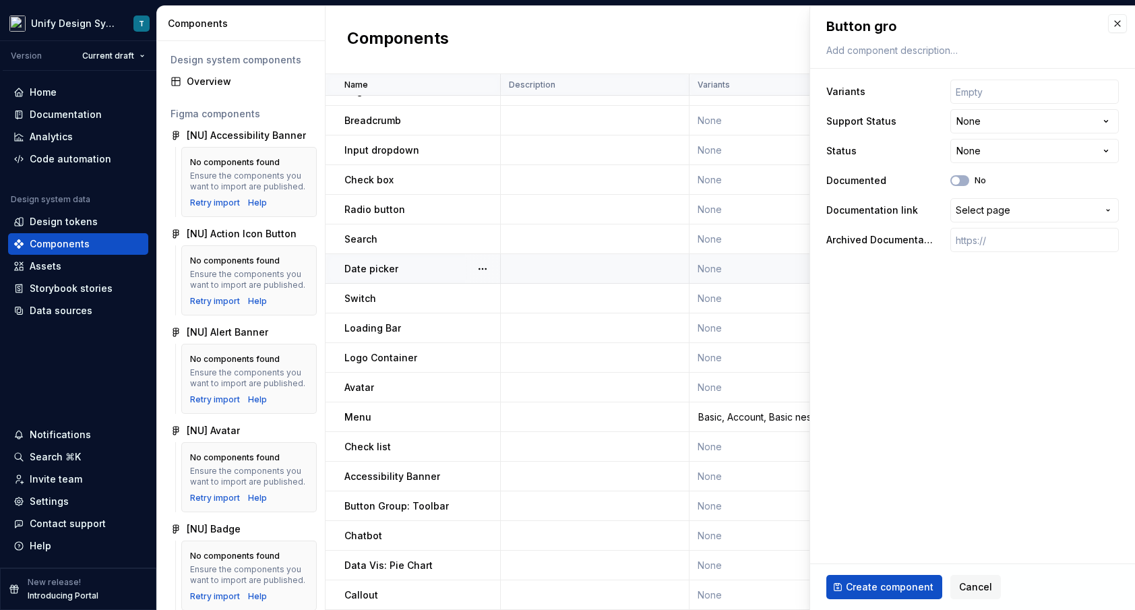
type textarea "*"
type textarea "Button grou"
type textarea "*"
type textarea "Button group"
type textarea "*"
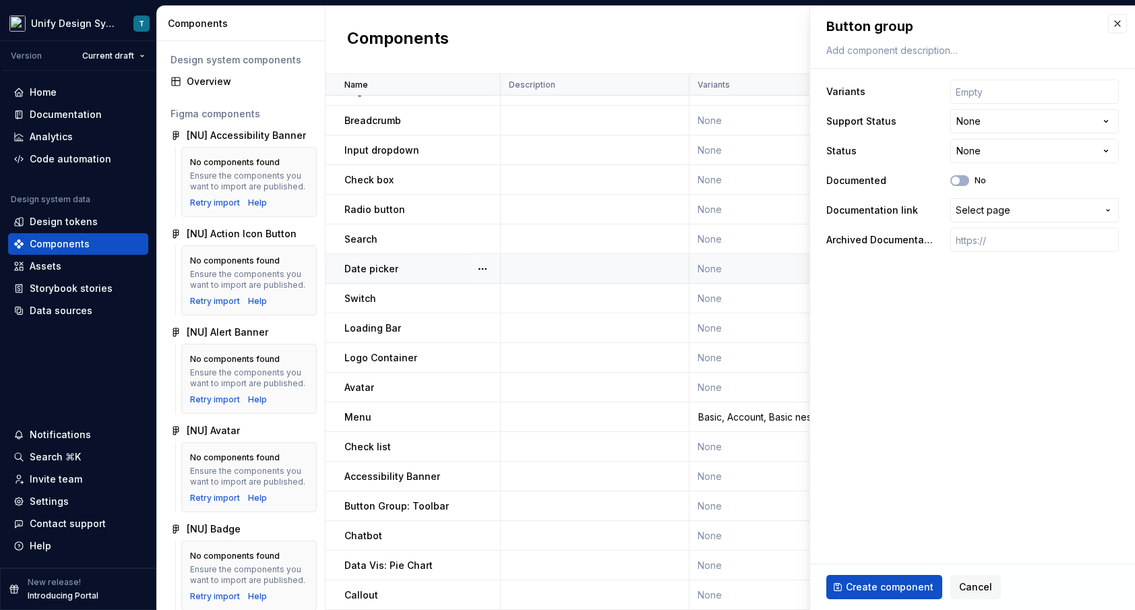
type textarea "Button group:"
type textarea "*"
type textarea "Button group:"
type textarea "*"
type textarea "Button group: S"
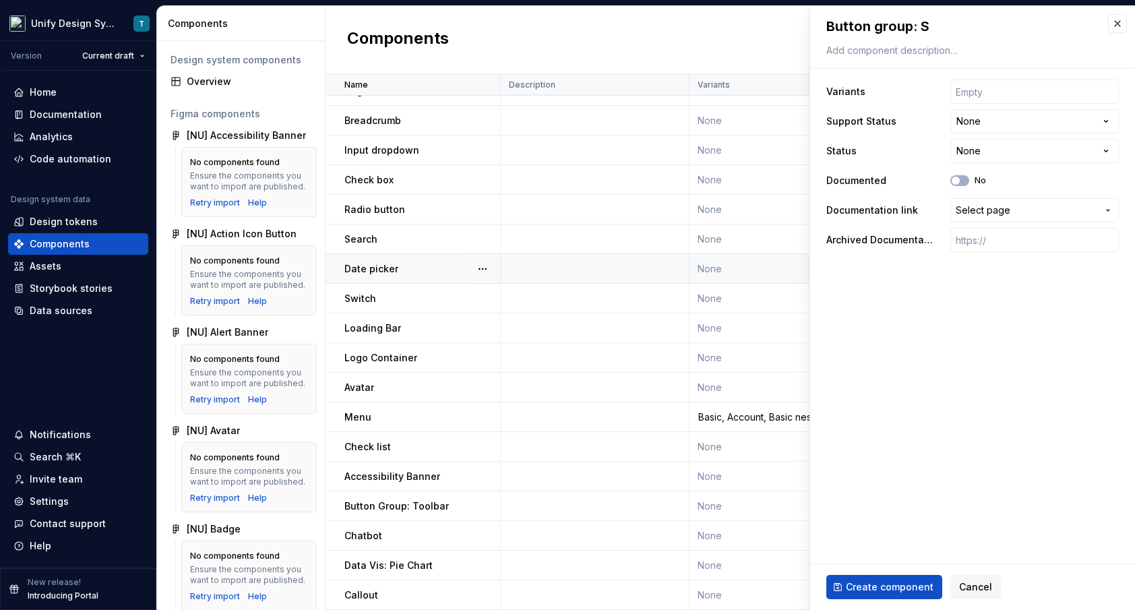
type textarea "*"
type textarea "Button group: Se"
type textarea "*"
click at [879, 28] on textarea "Button group: Segmented Control" at bounding box center [970, 26] width 293 height 24
drag, startPoint x: 920, startPoint y: 26, endPoint x: 802, endPoint y: 26, distance: 118.0
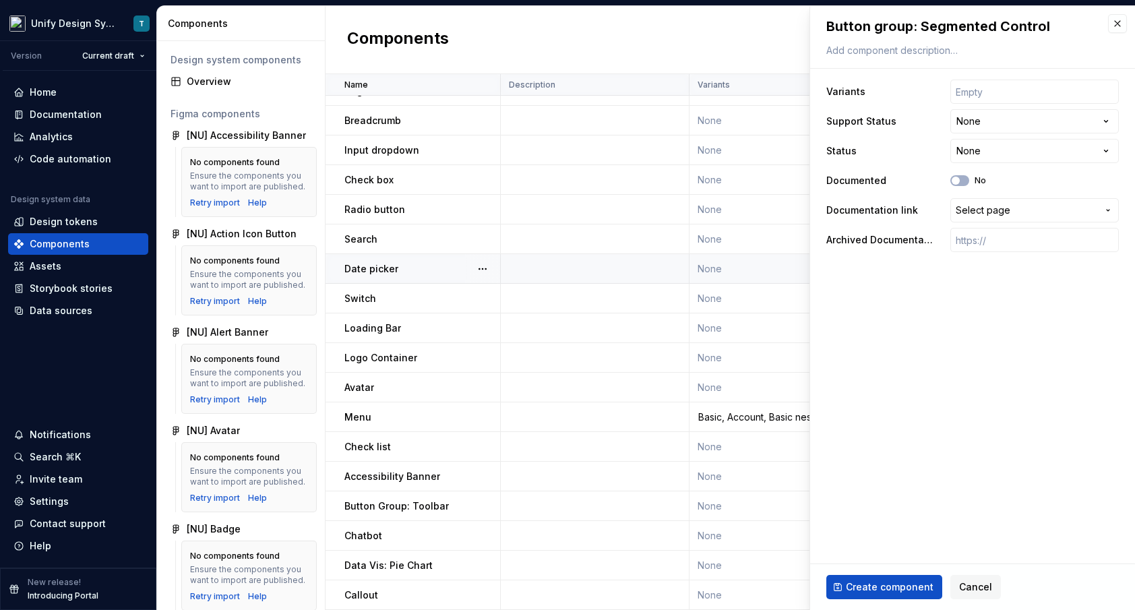
click at [802, 26] on body "Unify Design System T Version Current draft Home Documentation Analytics Code a…" at bounding box center [567, 305] width 1135 height 610
click at [987, 149] on html "Unify Design System T Version Current draft Home Documentation Analytics Code a…" at bounding box center [567, 305] width 1135 height 610
click at [977, 125] on html "Unify Design System T Version Current draft Home Documentation Analytics Code a…" at bounding box center [567, 305] width 1135 height 610
click at [870, 584] on span "Create component" at bounding box center [890, 586] width 88 height 13
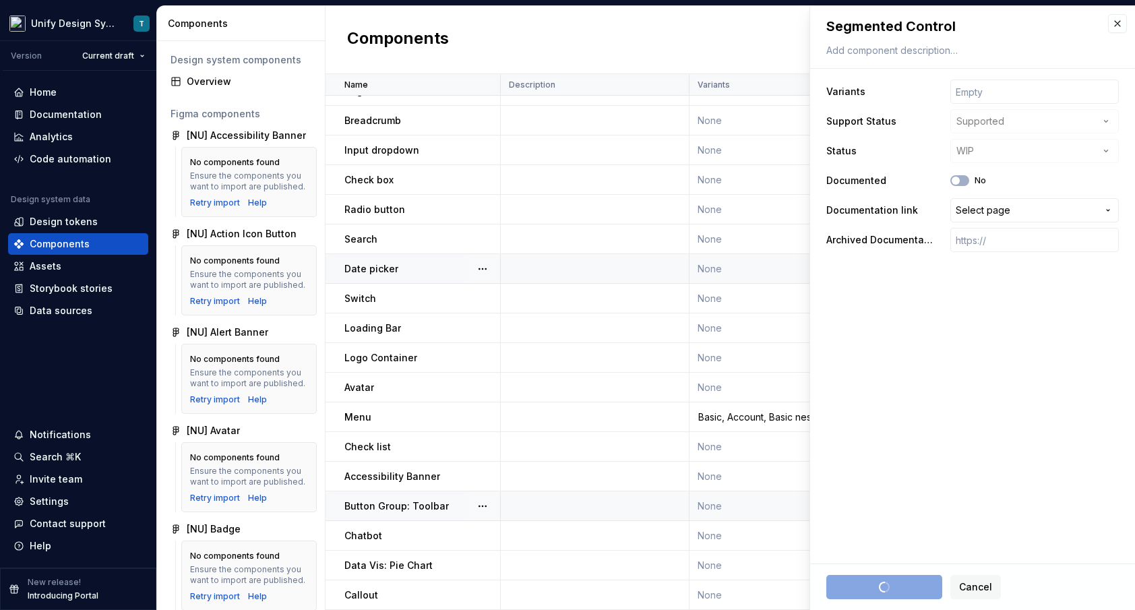
click at [419, 504] on p "Button Group: Toolbar" at bounding box center [396, 506] width 104 height 13
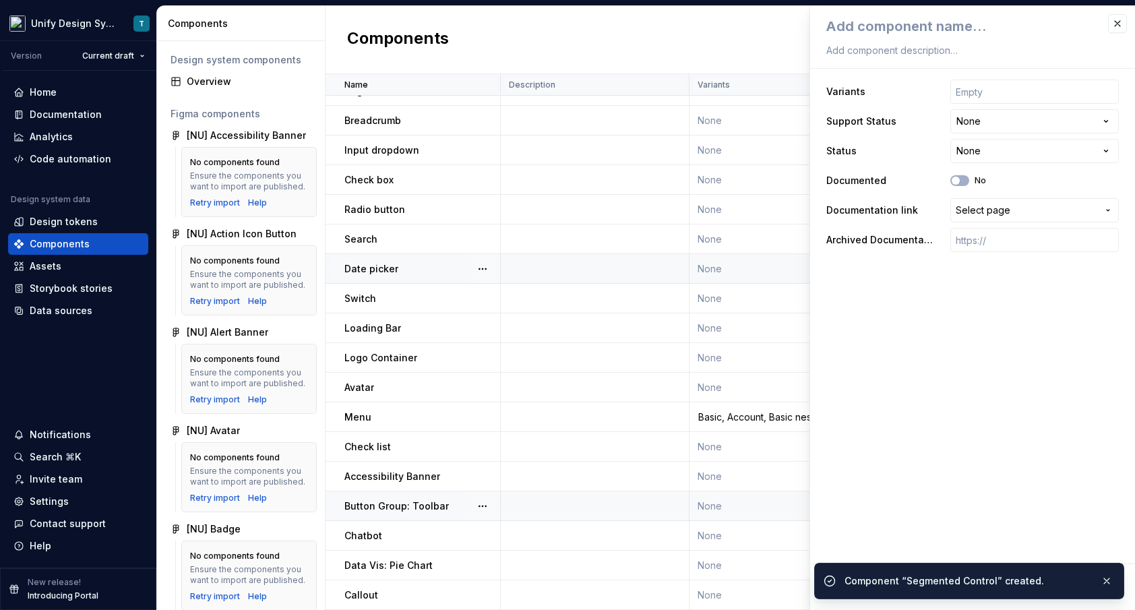
click at [434, 510] on p "Button Group: Toolbar" at bounding box center [396, 506] width 104 height 13
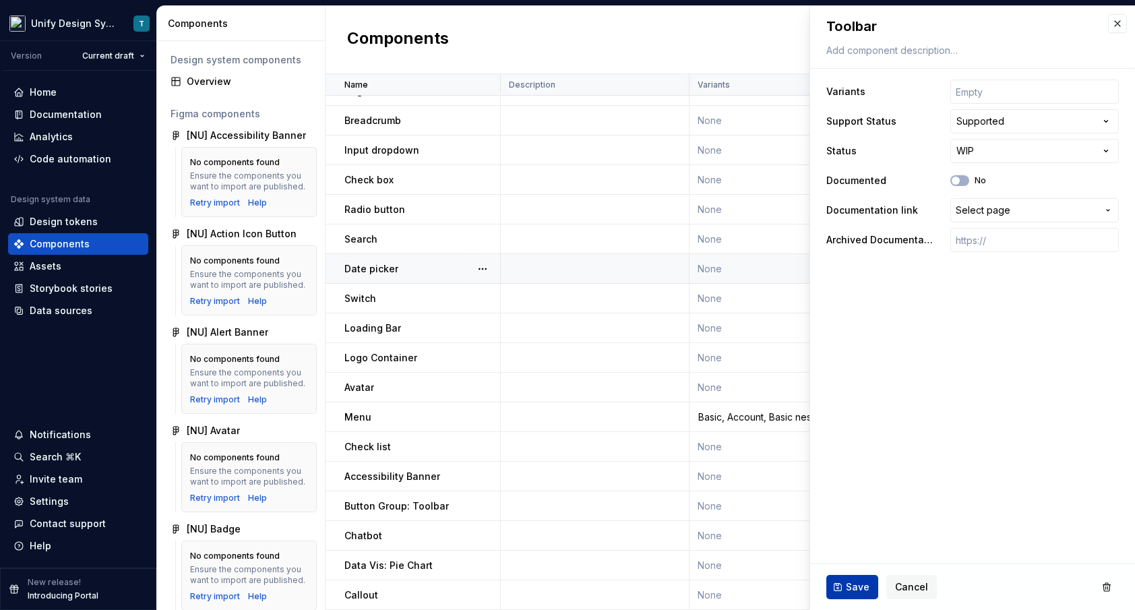
click at [859, 580] on span "Save" at bounding box center [858, 586] width 24 height 13
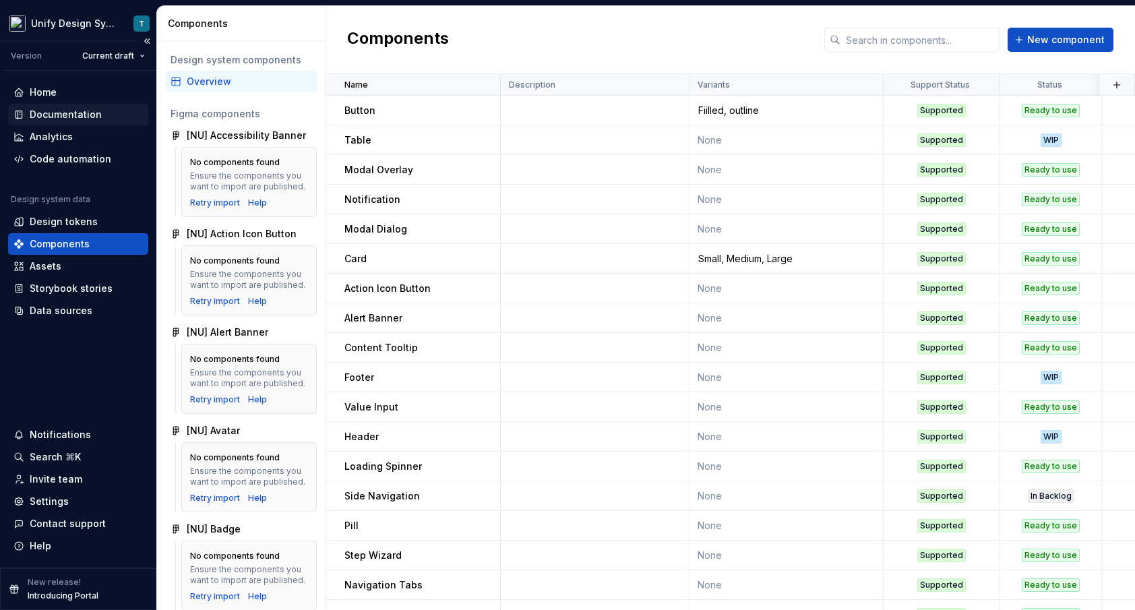
click at [97, 121] on div "Documentation" at bounding box center [66, 114] width 72 height 13
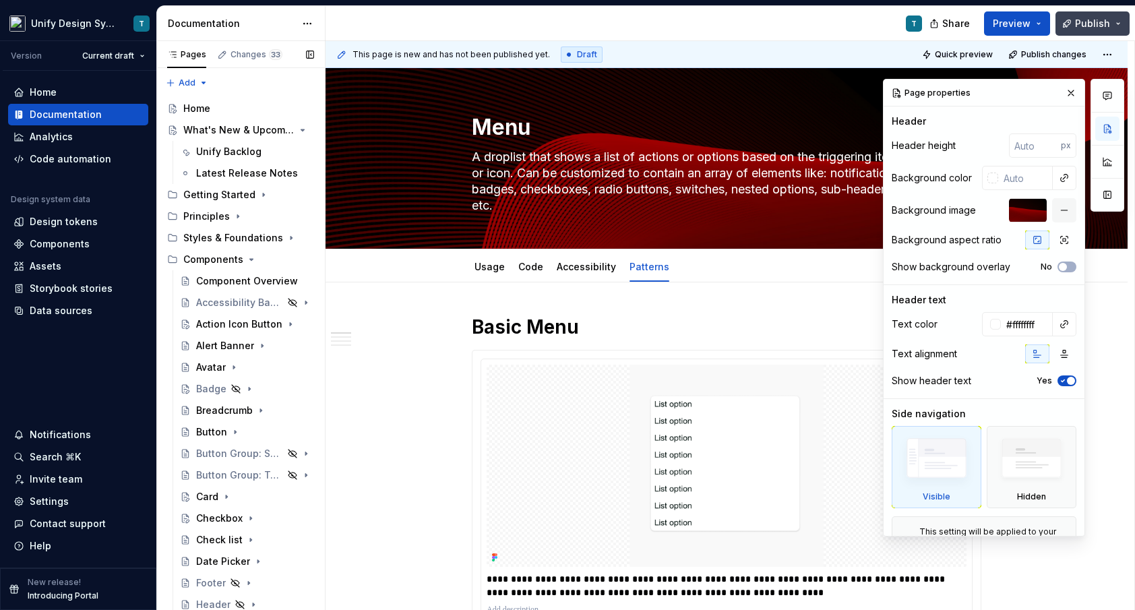
click at [1101, 24] on span "Publish" at bounding box center [1092, 23] width 35 height 13
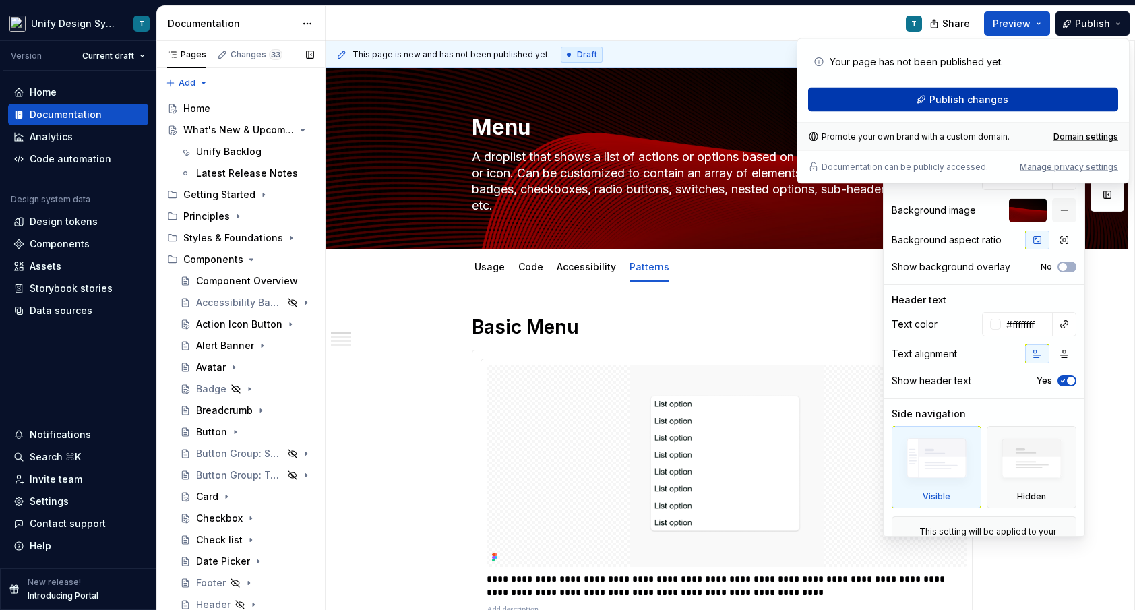
click at [968, 96] on span "Publish changes" at bounding box center [969, 99] width 79 height 13
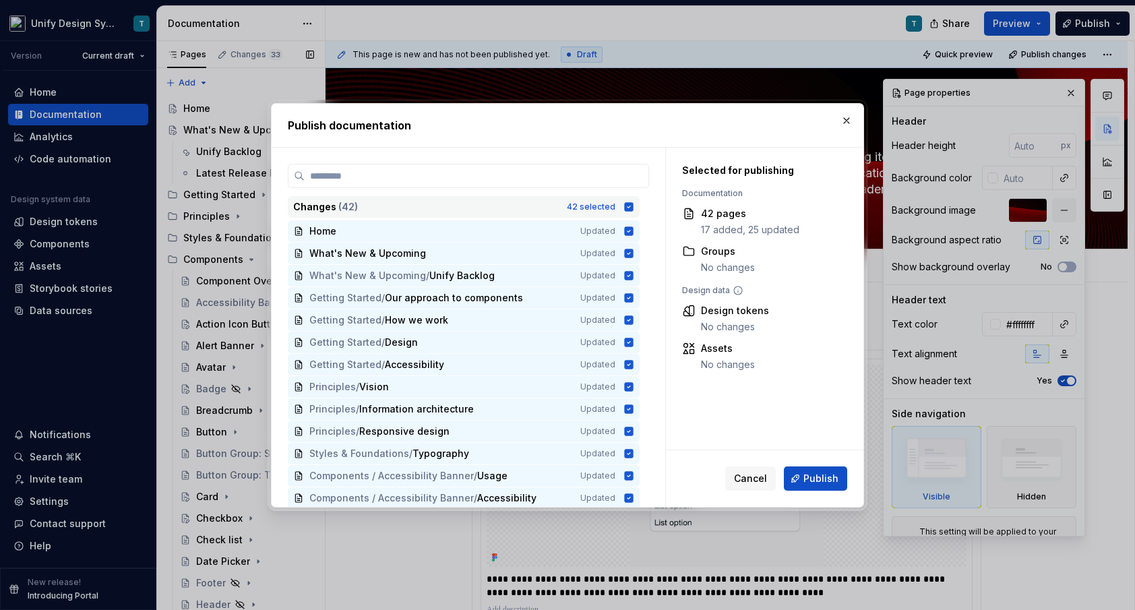
click at [559, 208] on div "Changes ( 42 )" at bounding box center [426, 206] width 266 height 13
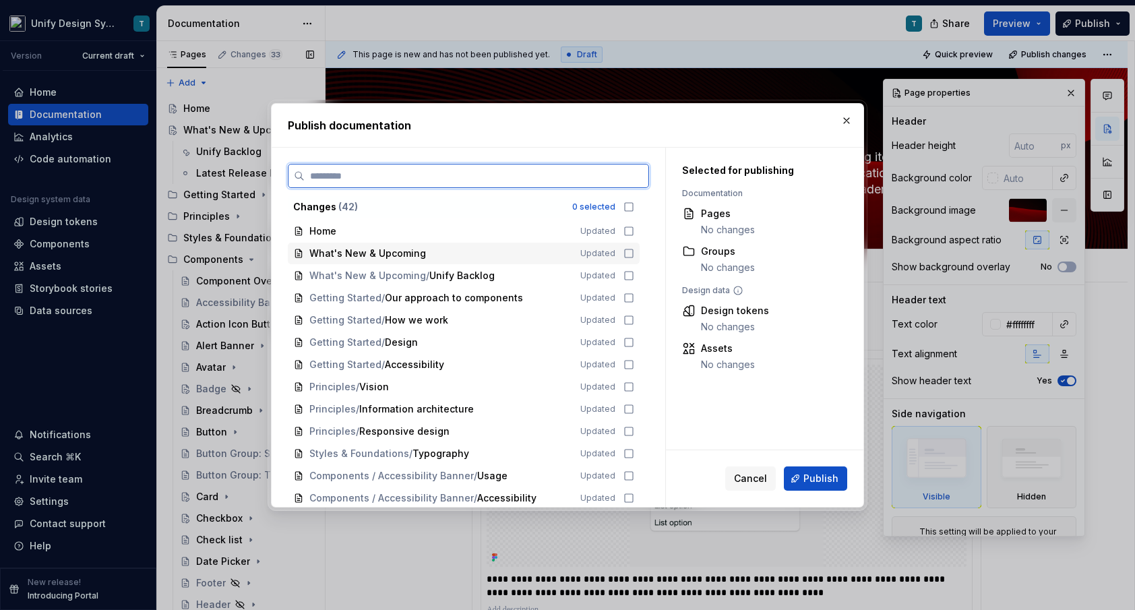
click at [460, 255] on div "What's New & Upcoming" at bounding box center [436, 253] width 255 height 13
click at [440, 280] on span "Unify Backlog" at bounding box center [461, 275] width 65 height 13
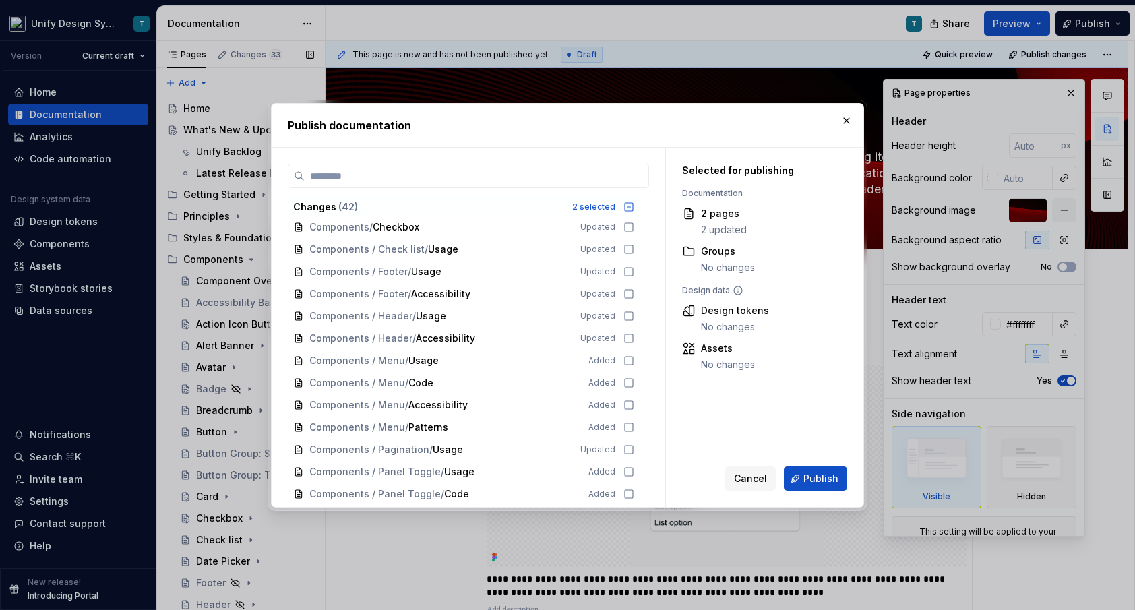
scroll to position [561, 0]
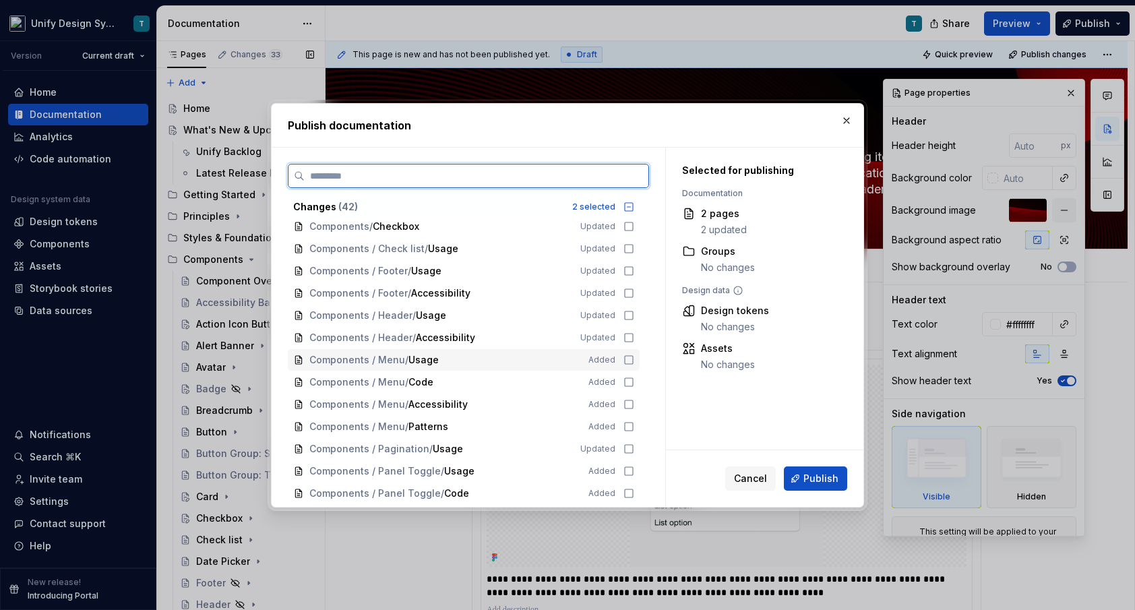
click at [415, 365] on span "Usage" at bounding box center [423, 359] width 30 height 13
click at [441, 384] on div "Components / Menu / Code" at bounding box center [440, 381] width 263 height 13
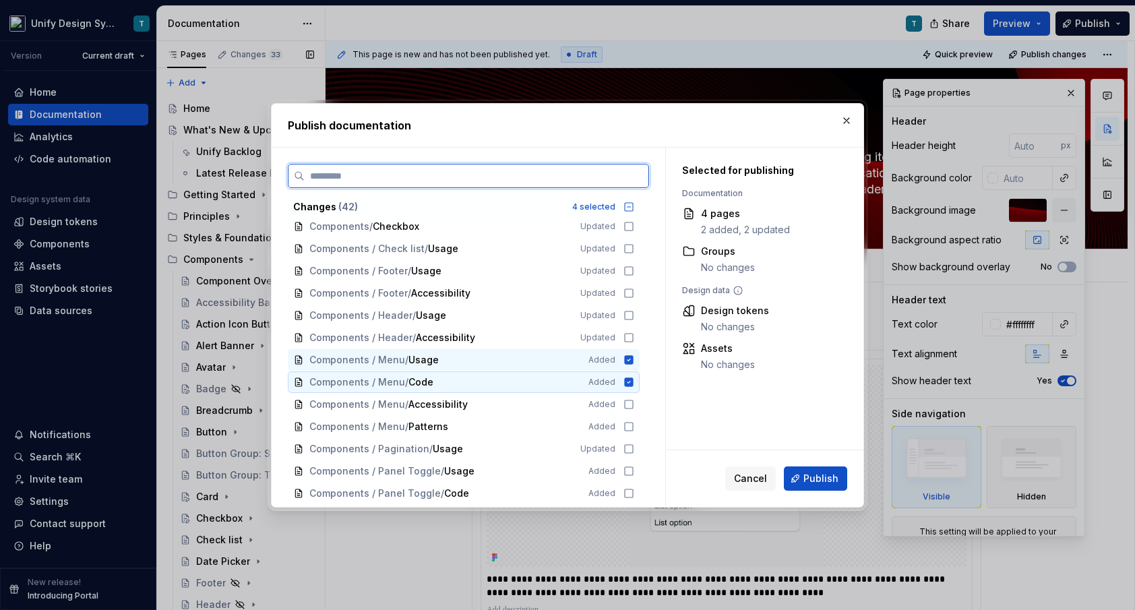
click at [441, 384] on div "Components / Menu / Code" at bounding box center [440, 381] width 263 height 13
click at [423, 405] on span "Accessibility" at bounding box center [437, 404] width 59 height 13
click at [412, 429] on span "Patterns" at bounding box center [428, 426] width 40 height 13
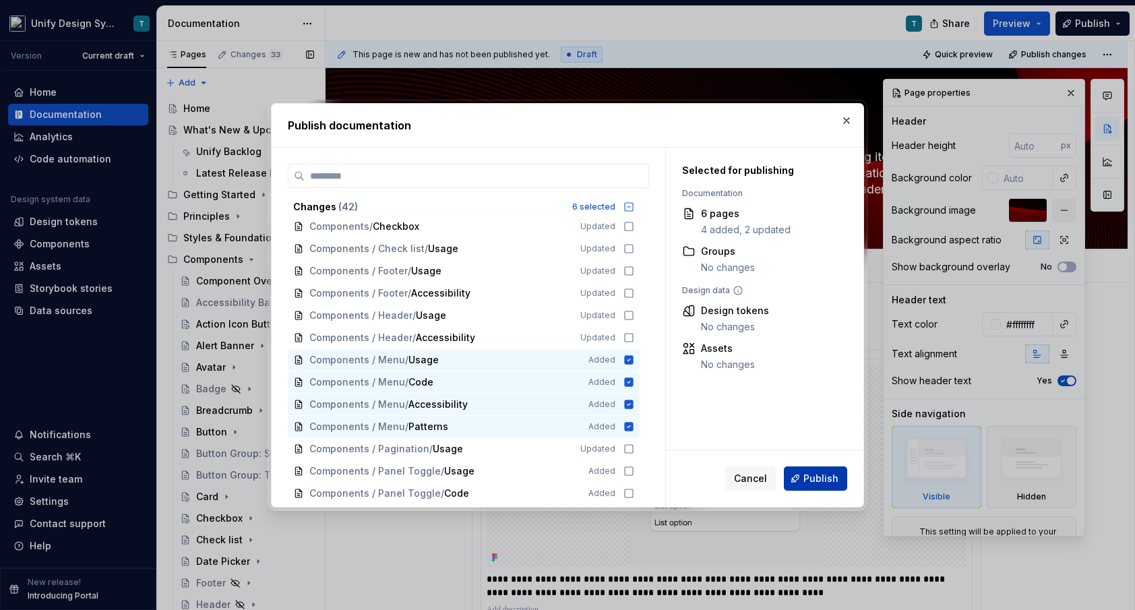
click at [824, 486] on button "Publish" at bounding box center [815, 478] width 63 height 24
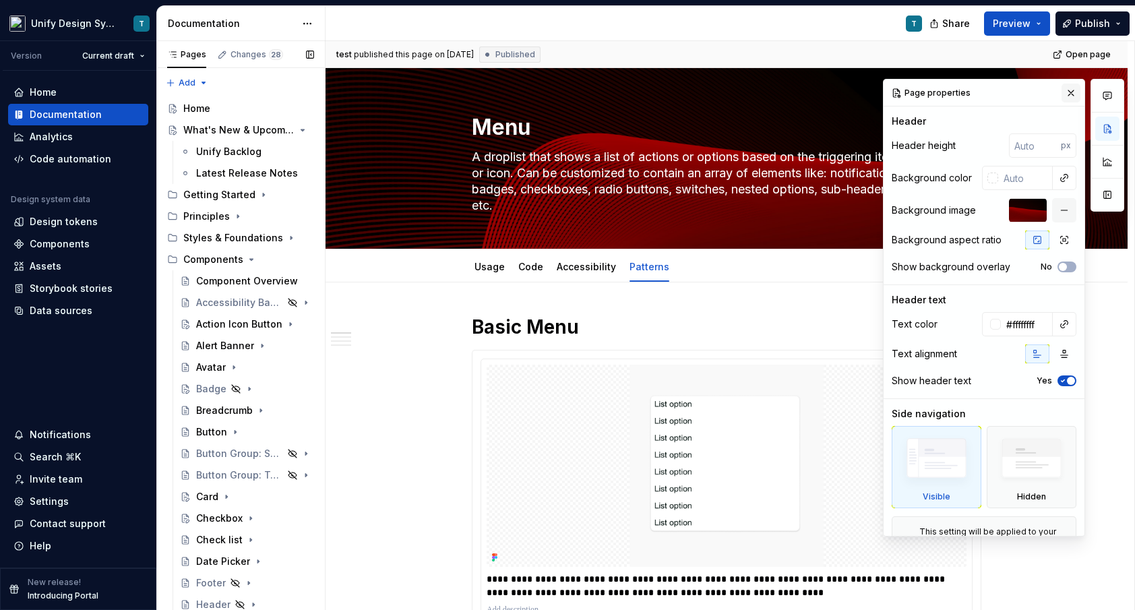
click at [1071, 88] on button "button" at bounding box center [1071, 93] width 19 height 19
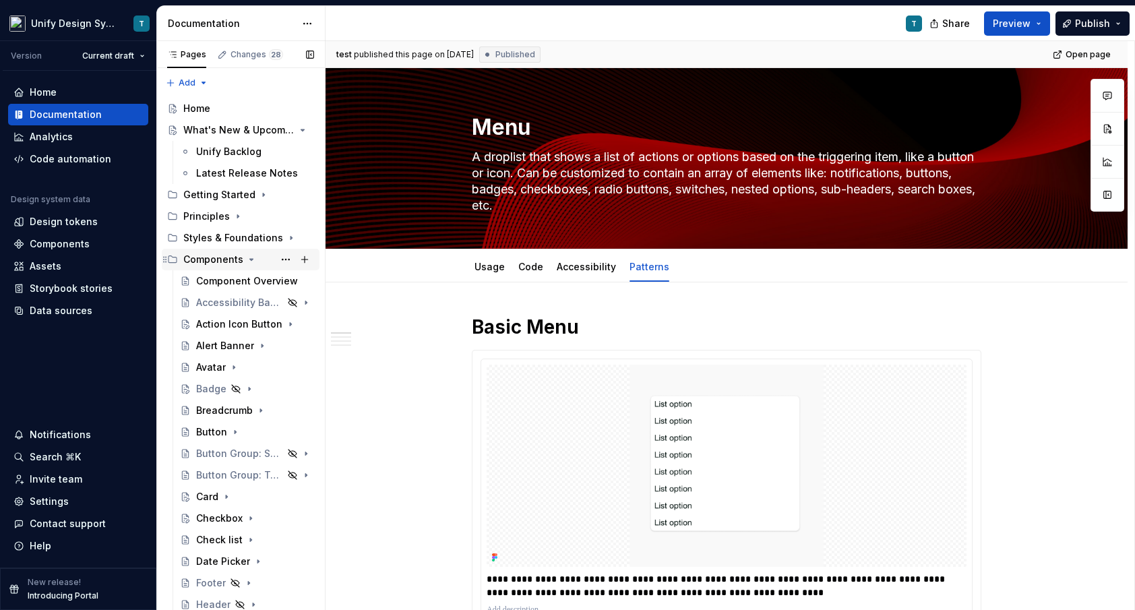
click at [204, 256] on div "Components" at bounding box center [213, 259] width 60 height 13
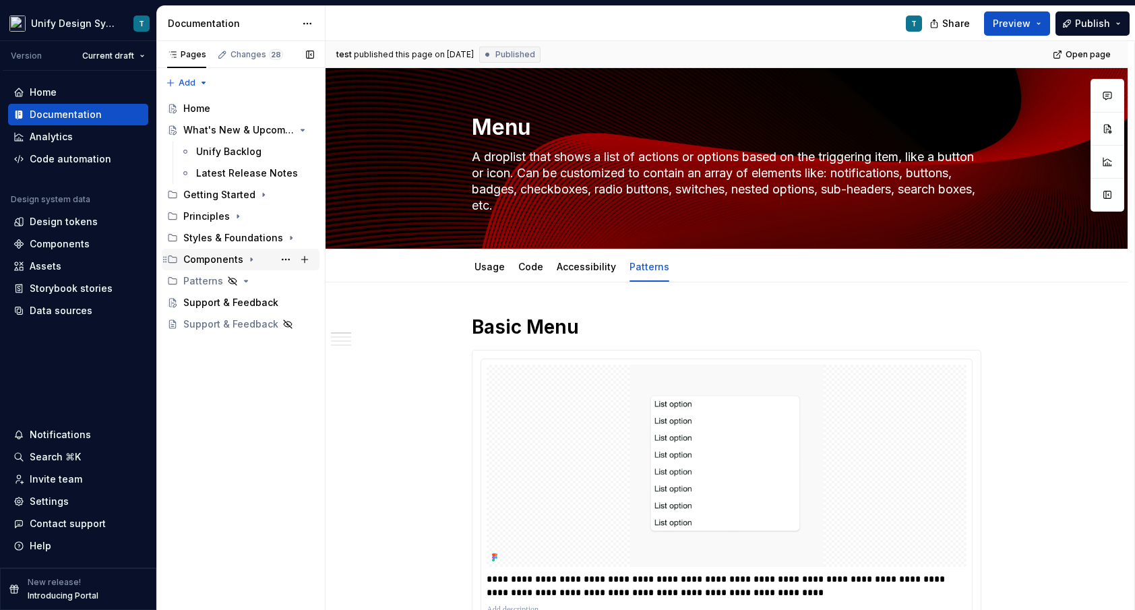
click at [249, 261] on icon "Page tree" at bounding box center [251, 259] width 11 height 11
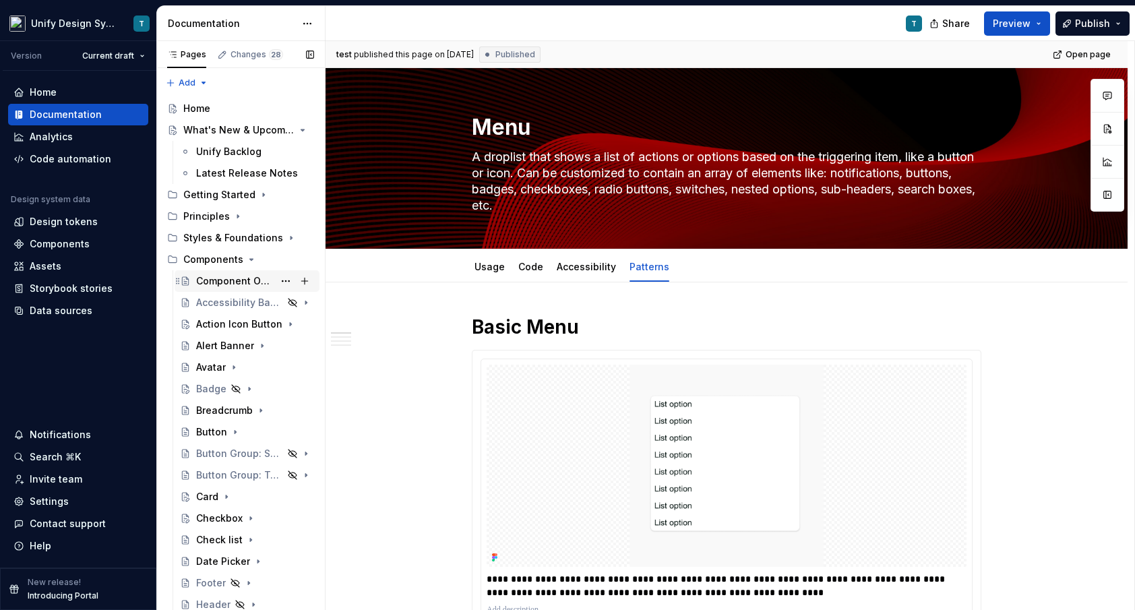
click at [224, 280] on div "Component Overview" at bounding box center [235, 280] width 78 height 13
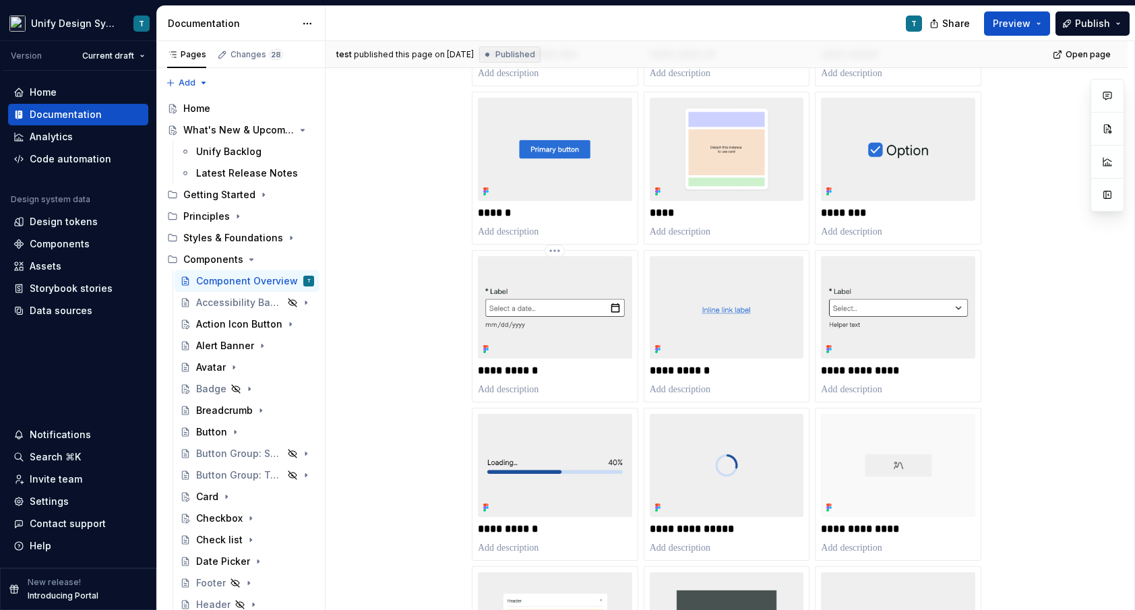
scroll to position [503, 0]
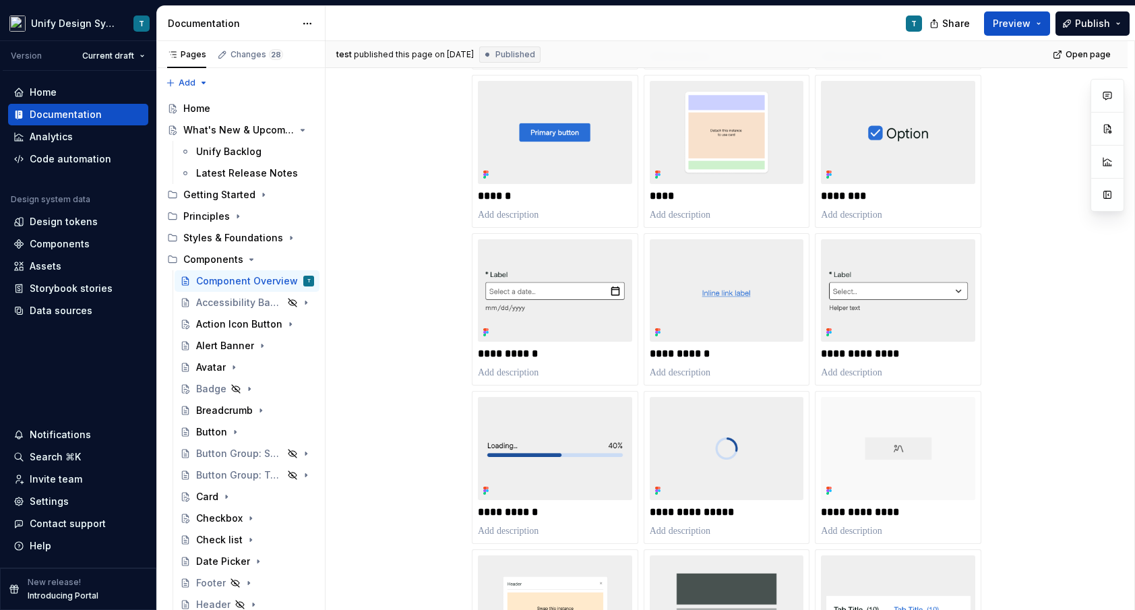
click at [717, 231] on div "**********" at bounding box center [727, 569] width 510 height 1304
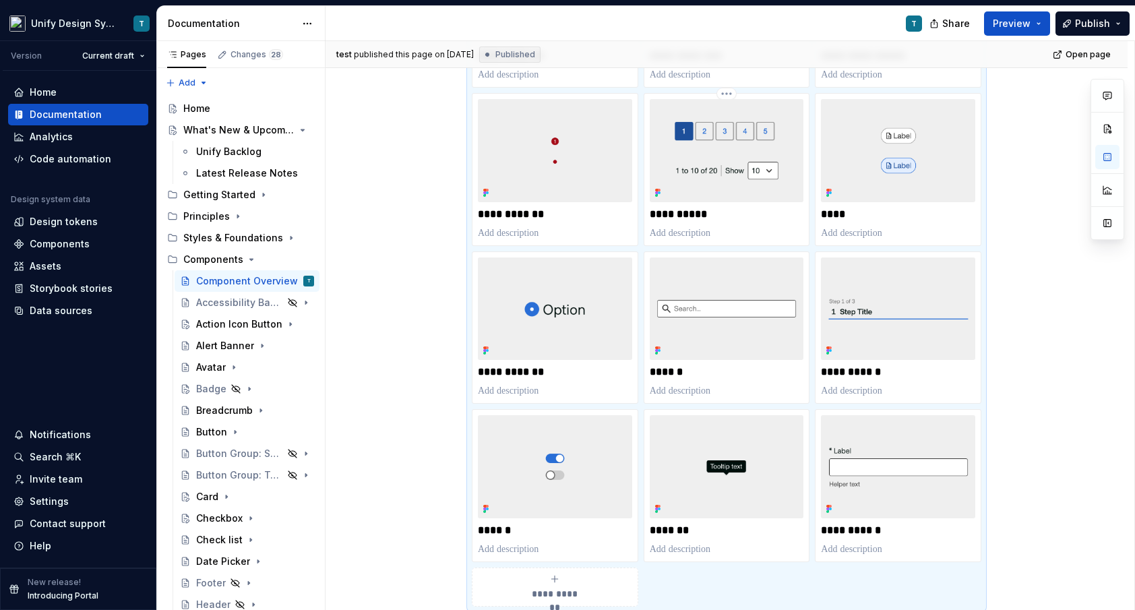
scroll to position [1344, 0]
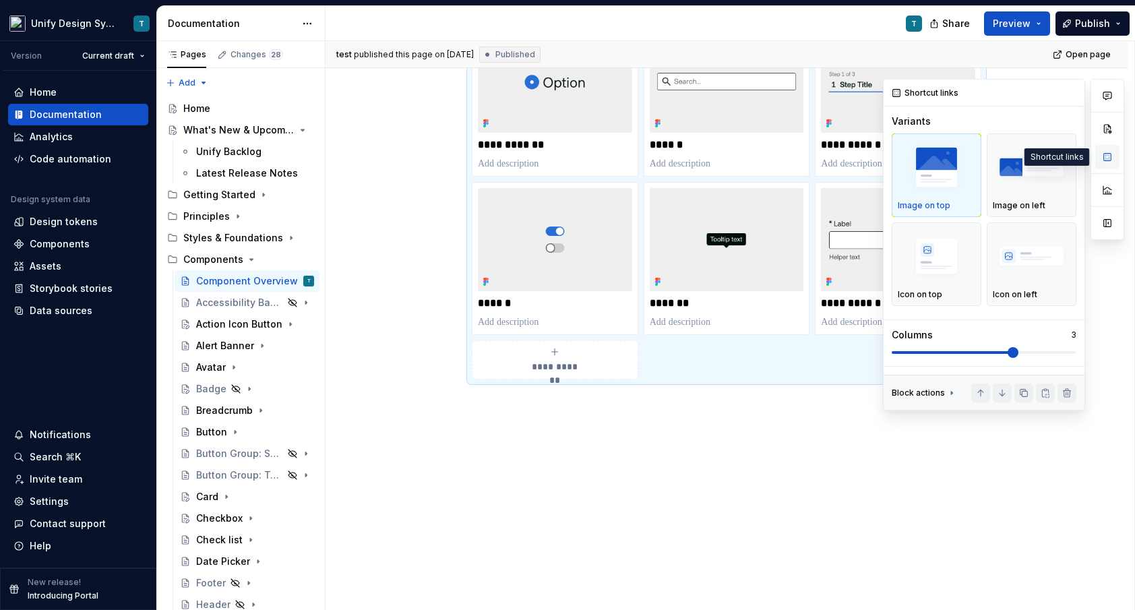
click at [1103, 160] on button "button" at bounding box center [1107, 157] width 24 height 24
click at [744, 159] on p at bounding box center [727, 163] width 154 height 13
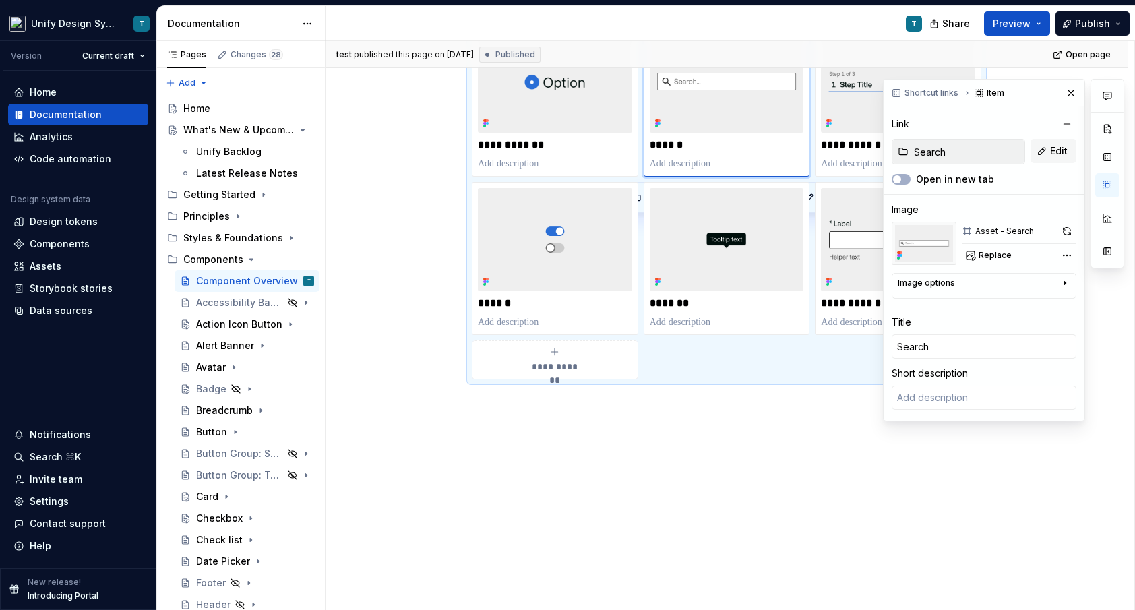
click at [617, 364] on div "**********" at bounding box center [555, 359] width 154 height 27
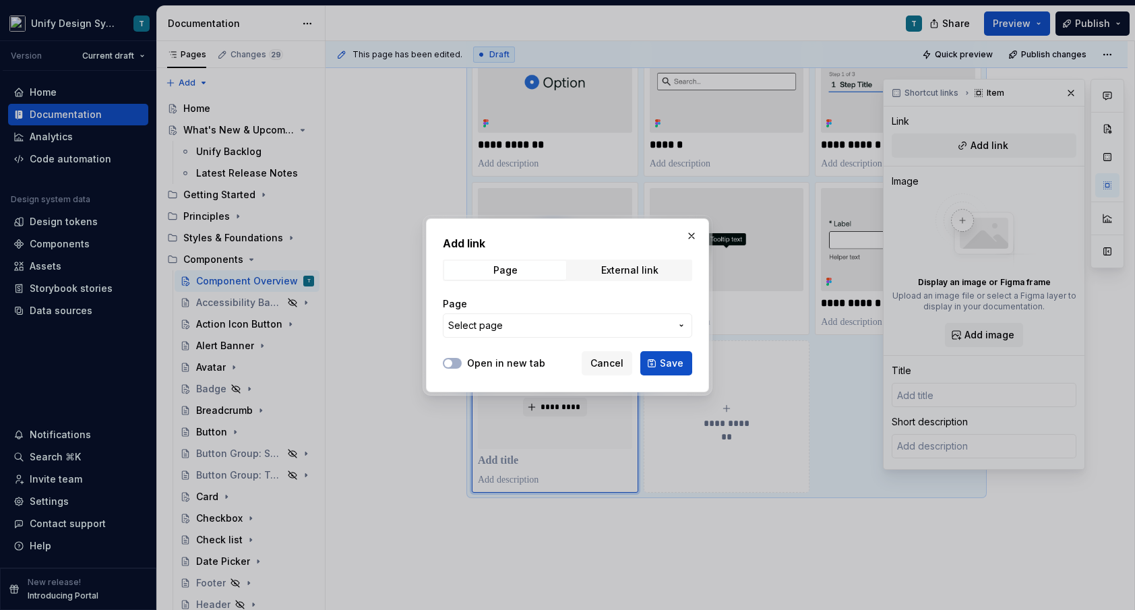
click at [534, 322] on span "Select page" at bounding box center [559, 325] width 222 height 13
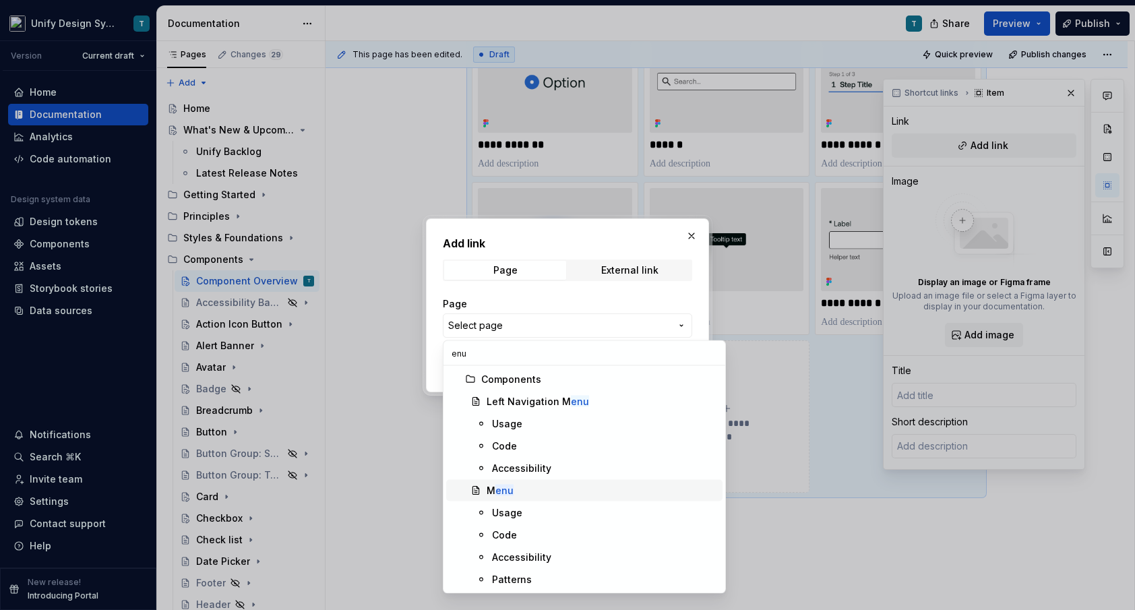
click at [510, 485] on mark "enu" at bounding box center [504, 490] width 18 height 11
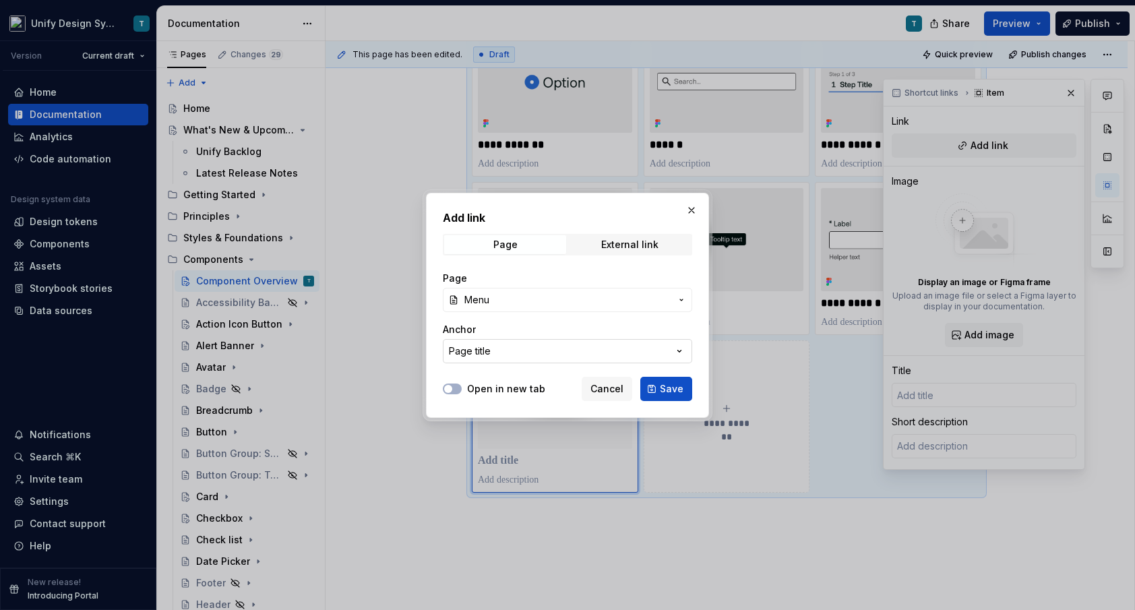
click at [577, 352] on button "Page title" at bounding box center [567, 351] width 249 height 24
click at [577, 352] on div "Add link Page External link Page Menu Anchor Page title Open in new tab Cancel …" at bounding box center [567, 305] width 1135 height 610
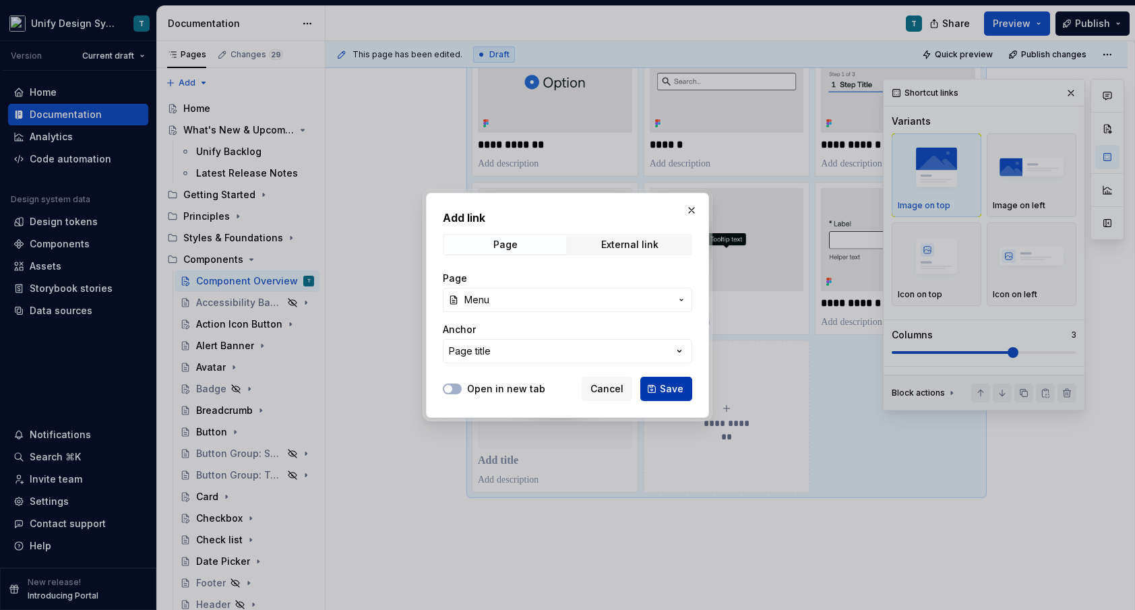
click at [668, 392] on span "Save" at bounding box center [672, 388] width 24 height 13
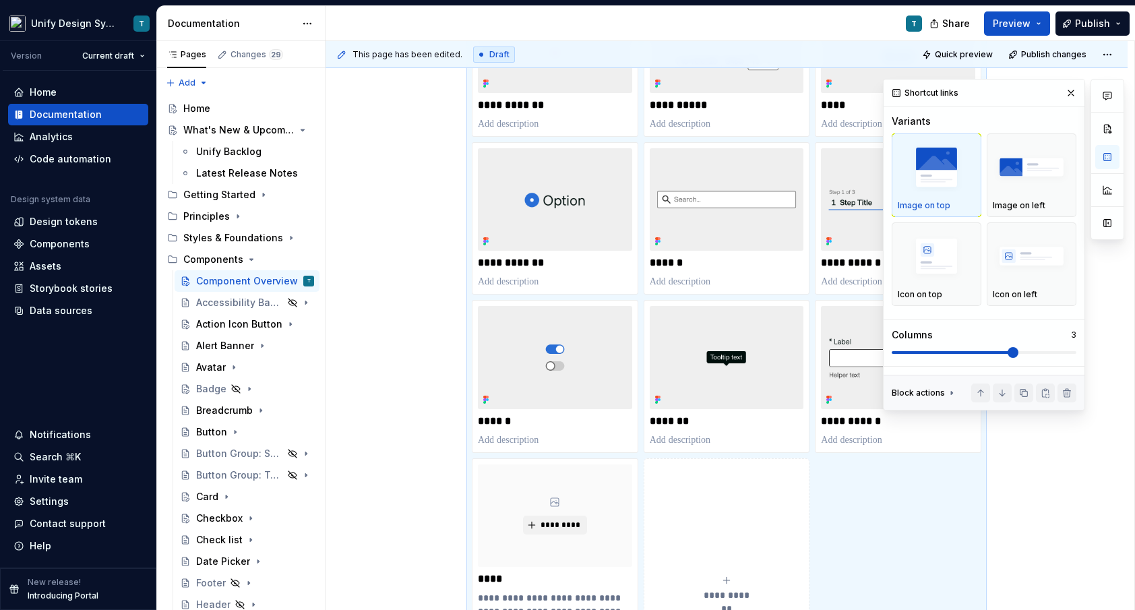
scroll to position [1397, 0]
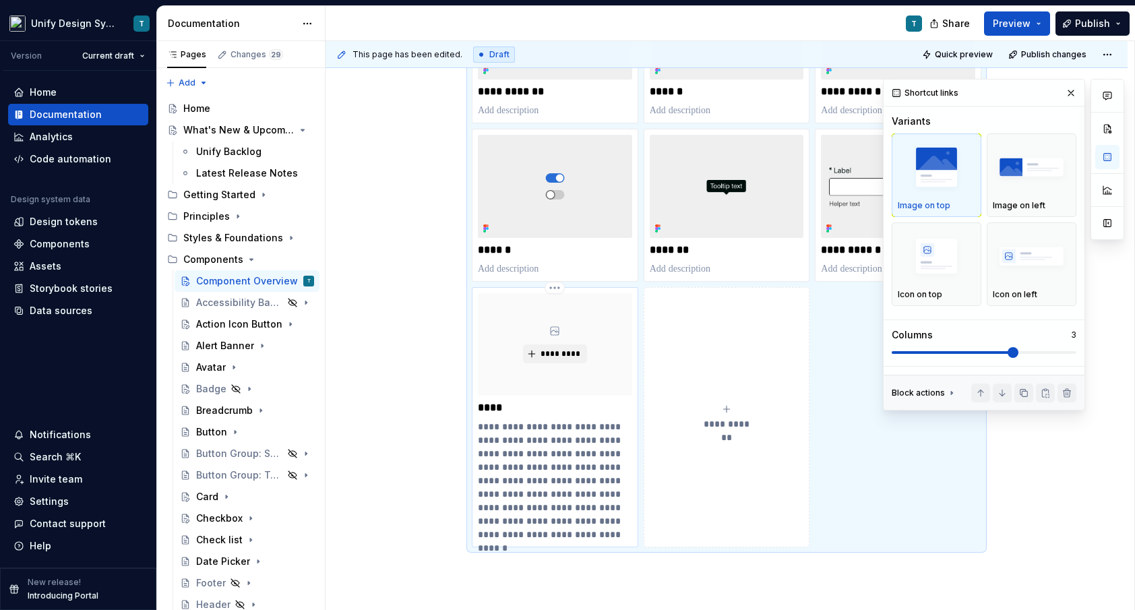
click at [535, 479] on p "**********" at bounding box center [555, 480] width 154 height 121
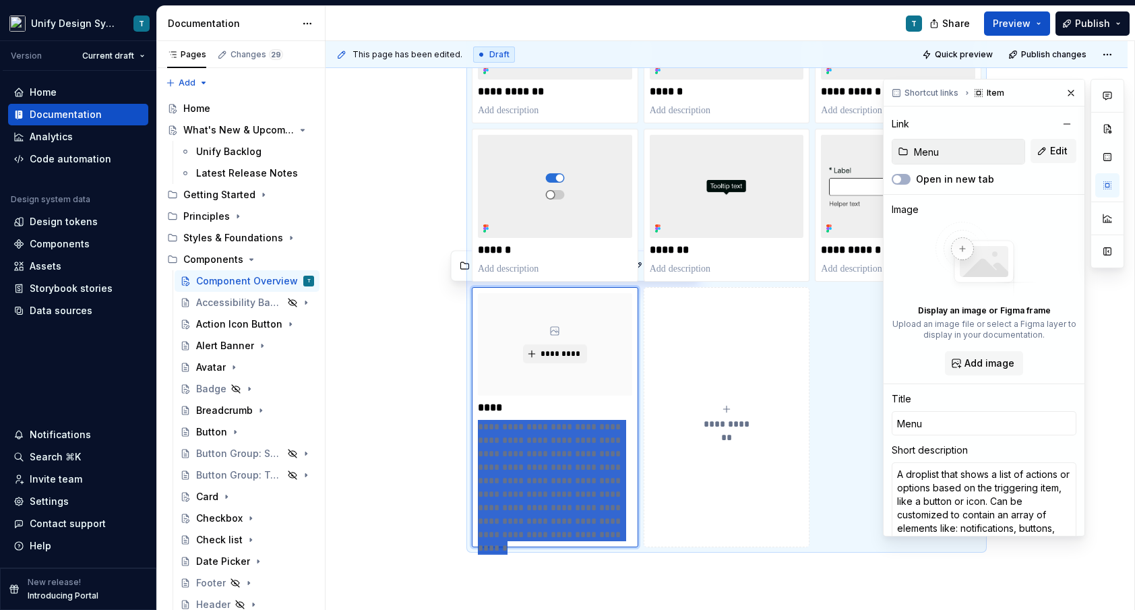
drag, startPoint x: 614, startPoint y: 535, endPoint x: 460, endPoint y: 431, distance: 186.4
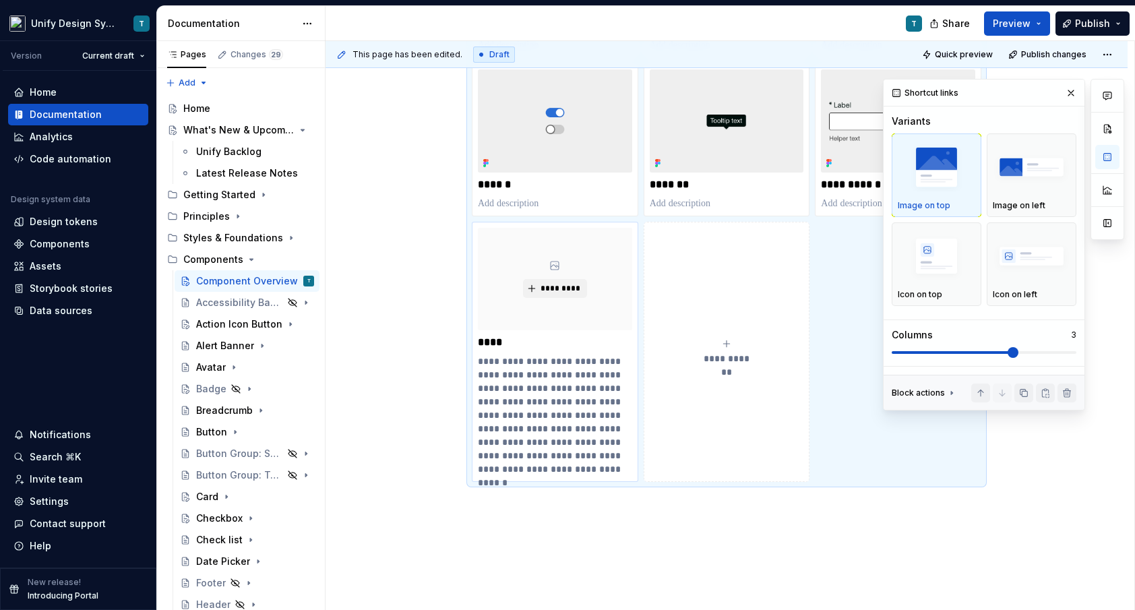
scroll to position [1334, 0]
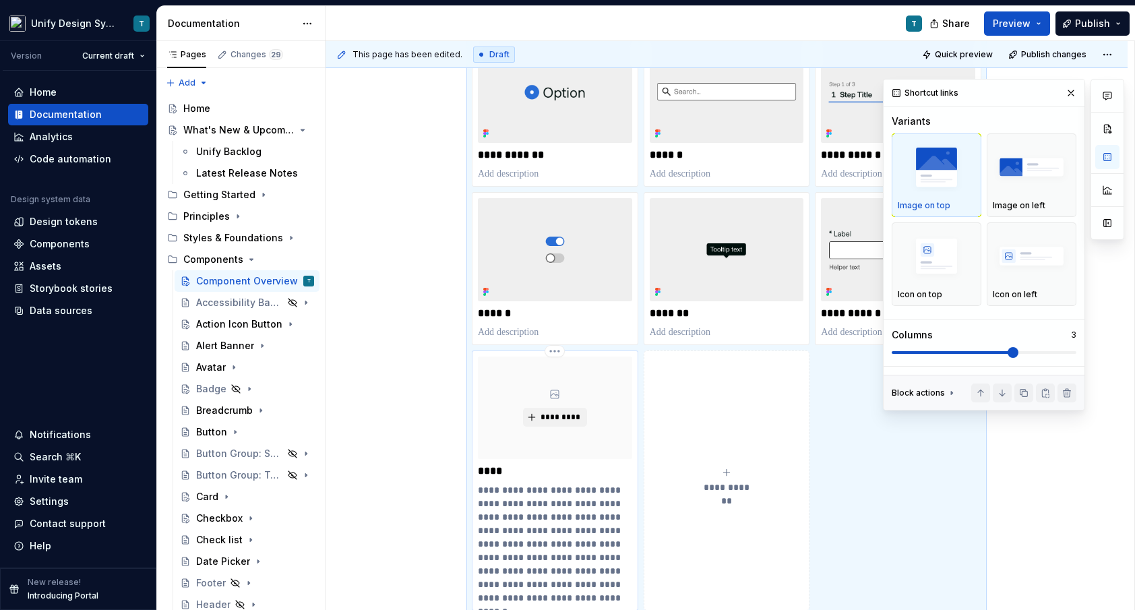
click at [543, 528] on p "**********" at bounding box center [555, 543] width 154 height 121
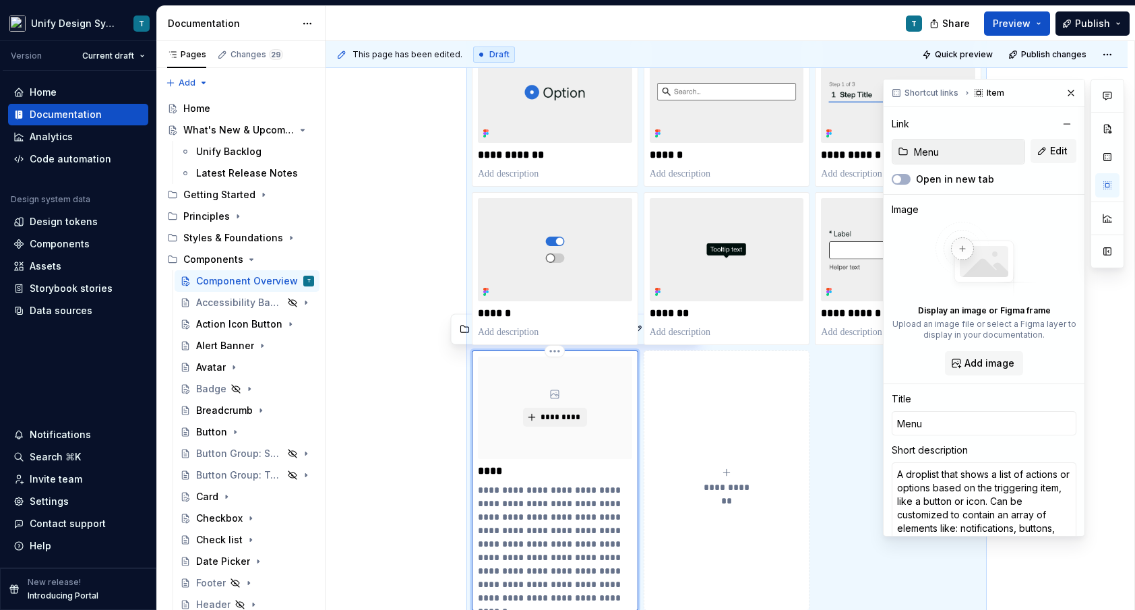
click at [543, 528] on p "**********" at bounding box center [555, 543] width 154 height 121
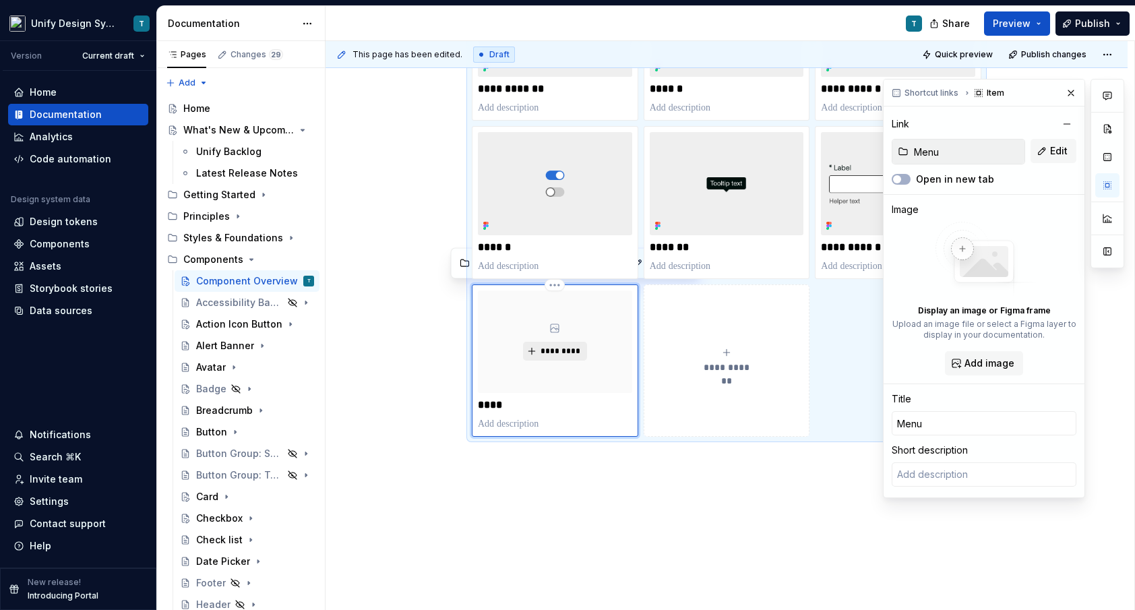
click at [570, 347] on span "*********" at bounding box center [560, 351] width 41 height 11
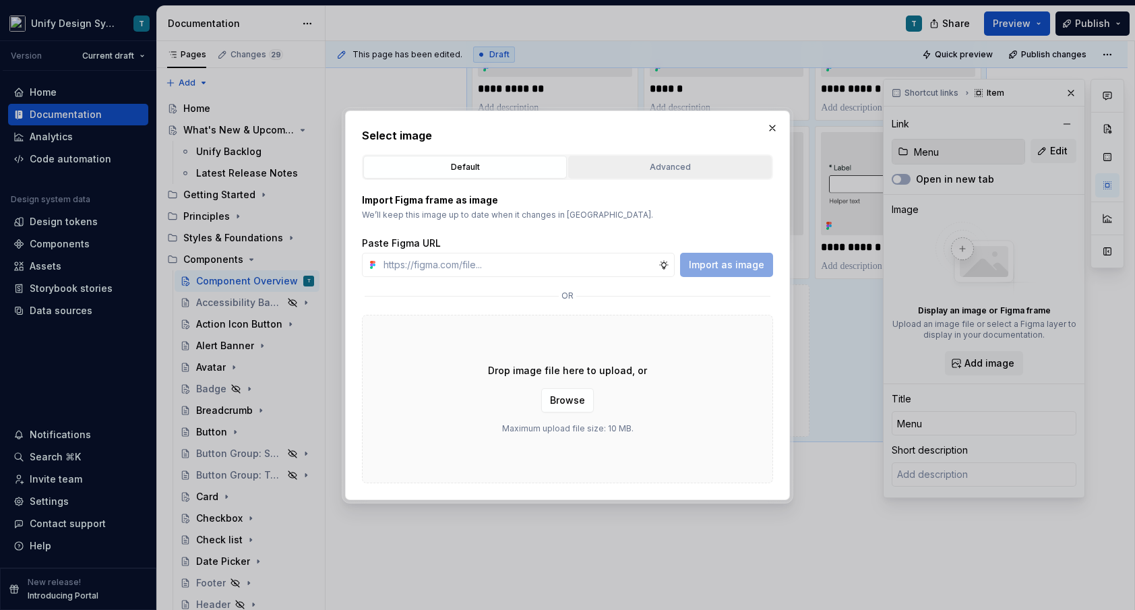
click at [669, 175] on button "Advanced" at bounding box center [670, 167] width 204 height 23
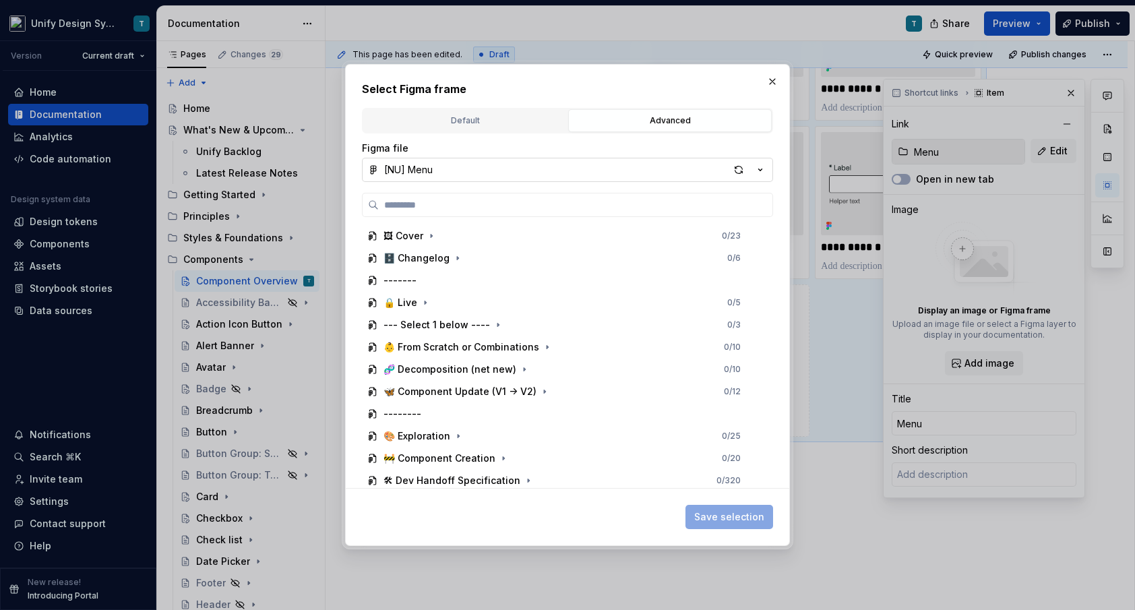
click at [762, 167] on icon "button" at bounding box center [760, 169] width 13 height 13
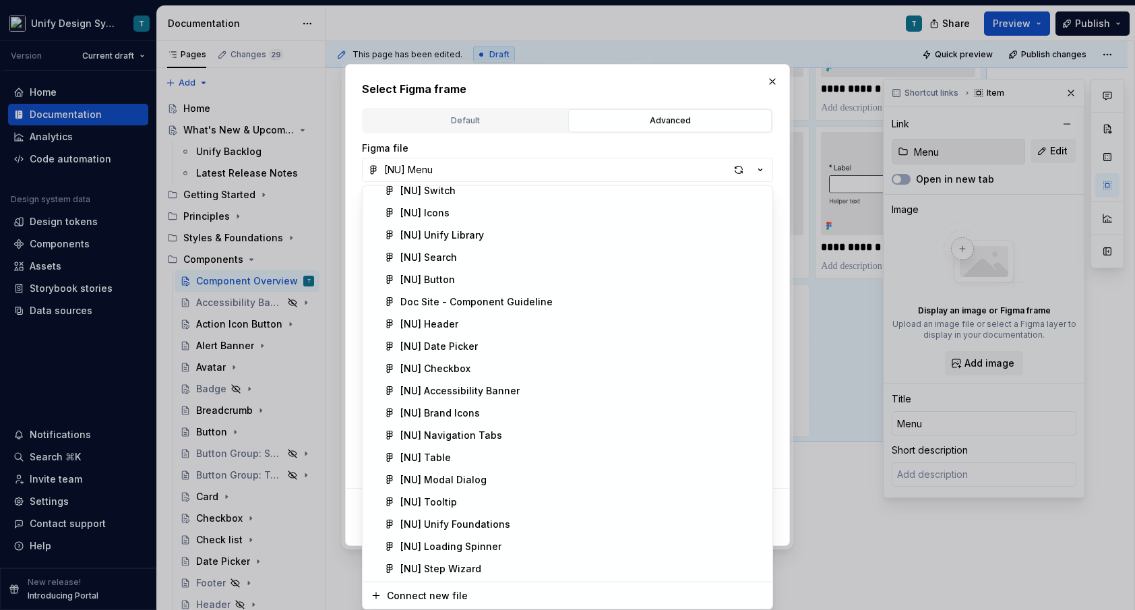
scroll to position [540, 0]
click at [479, 528] on div "[NU] Unify Foundations" at bounding box center [455, 523] width 110 height 13
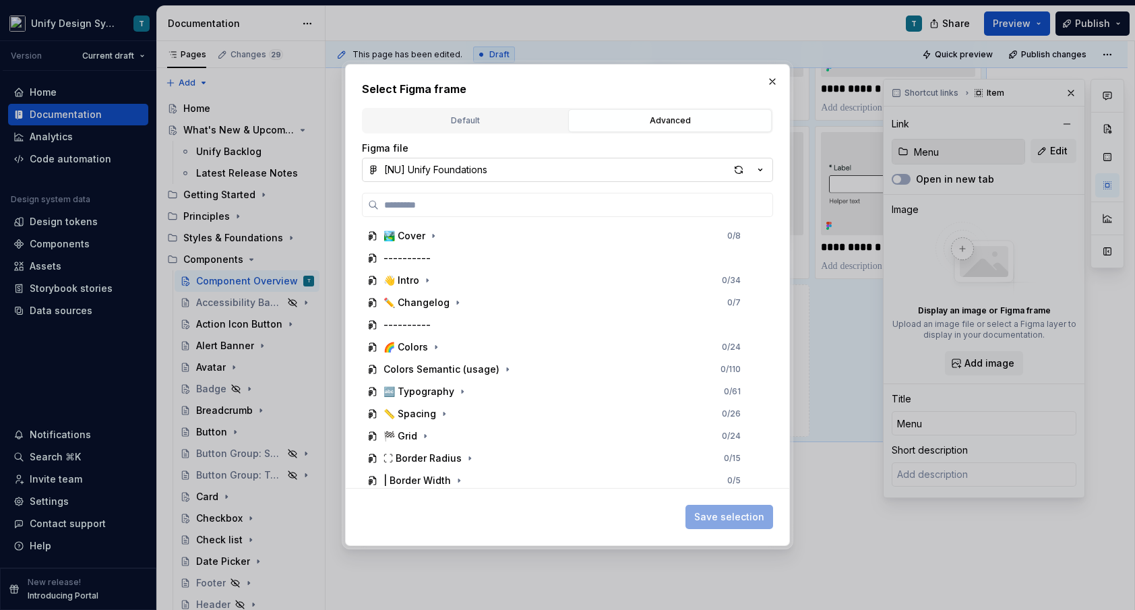
click at [532, 177] on button "[NU] Unify Foundations" at bounding box center [567, 170] width 411 height 24
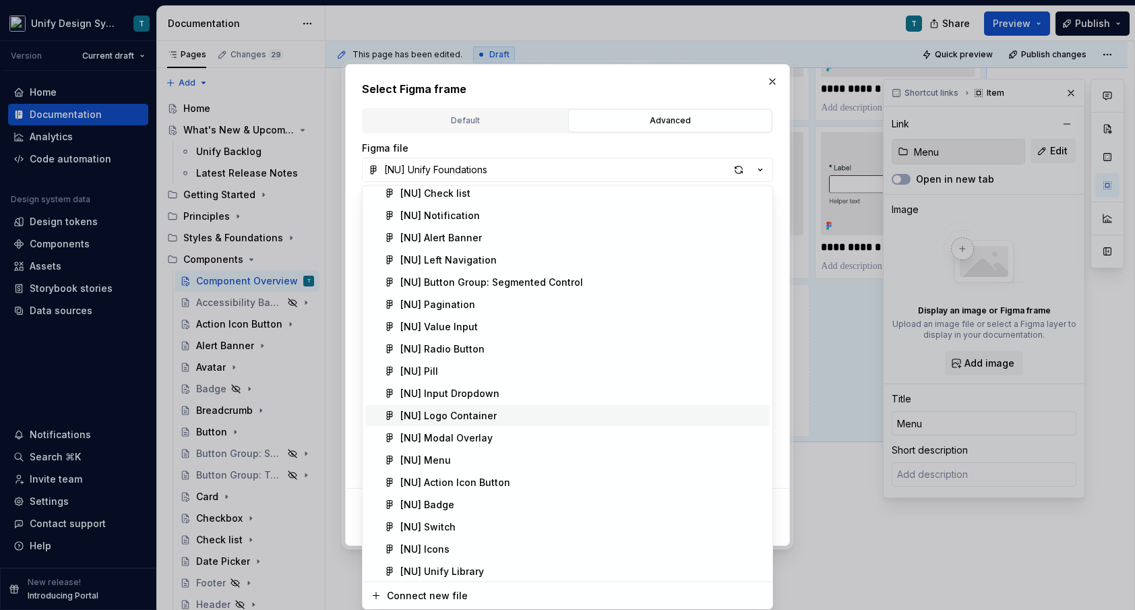
scroll to position [274, 0]
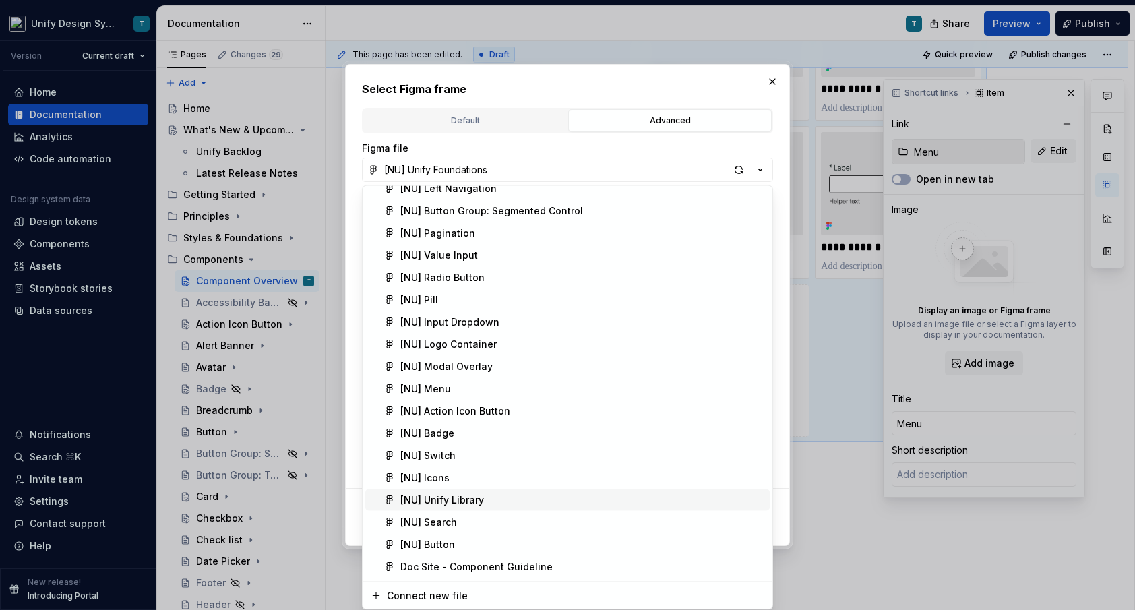
click at [459, 497] on div "[NU] Unify Library" at bounding box center [442, 499] width 84 height 13
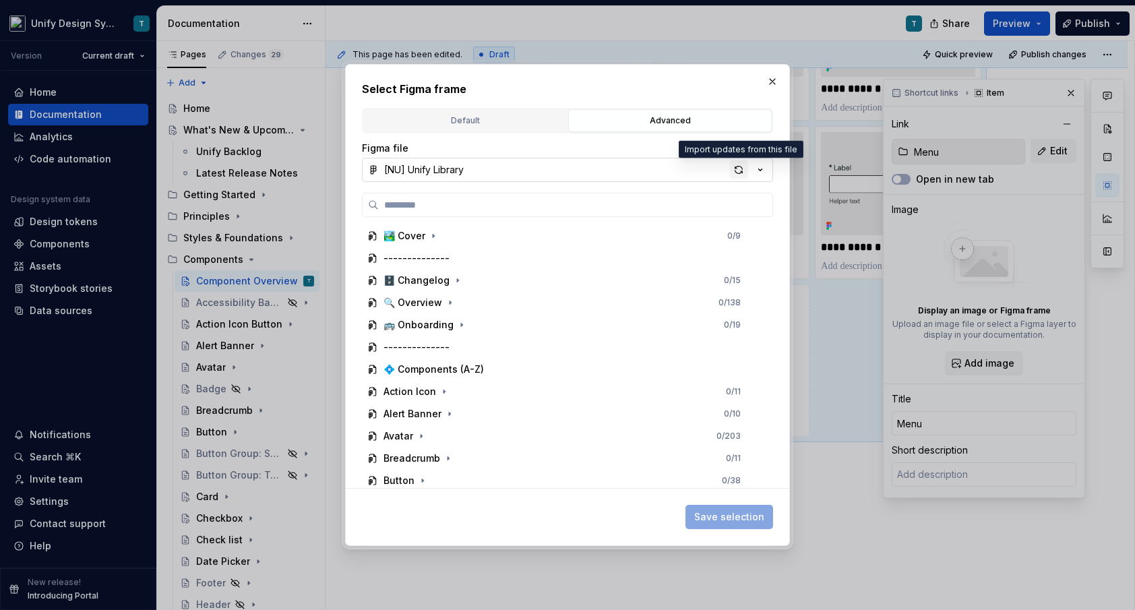
click at [739, 167] on div "button" at bounding box center [738, 169] width 19 height 19
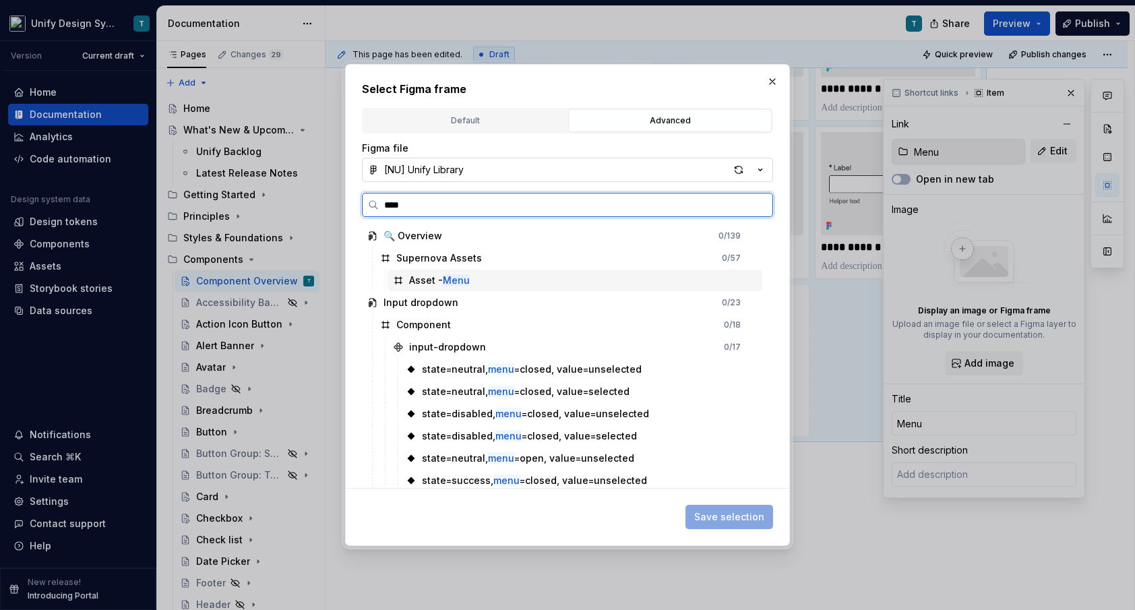
click at [461, 291] on div "Asset - Menu" at bounding box center [575, 281] width 375 height 22
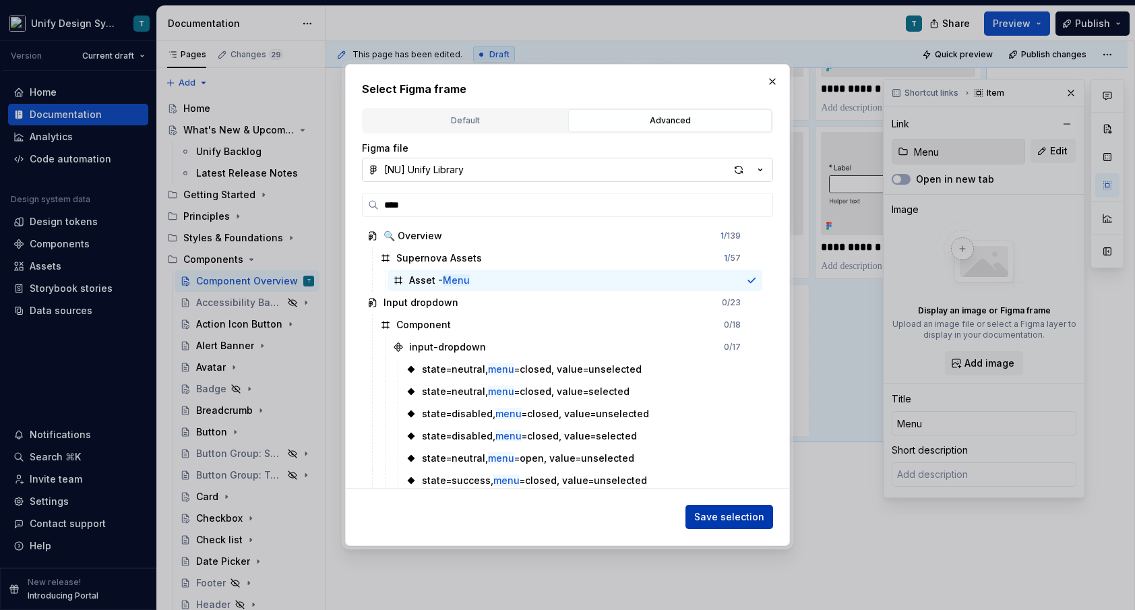
click at [756, 517] on span "Save selection" at bounding box center [729, 516] width 70 height 13
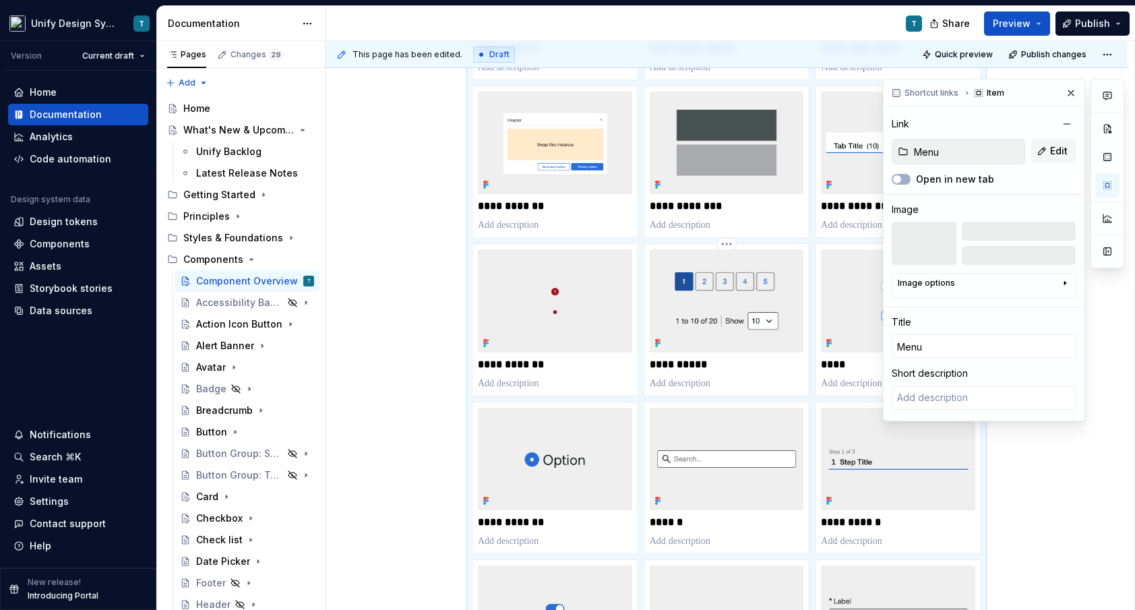
scroll to position [1069, 0]
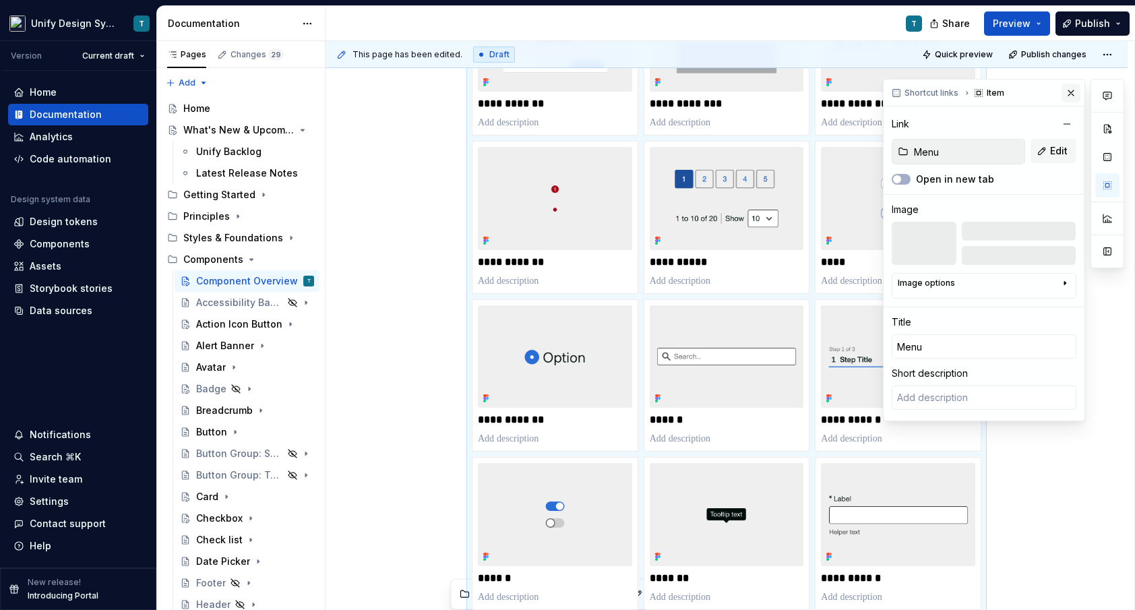
click at [1072, 94] on button "button" at bounding box center [1071, 93] width 19 height 19
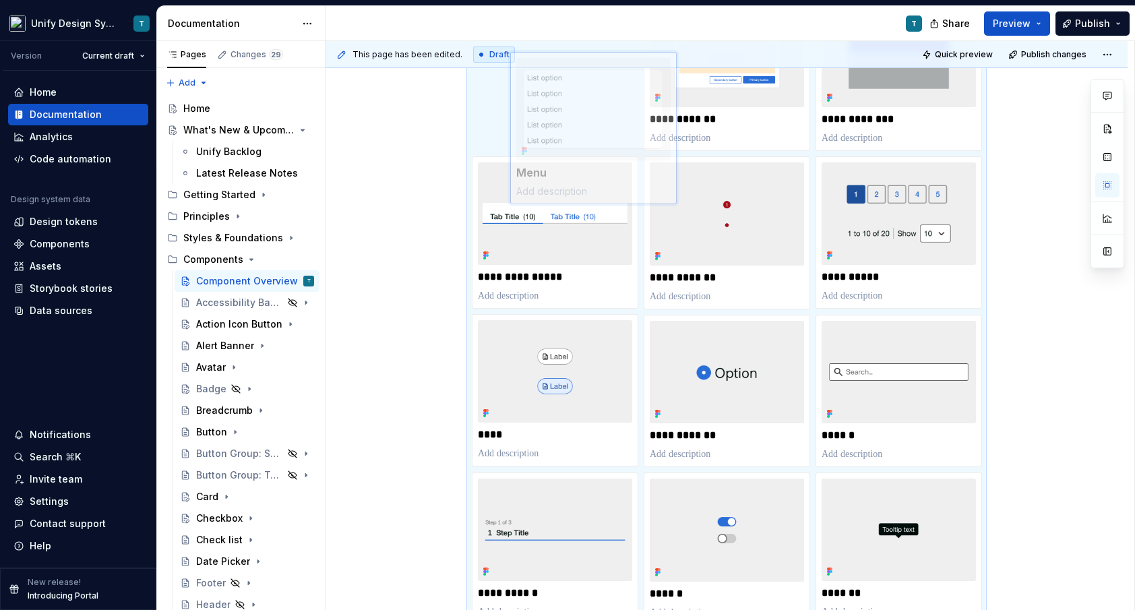
scroll to position [1040, 0]
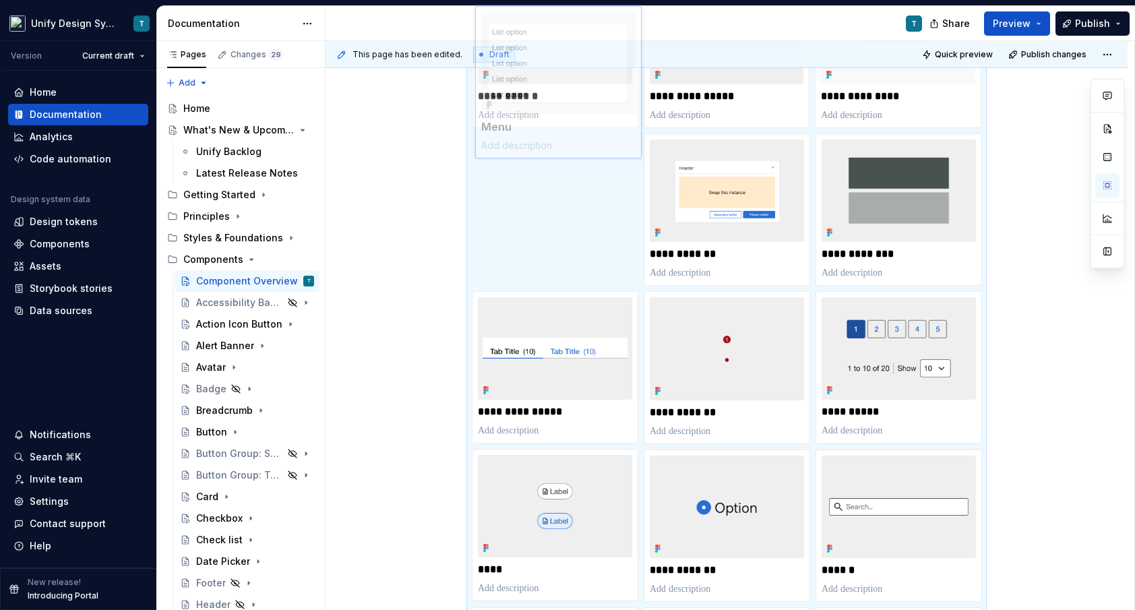
drag, startPoint x: 573, startPoint y: 384, endPoint x: 576, endPoint y: 96, distance: 287.8
click at [576, 96] on body "Unify Design System T Version Current draft Home Documentation Analytics Code a…" at bounding box center [567, 305] width 1135 height 610
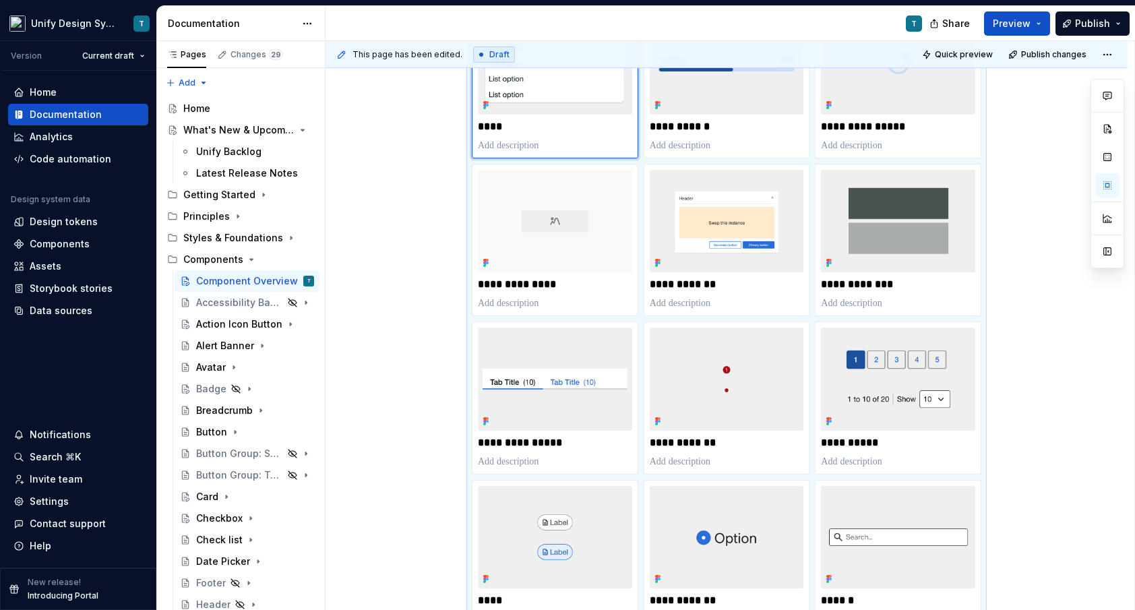
scroll to position [793, 0]
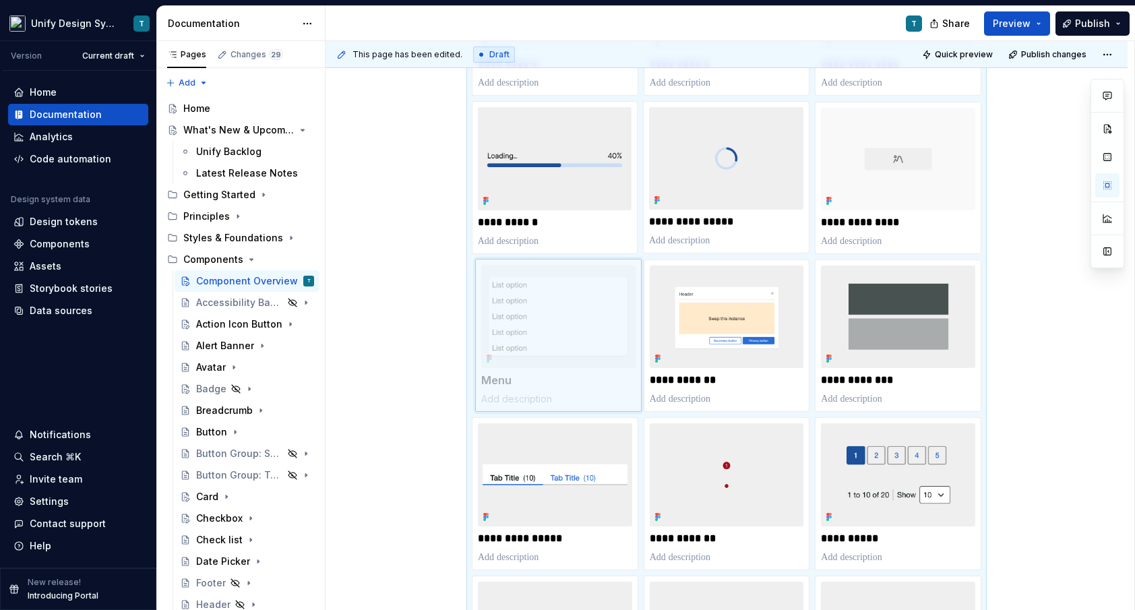
drag, startPoint x: 540, startPoint y: 131, endPoint x: 540, endPoint y: 326, distance: 194.8
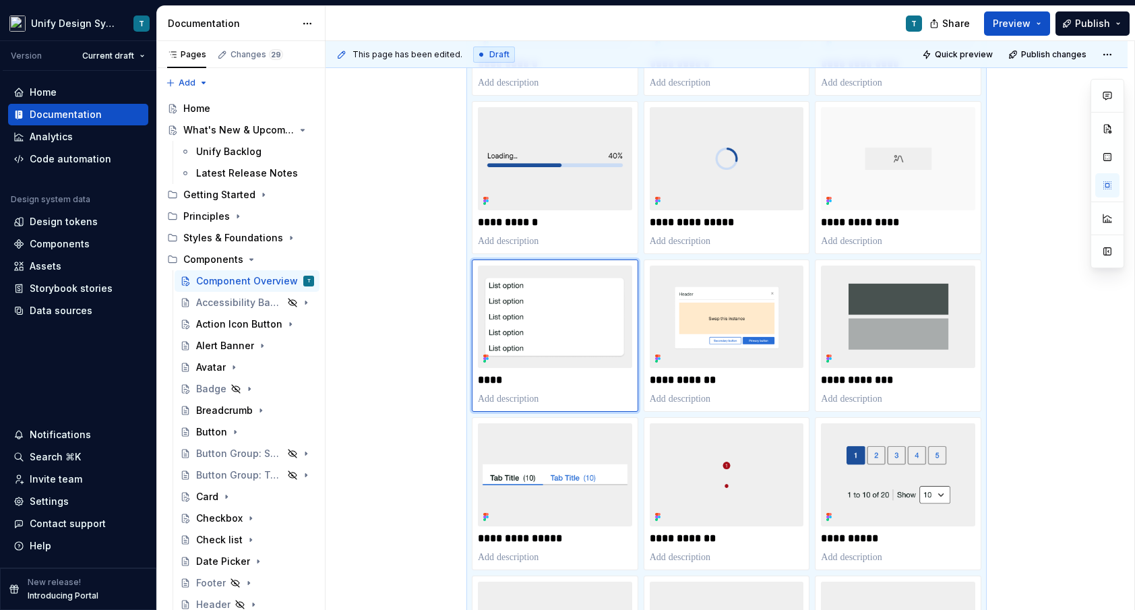
click at [452, 293] on div "**********" at bounding box center [727, 362] width 802 height 1826
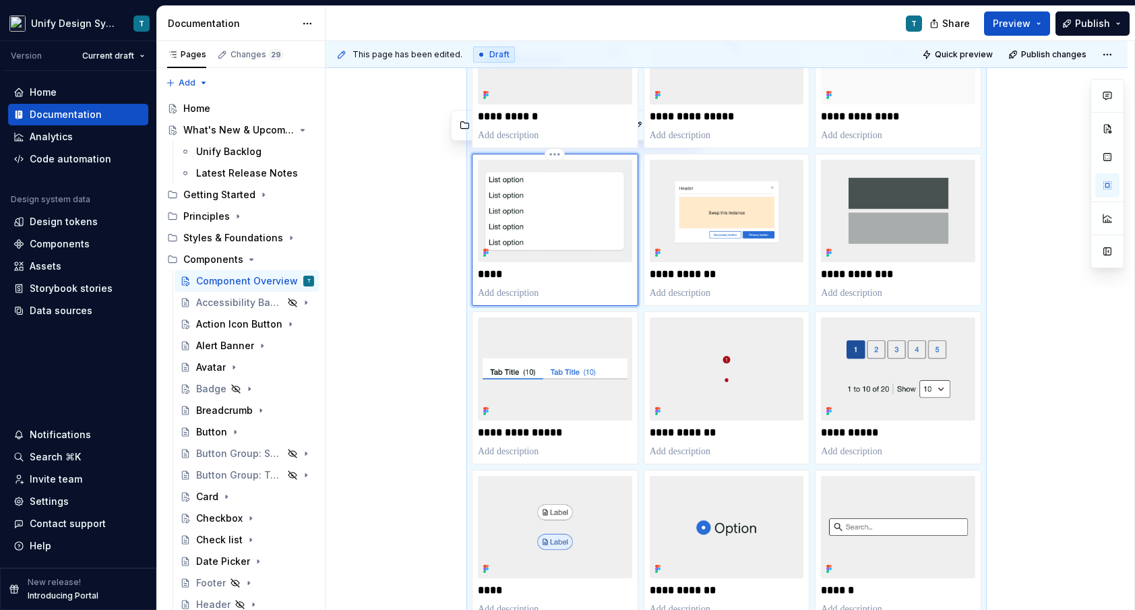
scroll to position [906, 0]
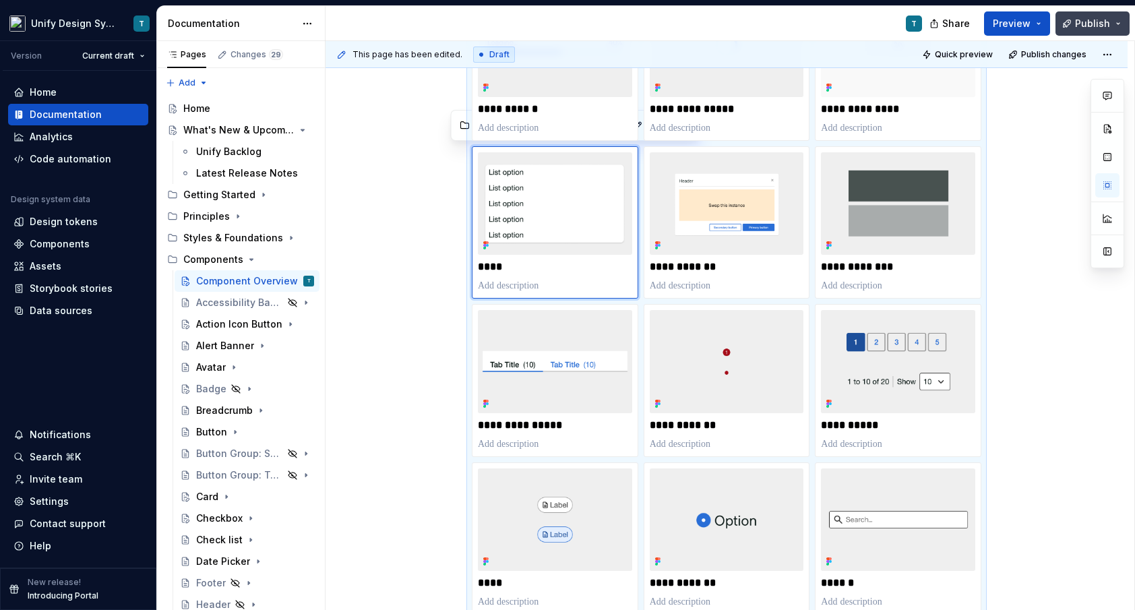
click at [1099, 29] on span "Publish" at bounding box center [1092, 23] width 35 height 13
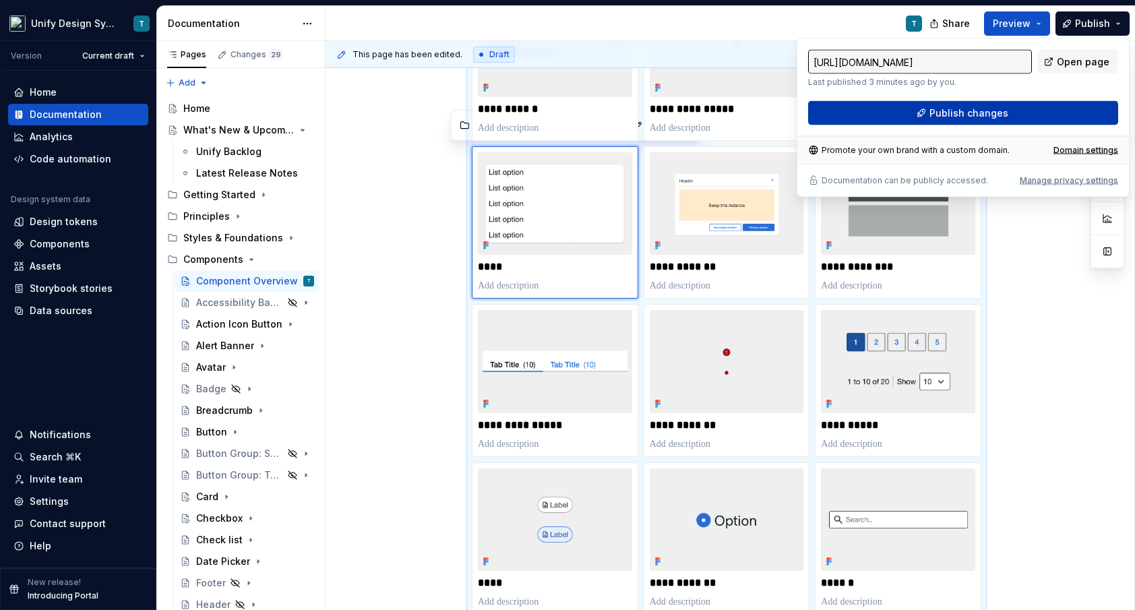
click at [938, 108] on span "Publish changes" at bounding box center [969, 113] width 79 height 13
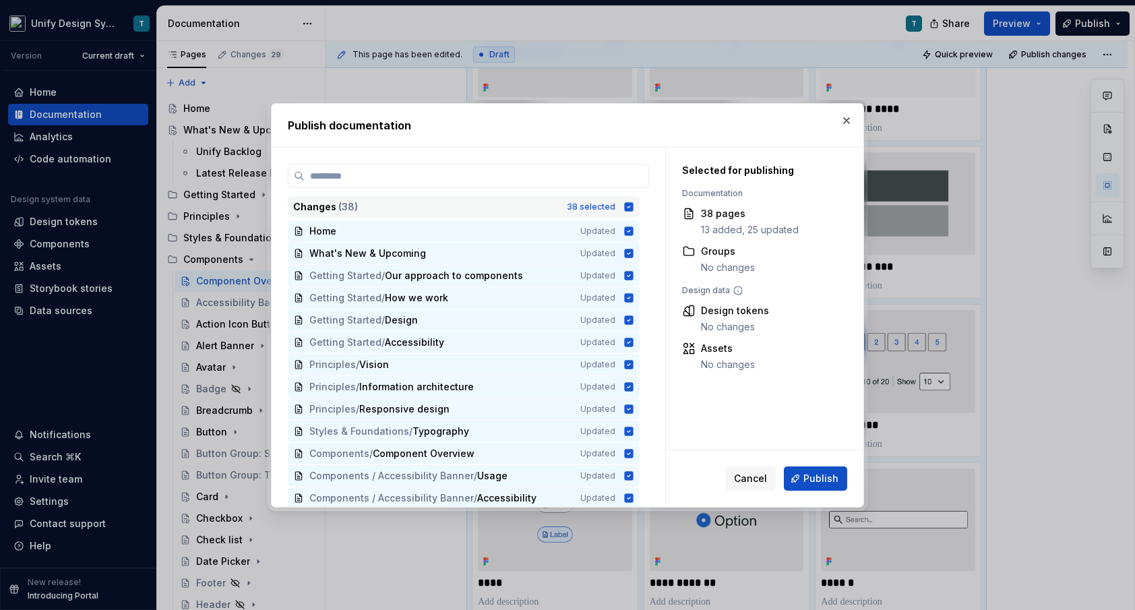
click at [559, 204] on div "Changes ( 38 )" at bounding box center [426, 206] width 266 height 13
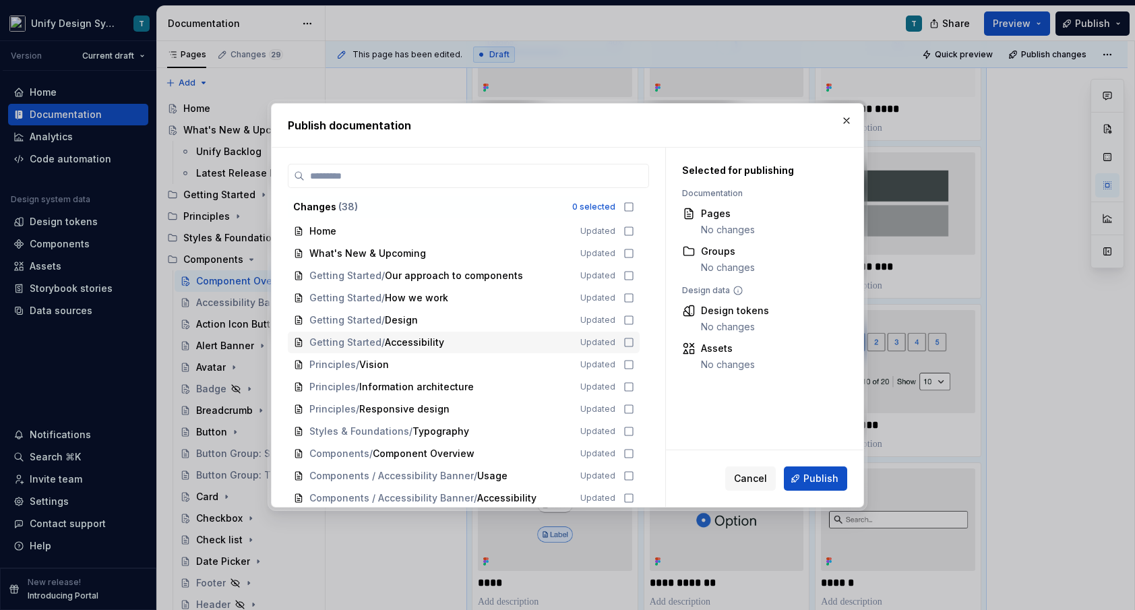
scroll to position [75, 0]
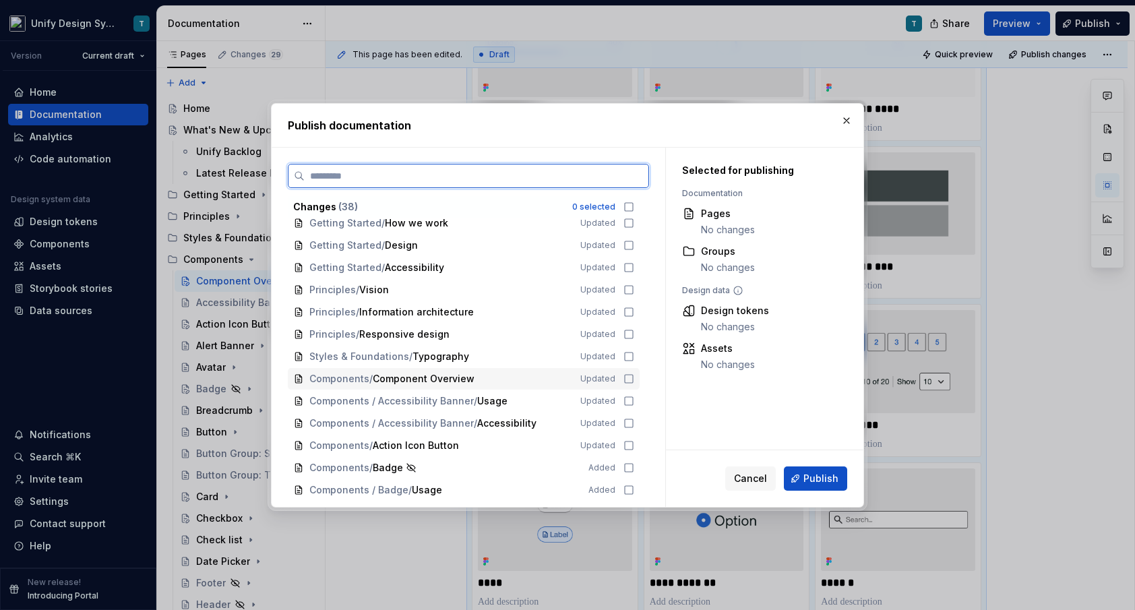
click at [436, 382] on span "Component Overview" at bounding box center [424, 378] width 102 height 13
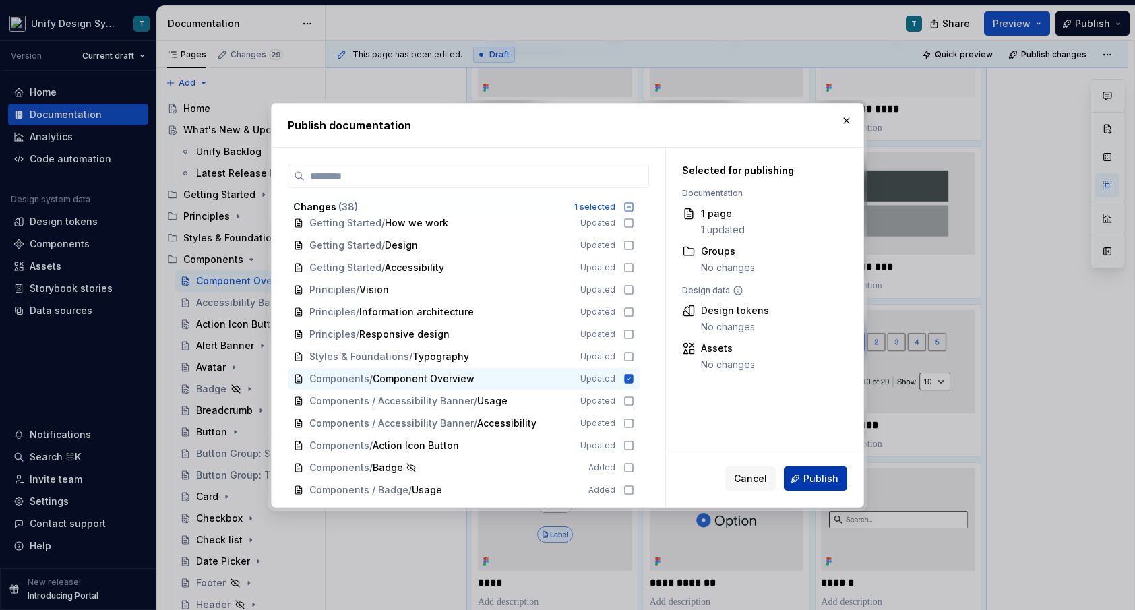
click at [819, 479] on span "Publish" at bounding box center [821, 478] width 35 height 13
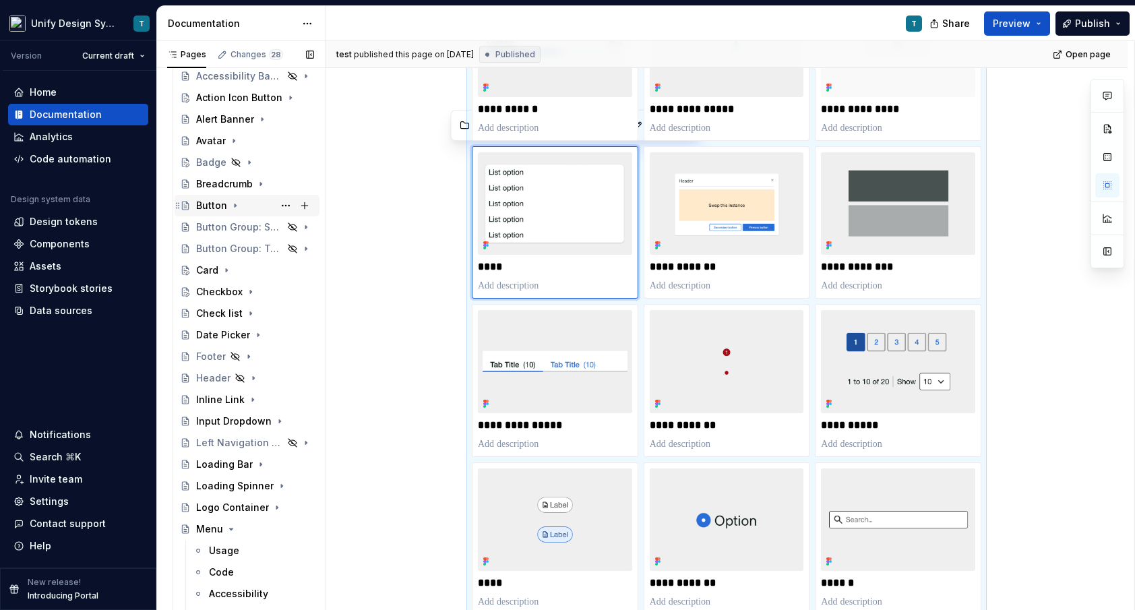
scroll to position [272, 0]
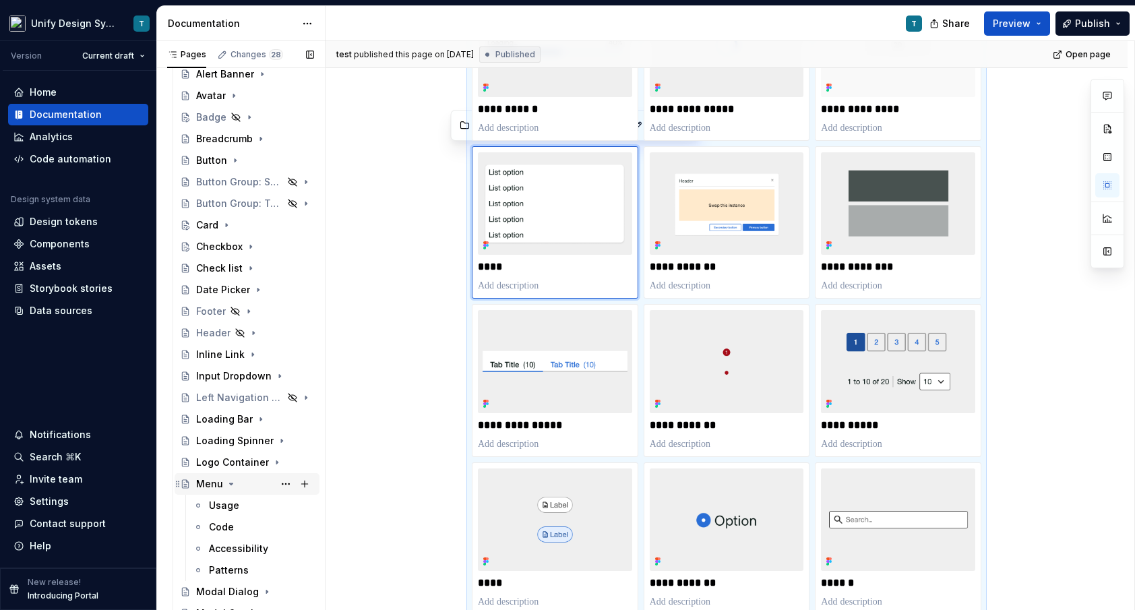
click at [208, 482] on div "Menu" at bounding box center [209, 483] width 27 height 13
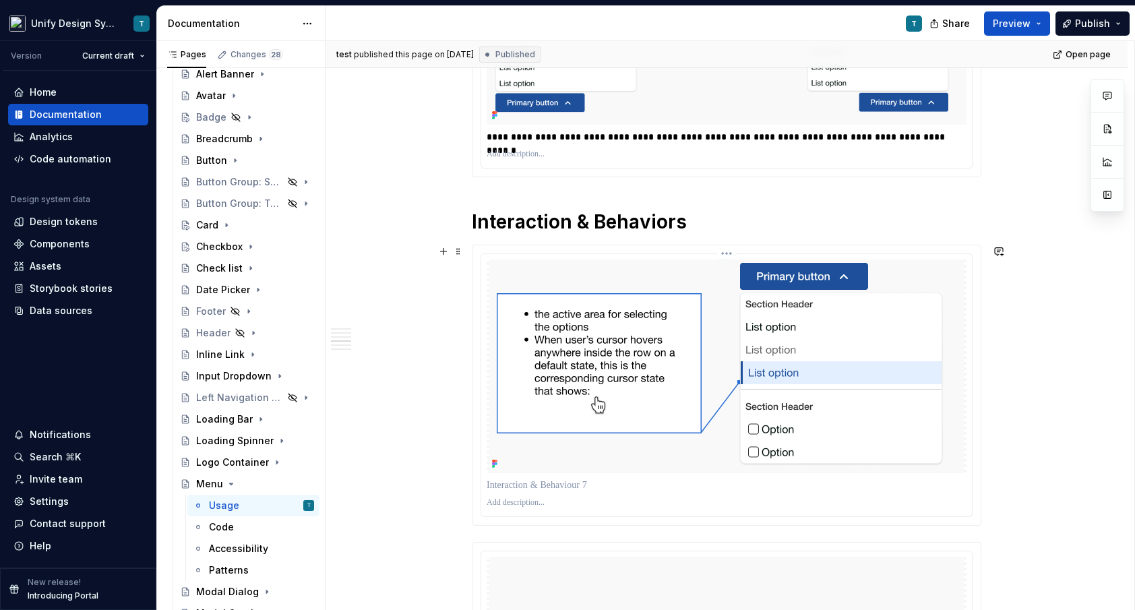
scroll to position [1690, 0]
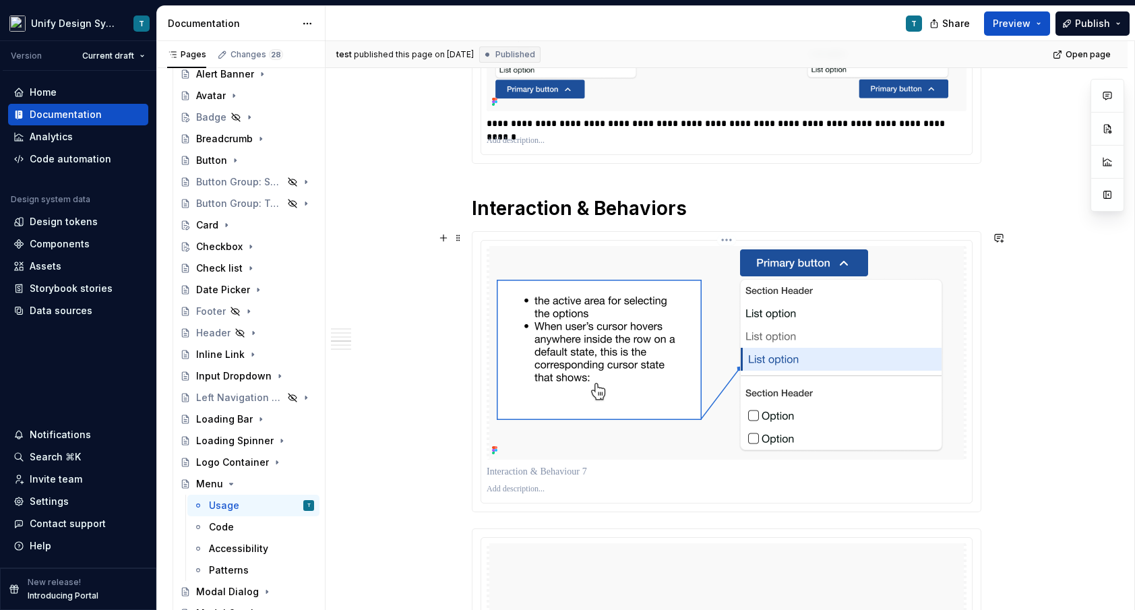
click at [540, 471] on p at bounding box center [727, 471] width 480 height 13
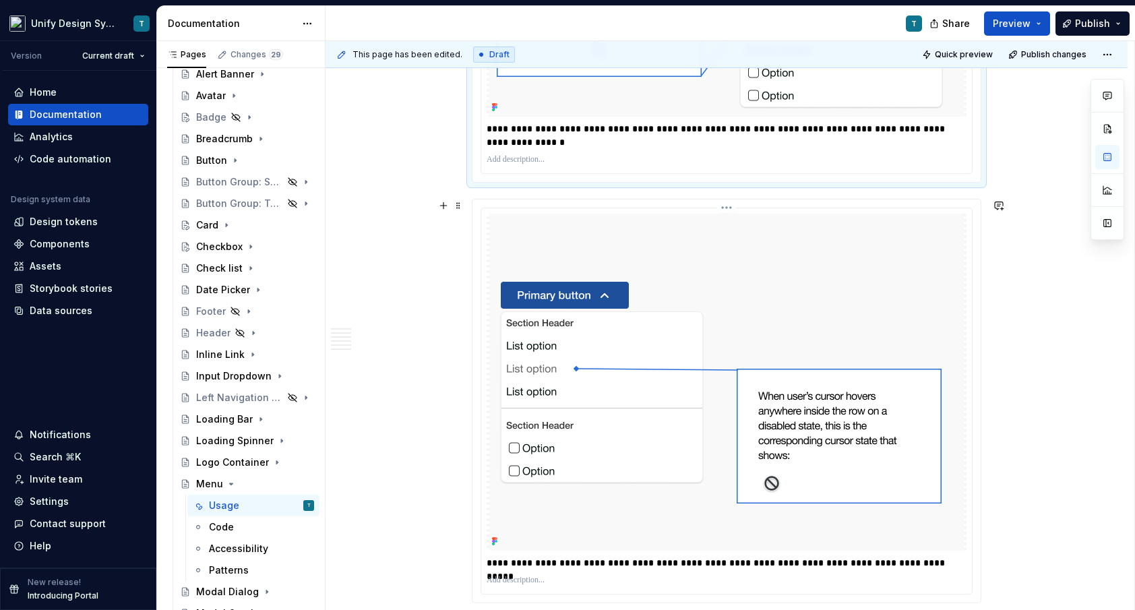
scroll to position [2117, 0]
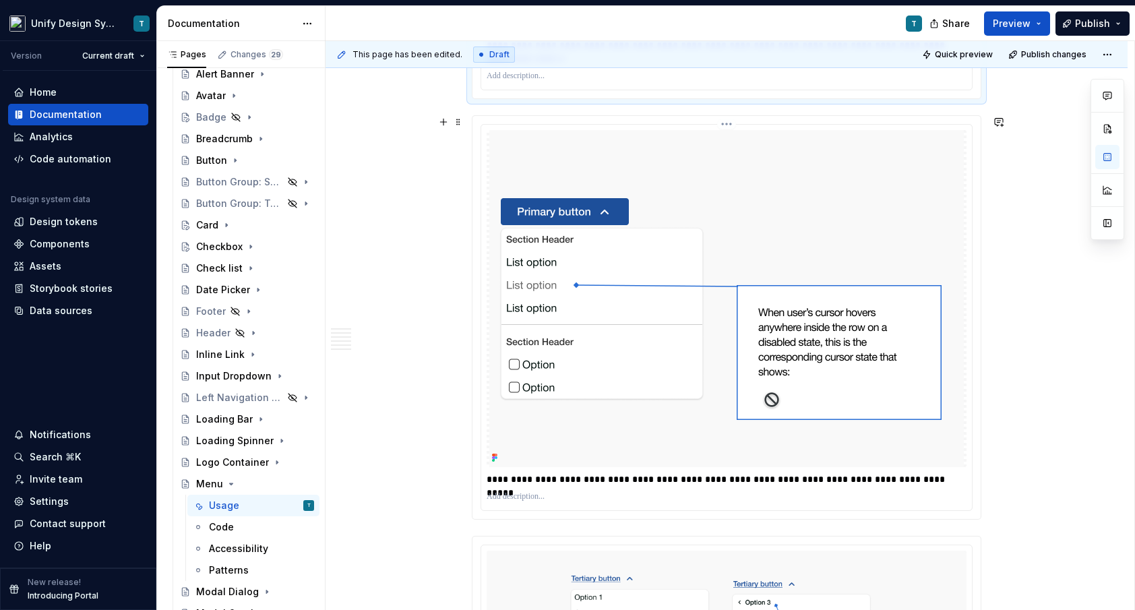
click at [615, 480] on p "**********" at bounding box center [727, 479] width 480 height 13
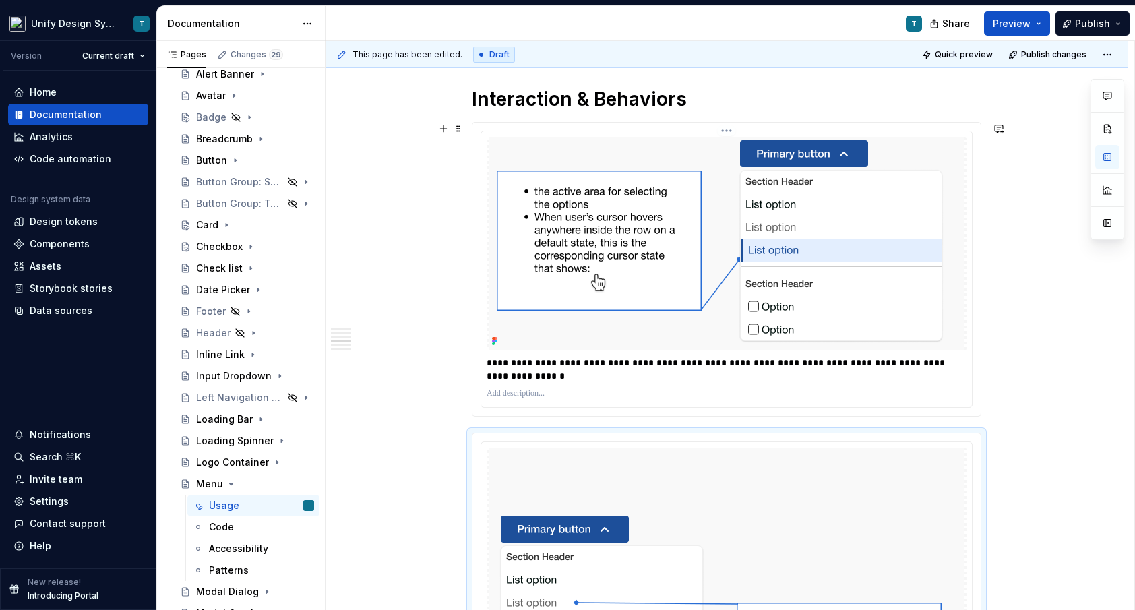
click at [576, 362] on p "**********" at bounding box center [727, 369] width 480 height 27
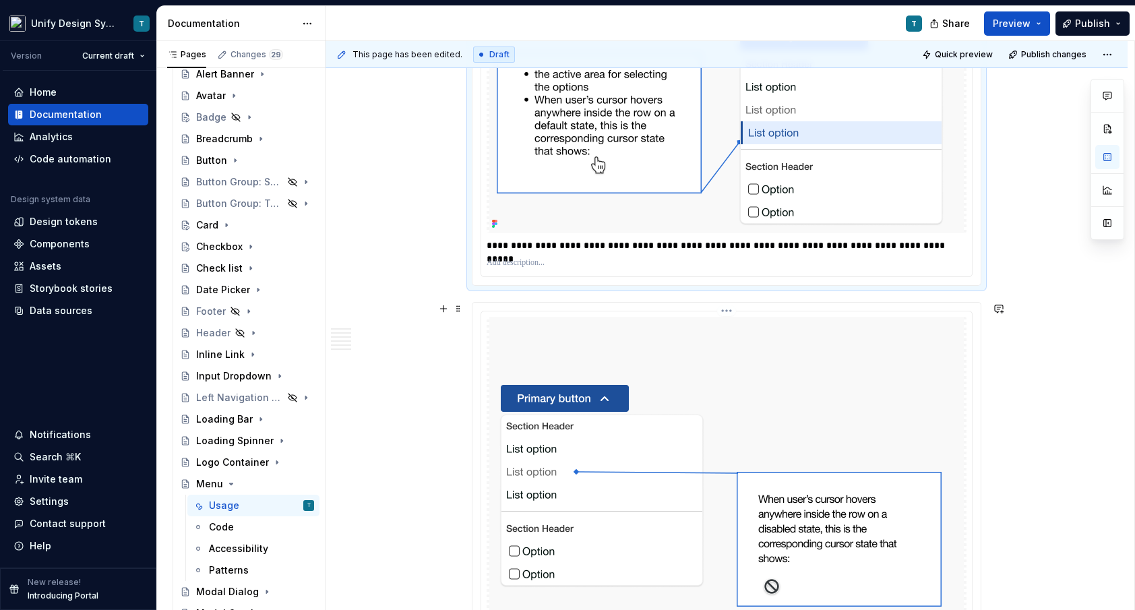
scroll to position [2073, 0]
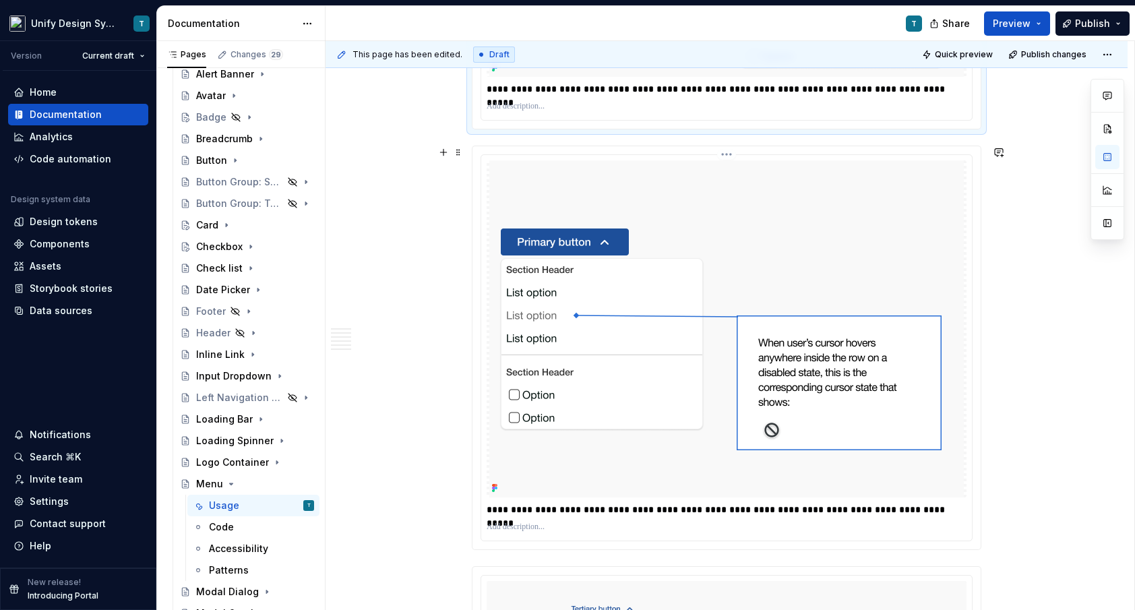
click at [884, 510] on p "**********" at bounding box center [727, 509] width 480 height 13
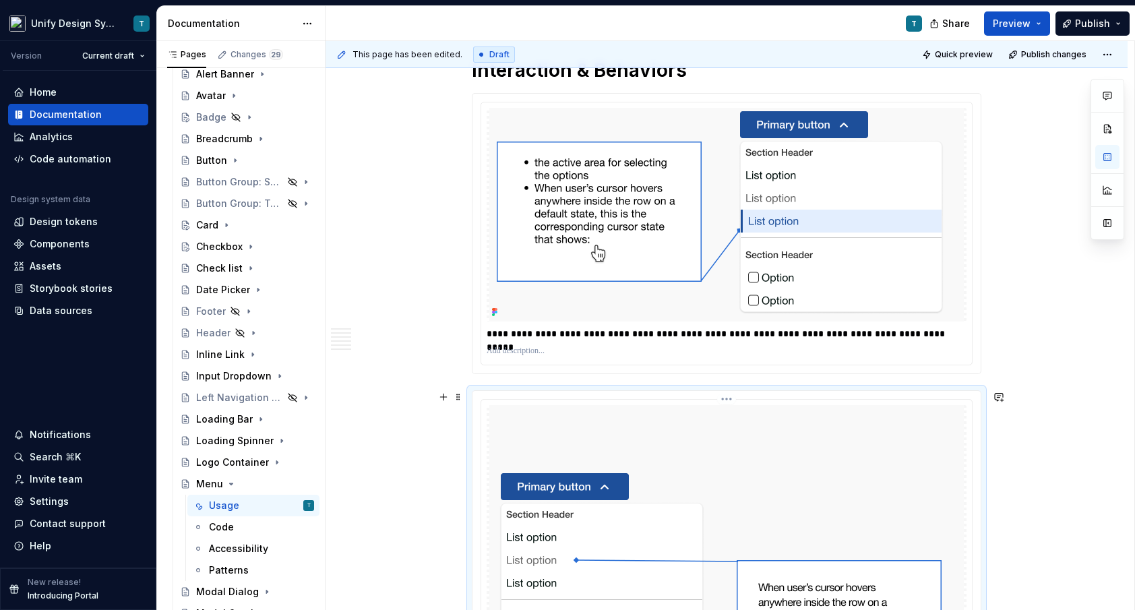
scroll to position [1746, 0]
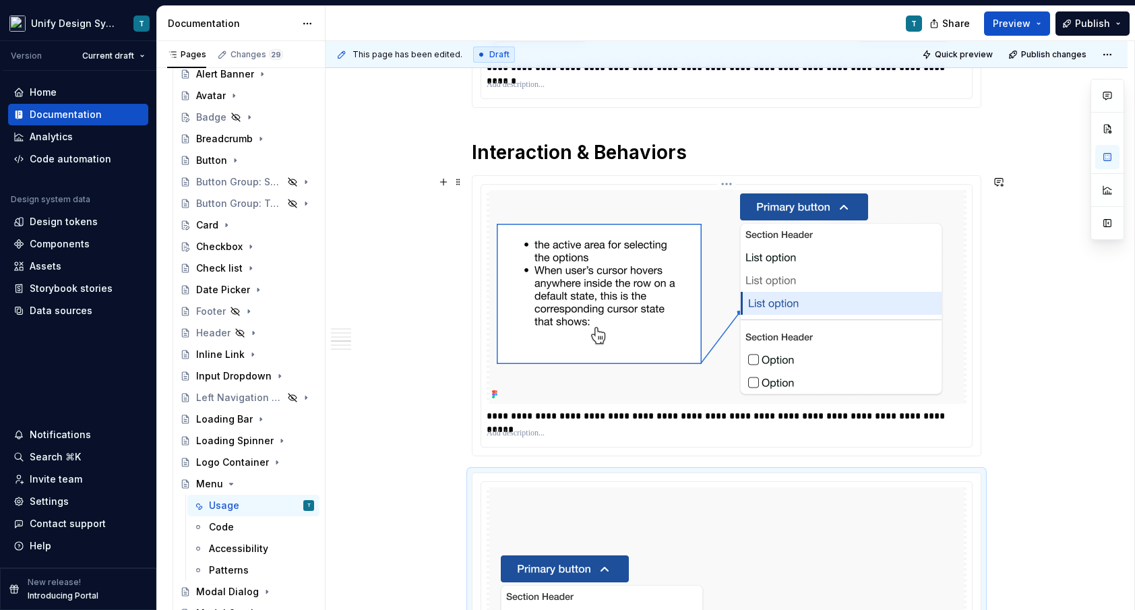
click at [642, 419] on p "**********" at bounding box center [727, 415] width 480 height 13
click at [902, 417] on p "**********" at bounding box center [727, 415] width 480 height 13
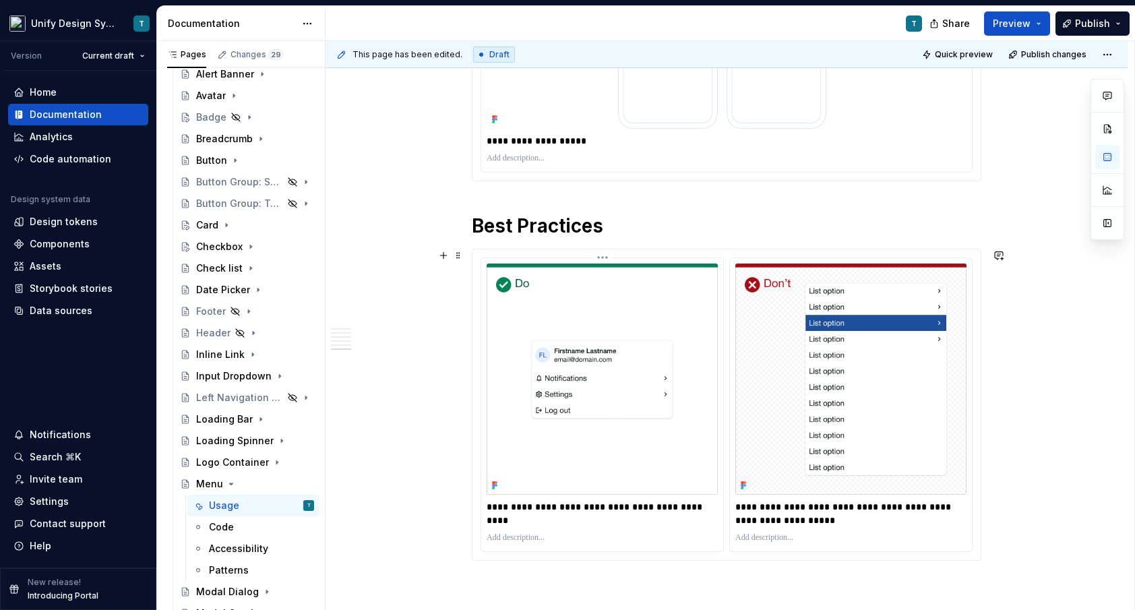
scroll to position [3518, 0]
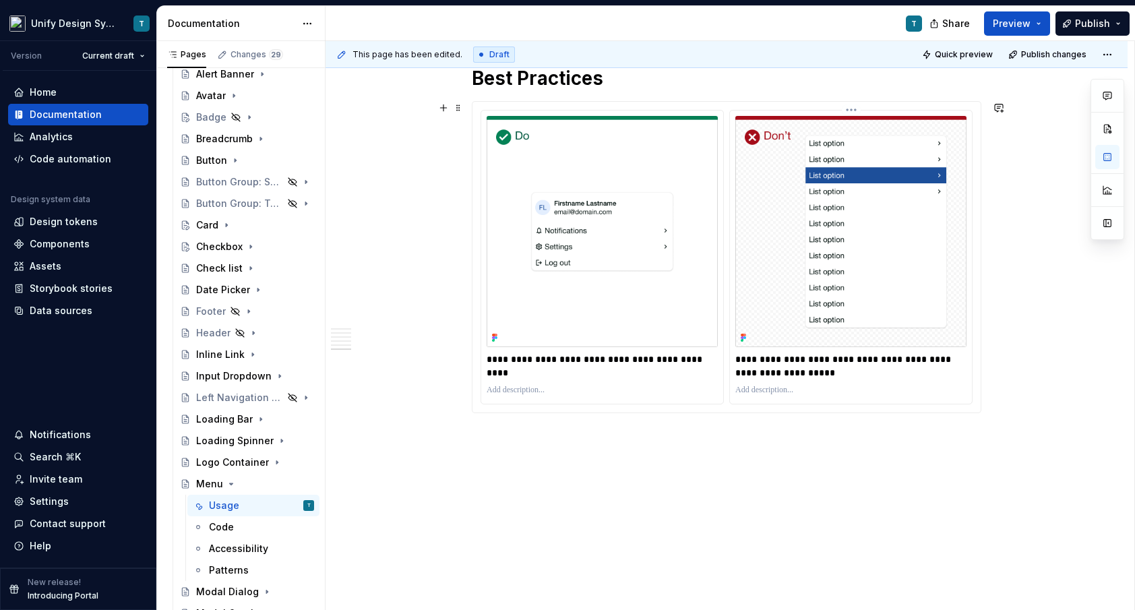
click at [799, 261] on img at bounding box center [850, 231] width 231 height 231
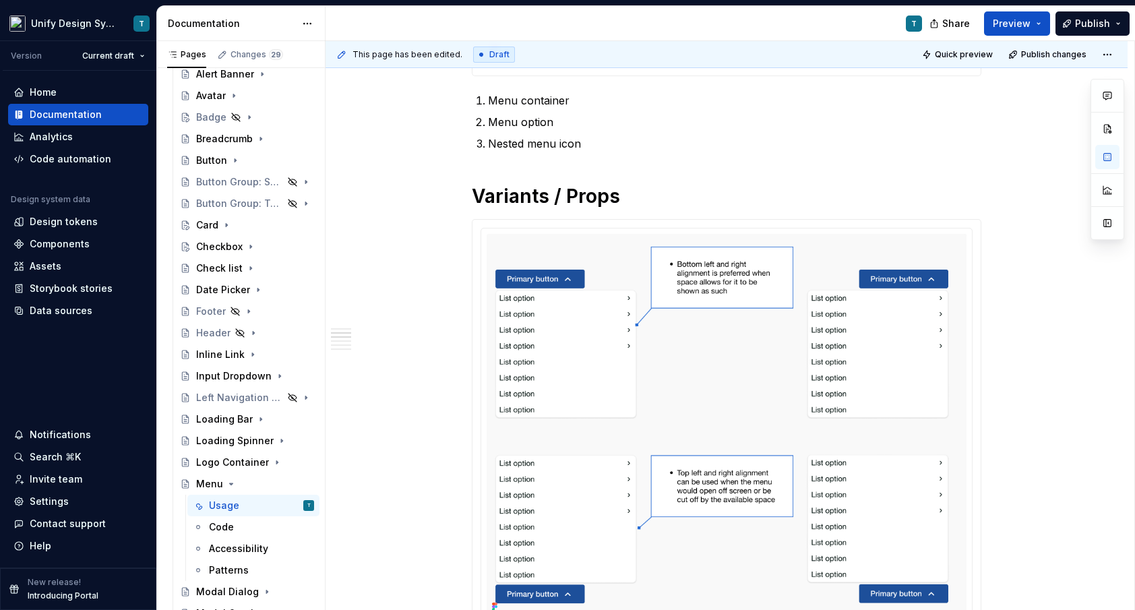
scroll to position [170, 0]
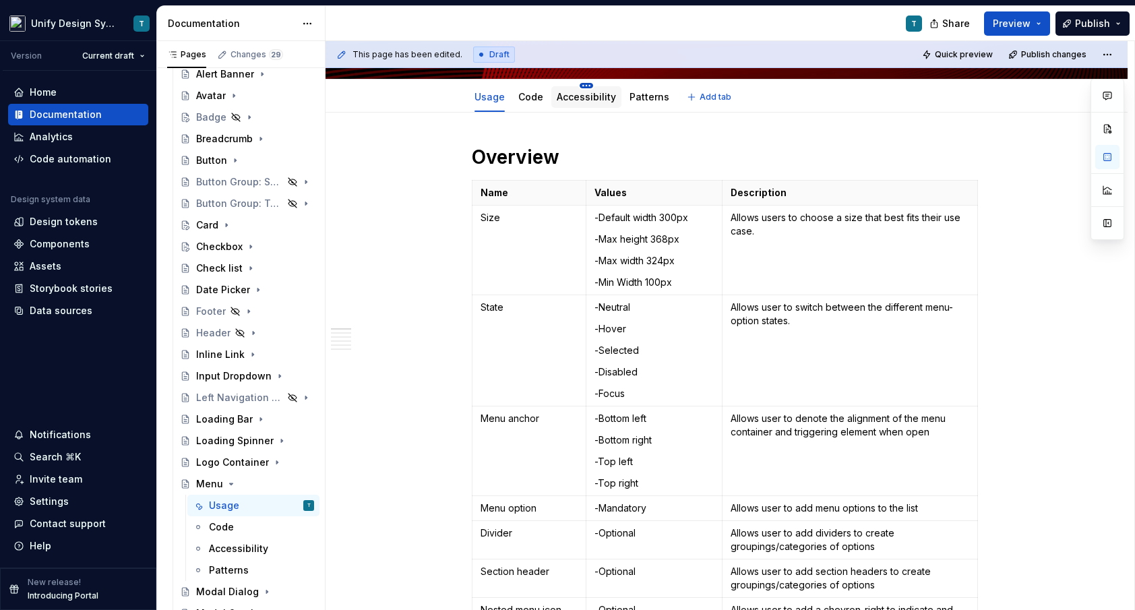
click at [582, 87] on html "Unify Design System T Version Current draft Home Documentation Analytics Code a…" at bounding box center [567, 305] width 1135 height 610
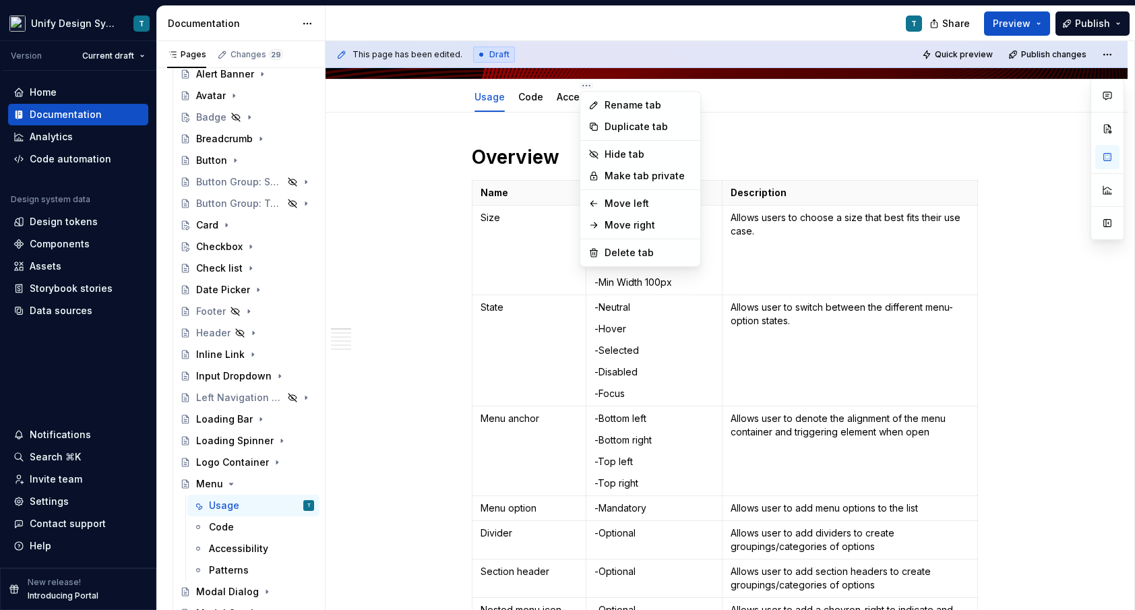
click at [572, 93] on html "Unify Design System T Version Current draft Home Documentation Analytics Code a…" at bounding box center [567, 305] width 1135 height 610
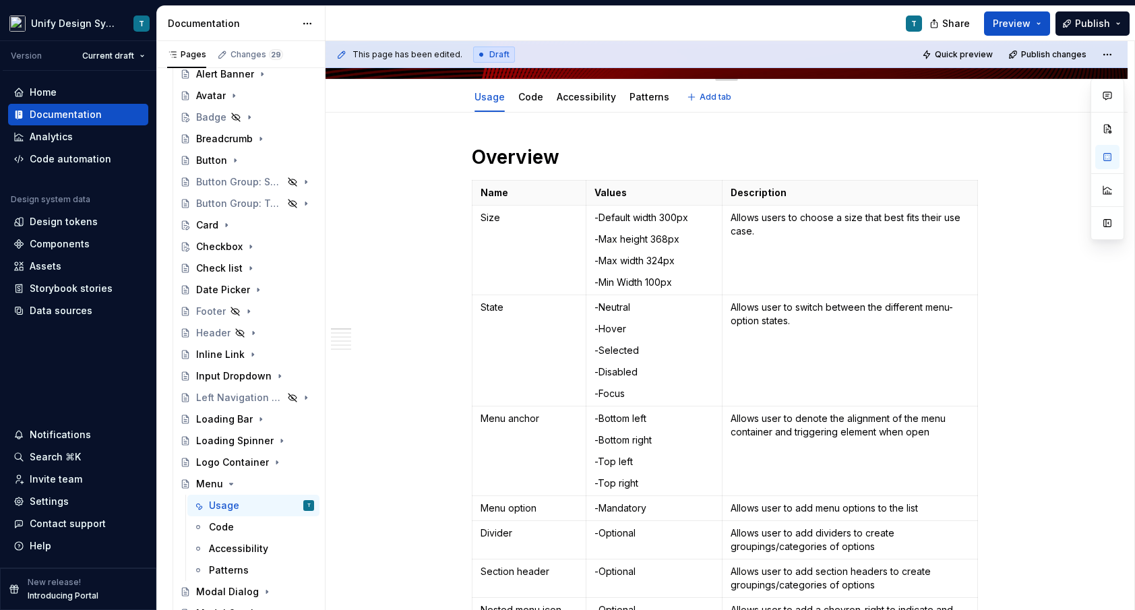
scroll to position [0, 0]
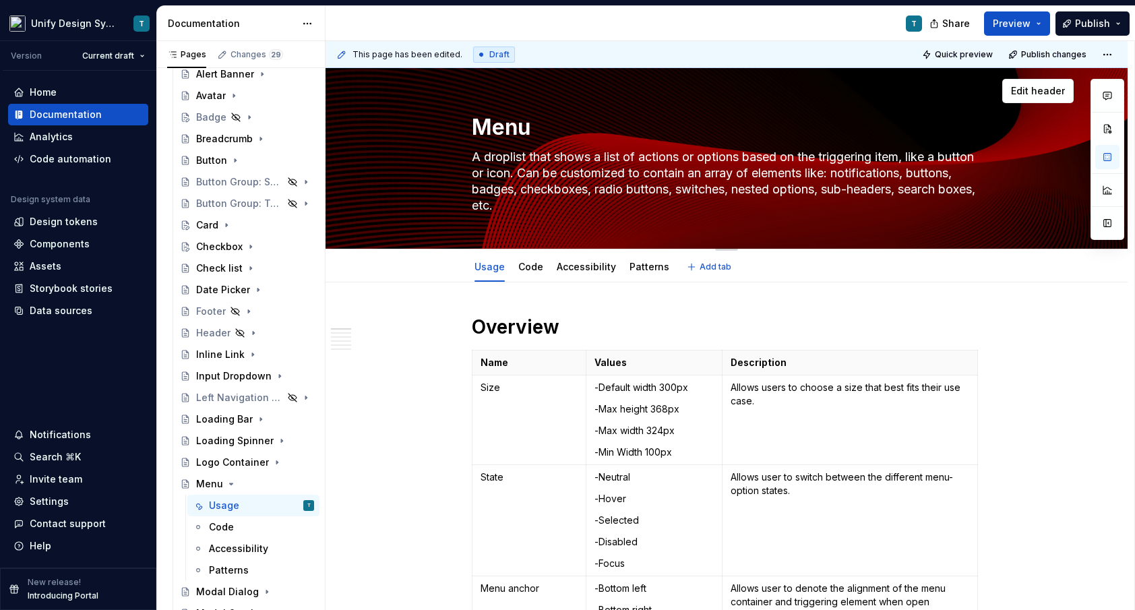
click at [565, 94] on div "Edit header" at bounding box center [700, 91] width 748 height 24
click at [593, 278] on div "Accessibility" at bounding box center [586, 267] width 70 height 24
click at [568, 266] on link "Accessibility" at bounding box center [586, 266] width 59 height 11
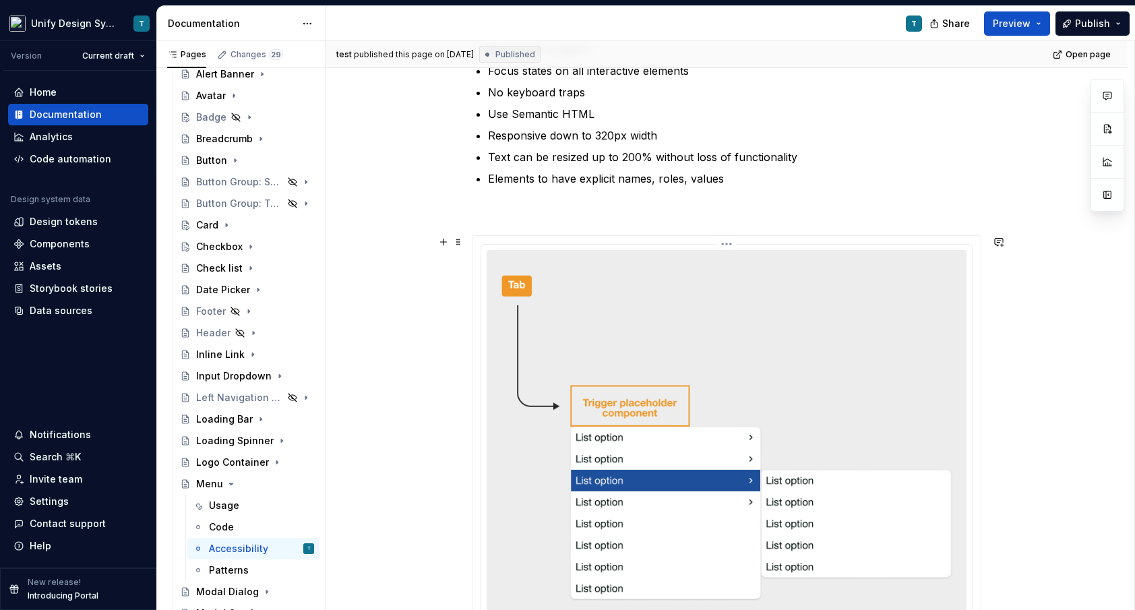
scroll to position [367, 0]
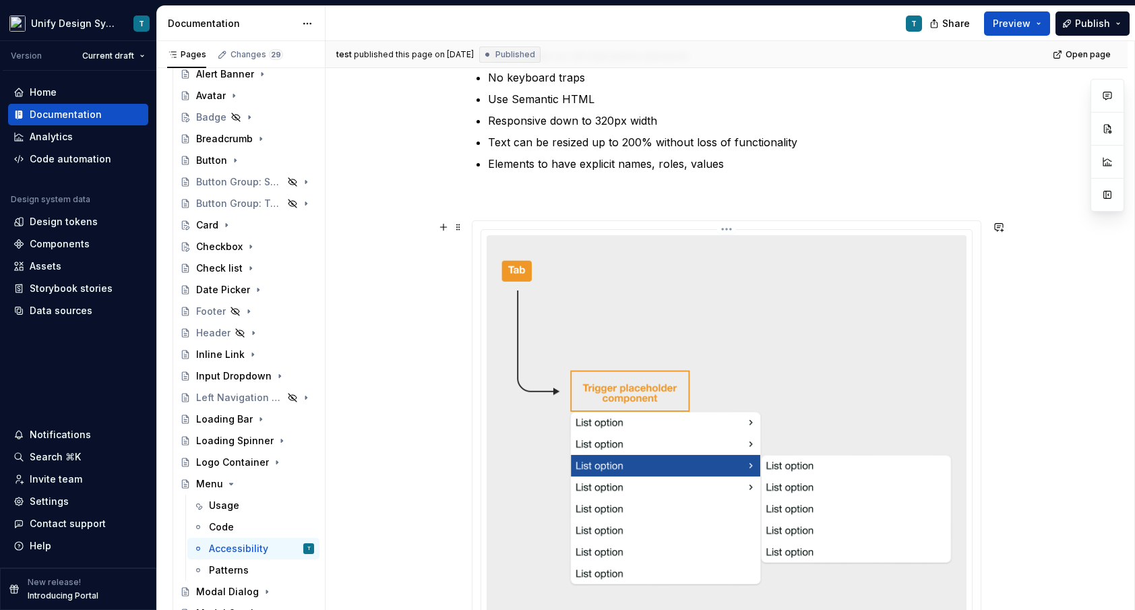
click at [695, 376] on img at bounding box center [727, 524] width 480 height 578
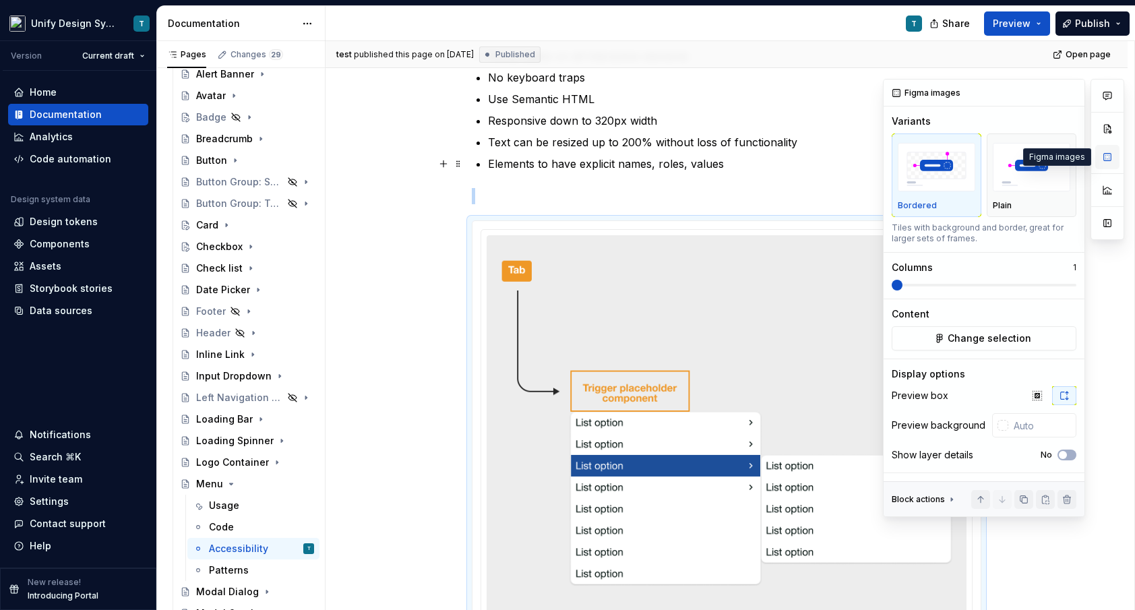
click at [1103, 152] on button "button" at bounding box center [1107, 157] width 24 height 24
click at [1031, 158] on img "button" at bounding box center [1032, 167] width 78 height 49
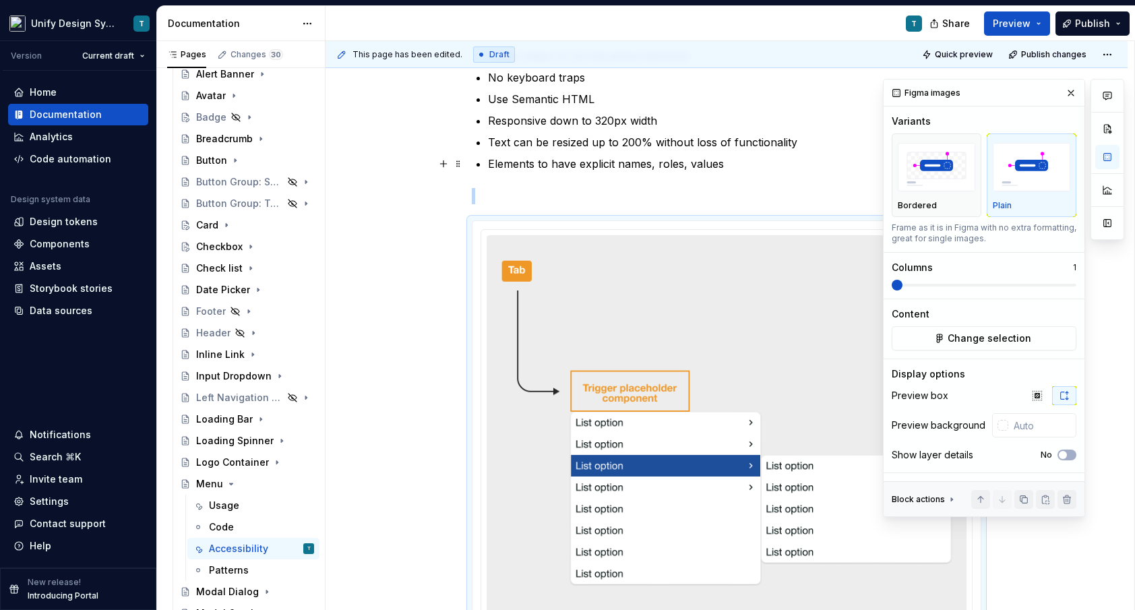
scroll to position [546, 0]
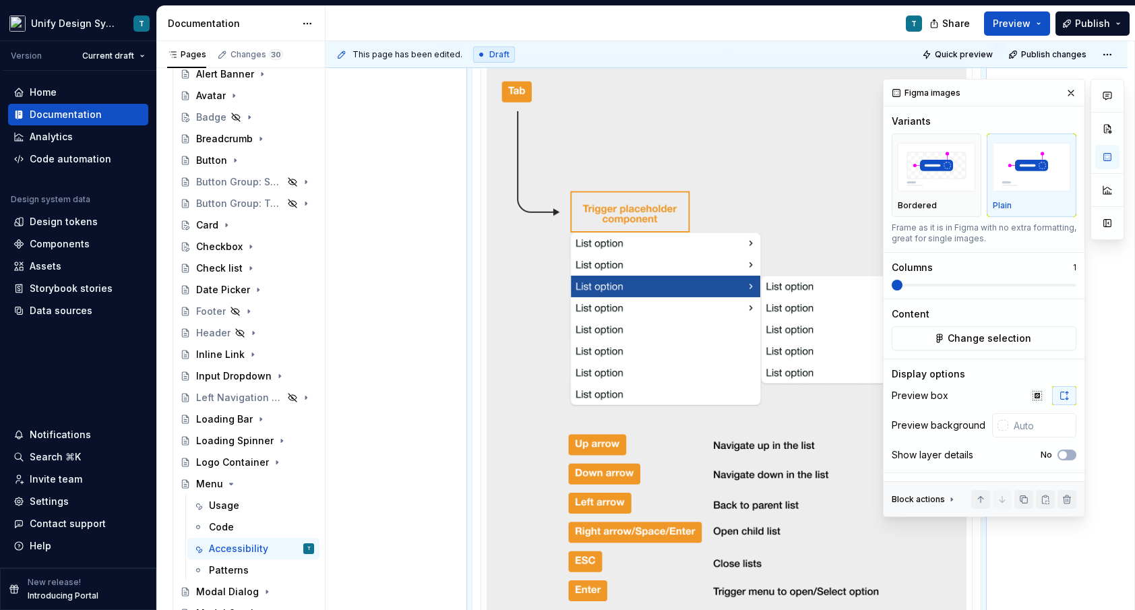
click at [723, 278] on img at bounding box center [727, 345] width 480 height 578
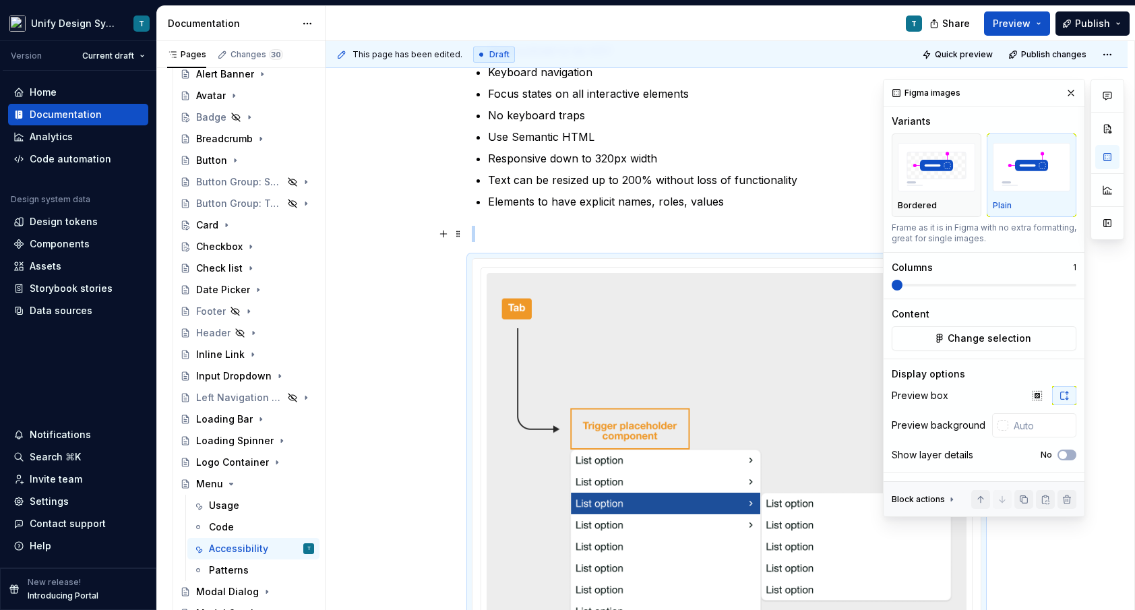
scroll to position [0, 0]
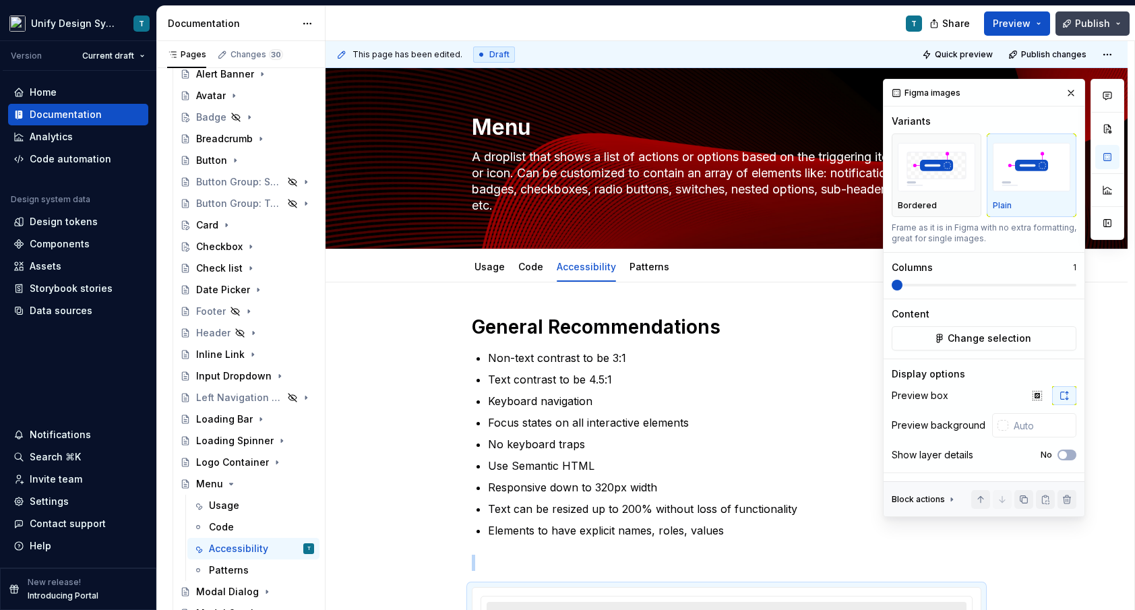
click at [1091, 18] on span "Publish" at bounding box center [1092, 23] width 35 height 13
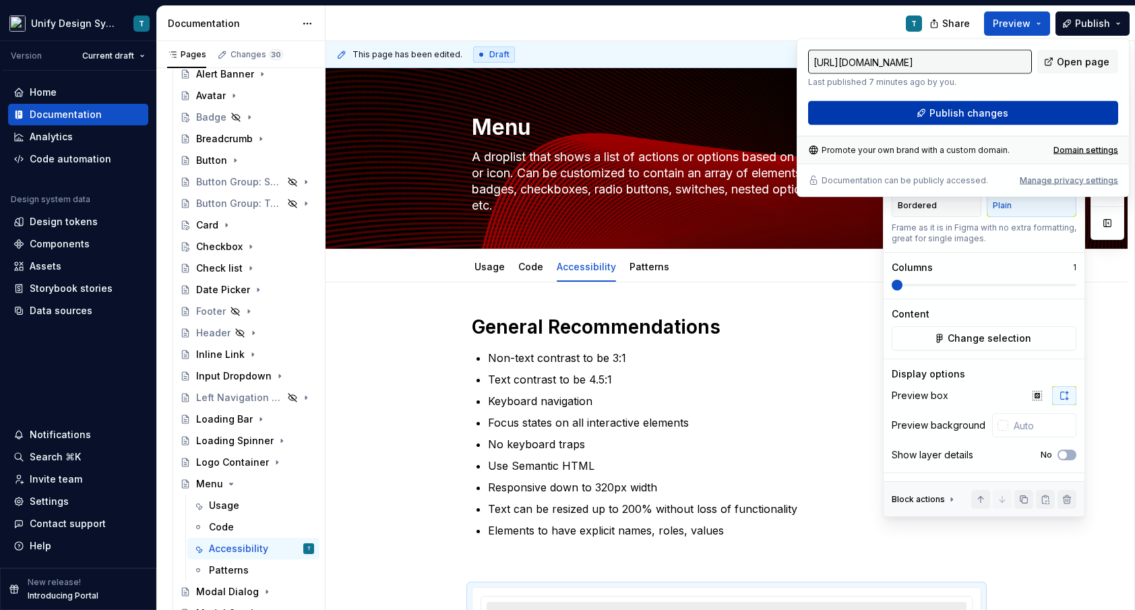
click at [913, 118] on button "Publish changes" at bounding box center [963, 113] width 310 height 24
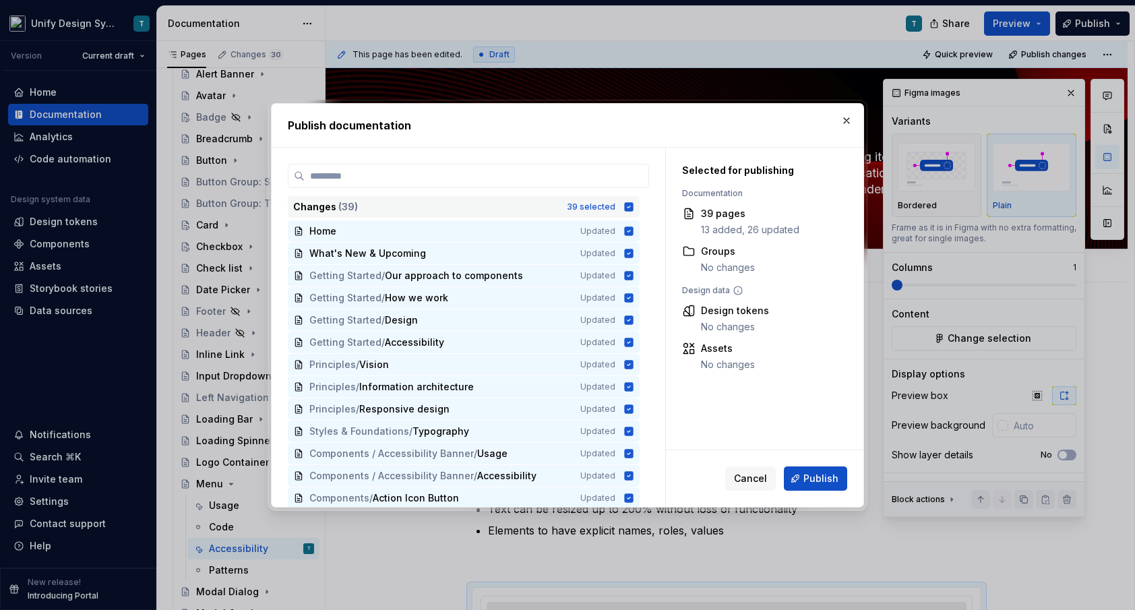
click at [480, 208] on div "Changes ( 39 )" at bounding box center [426, 206] width 266 height 13
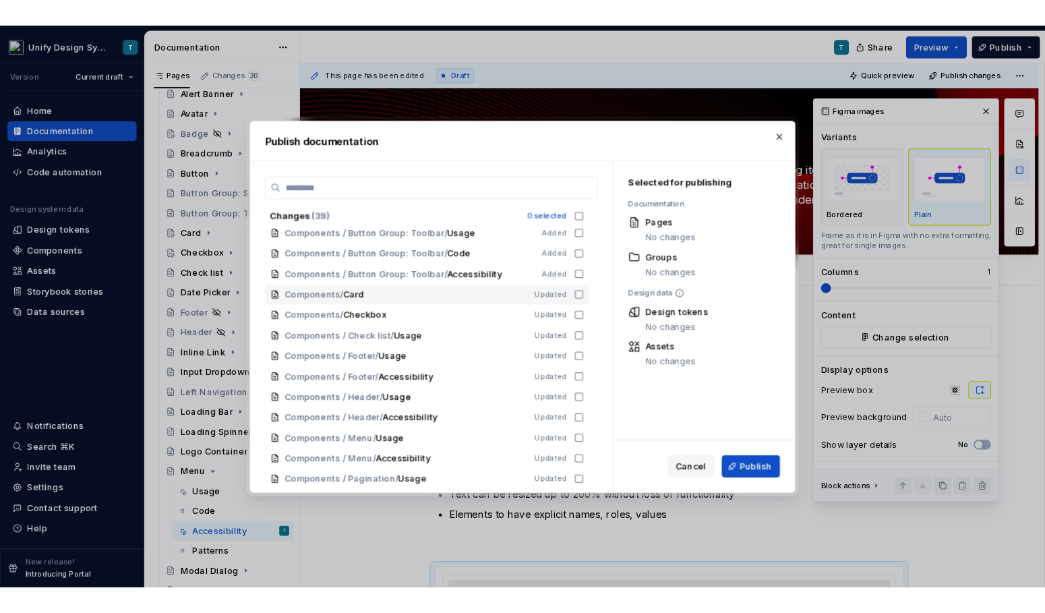
scroll to position [581, 0]
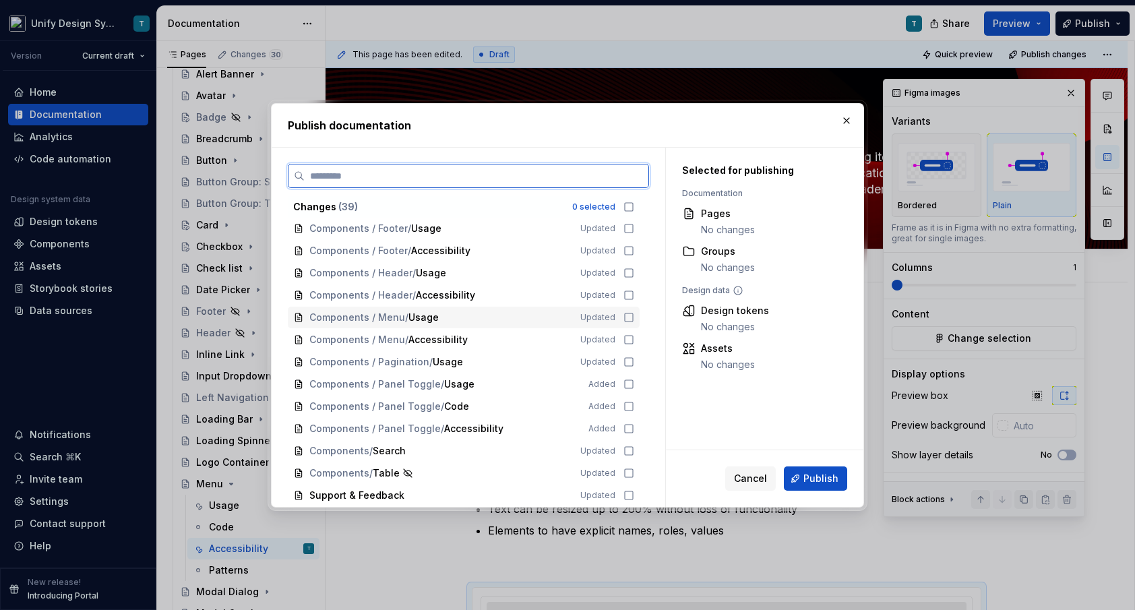
click at [417, 320] on span "Usage" at bounding box center [423, 317] width 30 height 13
click at [428, 342] on span "Accessibility" at bounding box center [437, 339] width 59 height 13
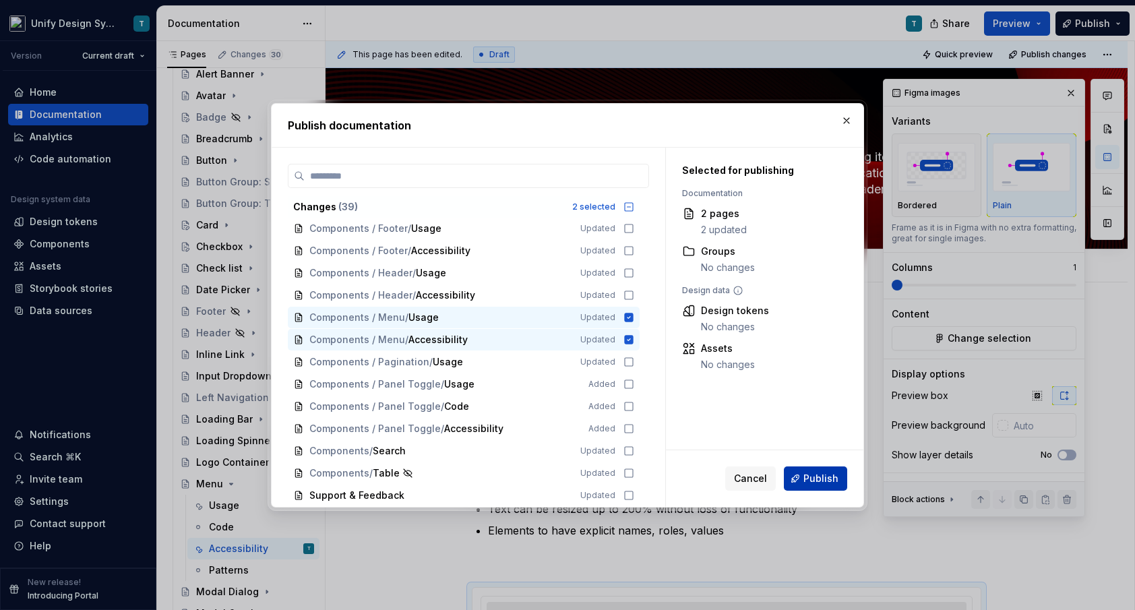
click at [811, 479] on span "Publish" at bounding box center [821, 478] width 35 height 13
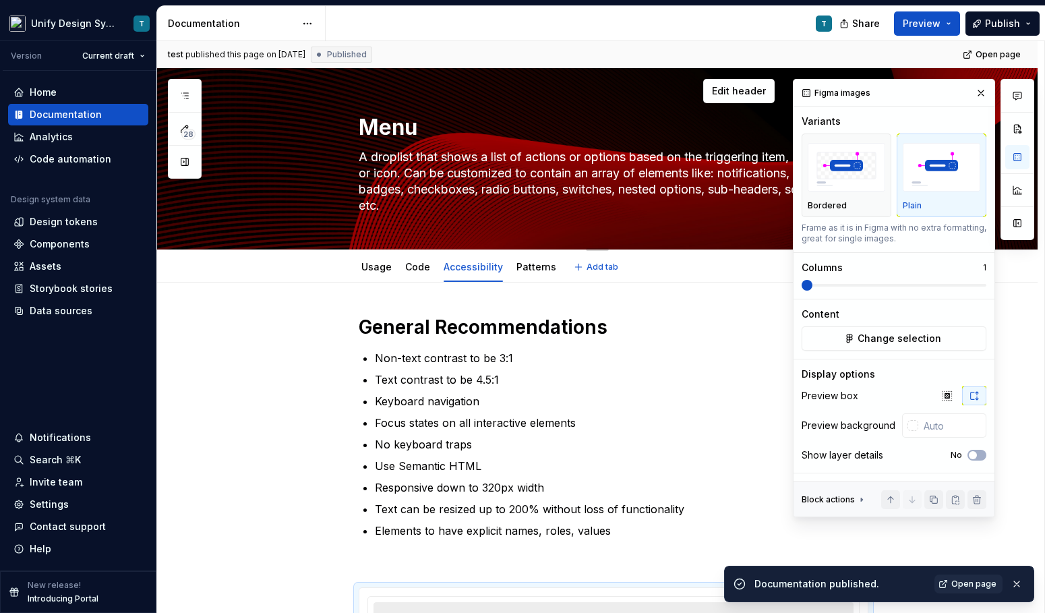
click at [417, 168] on textarea "A droplist that shows a list of actions or options based on the triggering item…" at bounding box center [611, 181] width 510 height 70
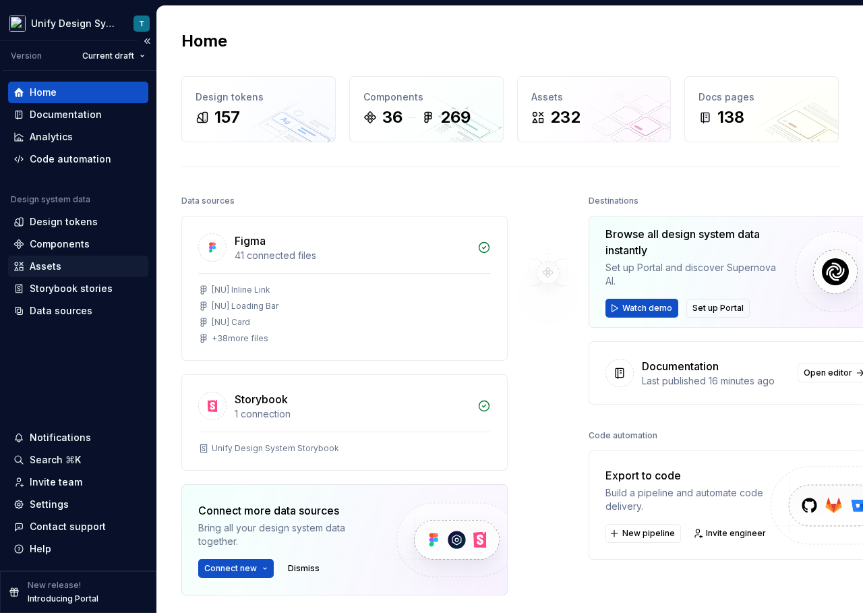
click at [62, 267] on div "Assets" at bounding box center [77, 266] width 129 height 13
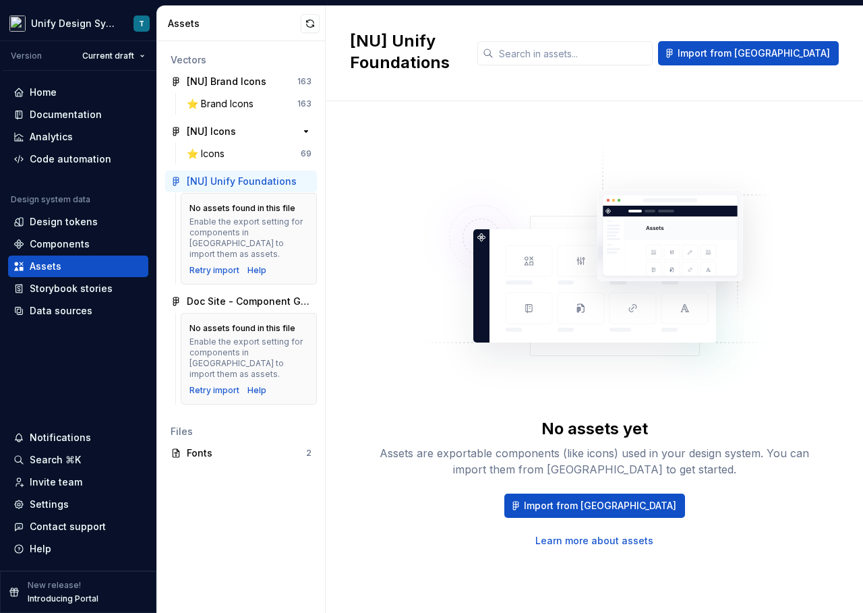
click at [212, 130] on div "[NU] Icons" at bounding box center [211, 131] width 49 height 13
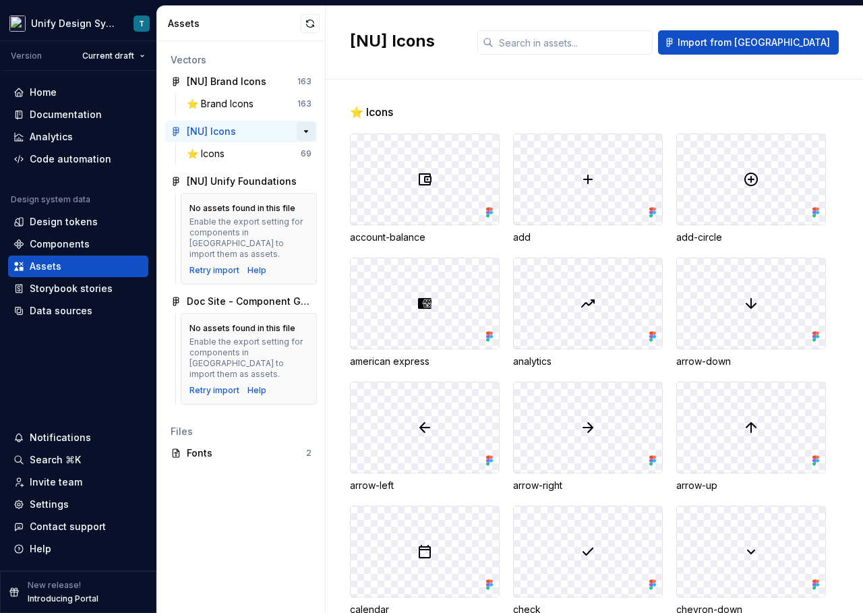
click at [305, 131] on button "button" at bounding box center [306, 131] width 19 height 19
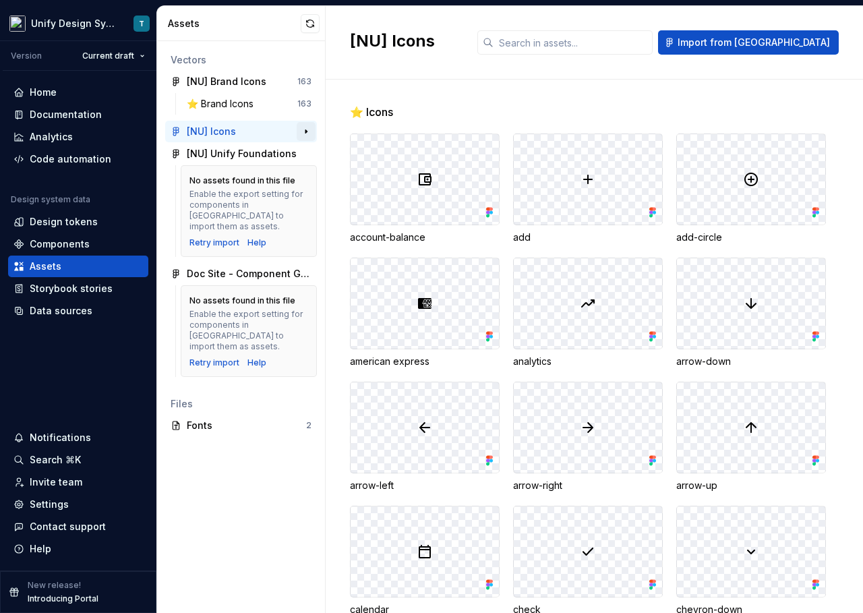
click at [305, 131] on button "button" at bounding box center [306, 131] width 19 height 19
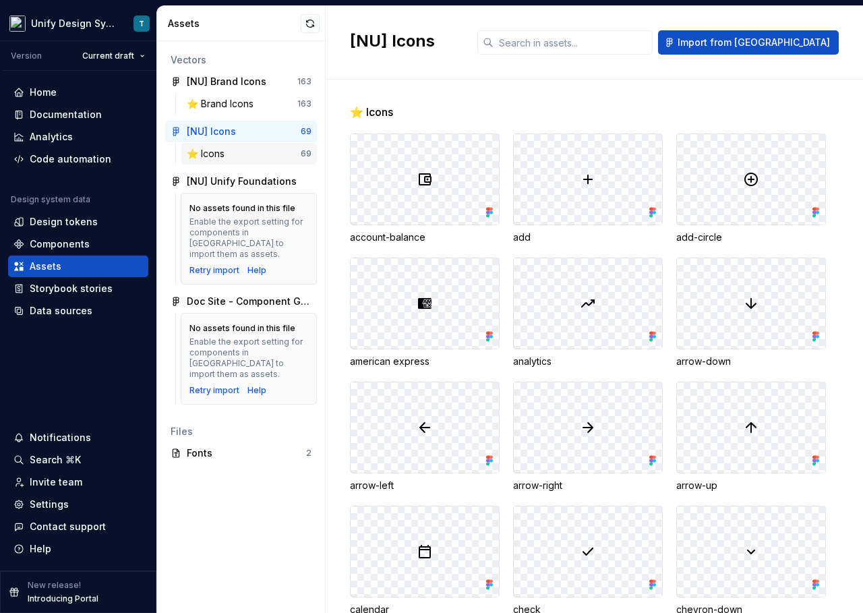
click at [226, 153] on div "⭐️ Icons" at bounding box center [208, 153] width 43 height 13
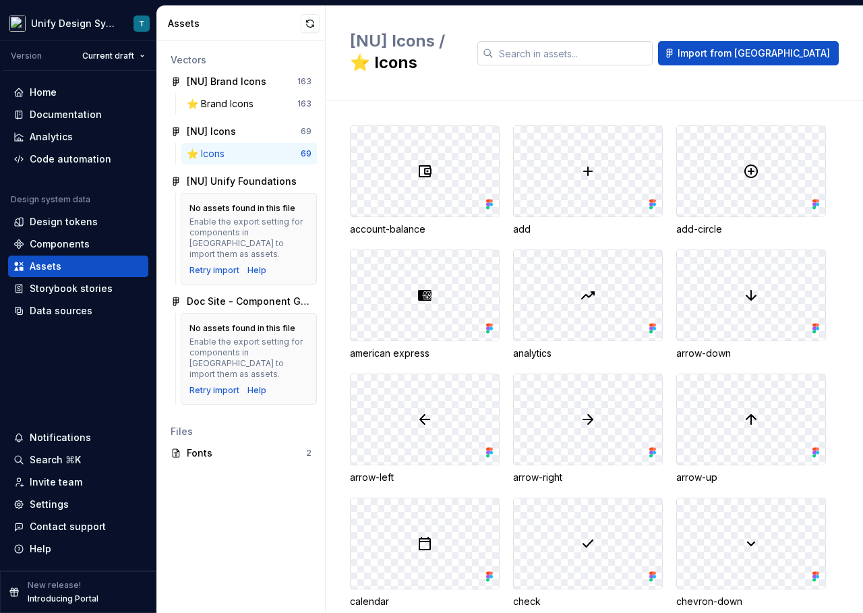
click at [607, 49] on input "text" at bounding box center [572, 53] width 159 height 24
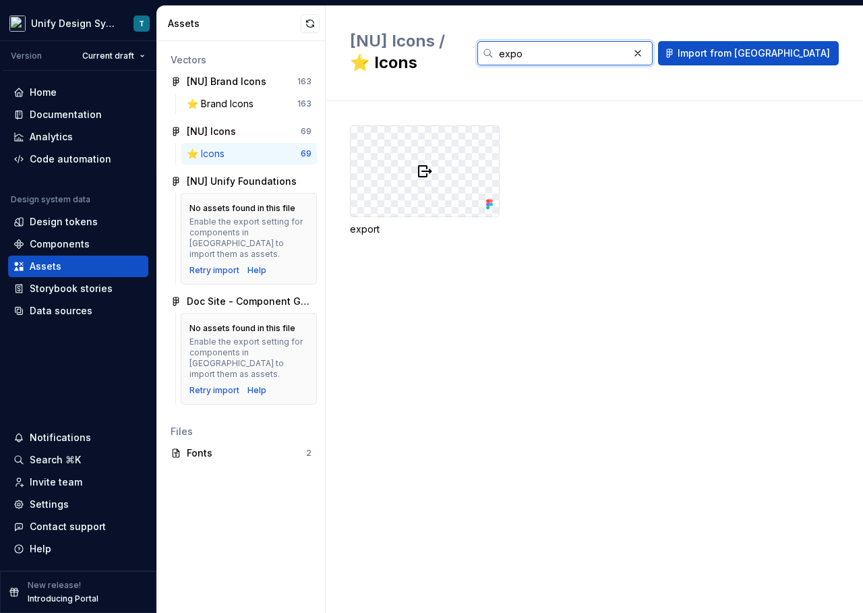
type input "expo"
click at [444, 159] on div at bounding box center [425, 171] width 148 height 90
click at [85, 118] on div "Documentation" at bounding box center [66, 114] width 72 height 13
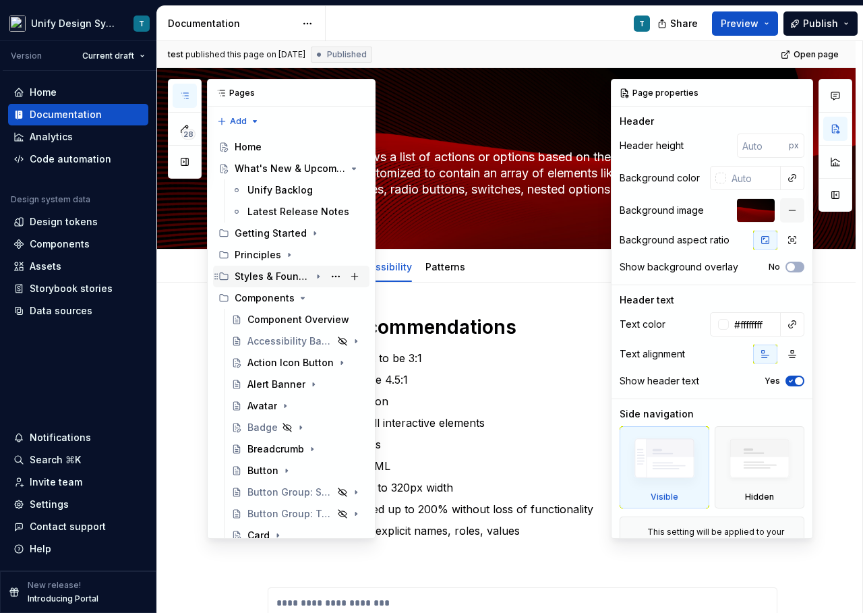
click at [262, 268] on div "Styles & Foundations" at bounding box center [299, 276] width 129 height 19
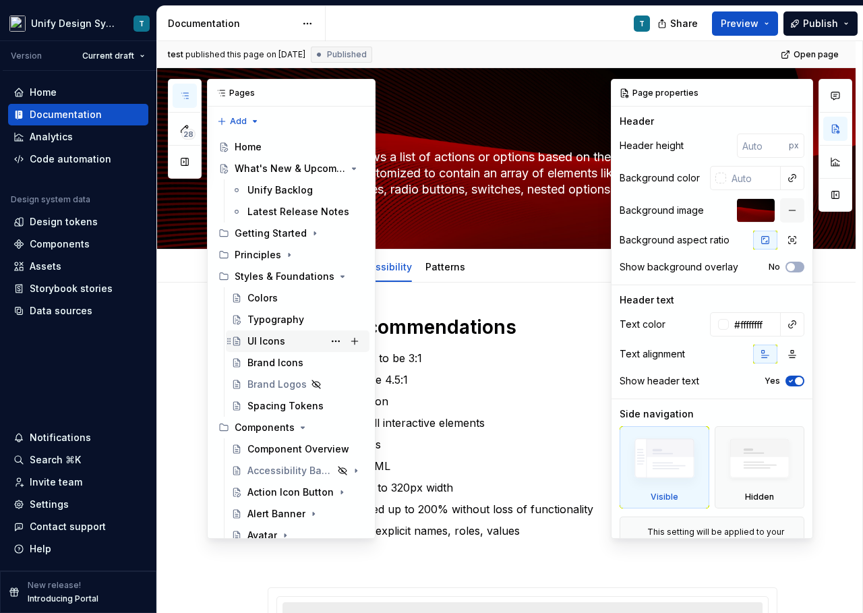
click at [260, 342] on div "UI Icons" at bounding box center [266, 340] width 38 height 13
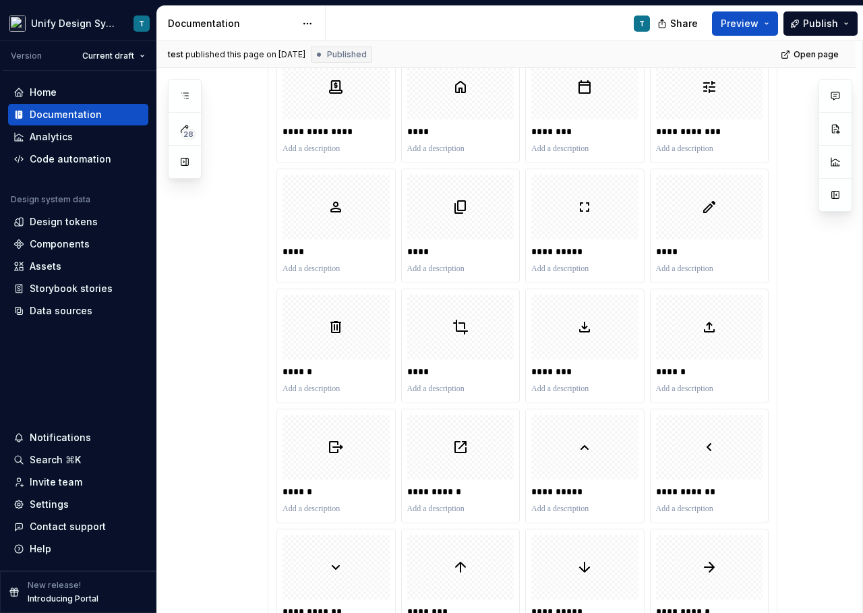
scroll to position [1429, 0]
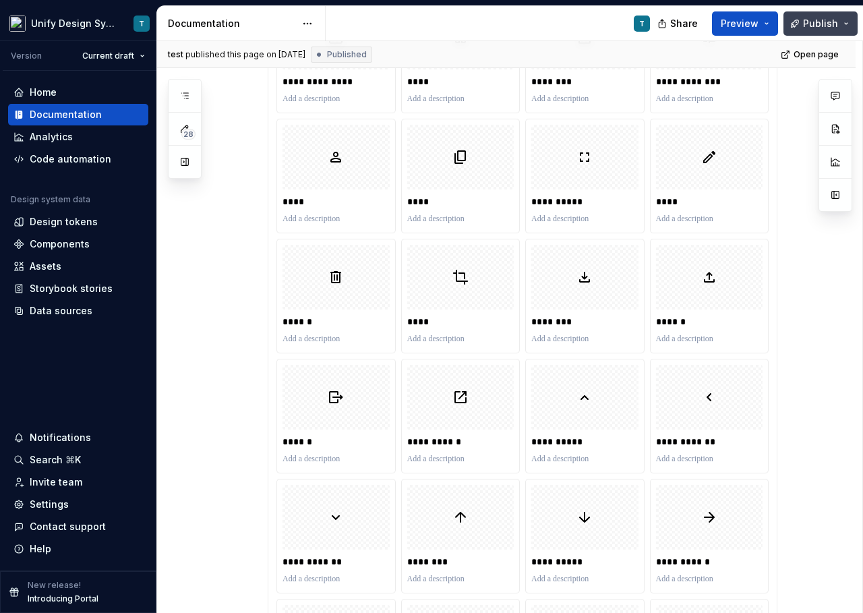
click at [847, 22] on button "Publish" at bounding box center [820, 23] width 74 height 24
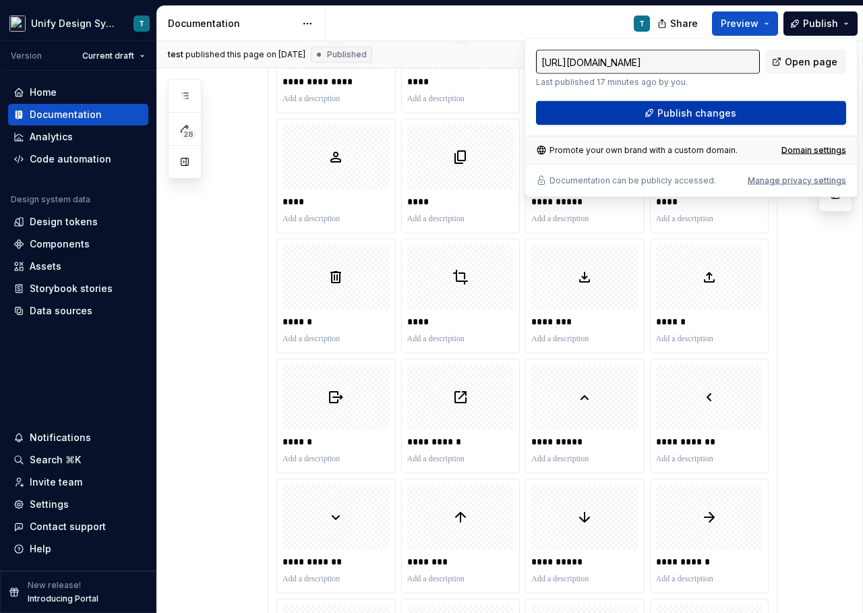
click at [721, 107] on span "Publish changes" at bounding box center [696, 113] width 79 height 13
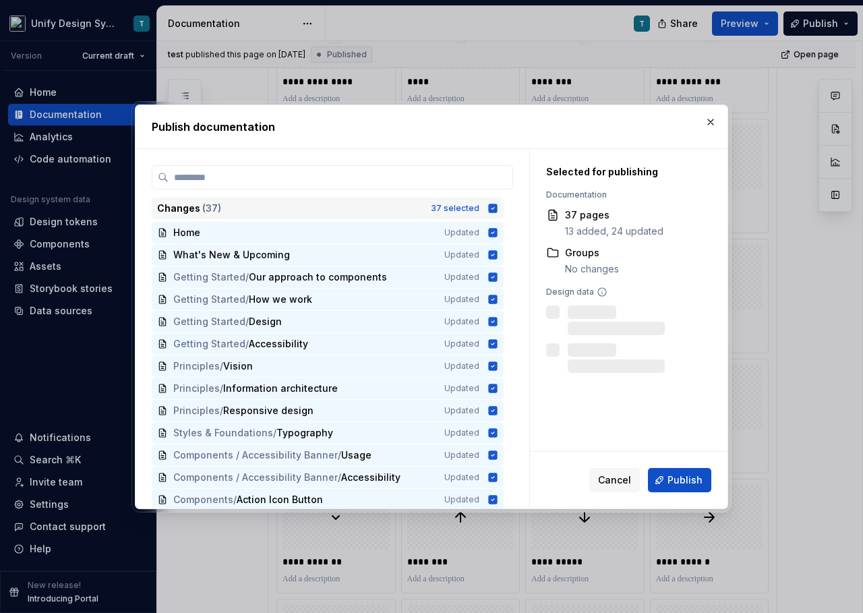
click at [443, 212] on div "37 selected" at bounding box center [455, 208] width 49 height 11
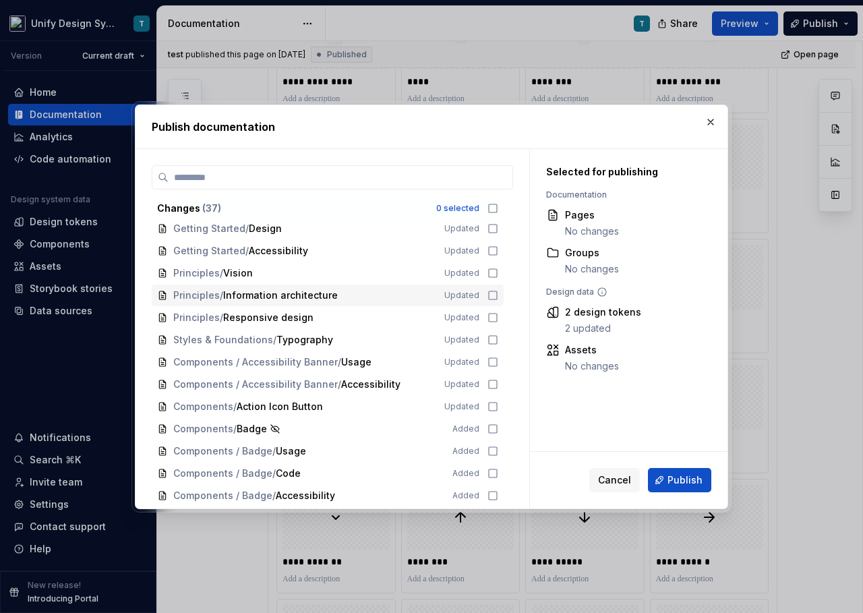
scroll to position [91, 0]
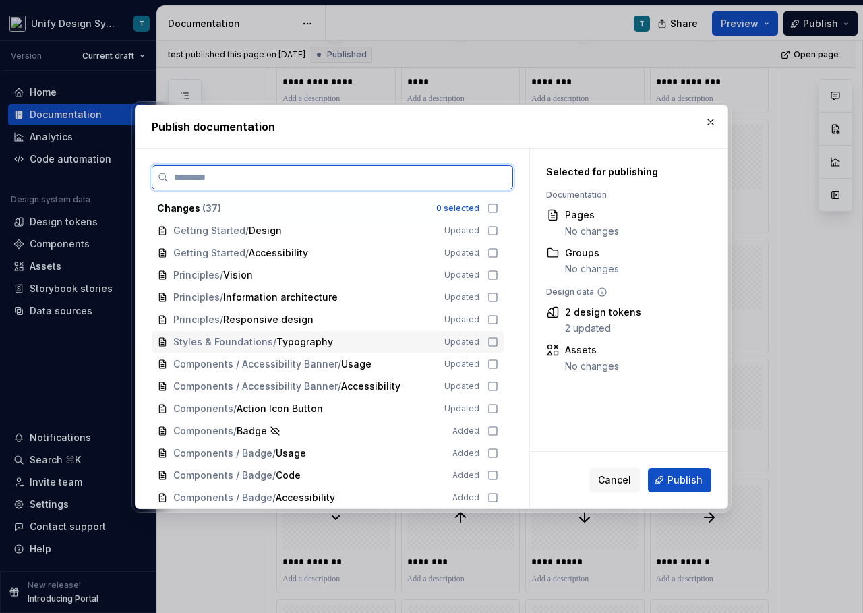
click at [273, 337] on span "/" at bounding box center [274, 341] width 3 height 13
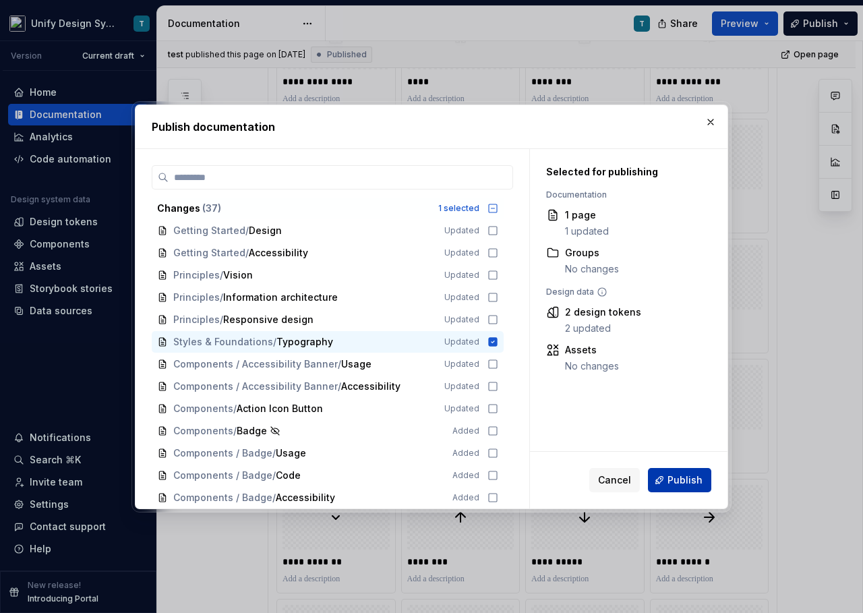
click at [677, 480] on span "Publish" at bounding box center [684, 479] width 35 height 13
type textarea "*"
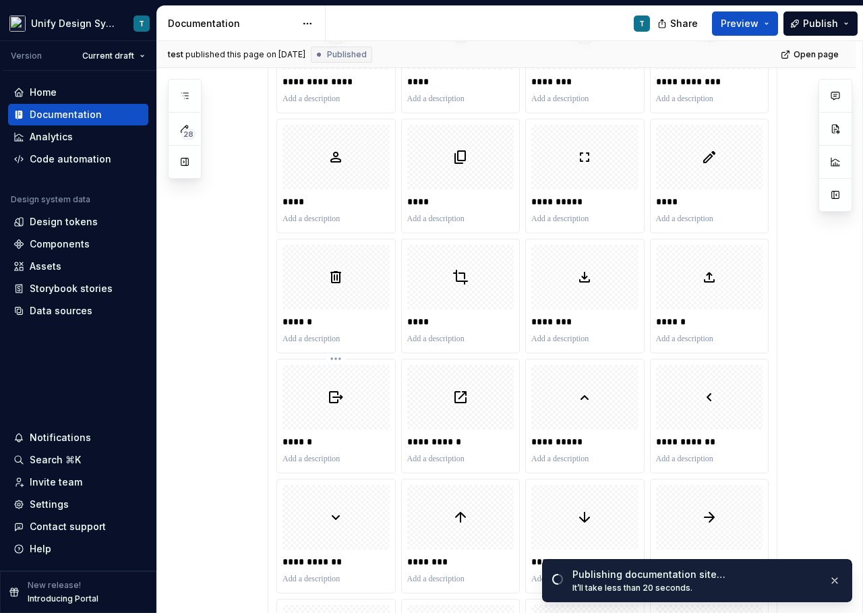
click at [341, 409] on img at bounding box center [336, 397] width 16 height 54
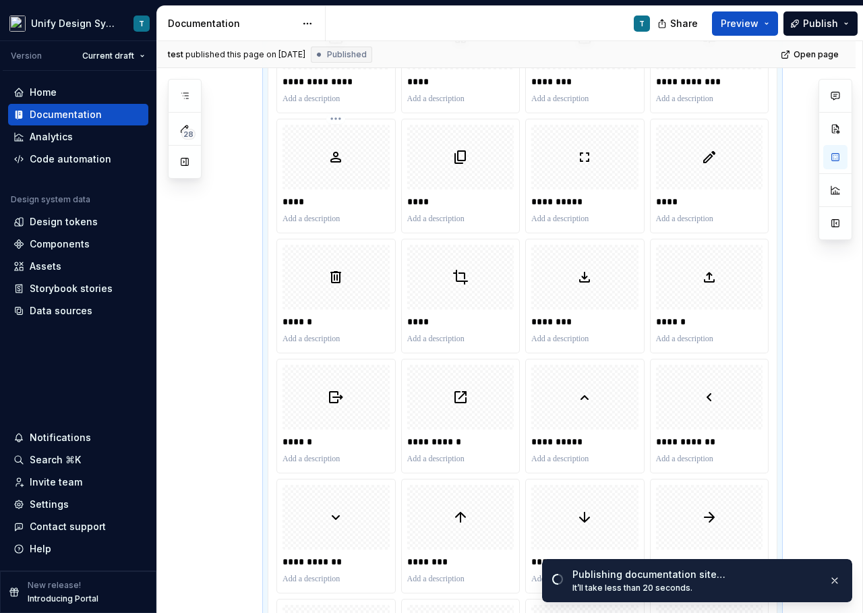
click at [303, 450] on div "******" at bounding box center [335, 441] width 107 height 19
click at [318, 440] on p "******" at bounding box center [335, 441] width 107 height 13
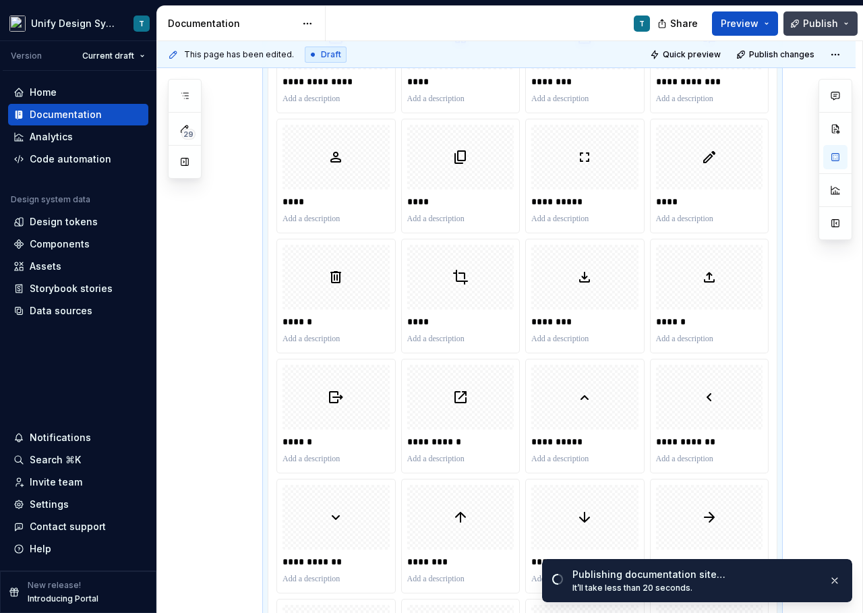
click at [824, 27] on span "Publish" at bounding box center [820, 23] width 35 height 13
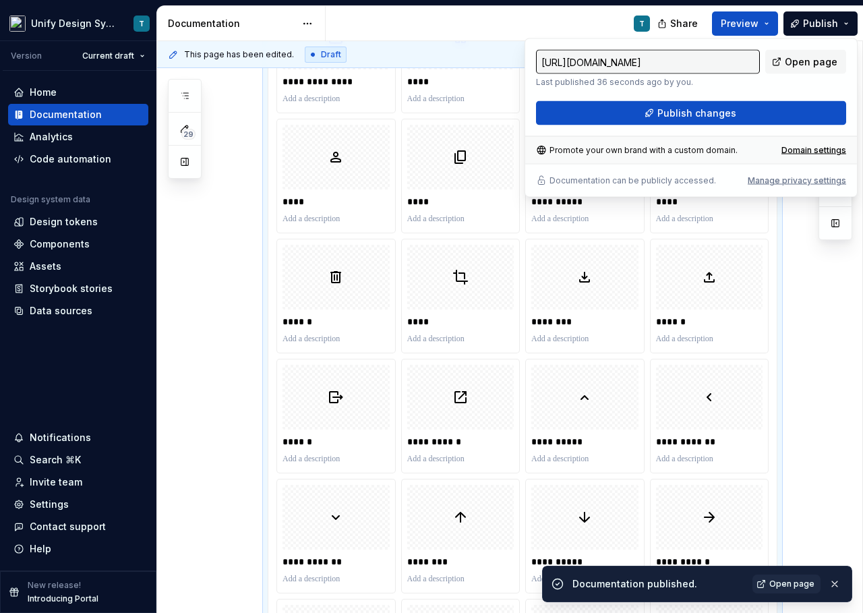
click at [706, 109] on span "Publish changes" at bounding box center [696, 113] width 79 height 13
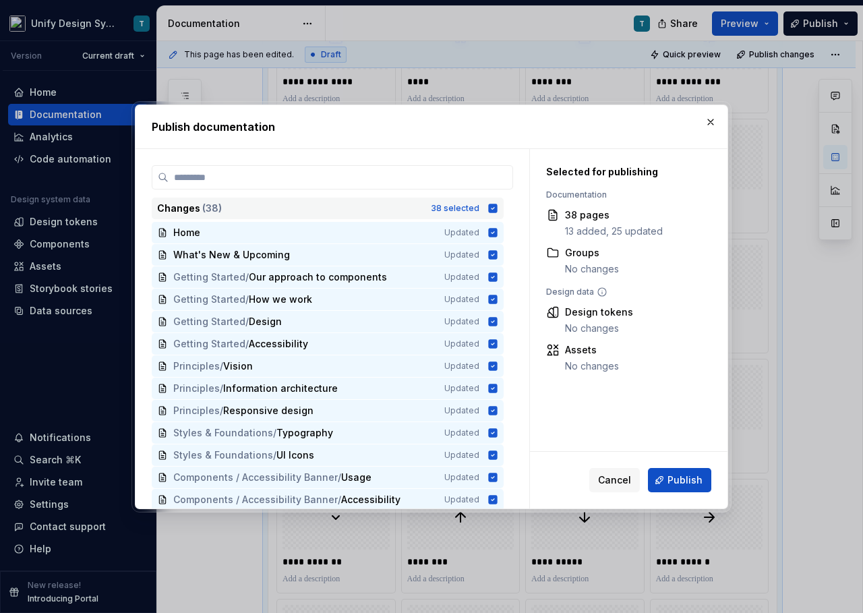
click at [346, 217] on div "Changes ( 38 ) 38 selected" at bounding box center [328, 209] width 352 height 22
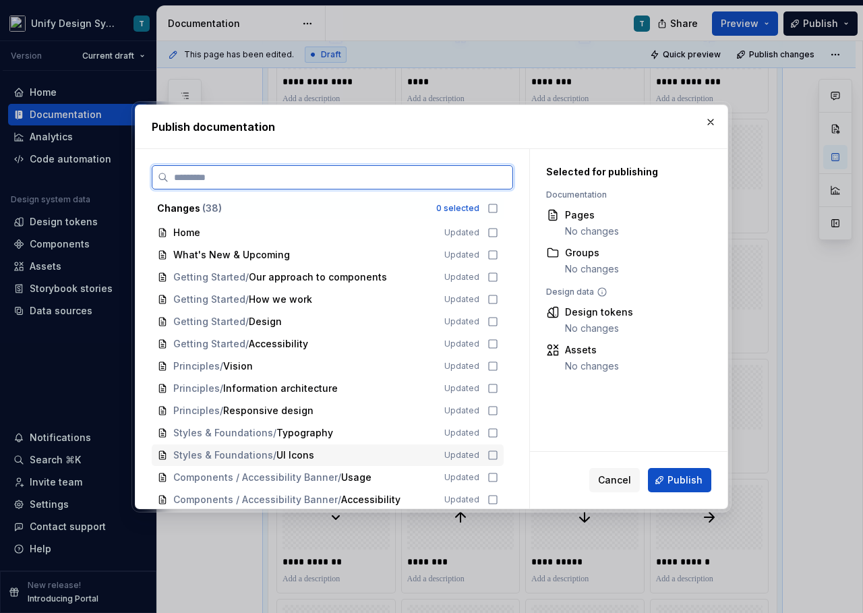
click at [315, 461] on div "Styles & Foundations / UI Icons Updated" at bounding box center [328, 455] width 352 height 22
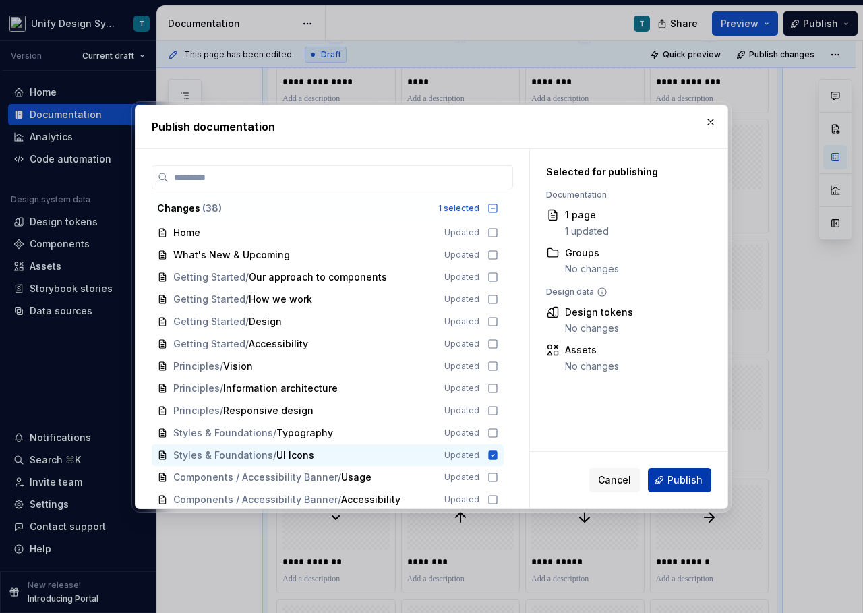
click at [671, 482] on span "Publish" at bounding box center [684, 479] width 35 height 13
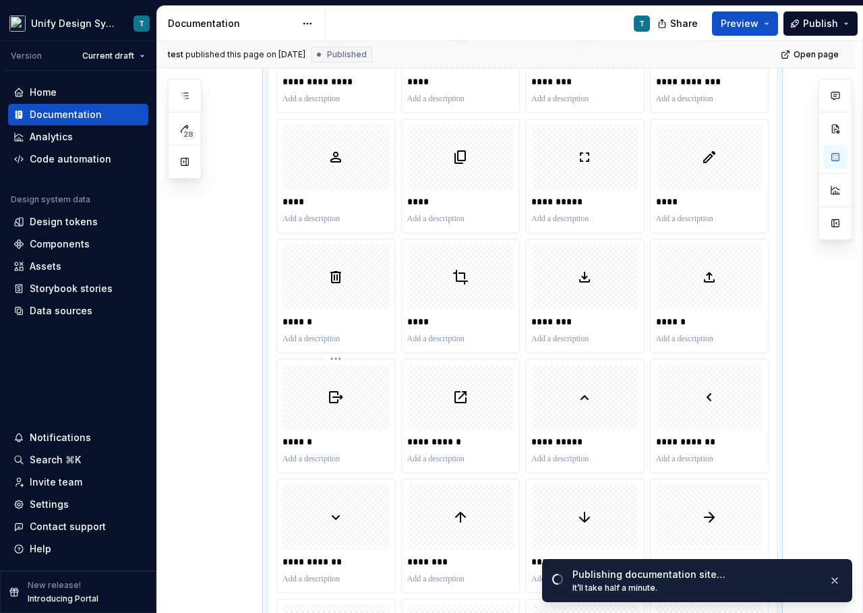
click at [347, 393] on div at bounding box center [335, 397] width 107 height 65
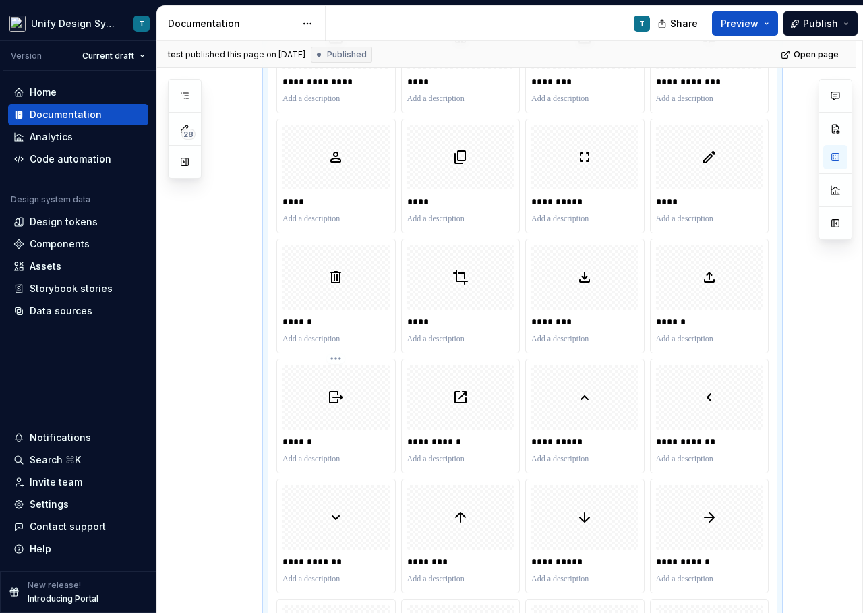
click at [344, 435] on p "******" at bounding box center [335, 441] width 107 height 13
click at [360, 400] on div at bounding box center [335, 397] width 107 height 65
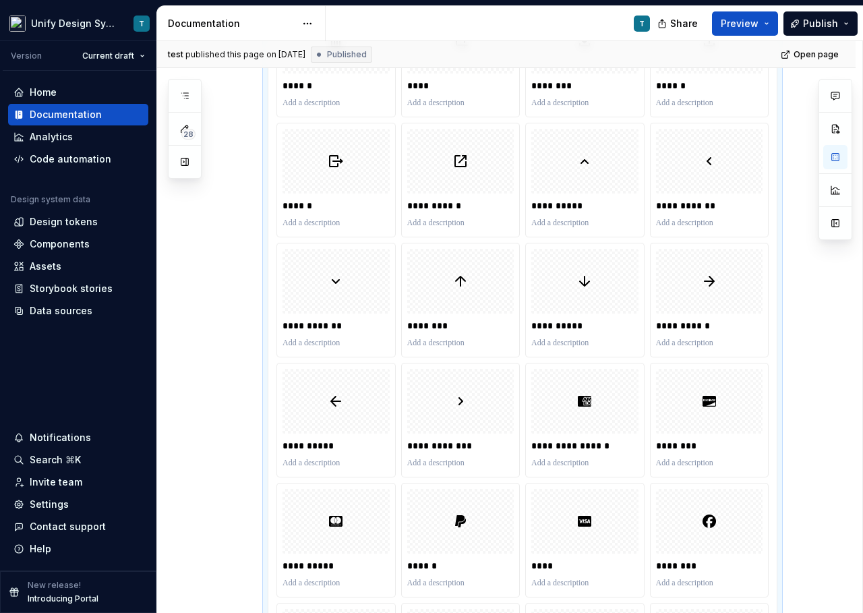
scroll to position [1668, 0]
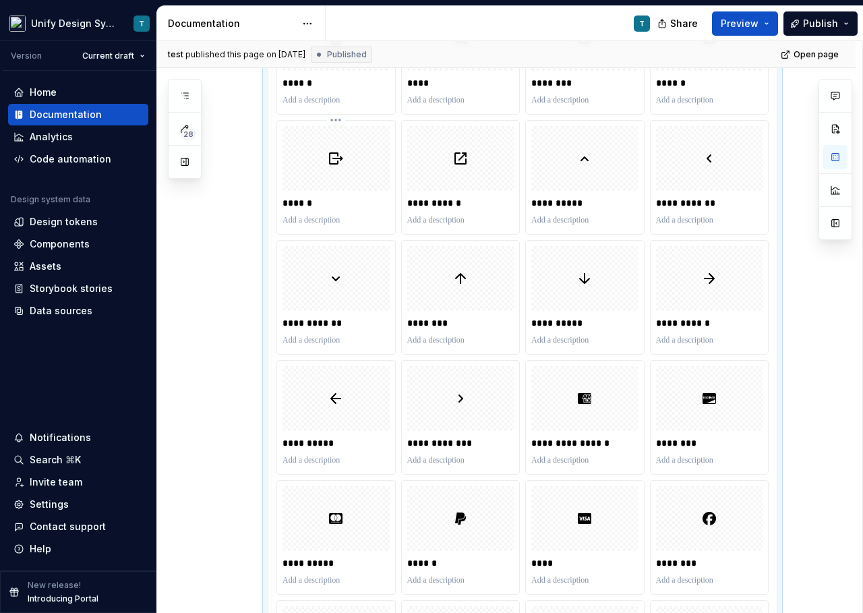
click at [332, 196] on p "******" at bounding box center [335, 202] width 107 height 13
click at [332, 170] on img at bounding box center [336, 158] width 16 height 54
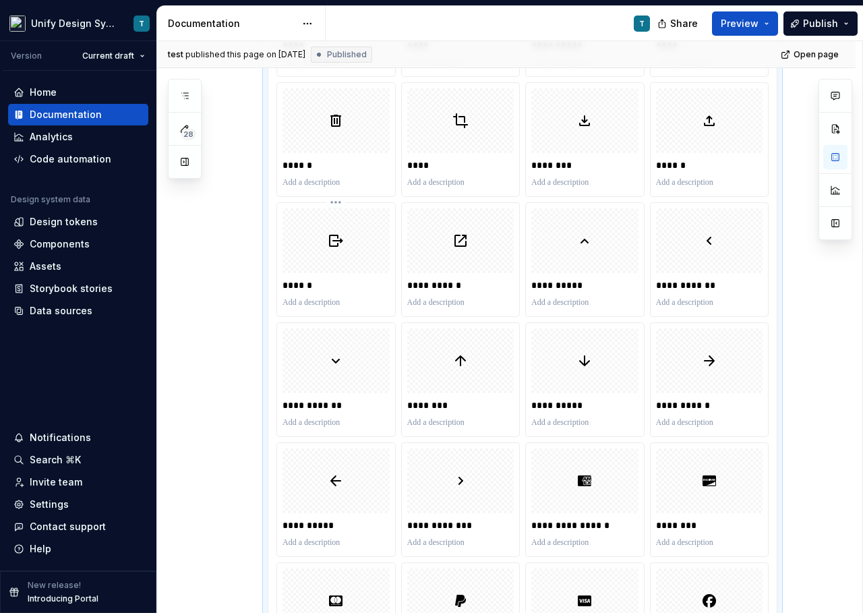
click at [321, 289] on p "******" at bounding box center [335, 284] width 107 height 13
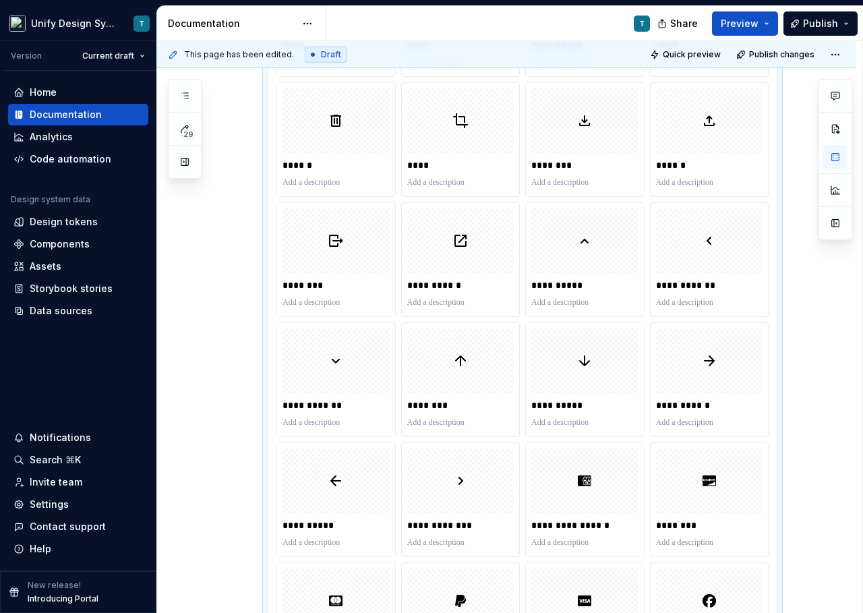
click at [835, 21] on span "Publish" at bounding box center [820, 23] width 35 height 13
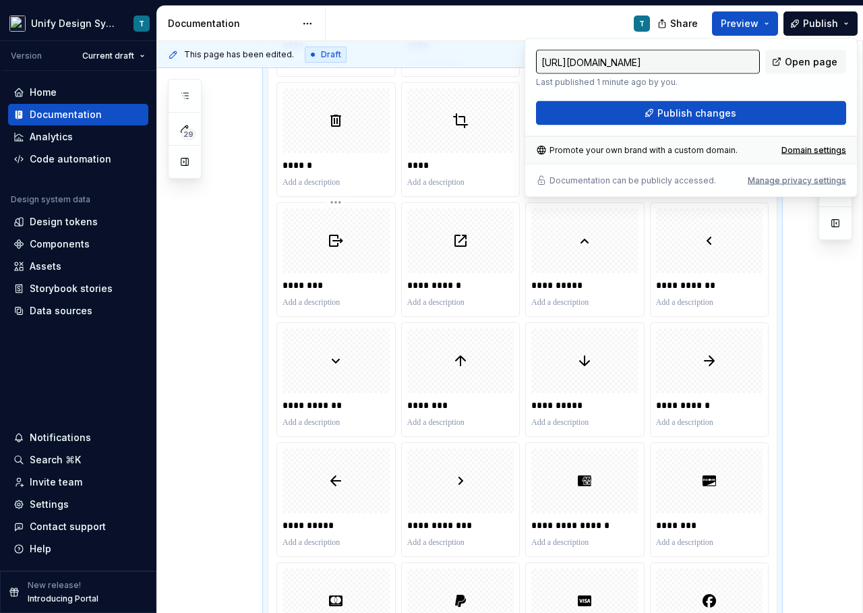
click at [352, 285] on p "********" at bounding box center [335, 284] width 107 height 13
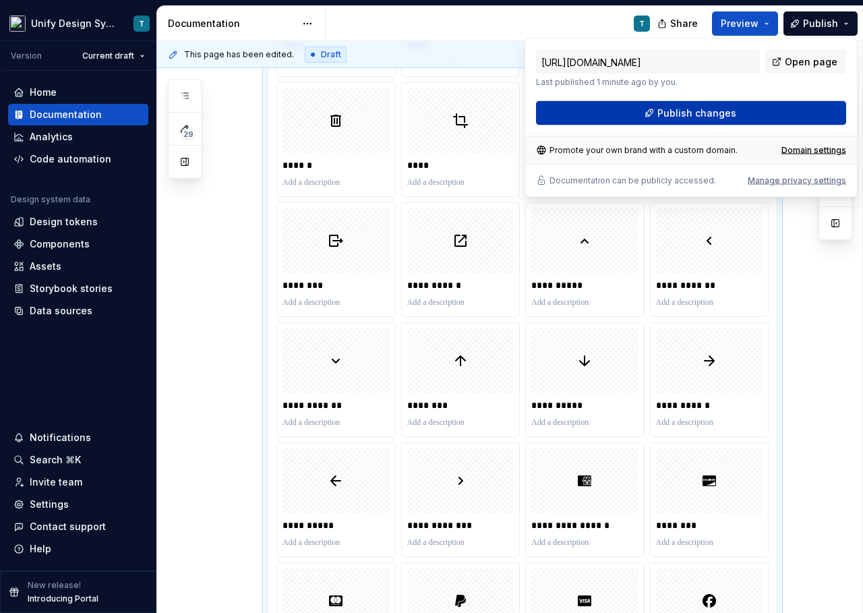
click at [768, 123] on button "Publish changes" at bounding box center [691, 113] width 310 height 24
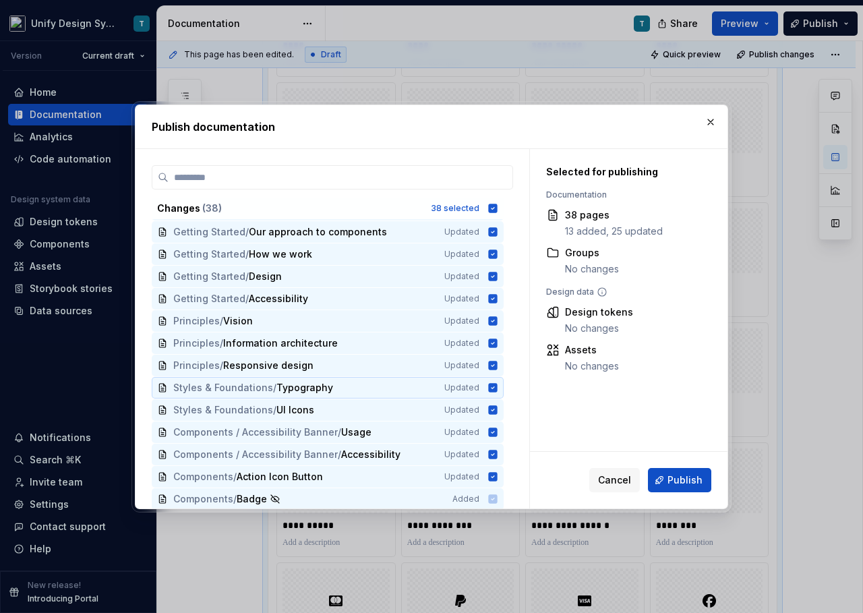
scroll to position [55, 0]
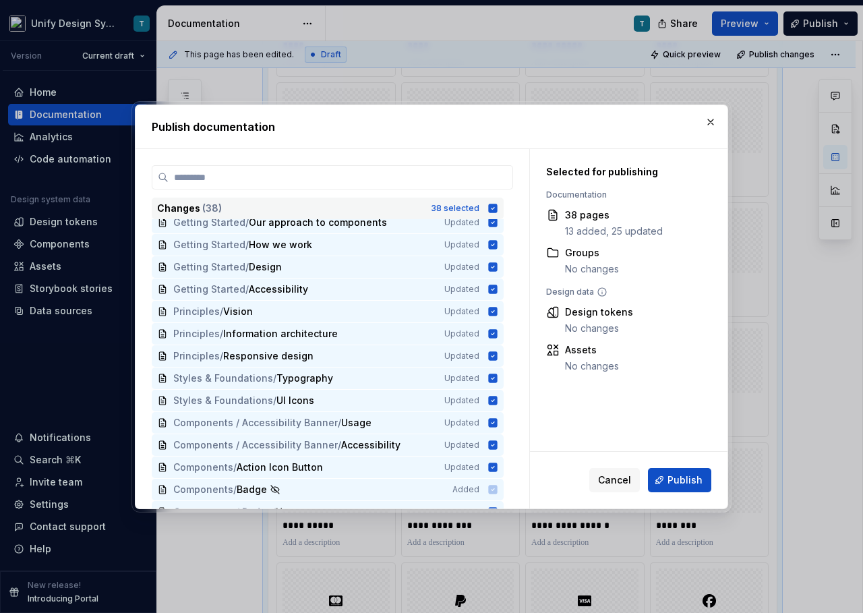
click at [412, 206] on div "Changes ( 38 )" at bounding box center [290, 208] width 266 height 13
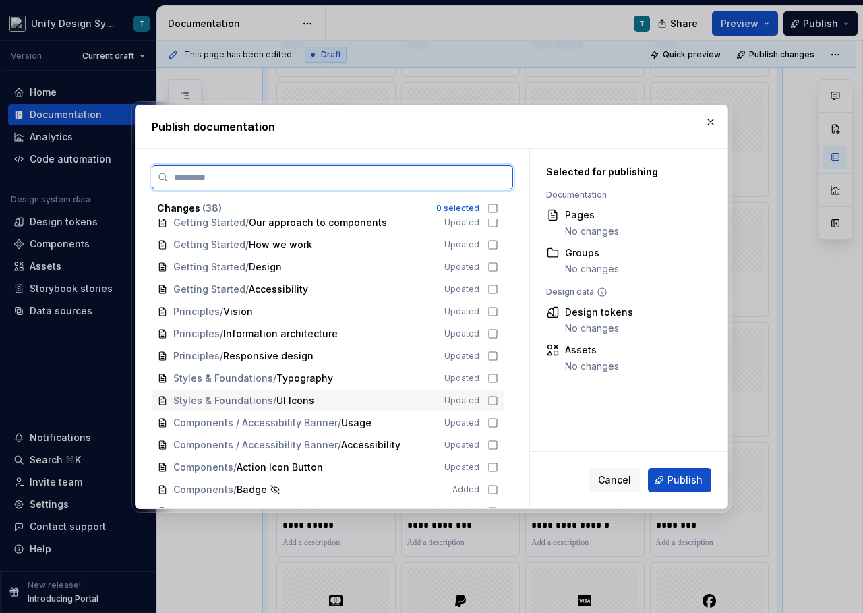
click at [297, 402] on span "UI Icons" at bounding box center [295, 400] width 38 height 13
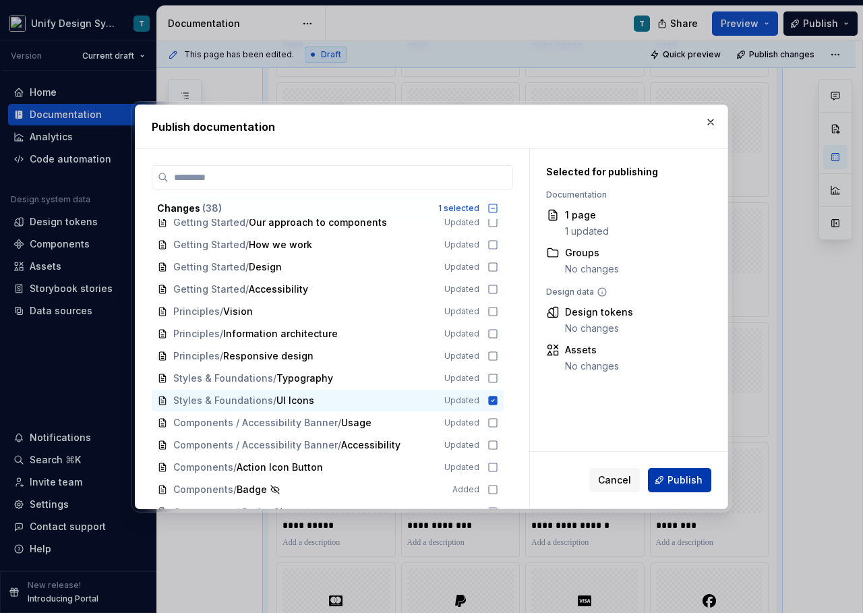
click at [665, 481] on button "Publish" at bounding box center [679, 480] width 63 height 24
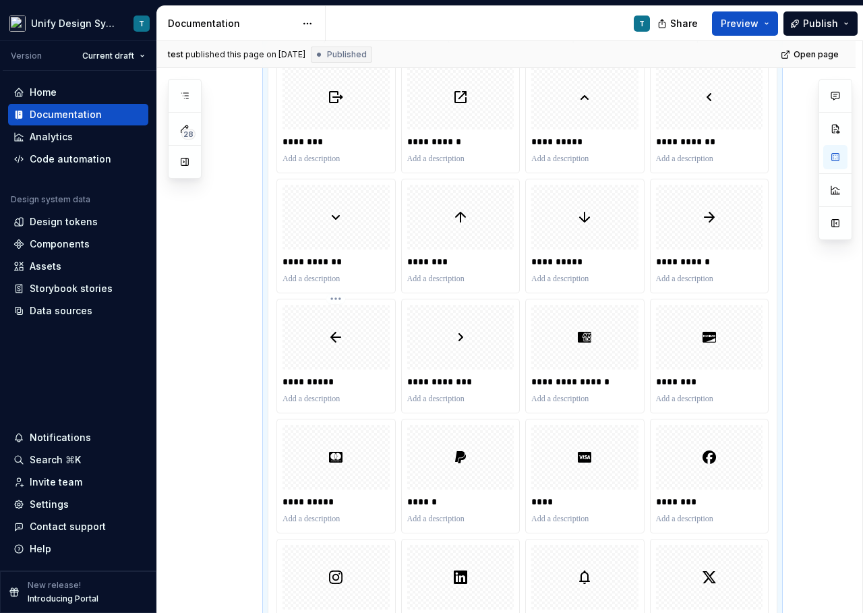
scroll to position [1588, 0]
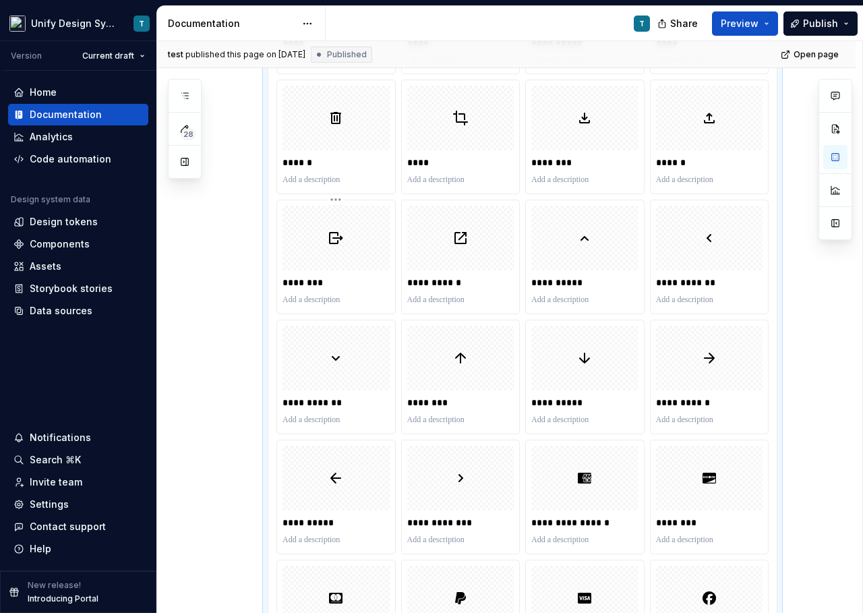
click at [353, 247] on div at bounding box center [335, 238] width 107 height 65
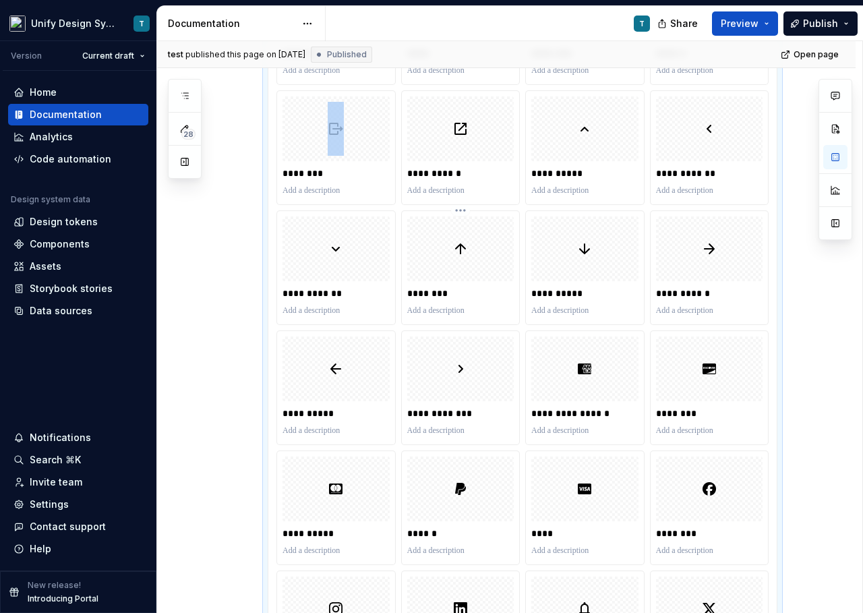
scroll to position [1602, 0]
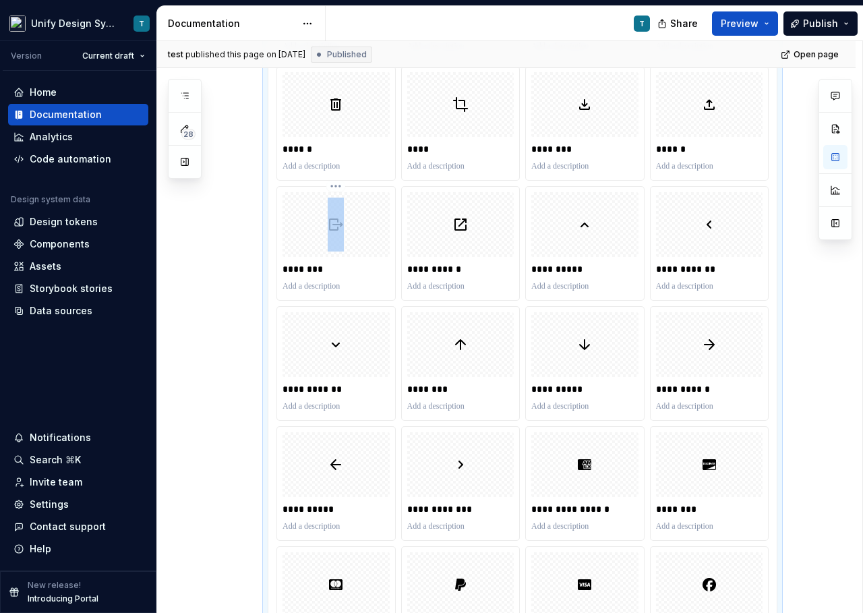
click at [343, 270] on p "********" at bounding box center [335, 268] width 107 height 13
click at [353, 247] on div at bounding box center [335, 224] width 107 height 65
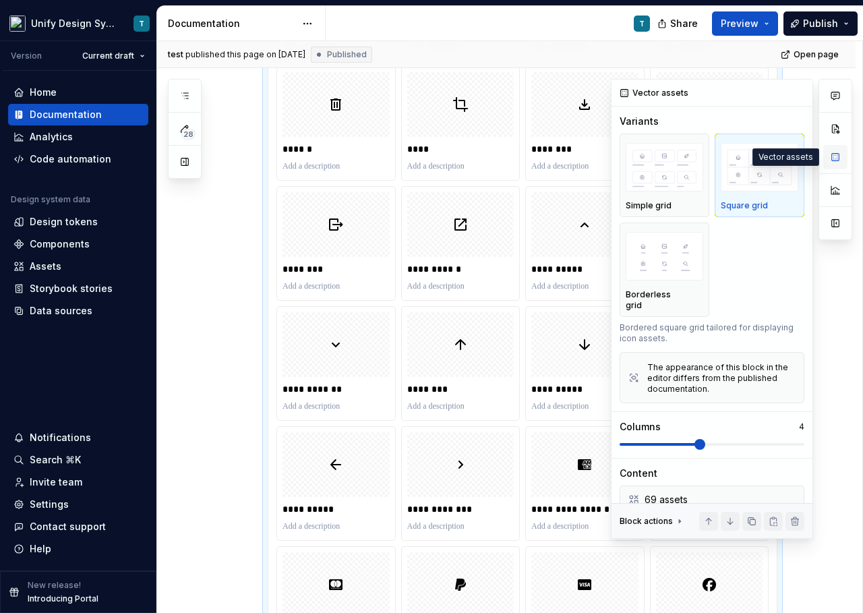
click at [839, 156] on button "button" at bounding box center [835, 157] width 24 height 24
type textarea "*"
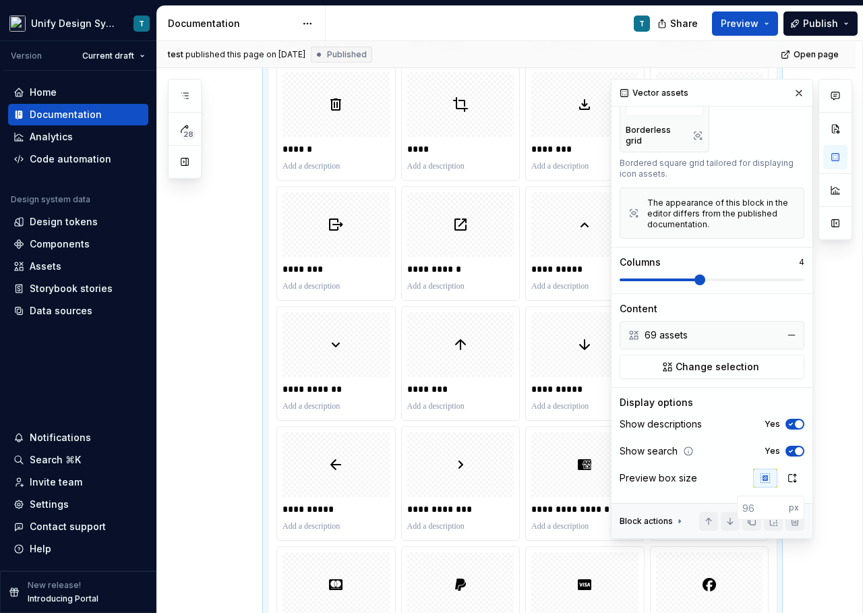
scroll to position [202, 0]
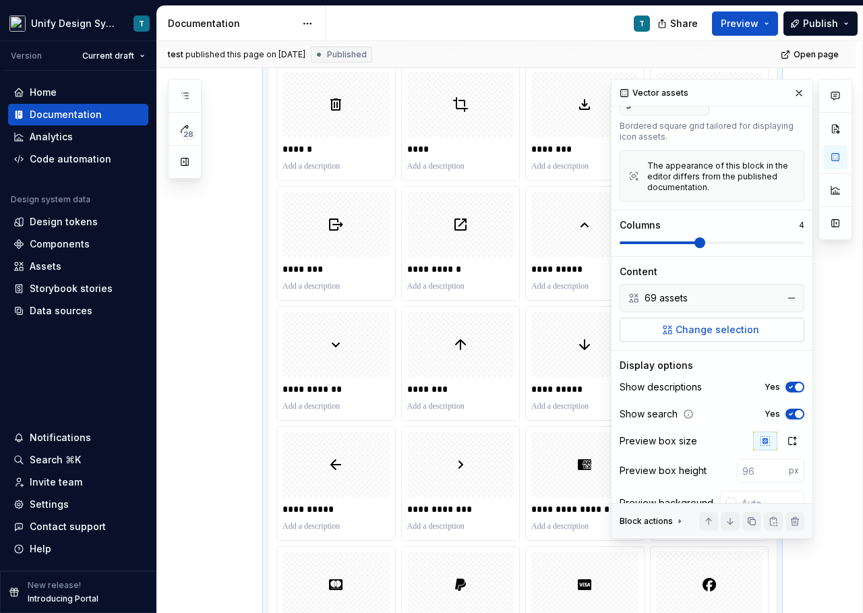
click at [704, 323] on span "Change selection" at bounding box center [717, 329] width 84 height 13
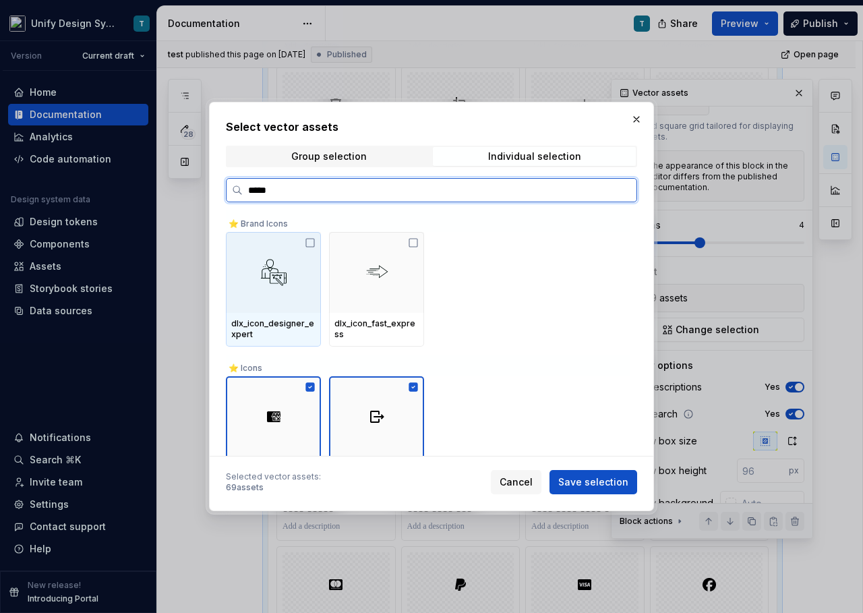
type input "******"
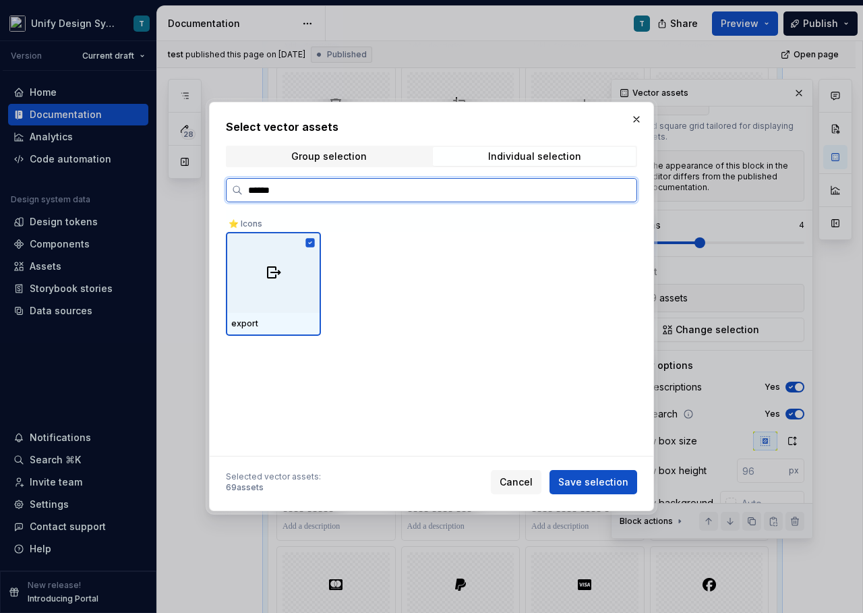
click at [313, 243] on icon at bounding box center [309, 243] width 9 height 9
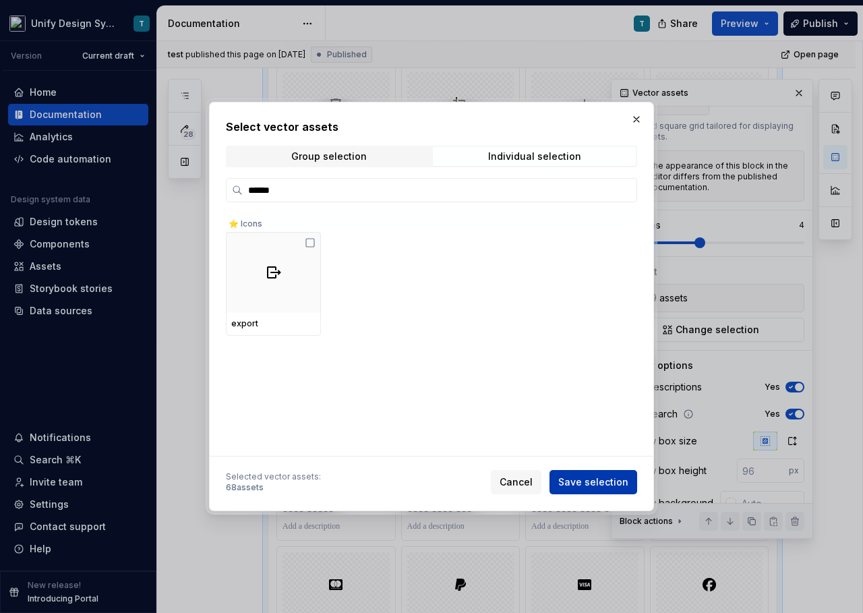
click at [597, 480] on span "Save selection" at bounding box center [593, 481] width 70 height 13
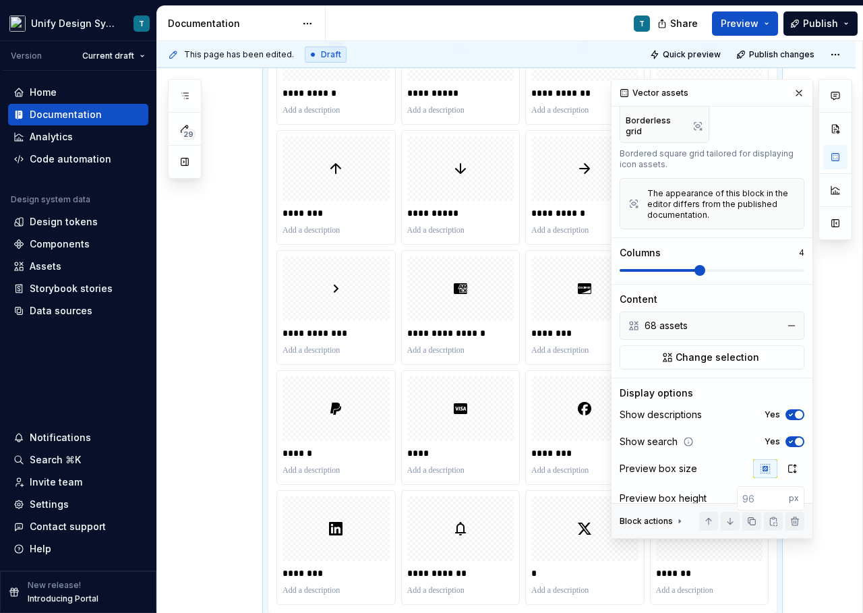
scroll to position [173, 0]
click at [730, 352] on span "Change selection" at bounding box center [717, 358] width 84 height 13
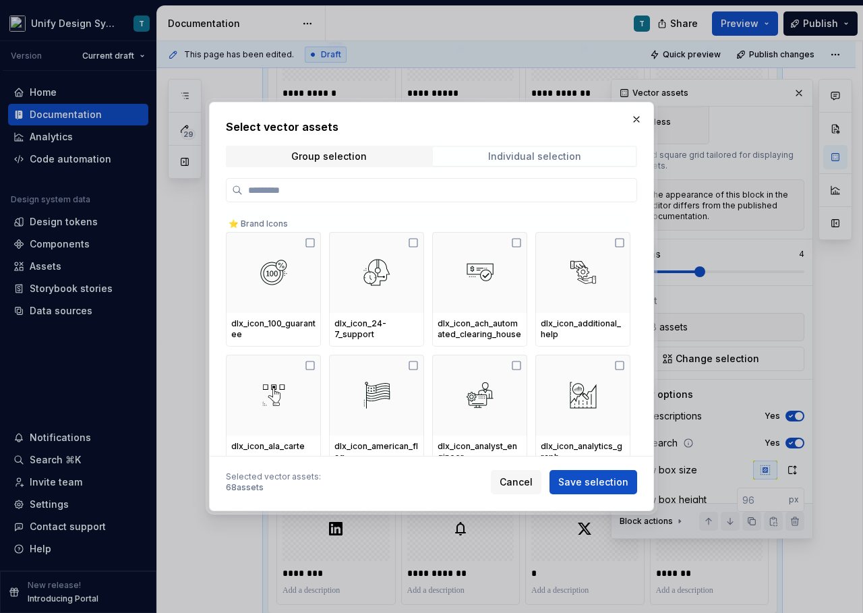
click at [460, 155] on span "Individual selection" at bounding box center [534, 156] width 203 height 19
click at [350, 155] on div "Group selection" at bounding box center [328, 156] width 75 height 11
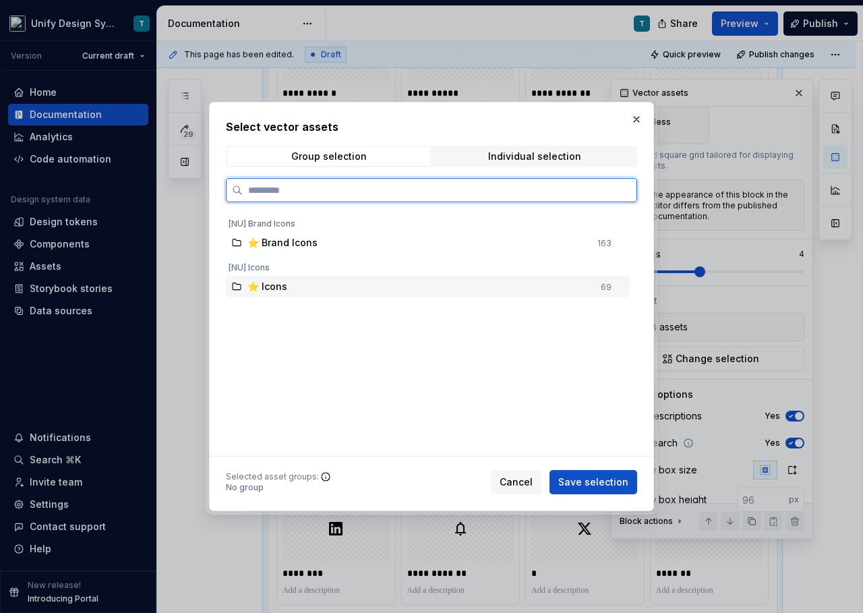
click at [275, 291] on span "⭐️ Icons" at bounding box center [267, 286] width 40 height 13
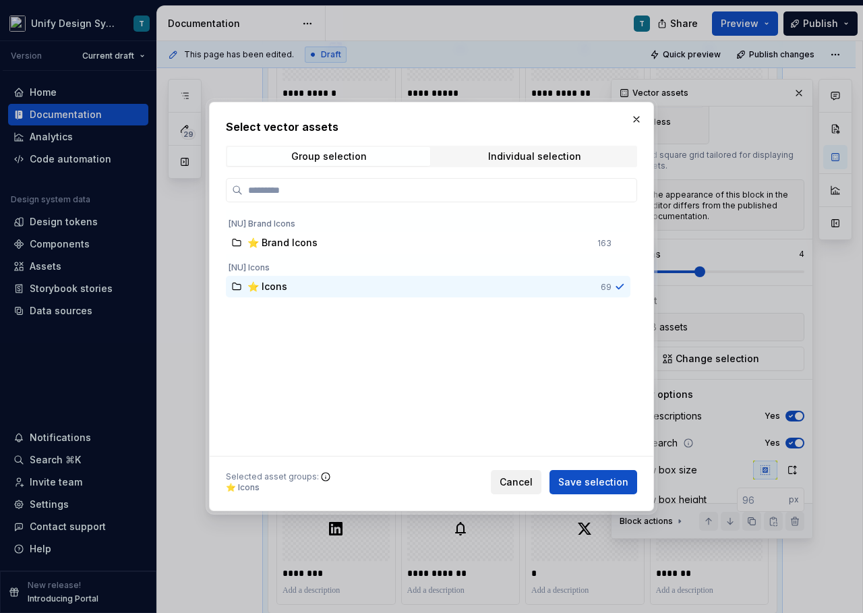
click at [528, 480] on span "Cancel" at bounding box center [516, 481] width 33 height 13
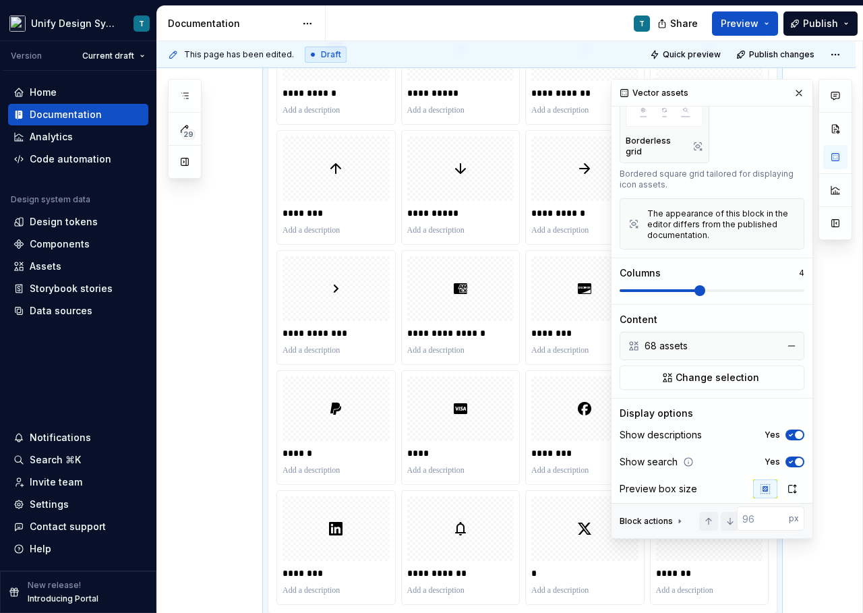
scroll to position [220, 0]
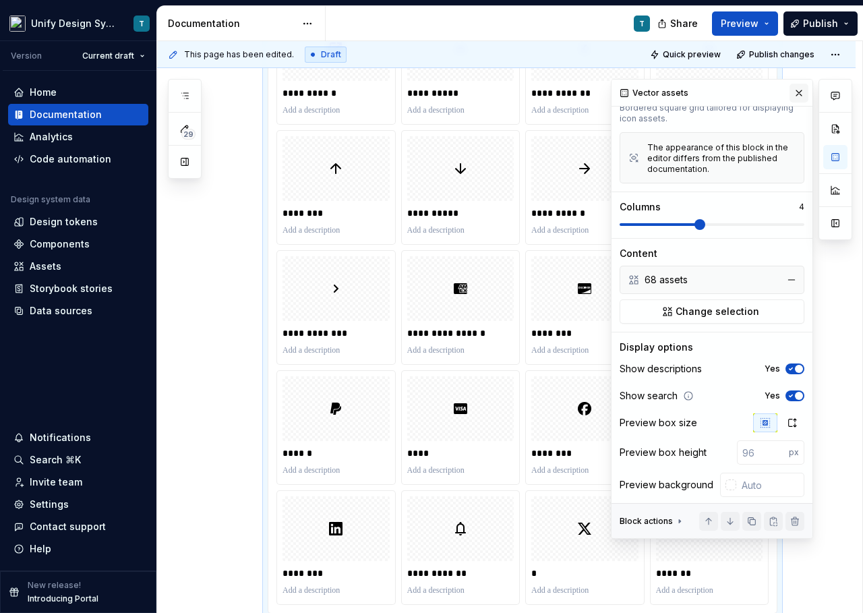
click at [801, 91] on button "button" at bounding box center [798, 93] width 19 height 19
type textarea "*"
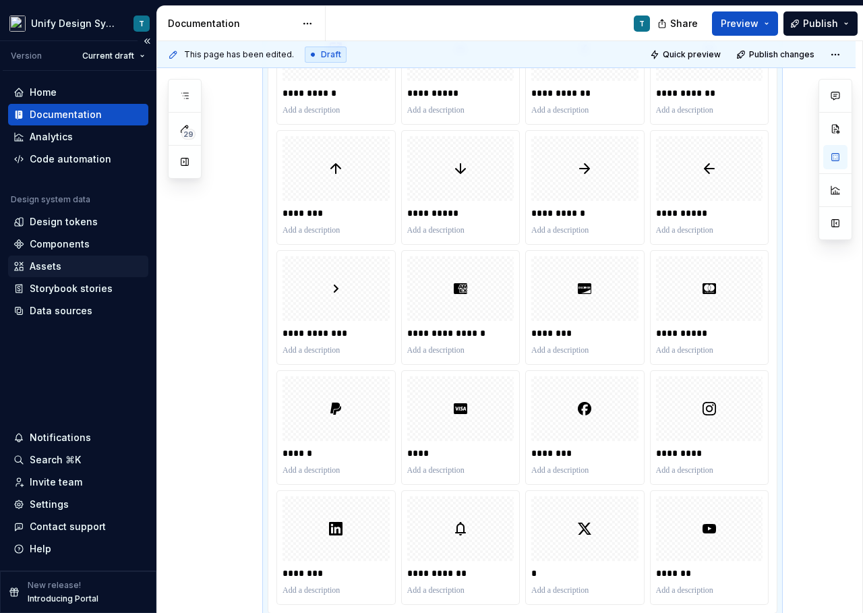
click at [42, 262] on div "Assets" at bounding box center [46, 266] width 32 height 13
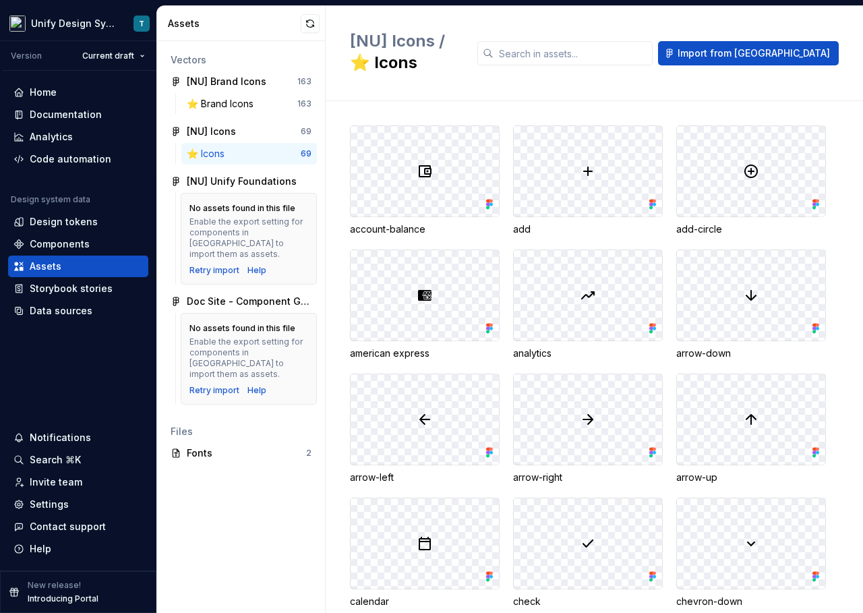
click at [221, 150] on div "⭐️ Icons" at bounding box center [208, 153] width 43 height 13
click at [766, 47] on span "Import from [GEOGRAPHIC_DATA]" at bounding box center [753, 53] width 152 height 13
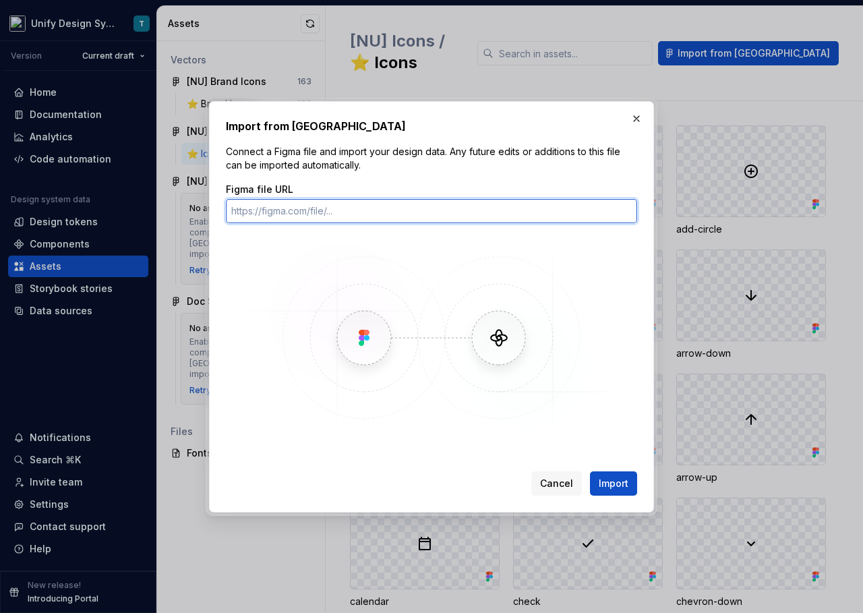
paste input "[URL][DOMAIN_NAME]"
type input "[URL][DOMAIN_NAME]"
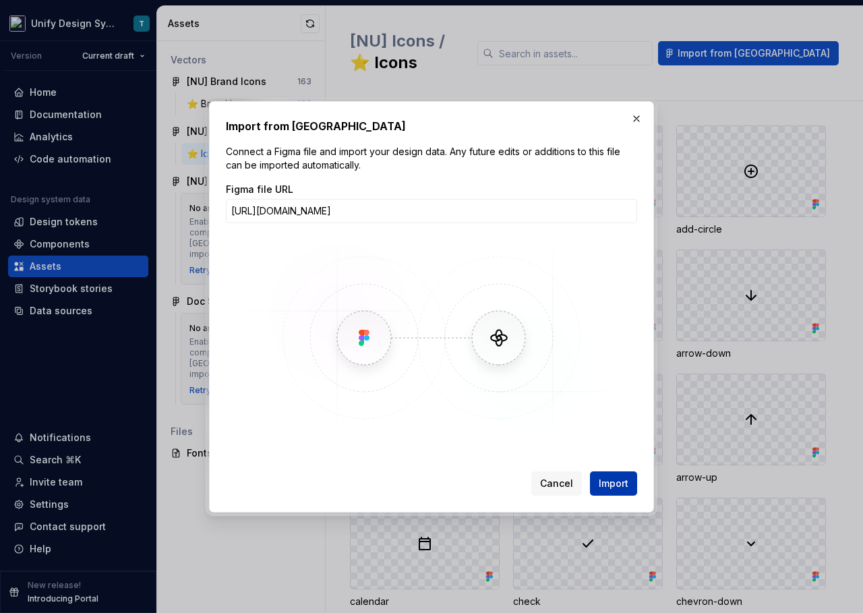
click at [604, 483] on span "Import" at bounding box center [614, 483] width 30 height 13
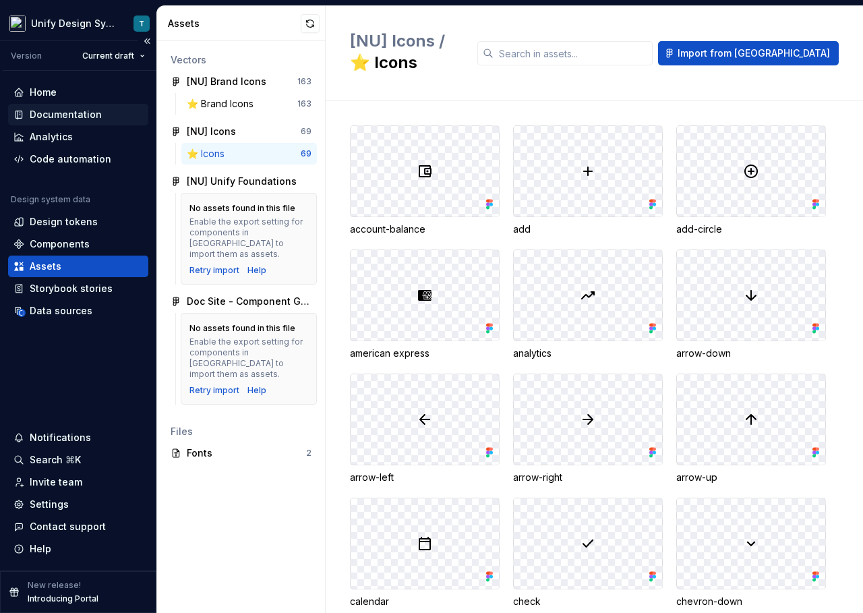
click at [64, 115] on div "Documentation" at bounding box center [66, 114] width 72 height 13
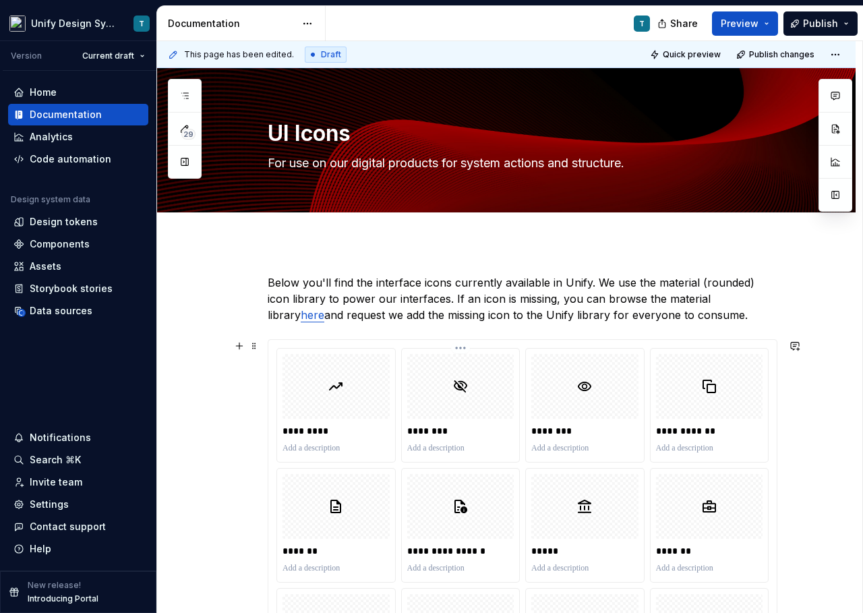
click at [517, 405] on div "********" at bounding box center [461, 405] width 118 height 113
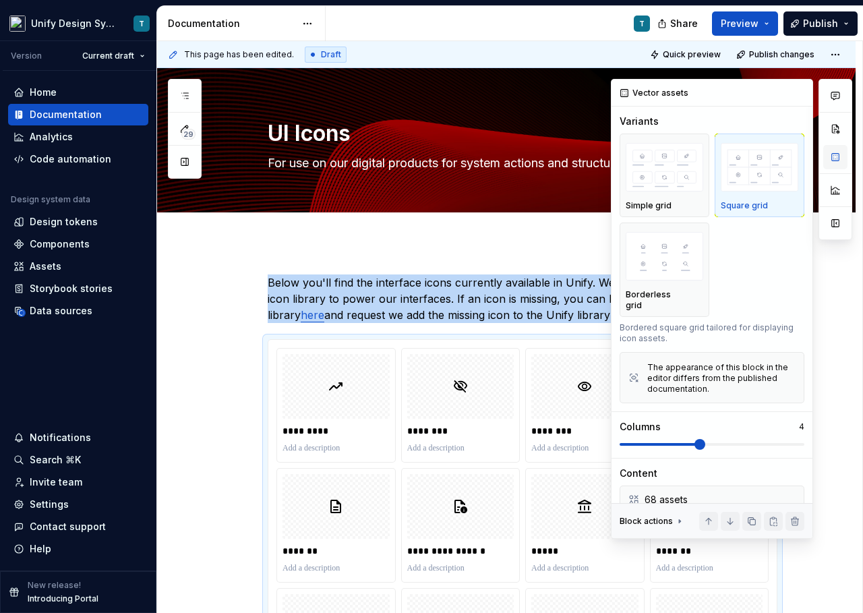
click at [837, 158] on button "button" at bounding box center [835, 157] width 24 height 24
type textarea "*"
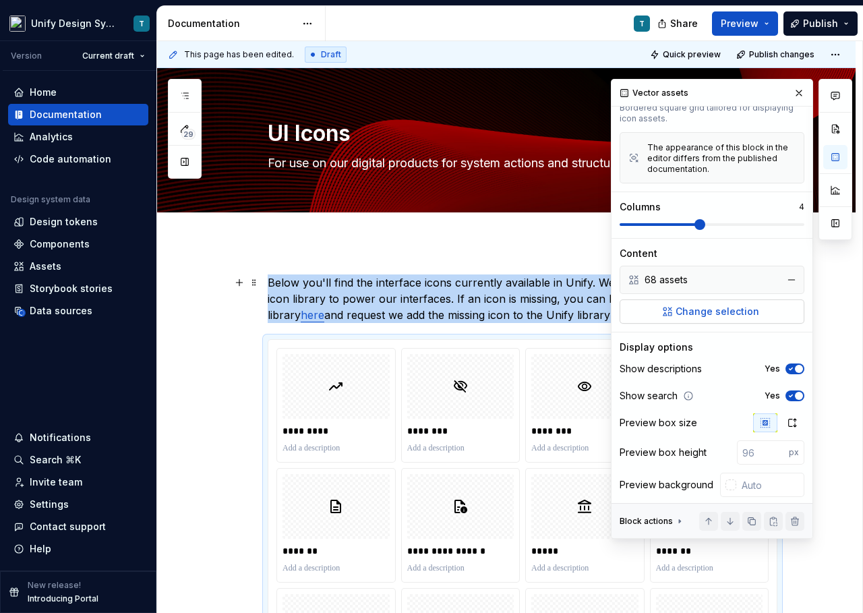
click at [689, 309] on button "Change selection" at bounding box center [711, 311] width 185 height 24
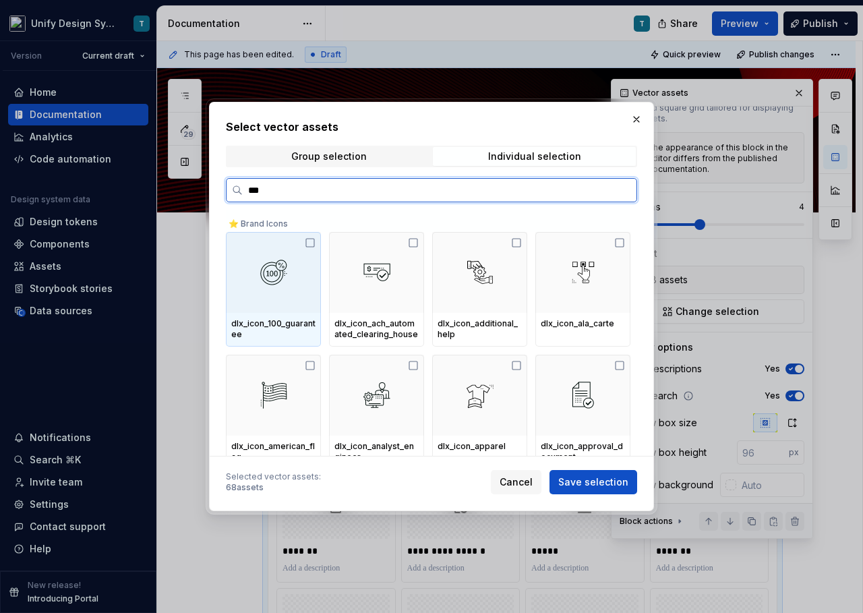
type input "****"
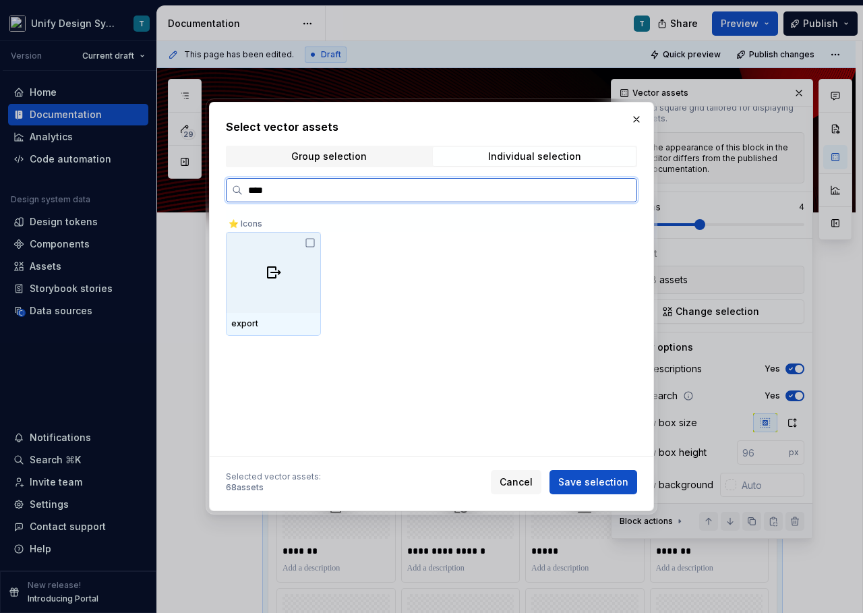
click at [295, 268] on div at bounding box center [273, 272] width 95 height 81
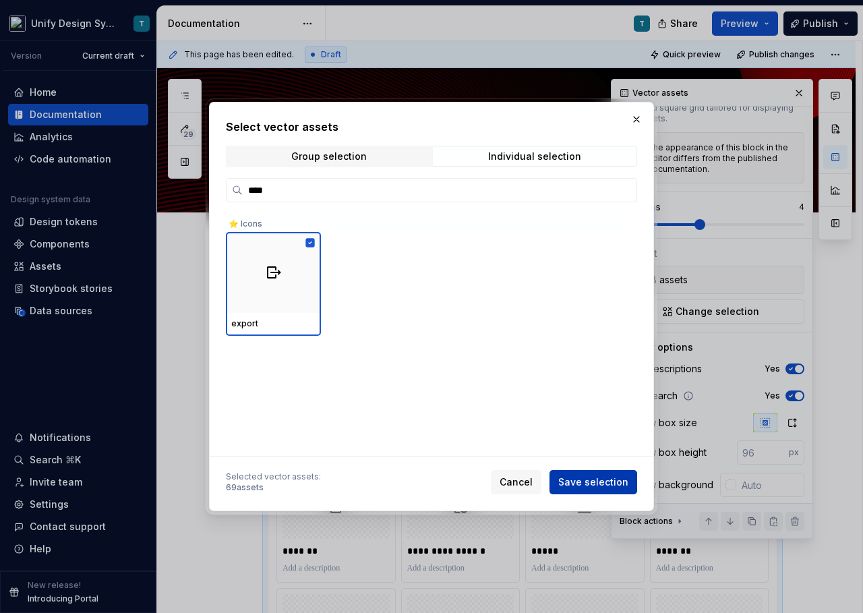
click at [603, 481] on span "Save selection" at bounding box center [593, 481] width 70 height 13
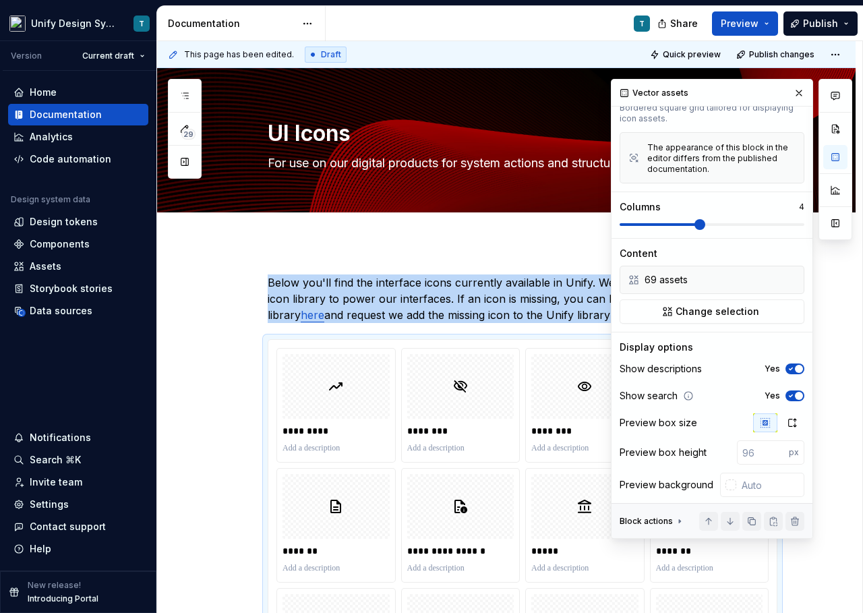
scroll to position [298, 0]
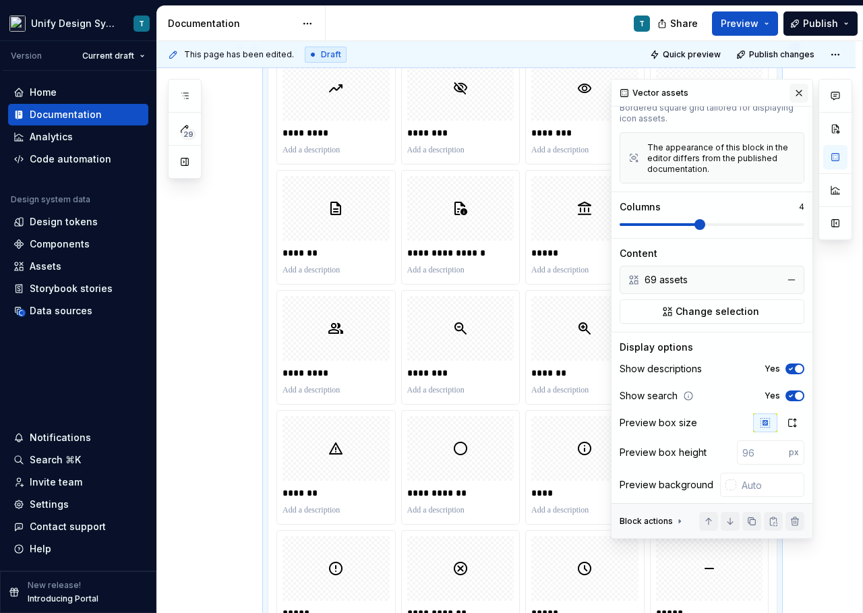
click at [799, 95] on button "button" at bounding box center [798, 93] width 19 height 19
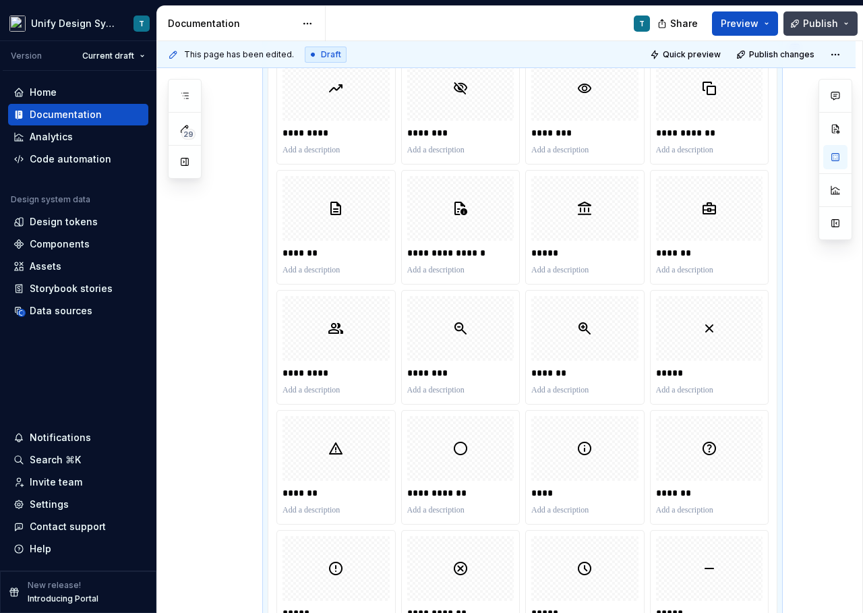
click at [821, 19] on span "Publish" at bounding box center [820, 23] width 35 height 13
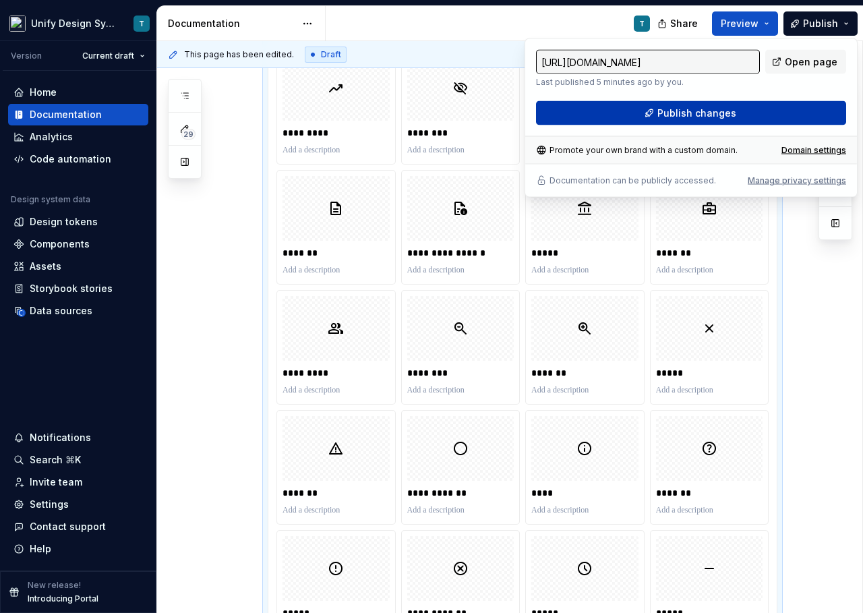
click at [738, 117] on button "Publish changes" at bounding box center [691, 113] width 310 height 24
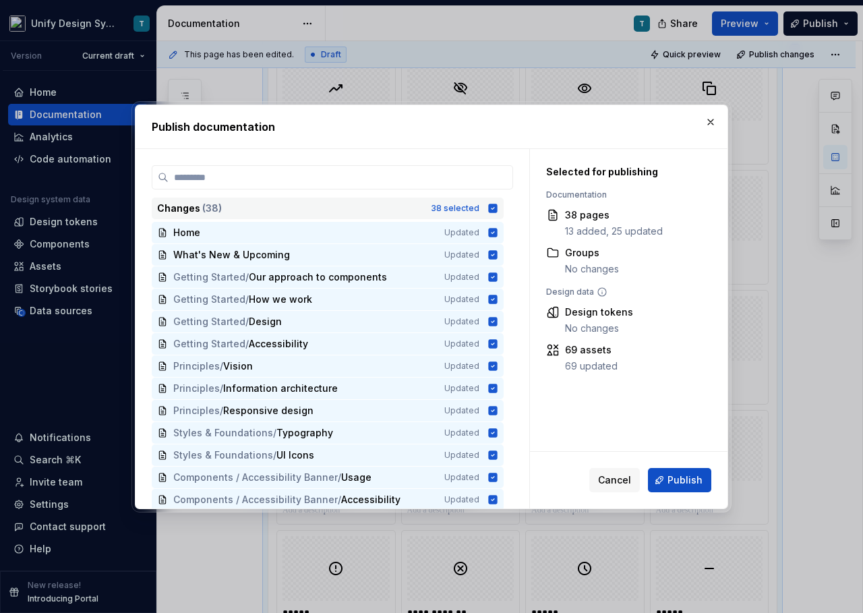
click at [371, 210] on div "Changes ( 38 )" at bounding box center [290, 208] width 266 height 13
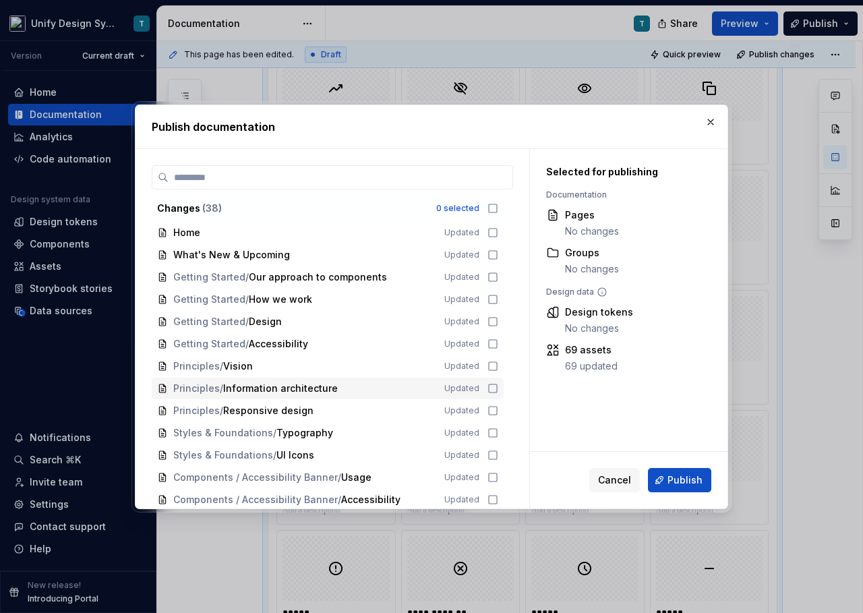
scroll to position [62, 0]
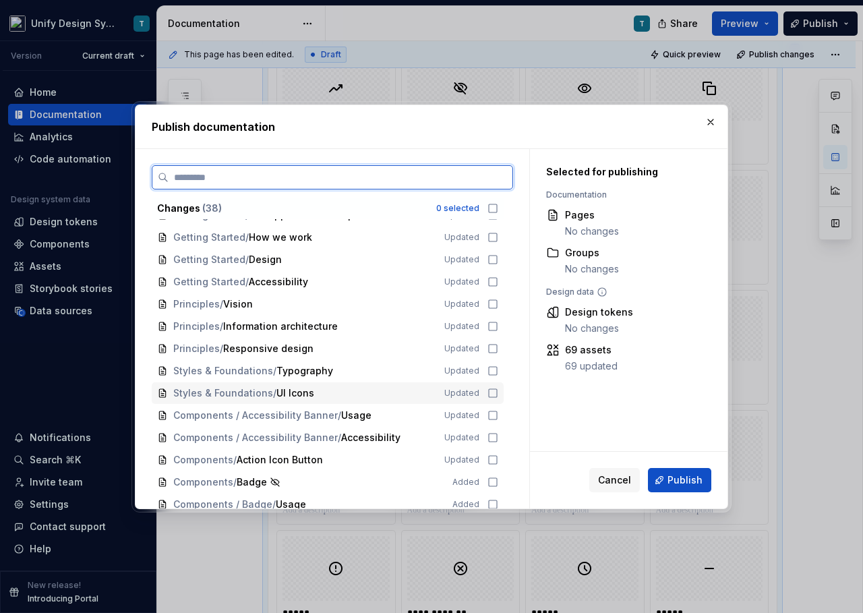
click at [277, 390] on span "UI Icons" at bounding box center [295, 392] width 38 height 13
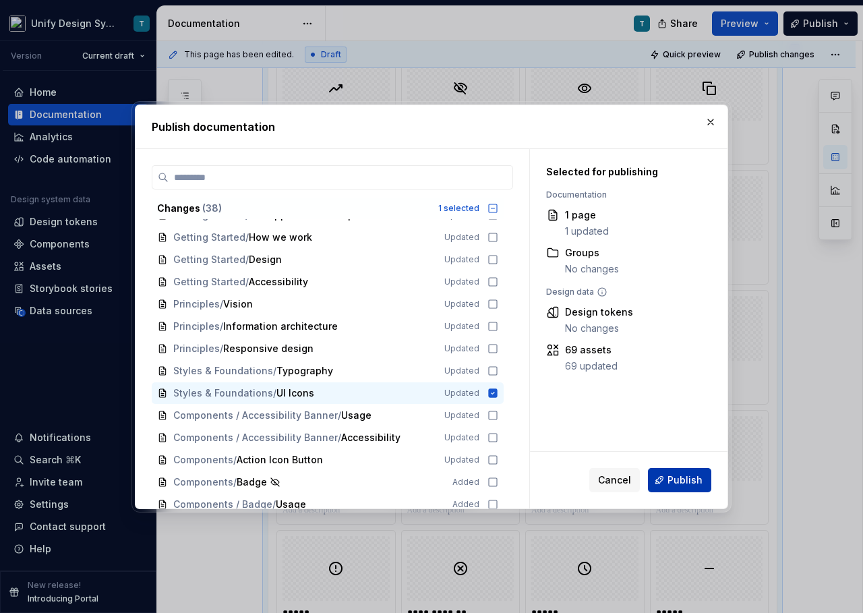
click at [675, 479] on span "Publish" at bounding box center [684, 479] width 35 height 13
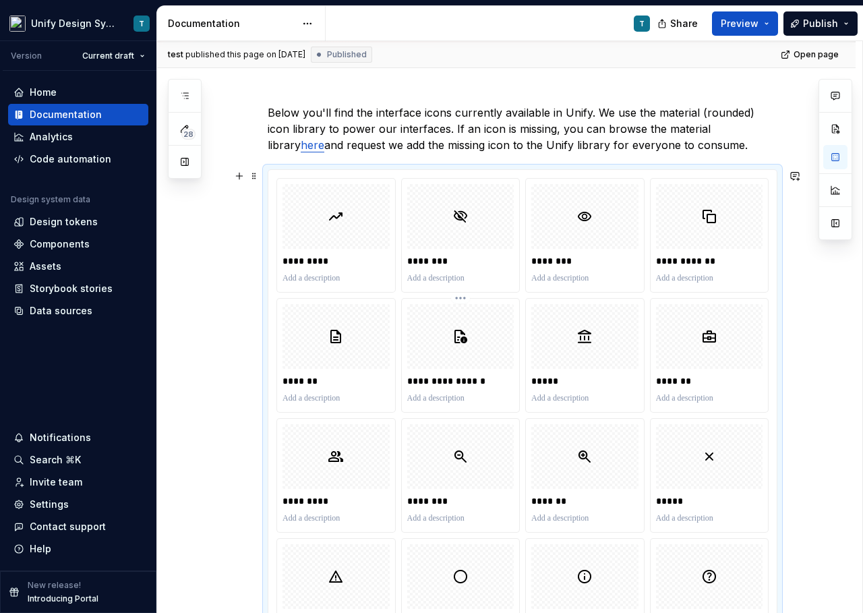
scroll to position [0, 0]
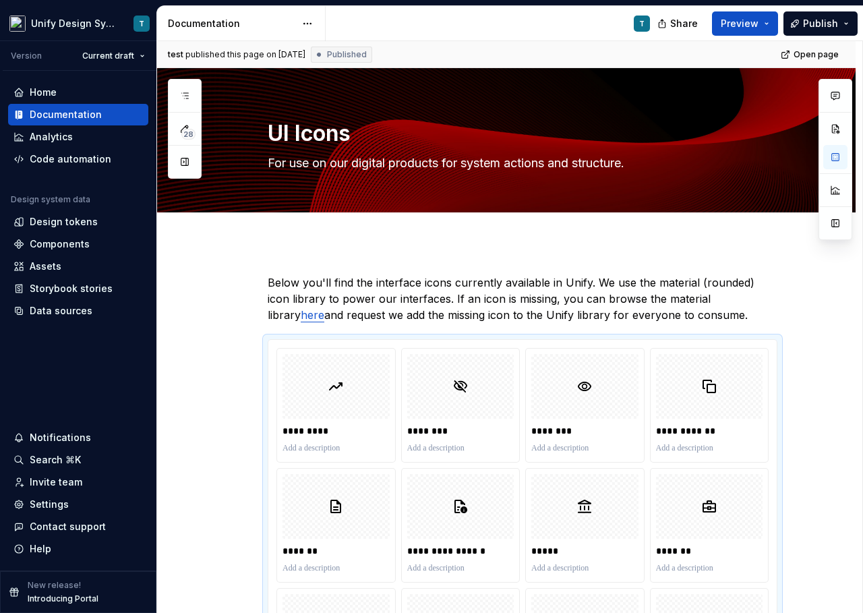
type textarea "*"
